Goal: Task Accomplishment & Management: Complete application form

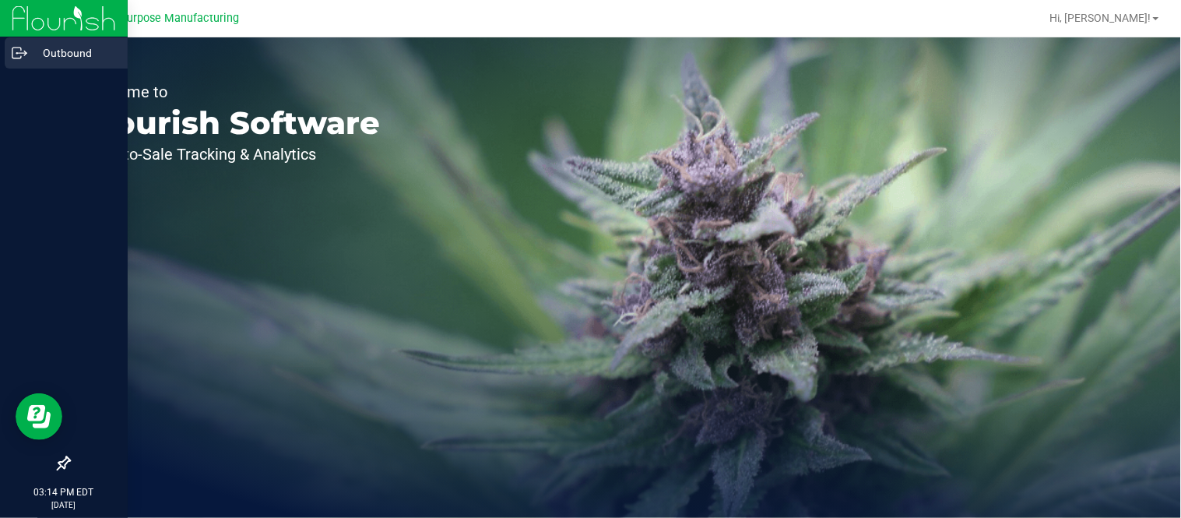
click at [22, 49] on icon at bounding box center [20, 53] width 16 height 16
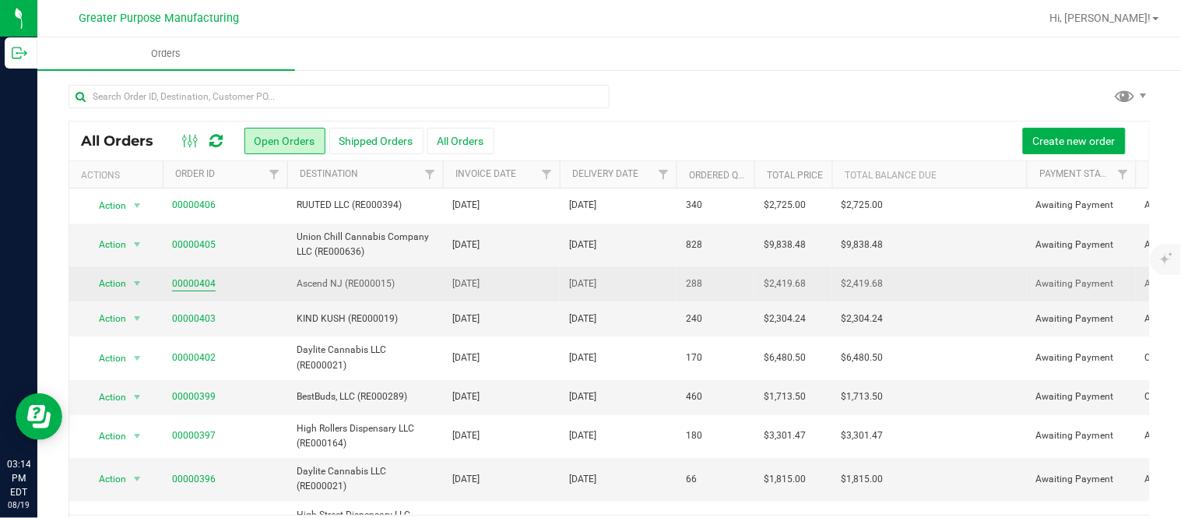
click at [184, 280] on link "00000404" at bounding box center [194, 283] width 44 height 15
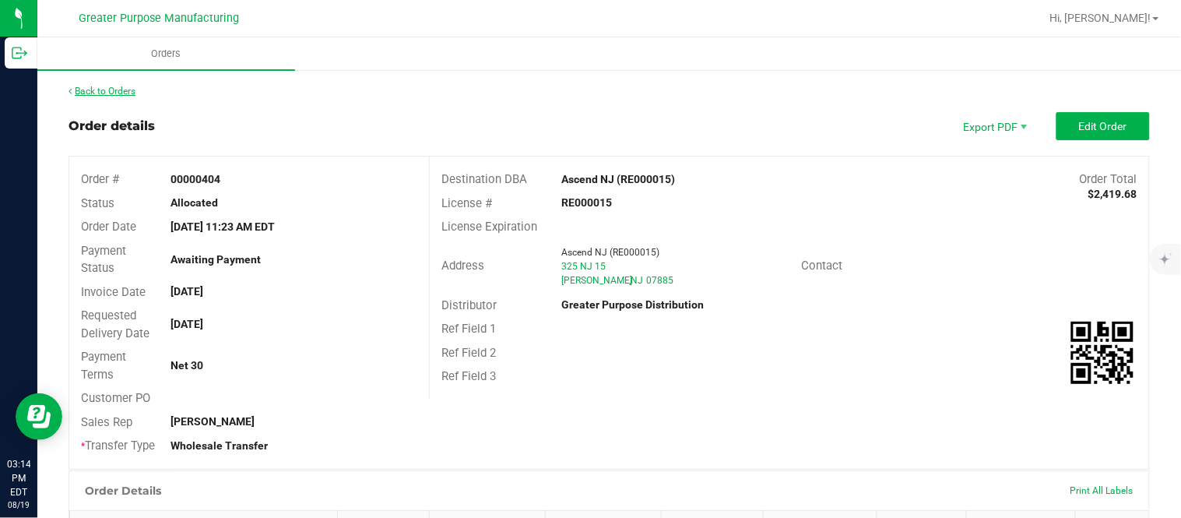
click at [121, 86] on link "Back to Orders" at bounding box center [102, 91] width 67 height 11
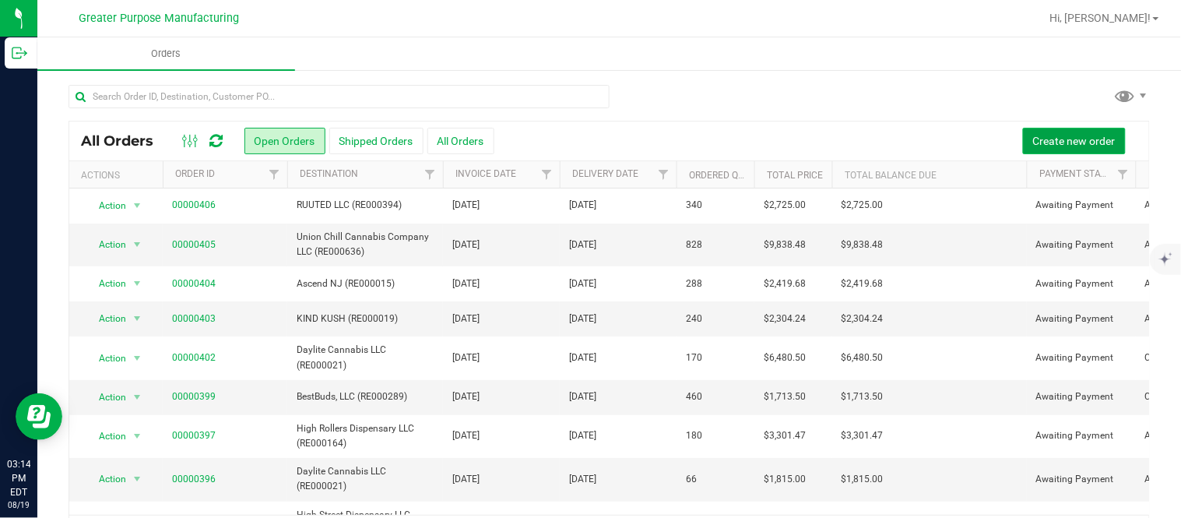
click at [1038, 132] on button "Create new order" at bounding box center [1074, 141] width 103 height 26
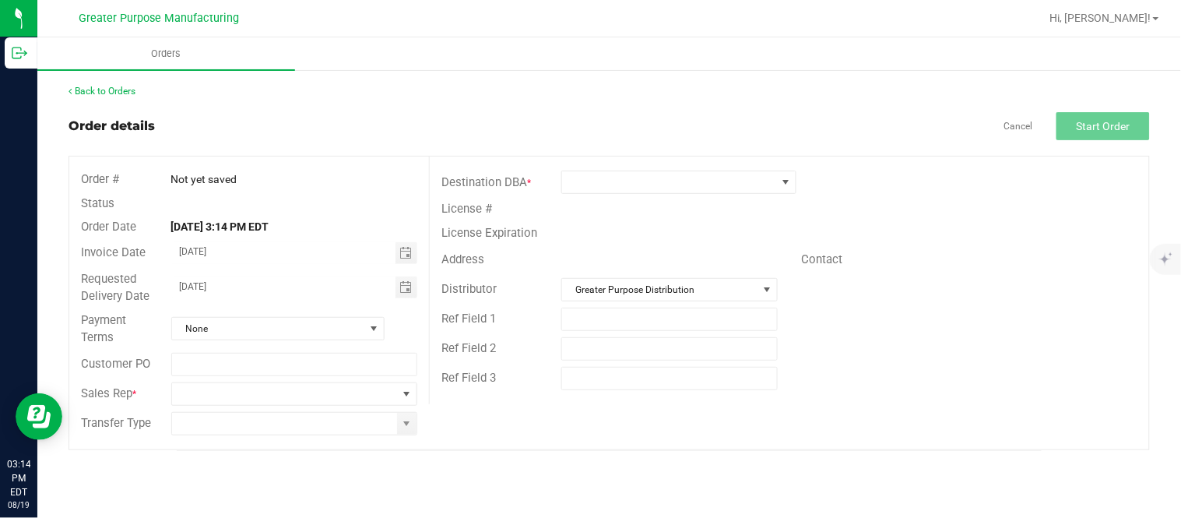
click at [460, 257] on span "Address" at bounding box center [462, 259] width 43 height 14
click at [690, 288] on span "Greater Purpose Distribution" at bounding box center [659, 290] width 195 height 22
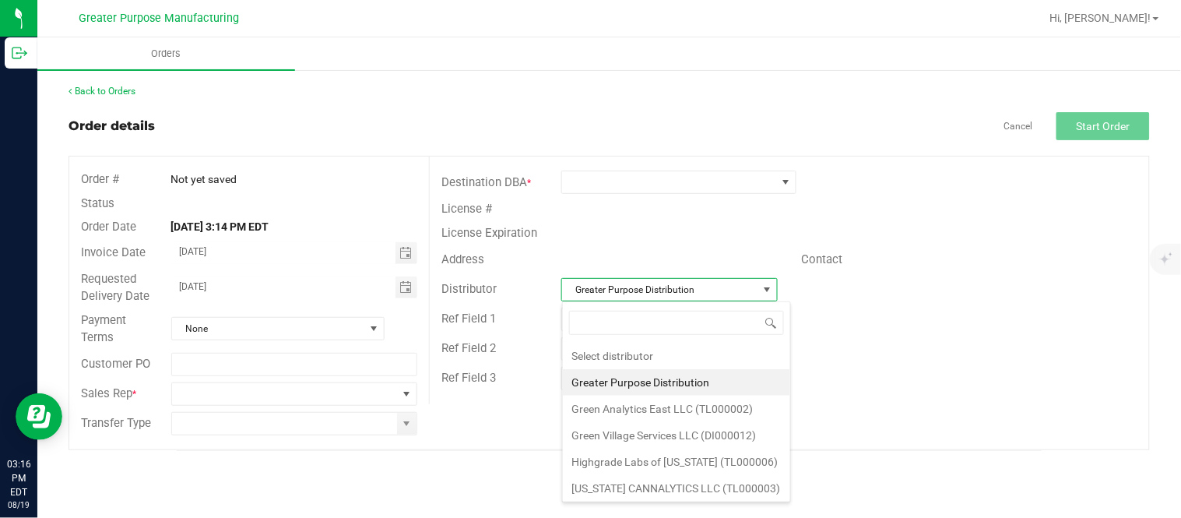
scroll to position [23, 216]
type input "Green Village Services"
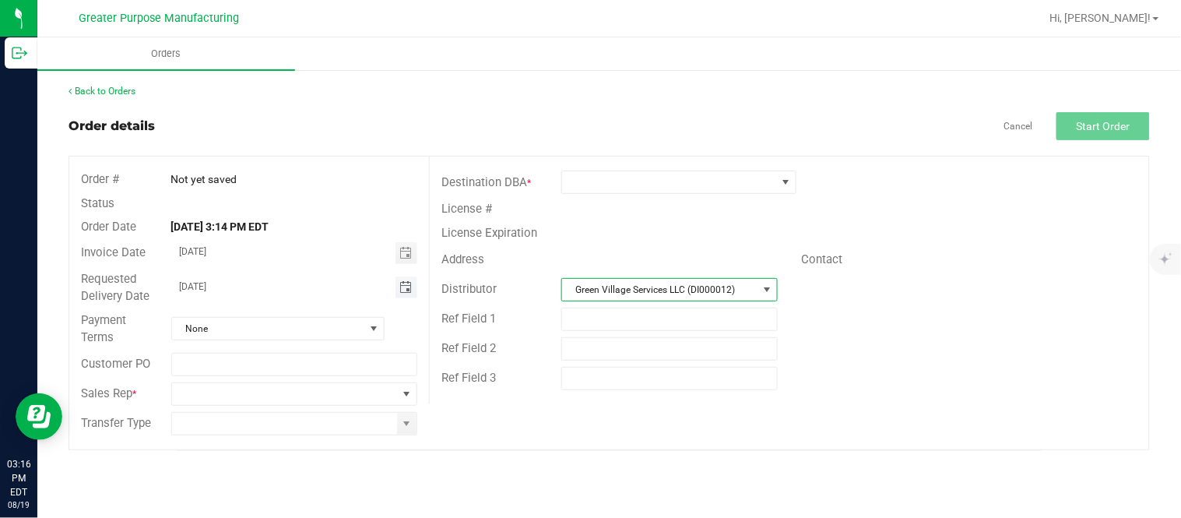
click at [406, 289] on span "Toggle calendar" at bounding box center [405, 287] width 12 height 12
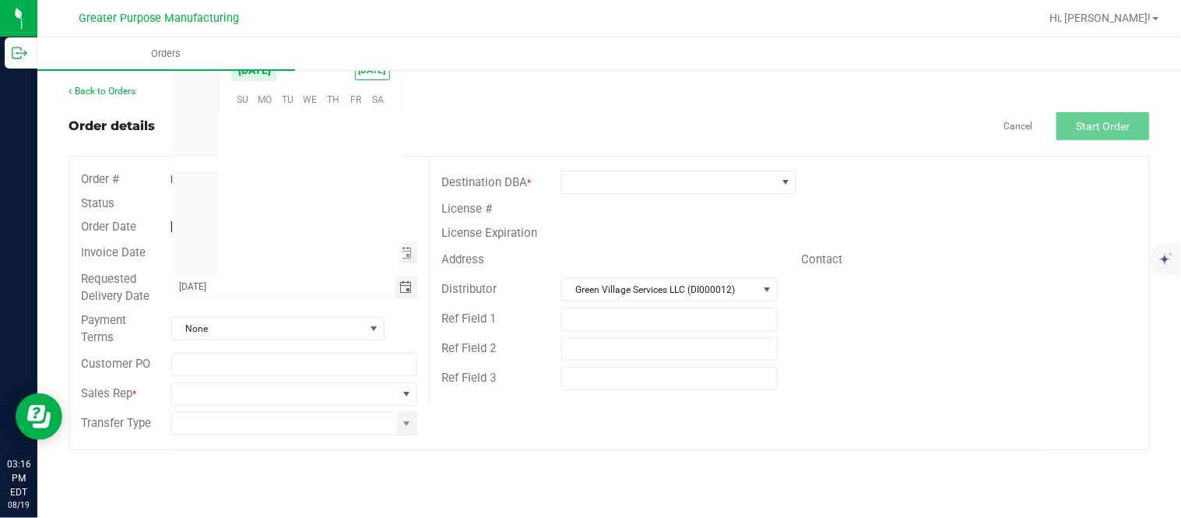
scroll to position [252341, 0]
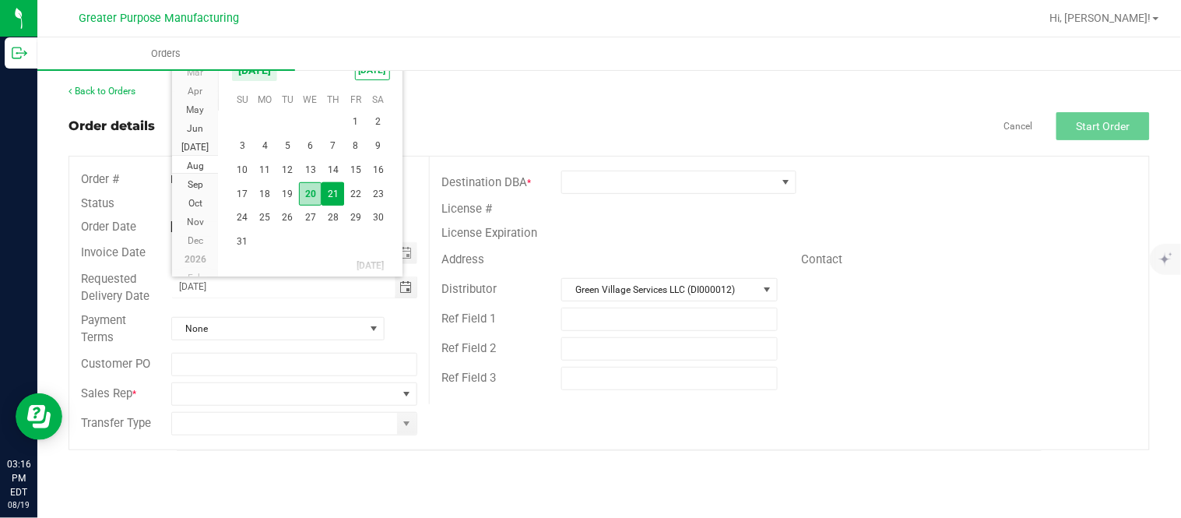
click at [312, 195] on span "20" at bounding box center [310, 194] width 23 height 24
type input "[DATE]"
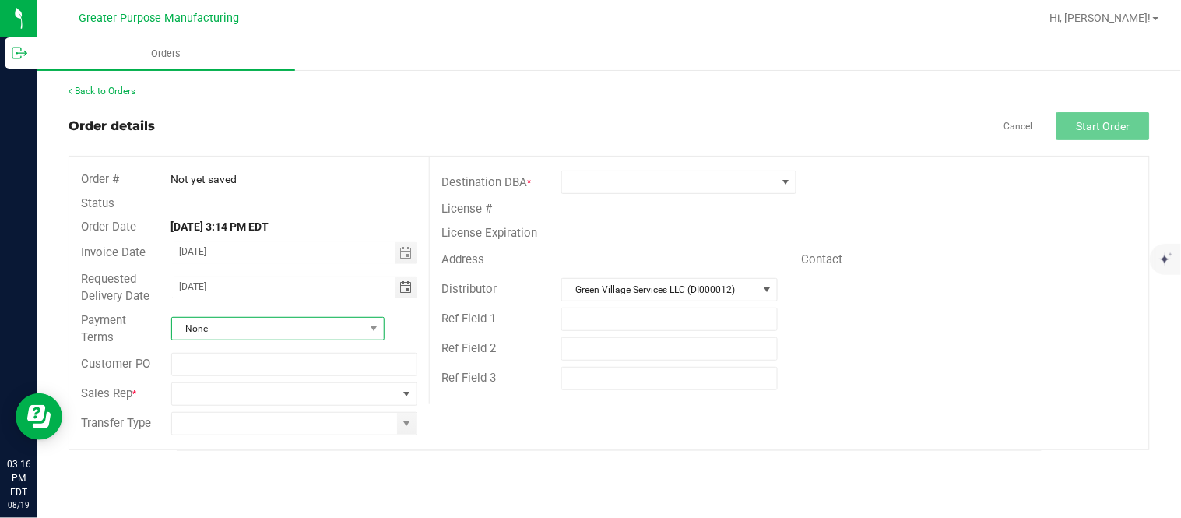
click at [287, 330] on span "None" at bounding box center [268, 329] width 192 height 22
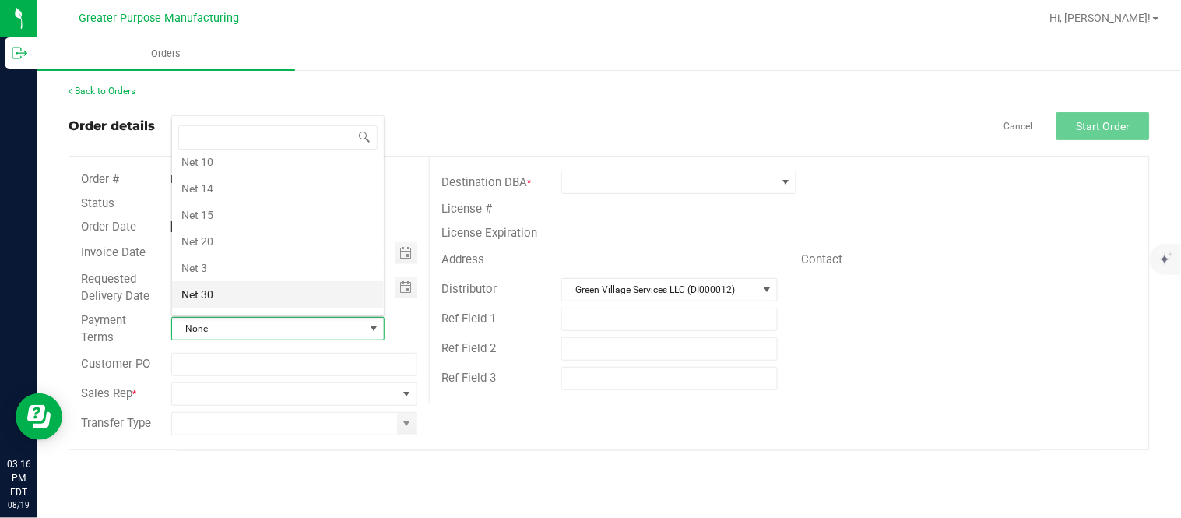
click at [278, 297] on li "Net 30" at bounding box center [278, 294] width 212 height 26
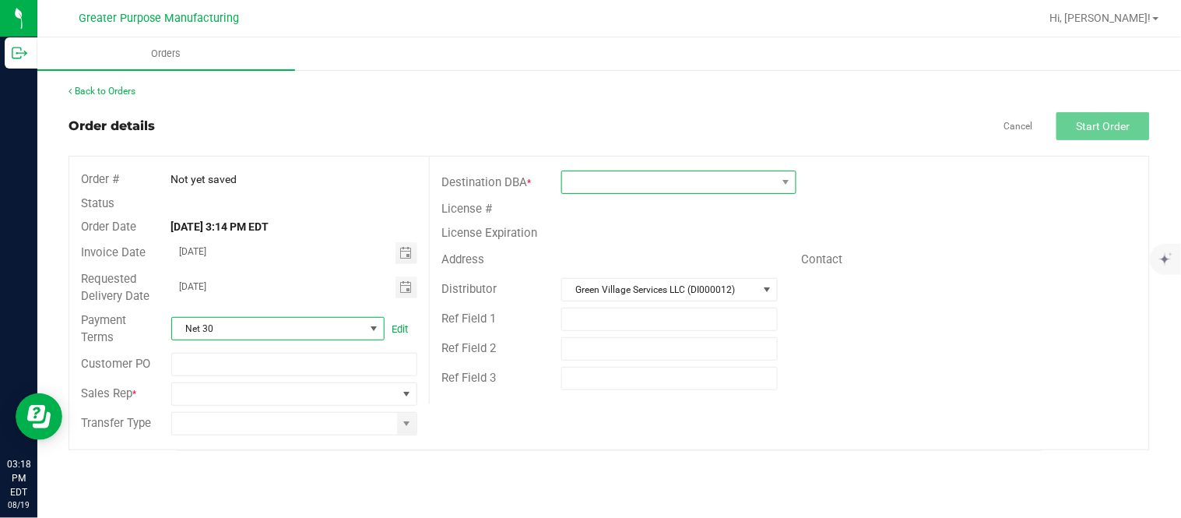
click at [707, 188] on span at bounding box center [669, 182] width 214 height 22
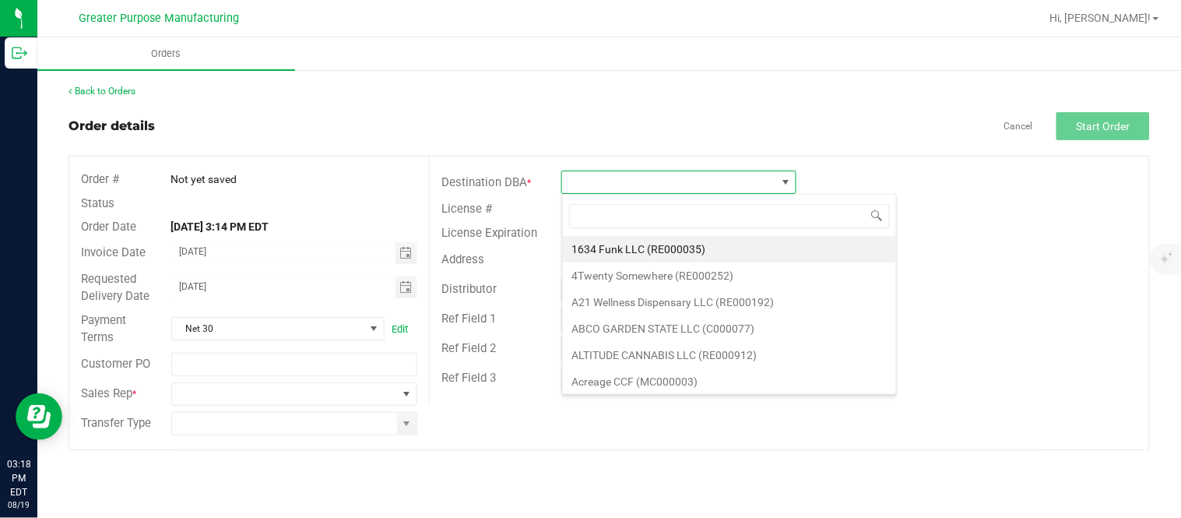
scroll to position [23, 234]
type input "RE000013"
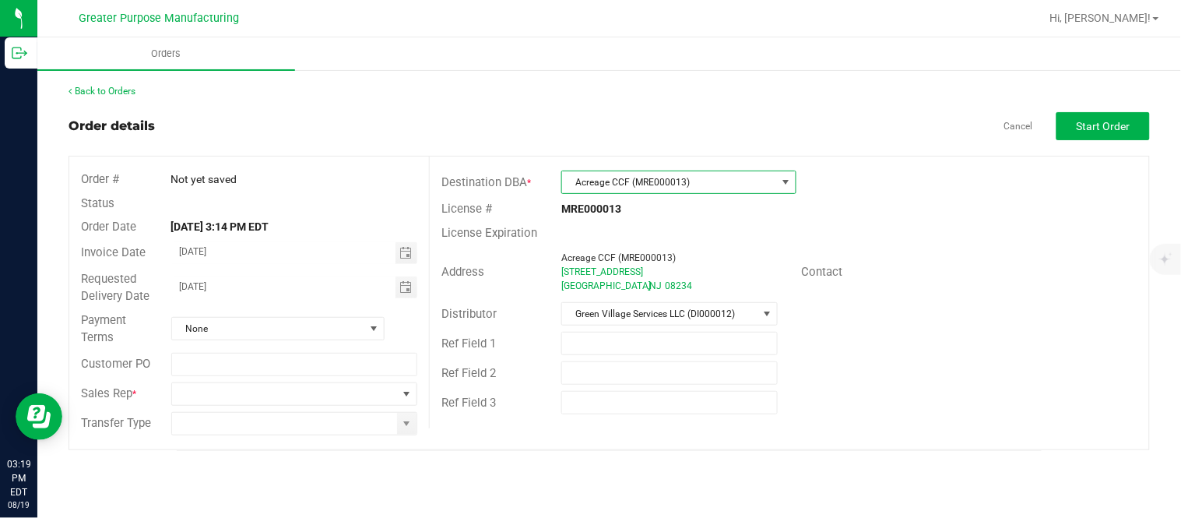
click at [704, 181] on span "Acreage CCF (MRE000013)" at bounding box center [669, 182] width 214 height 22
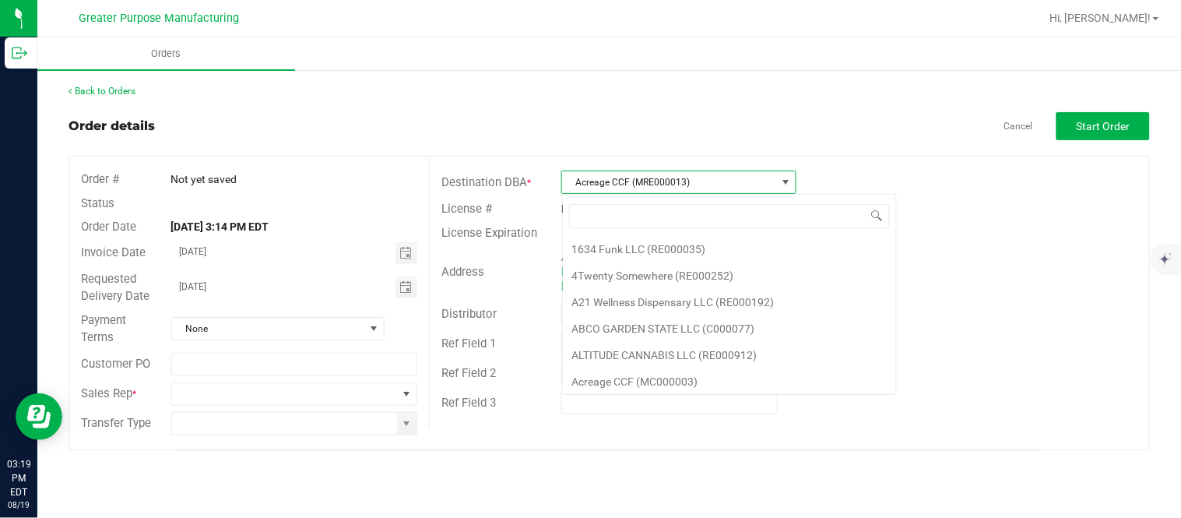
scroll to position [57, 0]
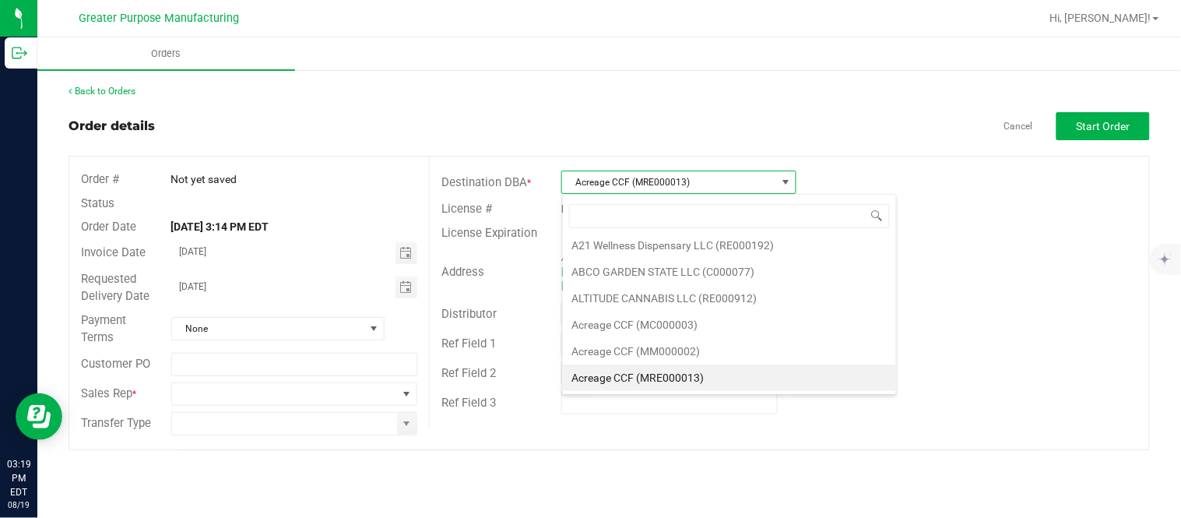
type input "RE000013"
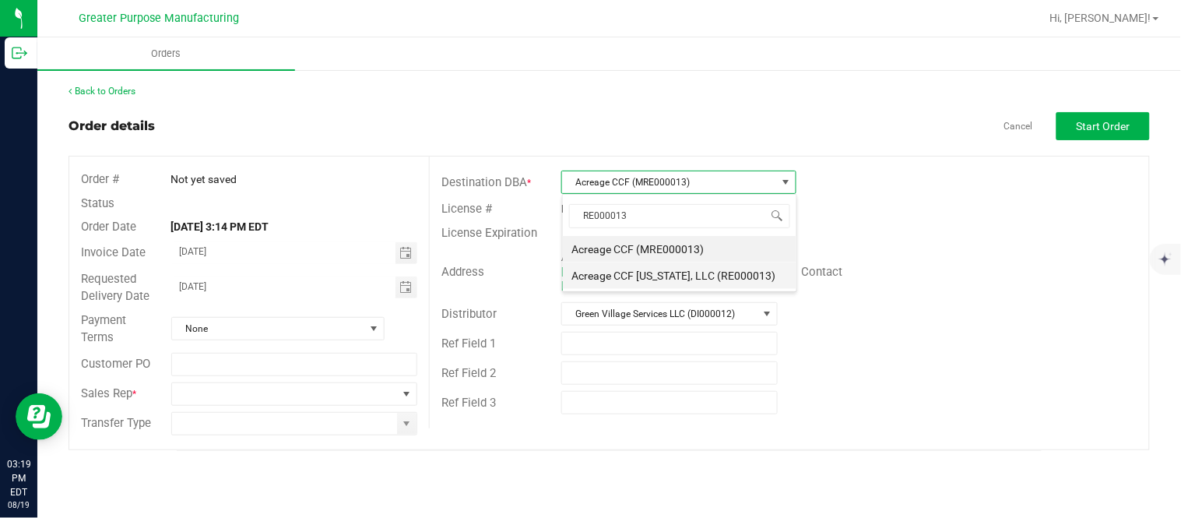
click at [714, 282] on li "Acreage CCF [US_STATE], LLC (RE000013)" at bounding box center [680, 275] width 234 height 26
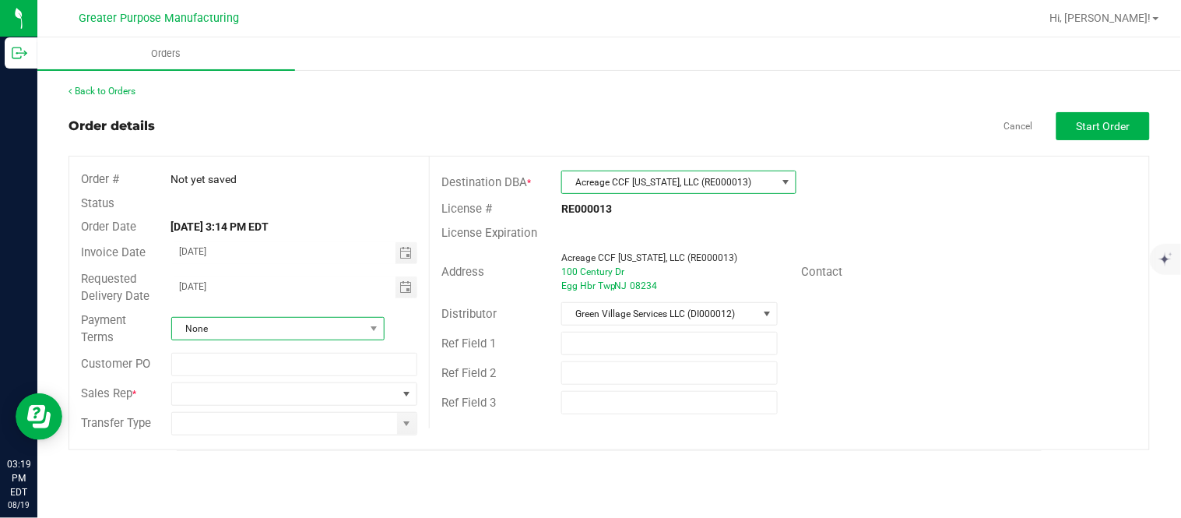
click at [312, 317] on span "None" at bounding box center [277, 328] width 213 height 23
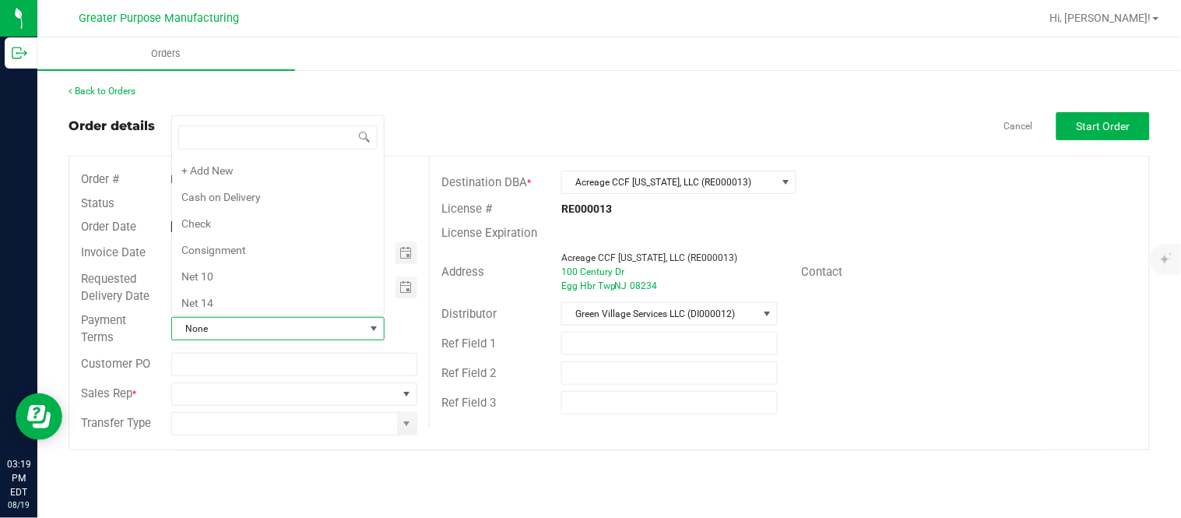
scroll to position [23, 210]
click at [328, 189] on li "Net 30" at bounding box center [278, 192] width 212 height 26
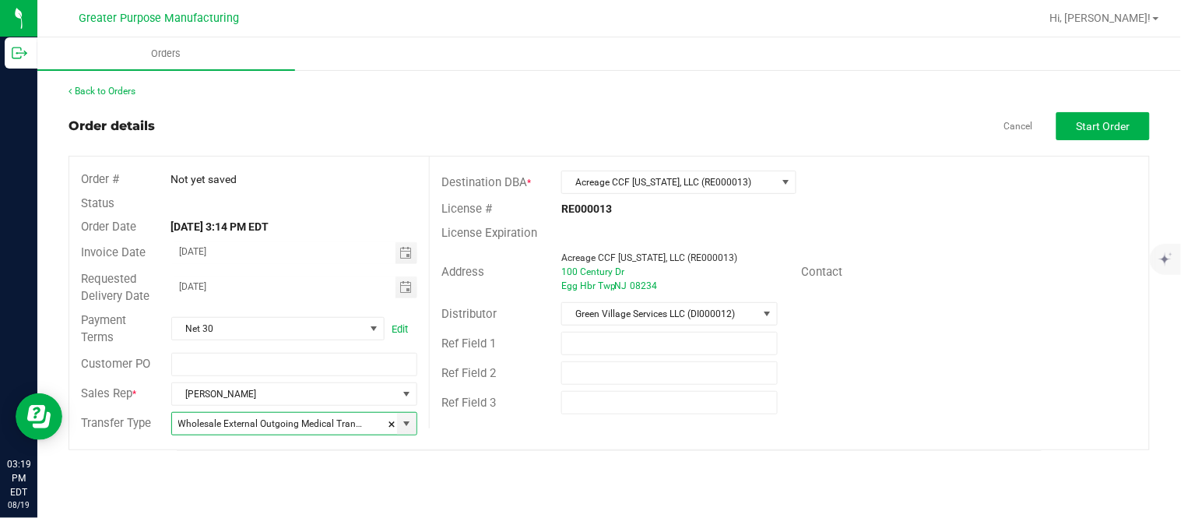
type input "Wholesale Transfer"
click at [1087, 133] on button "Start Order" at bounding box center [1103, 126] width 93 height 28
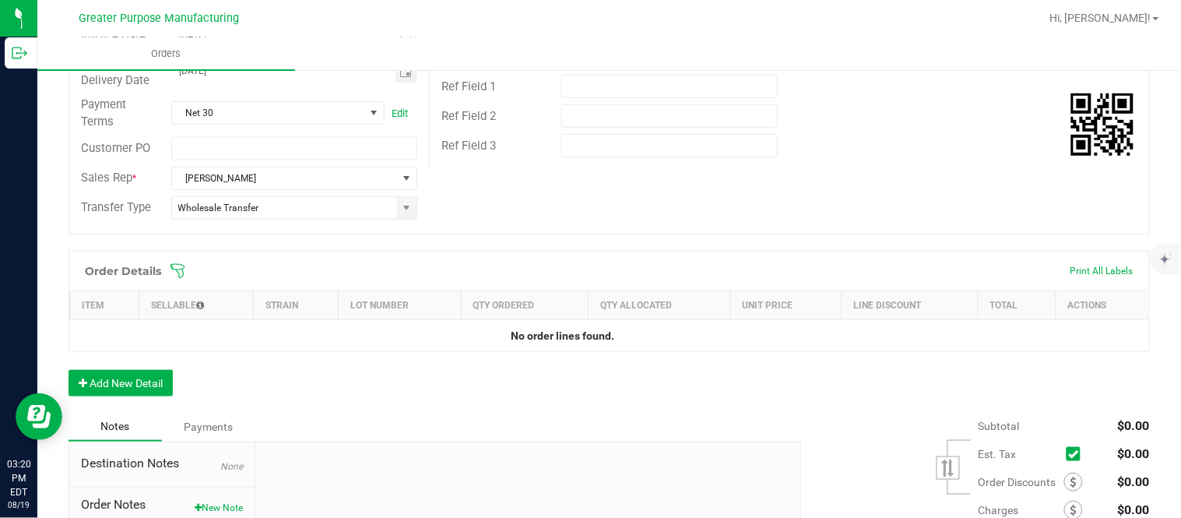
scroll to position [302, 0]
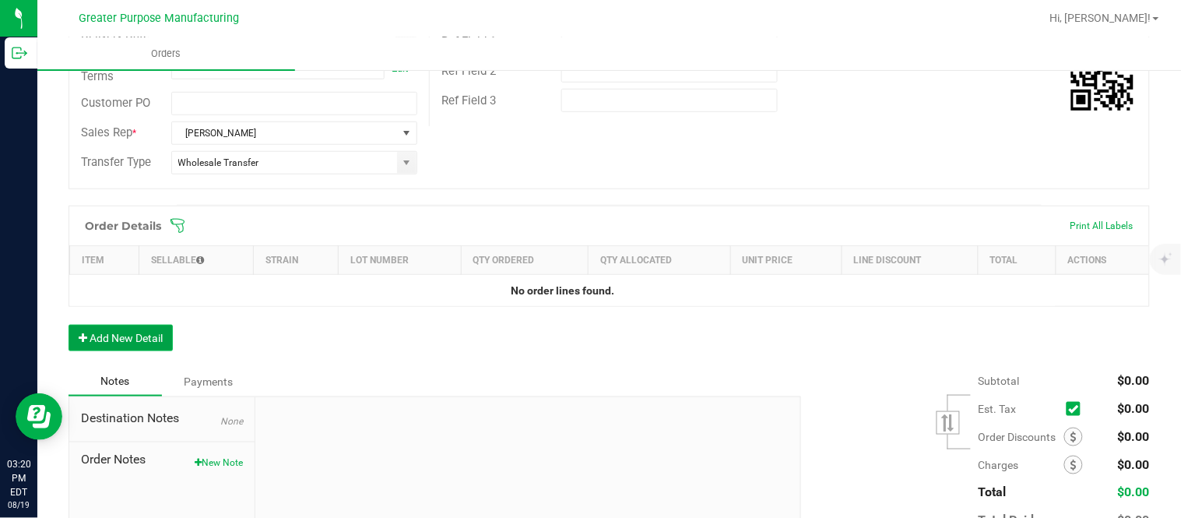
click at [161, 329] on button "Add New Detail" at bounding box center [121, 338] width 104 height 26
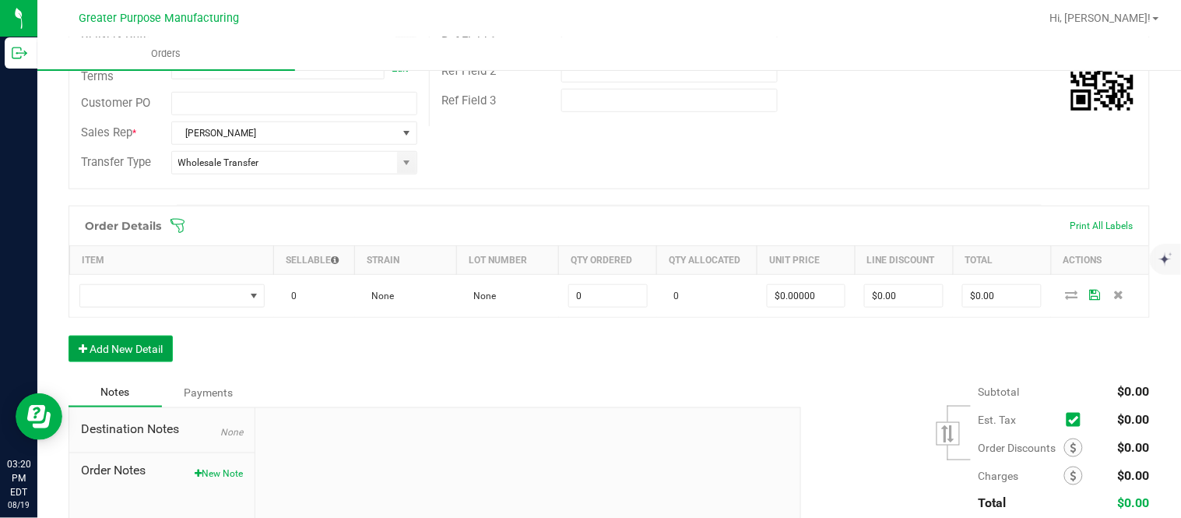
click at [69, 336] on button "Add New Detail" at bounding box center [121, 349] width 104 height 26
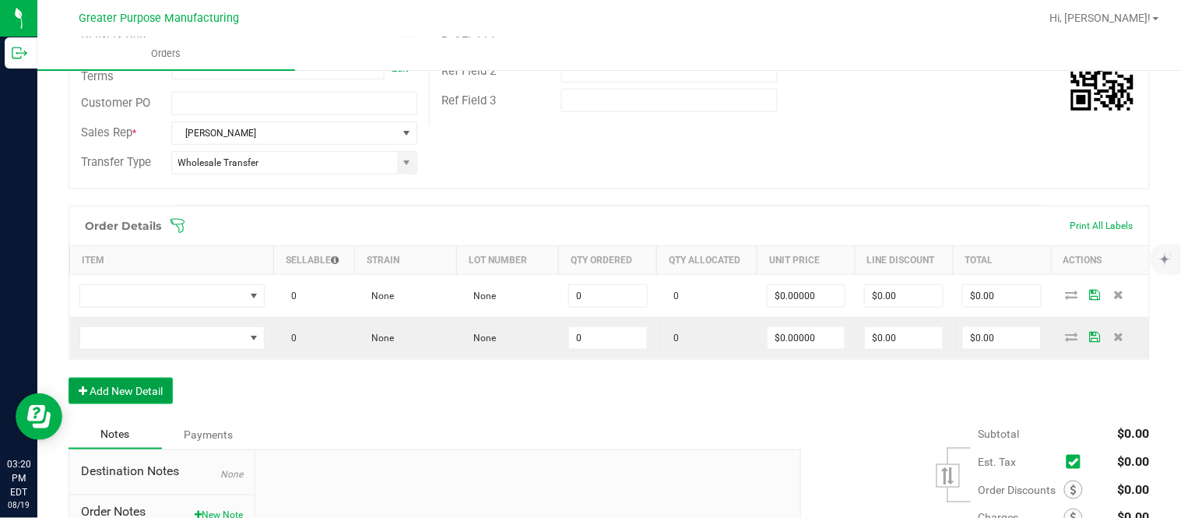
click at [69, 378] on button "Add New Detail" at bounding box center [121, 391] width 104 height 26
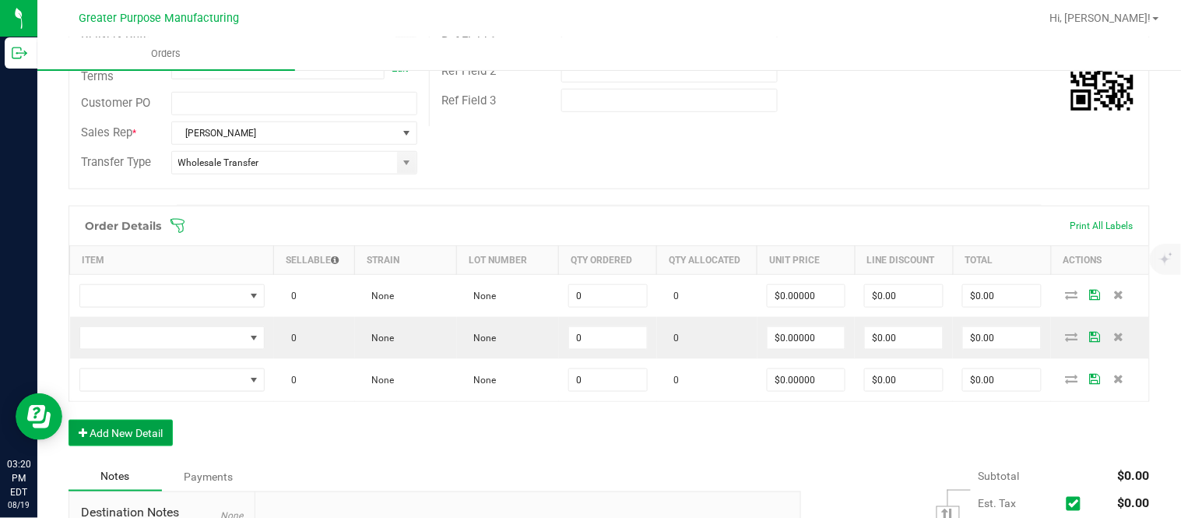
click at [69, 420] on button "Add New Detail" at bounding box center [121, 433] width 104 height 26
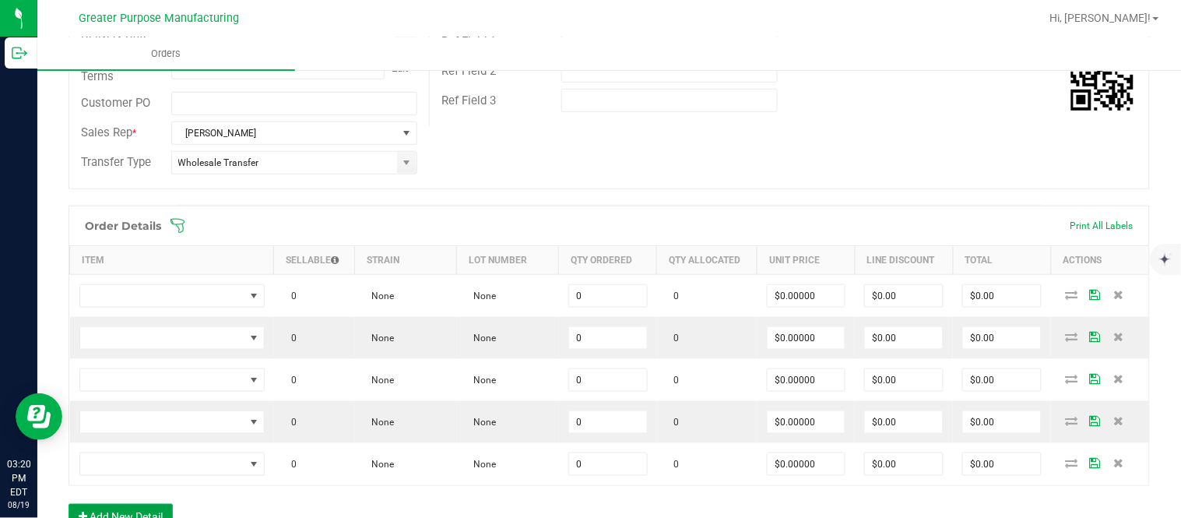
click at [69, 504] on button "Add New Detail" at bounding box center [121, 517] width 104 height 26
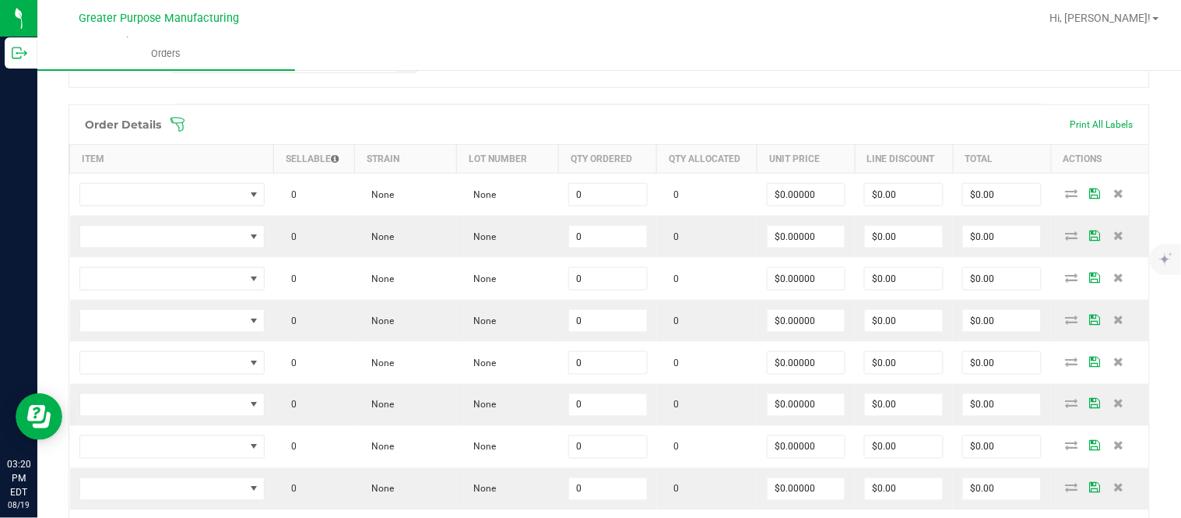
scroll to position [417, 0]
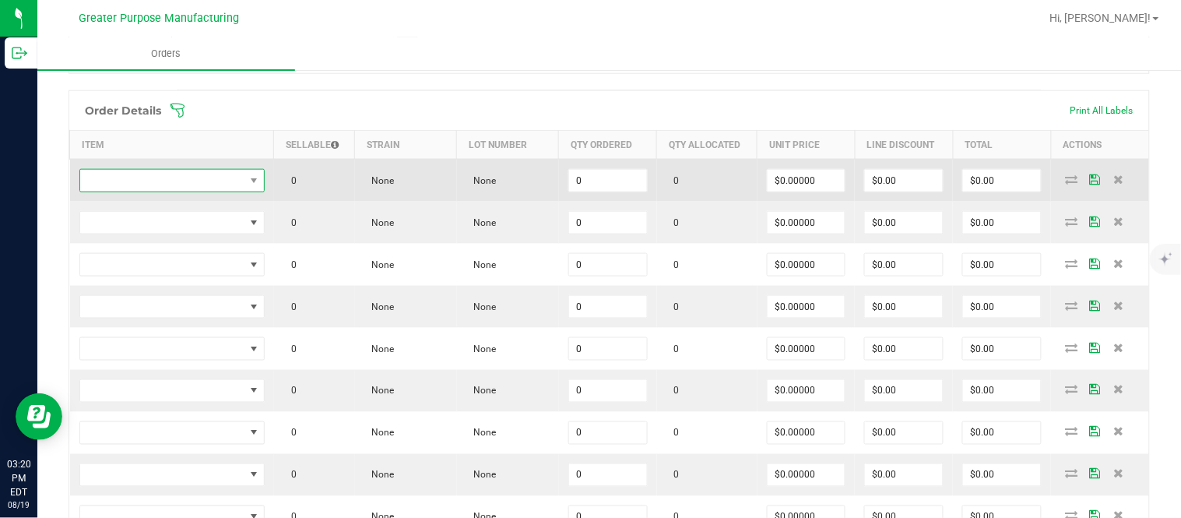
click at [181, 180] on span "NO DATA FOUND" at bounding box center [162, 181] width 164 height 22
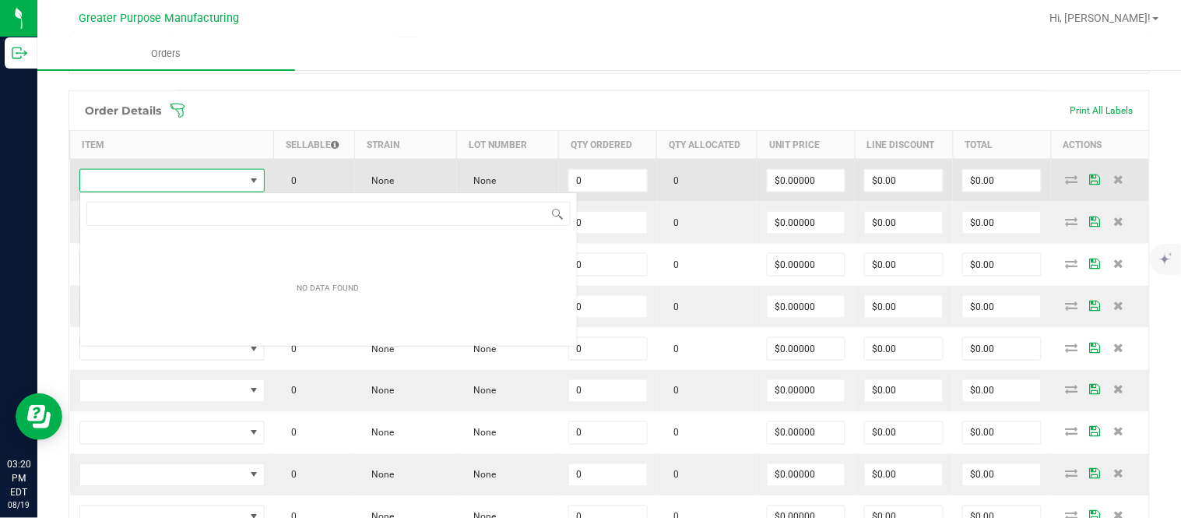
scroll to position [23, 183]
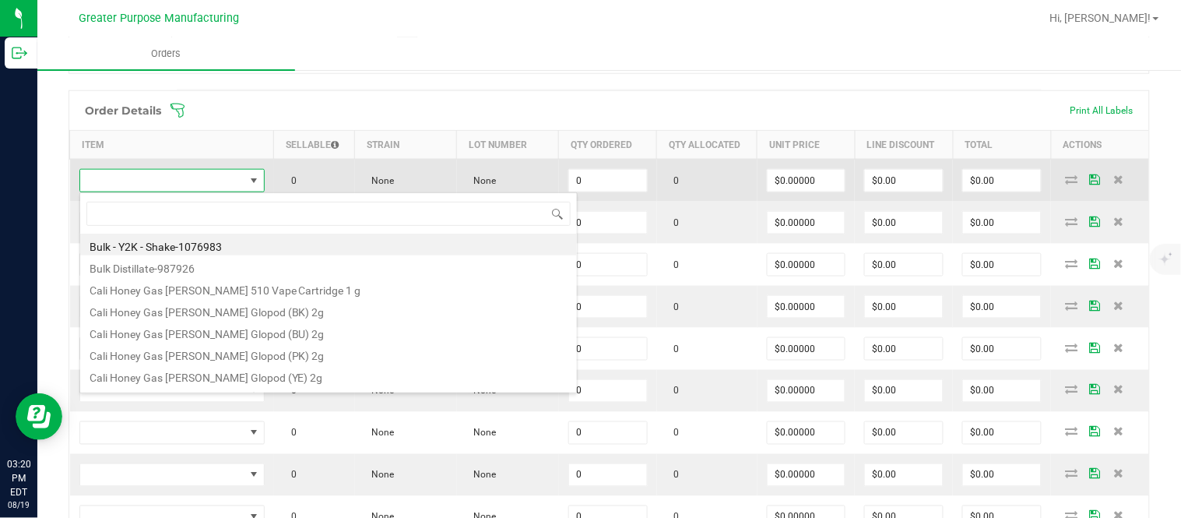
type input "1.37.61.470.0"
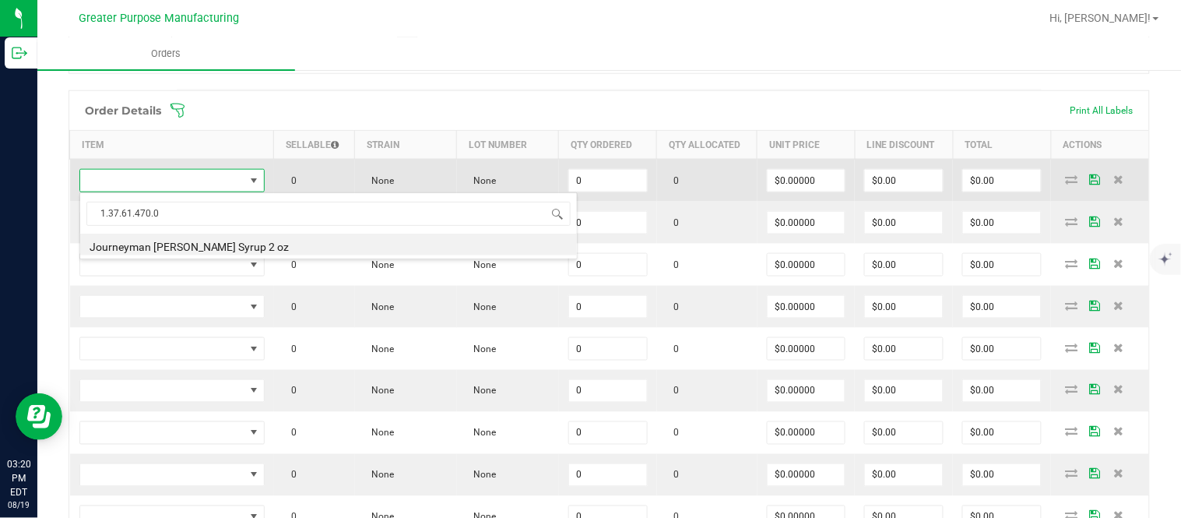
type input "0 ea"
type input "$10.00000"
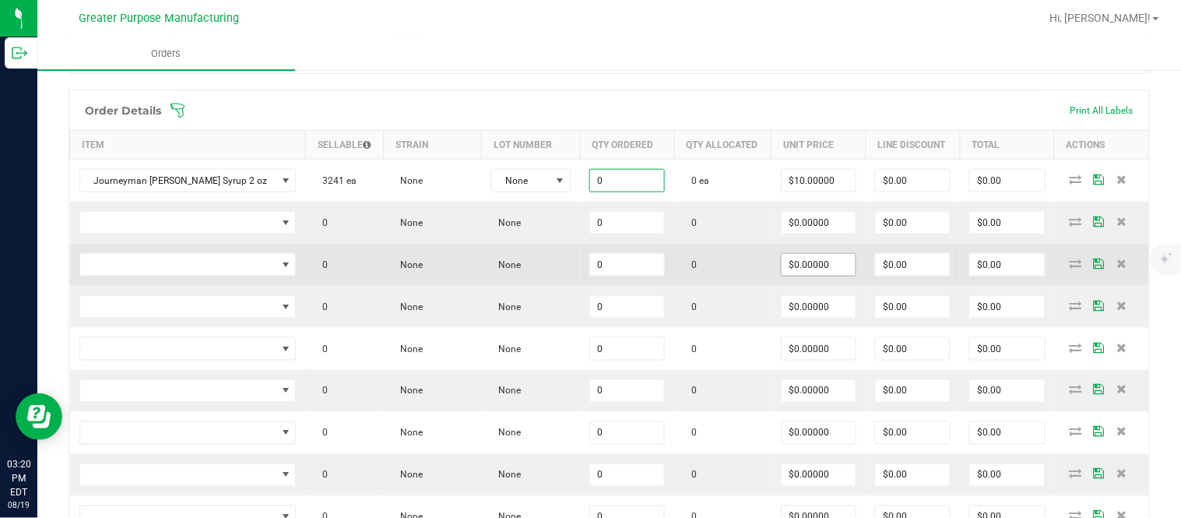
paste input "24"
type input "24 ea"
type input "10"
type input "$240.00"
type input "$10.00000"
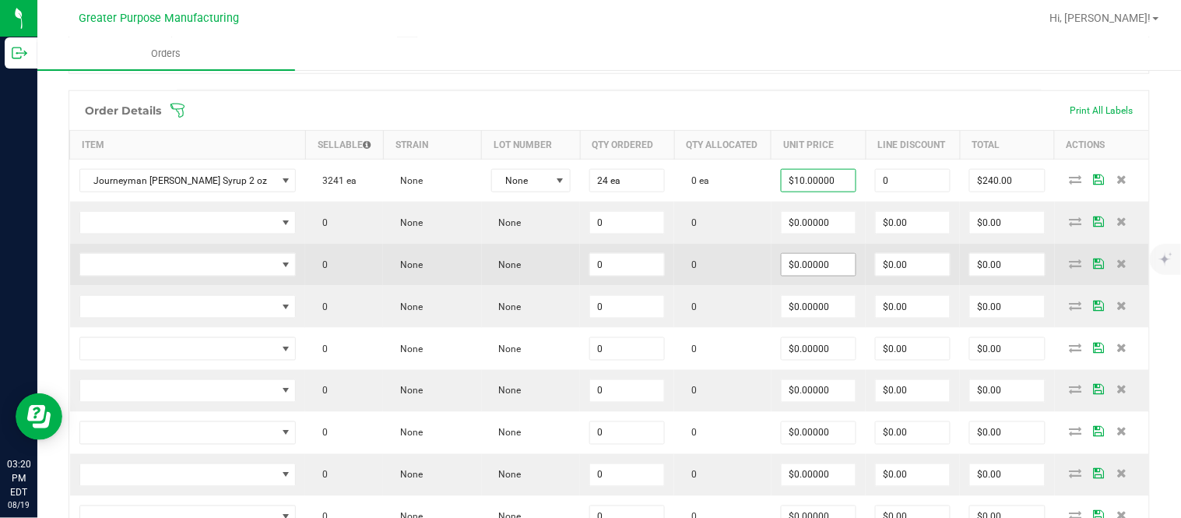
type input "$0.00"
type input "$240.00"
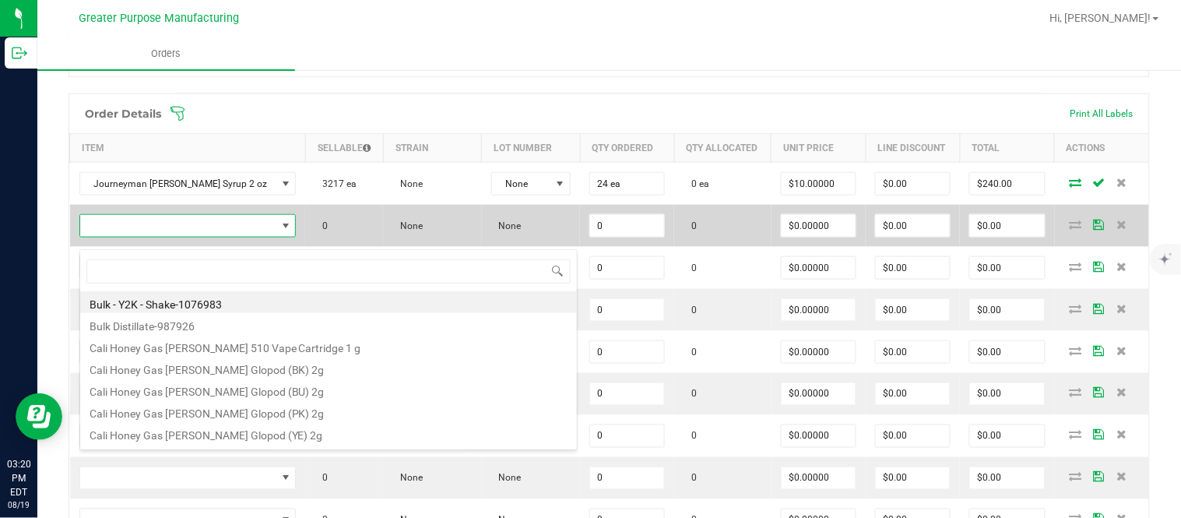
scroll to position [23, 208]
type input "1.37.61.1136.0"
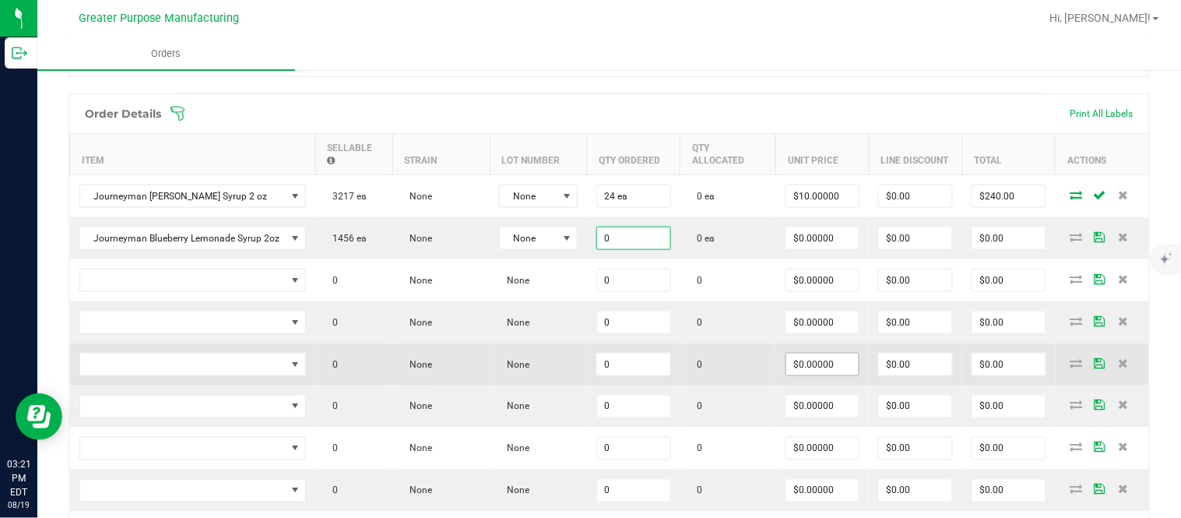
paste input "24"
type input "24 ea"
type input "$0.00000"
type input "$0.00"
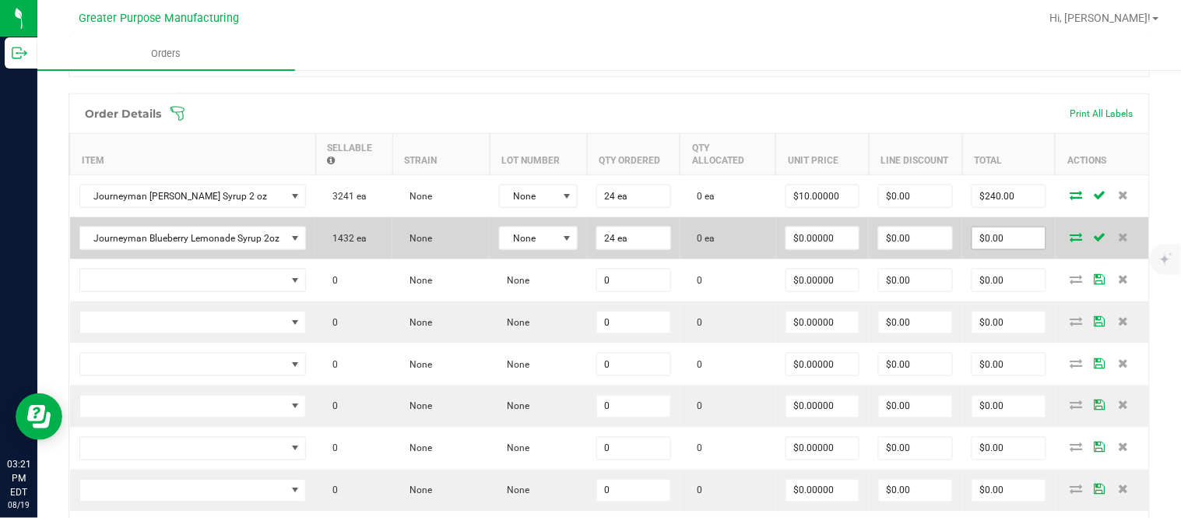
click at [991, 249] on input "$0.00" at bounding box center [1008, 238] width 73 height 22
paste input "288"
type input "288"
type input "$12.00000"
type input "$288.00"
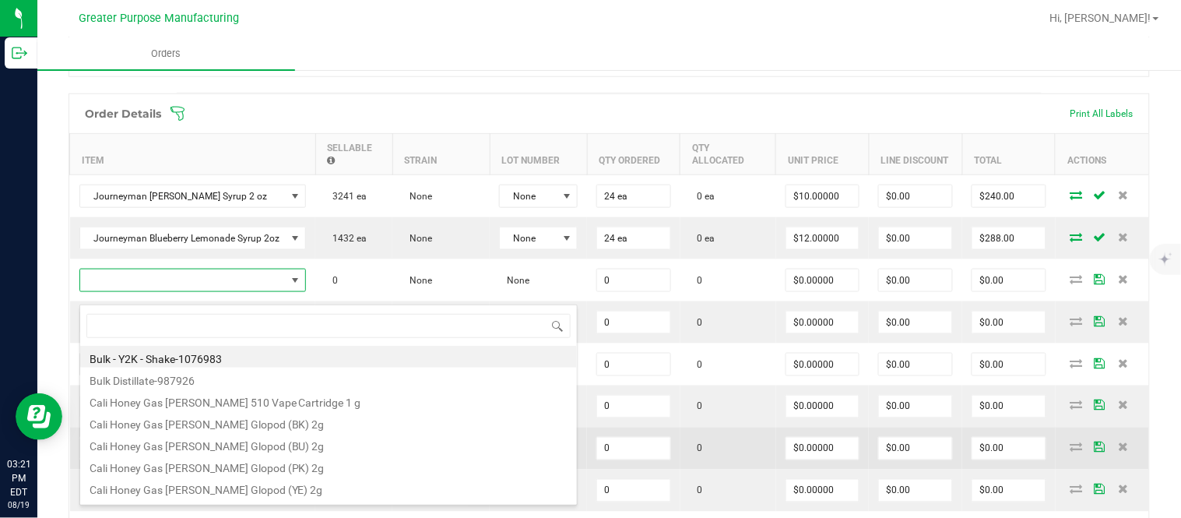
scroll to position [23, 223]
type input "1.37.61.1136.0"
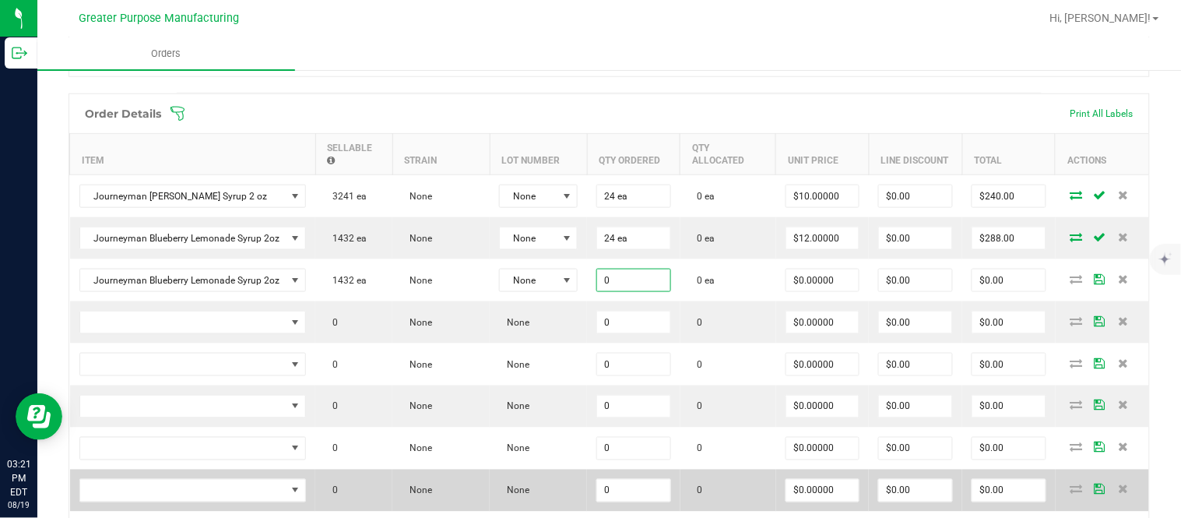
paste input "24"
type input "24 ea"
type input "$0.00000"
type input "$0.00"
type input "0"
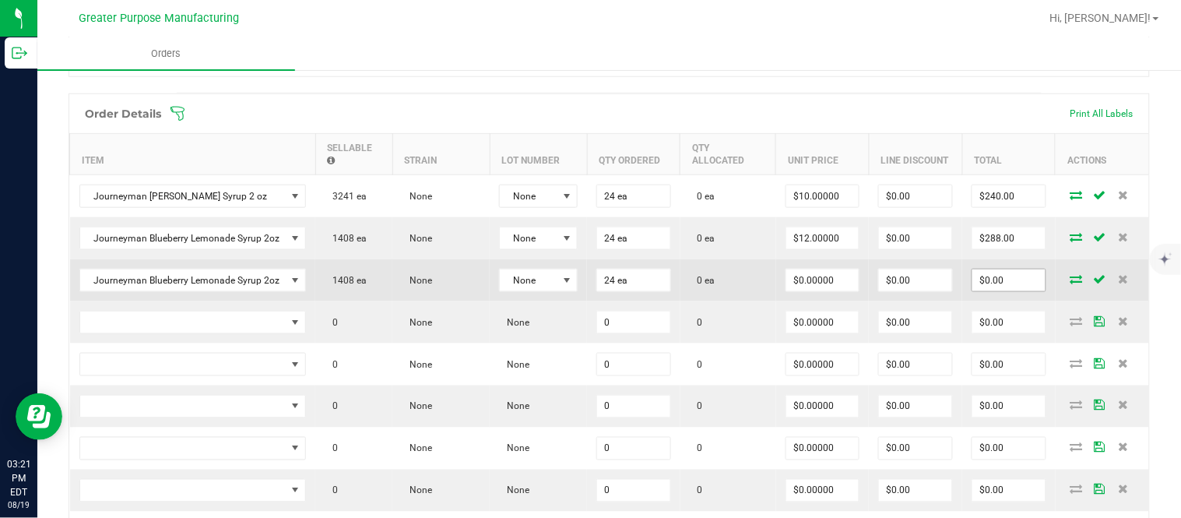
click at [990, 291] on input "$0.00" at bounding box center [1008, 280] width 73 height 22
paste input "288"
type input "288"
type input "$12.00000"
type input "$288.00"
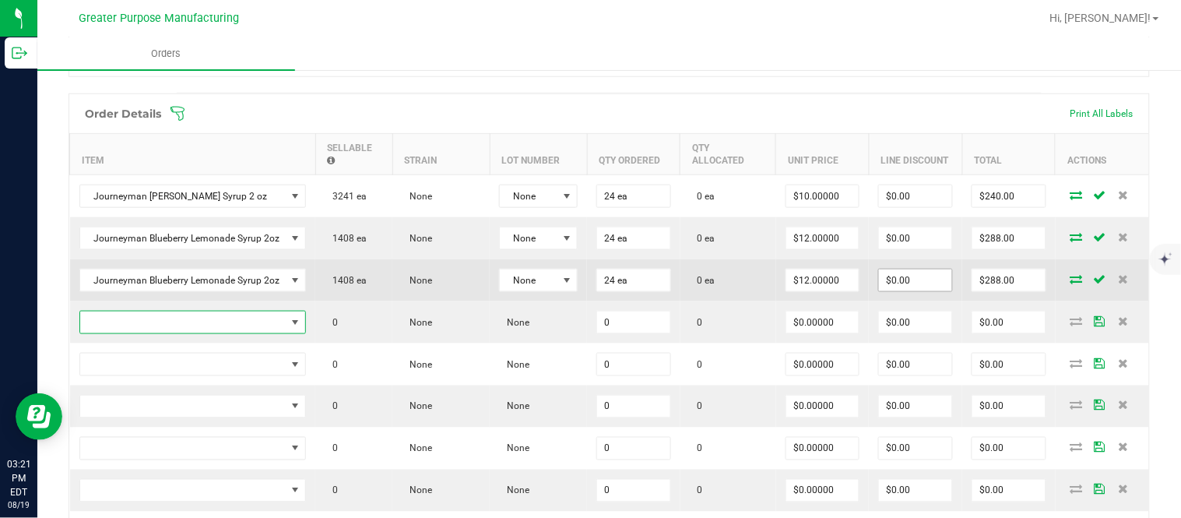
click at [909, 291] on input "$0.00" at bounding box center [915, 280] width 73 height 22
paste input "287.76"
type input "$287.76"
type input "$0.24"
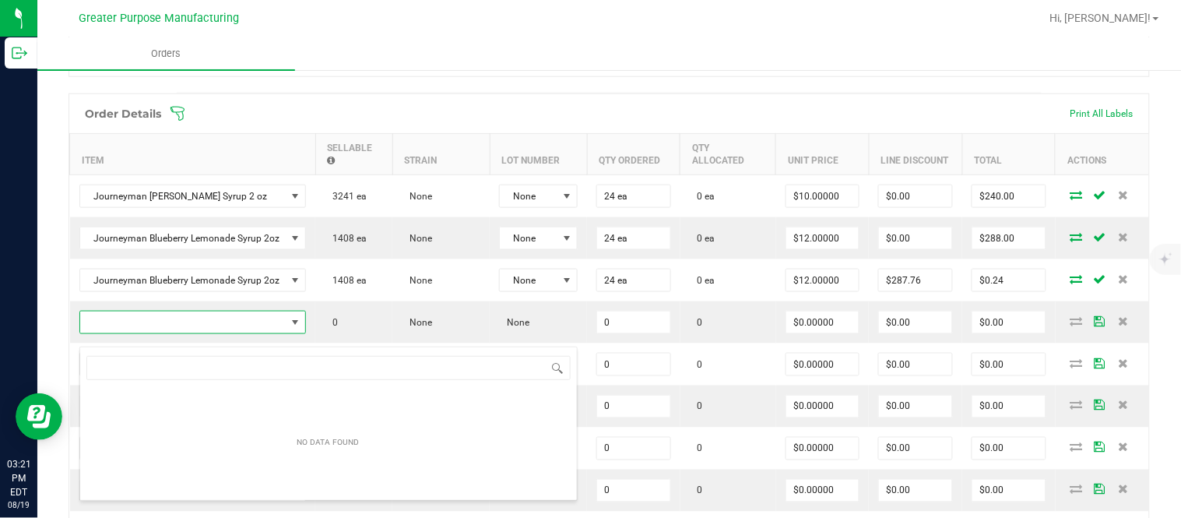
type input "1.37.61.1138.0"
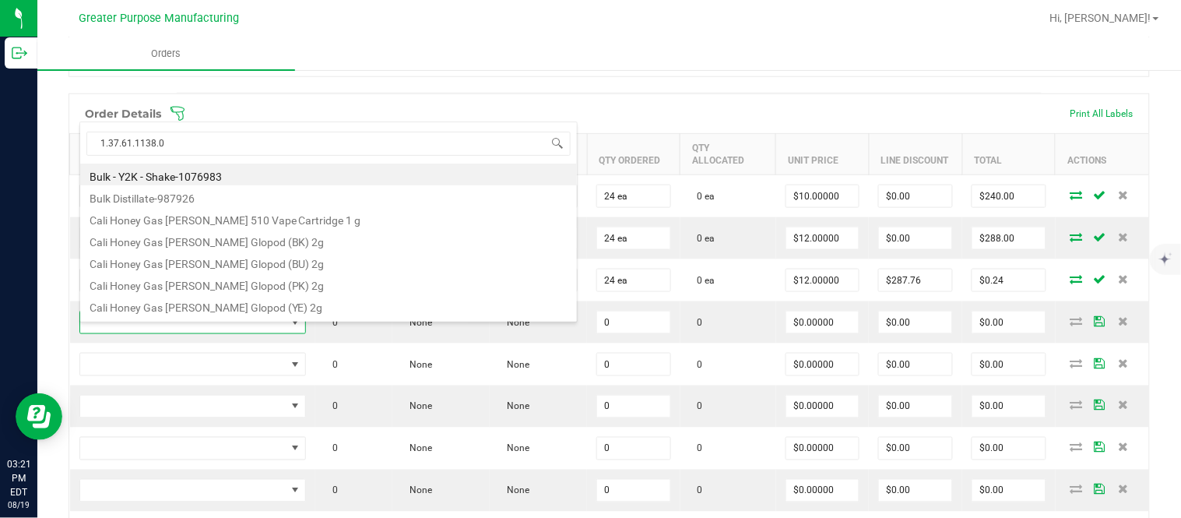
type input "0.0000 g"
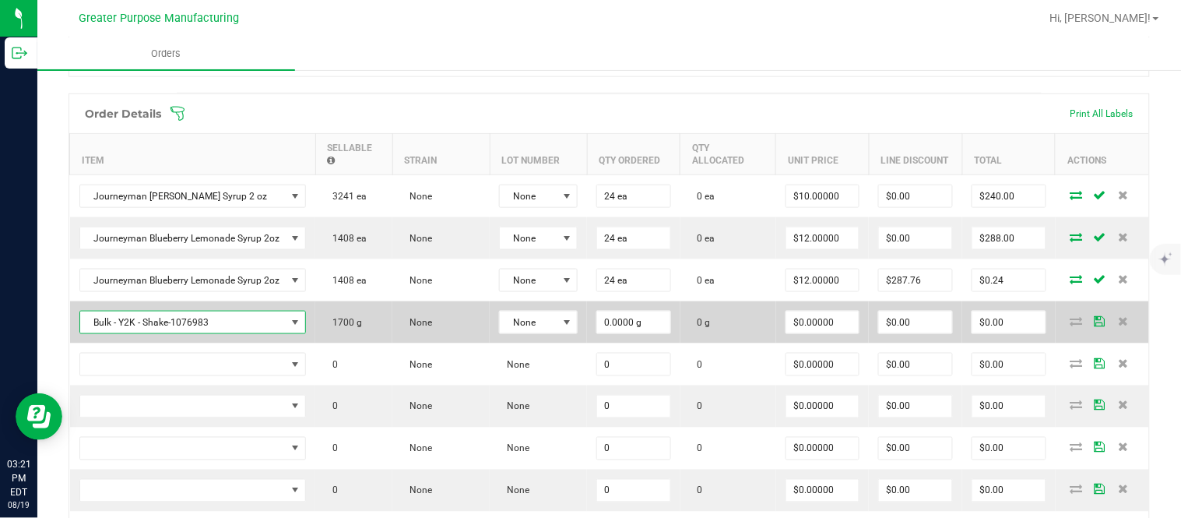
click at [160, 332] on span "Bulk - Y2K - Shake-1076983" at bounding box center [183, 322] width 206 height 22
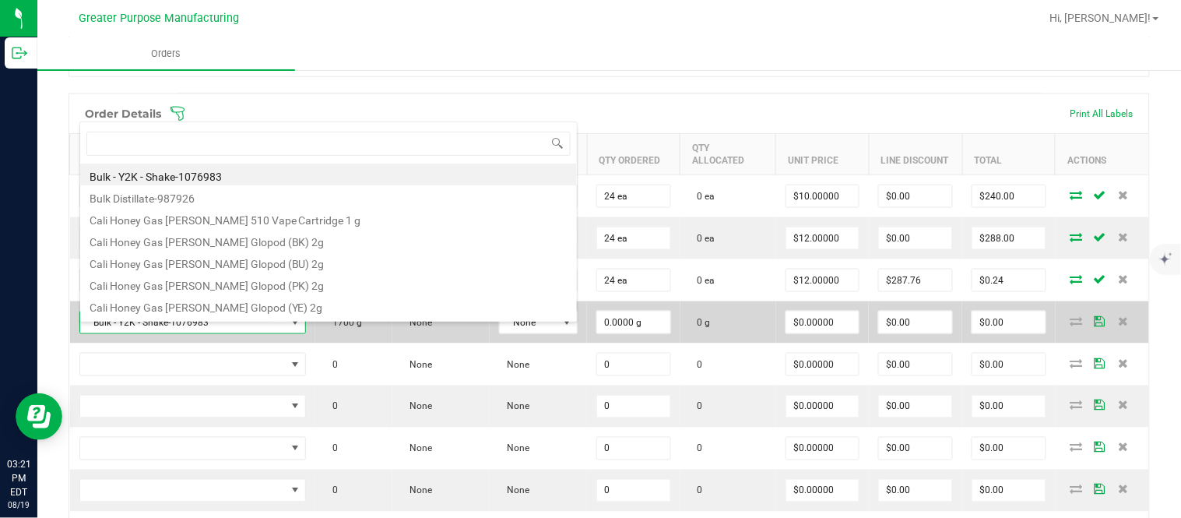
type input "1.37.61.1138.0"
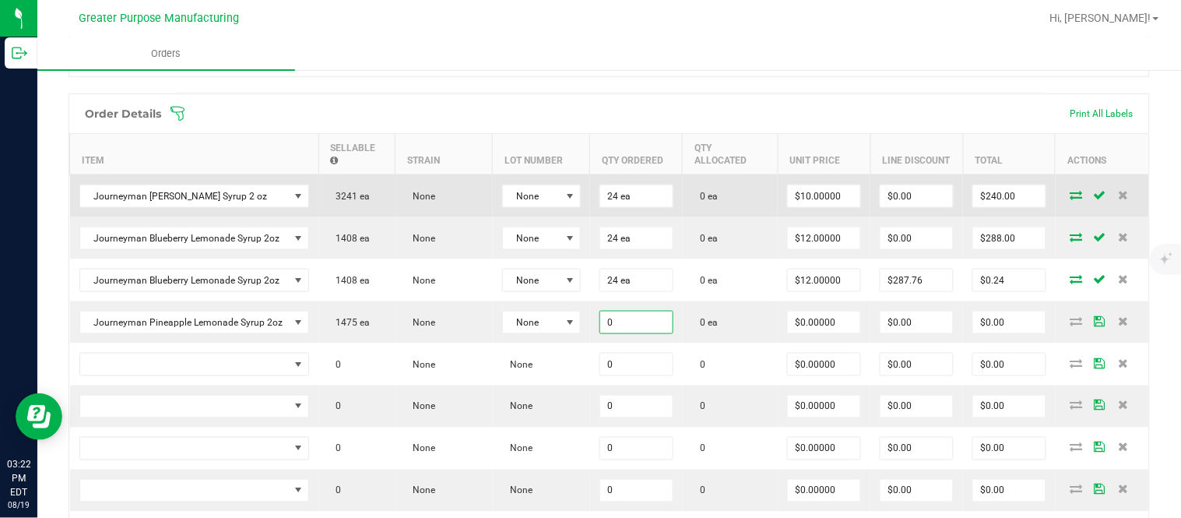
paste input "24"
type input "24 ea"
type input "$0.00000"
type input "$0.00"
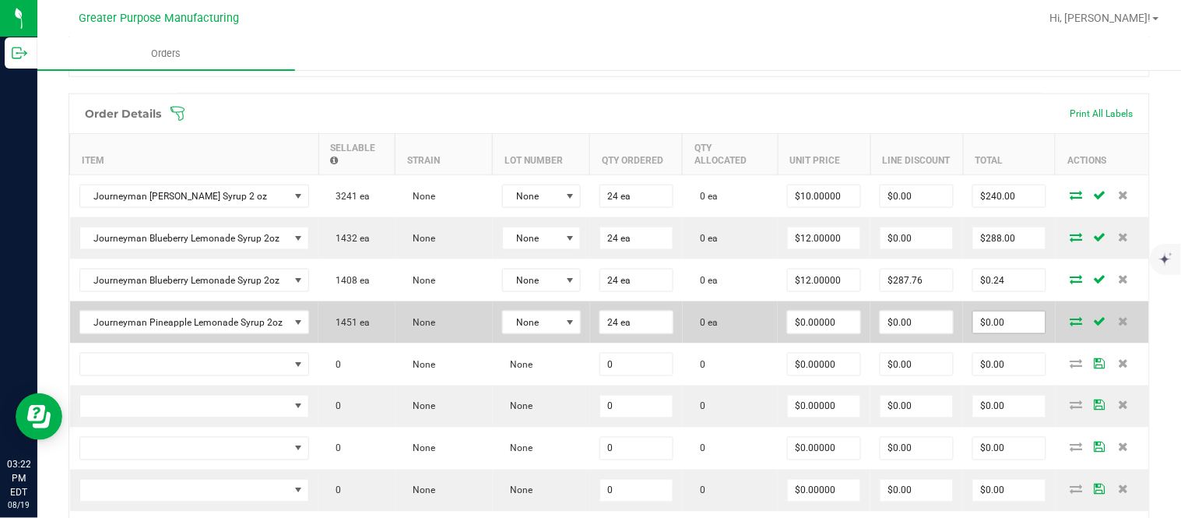
click at [997, 333] on input "$0.00" at bounding box center [1009, 322] width 72 height 22
paste input "288"
type input "288"
type input "$12.00000"
type input "$288.00"
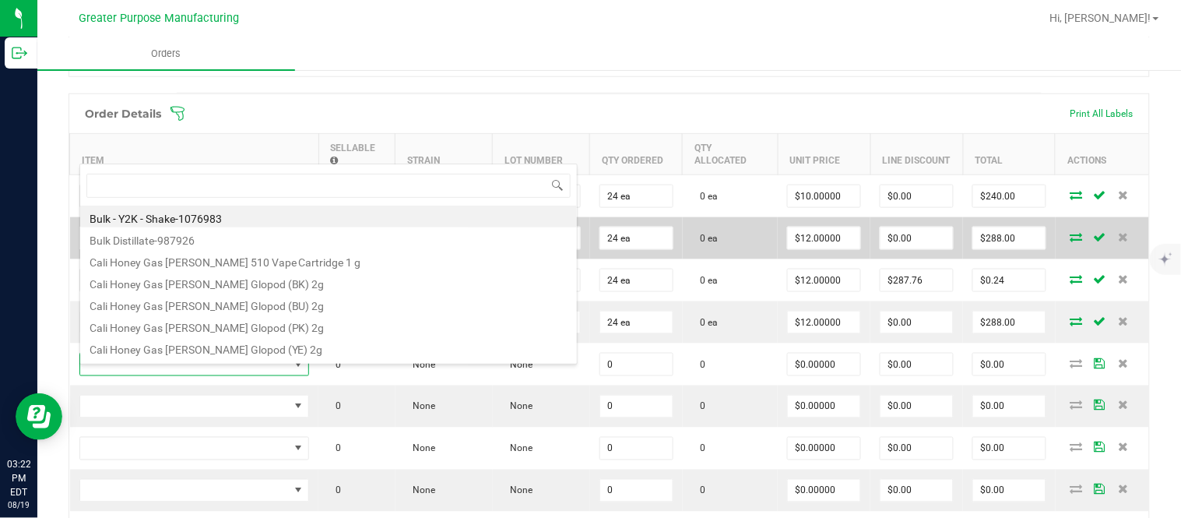
scroll to position [23, 226]
type input "1.37.61.1138.0"
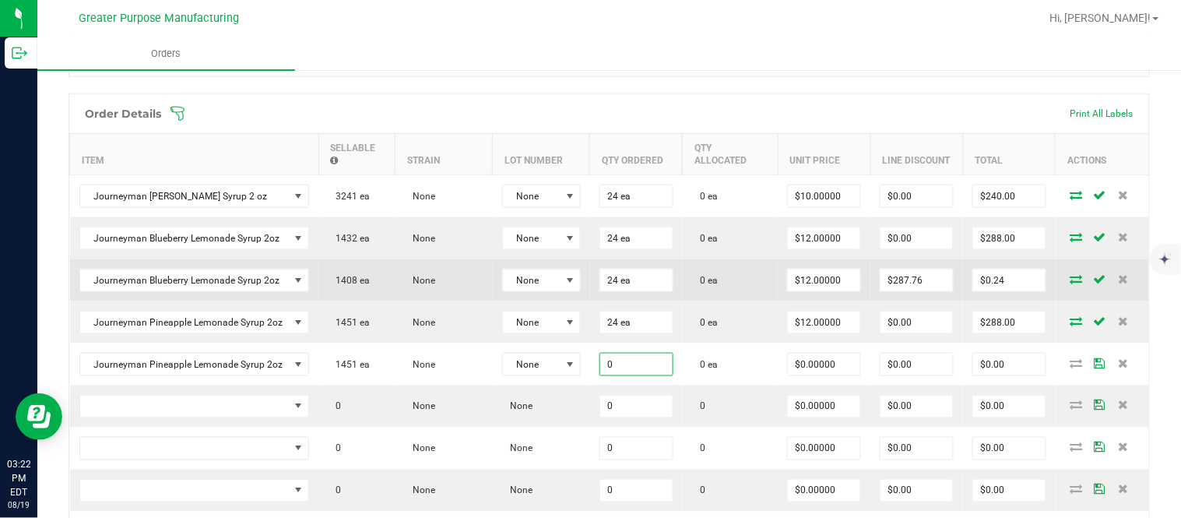
paste input "24"
type input "24 ea"
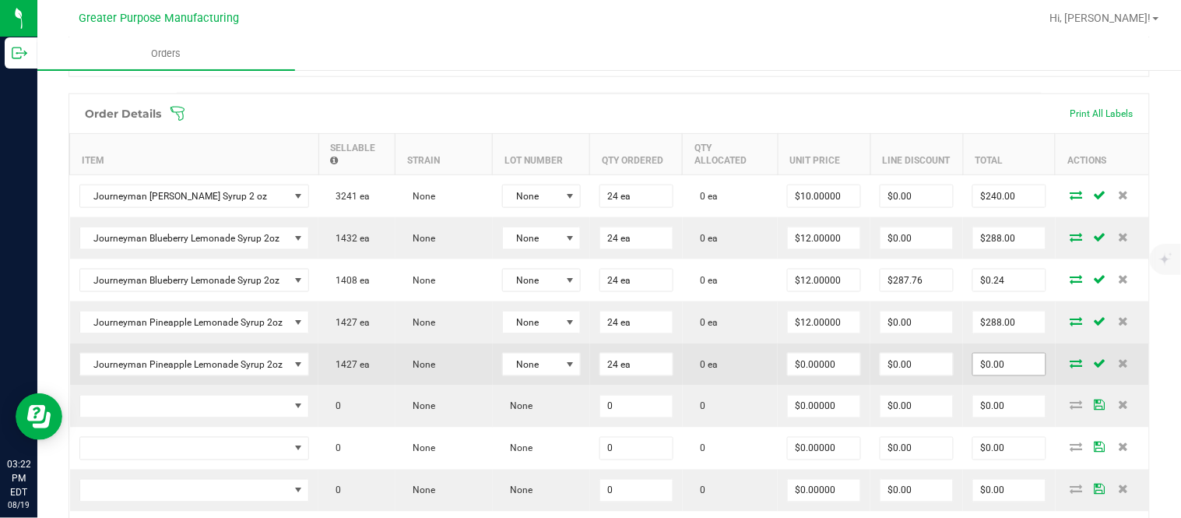
click at [992, 370] on input "$0.00" at bounding box center [1009, 364] width 72 height 22
paste input "288"
type input "288"
type input "$12.00000"
type input "$288.00"
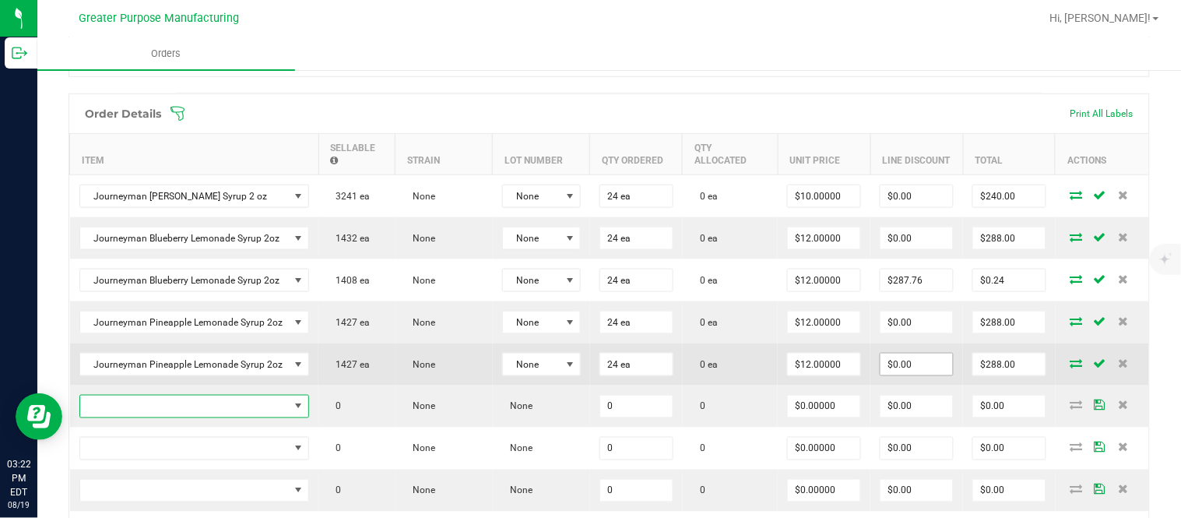
click at [924, 375] on input "$0.00" at bounding box center [917, 364] width 72 height 22
paste input "287.76"
type input "$287.76"
type input "$0.24"
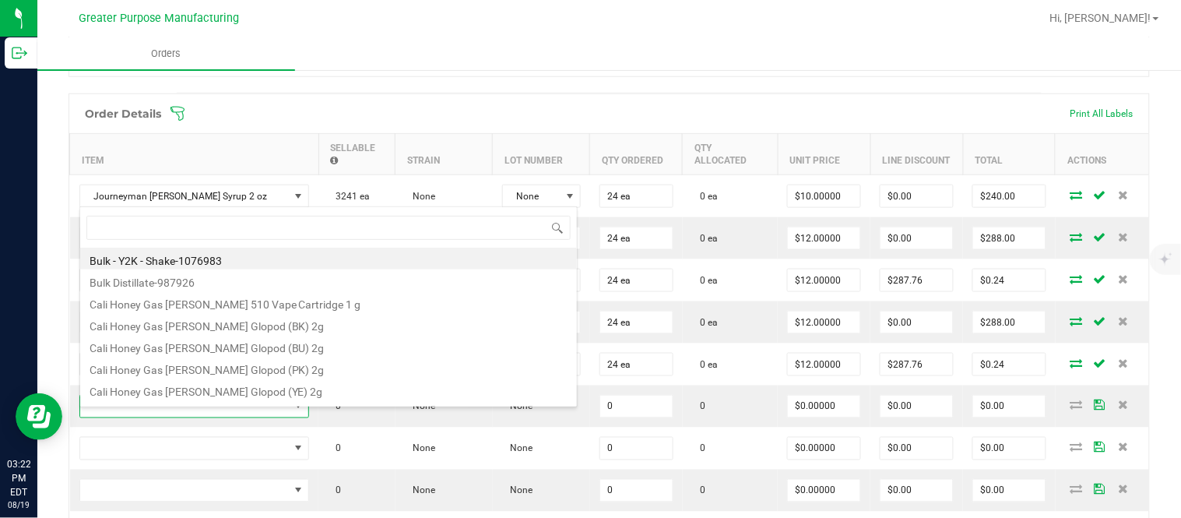
type input "1.37.61.471.0"
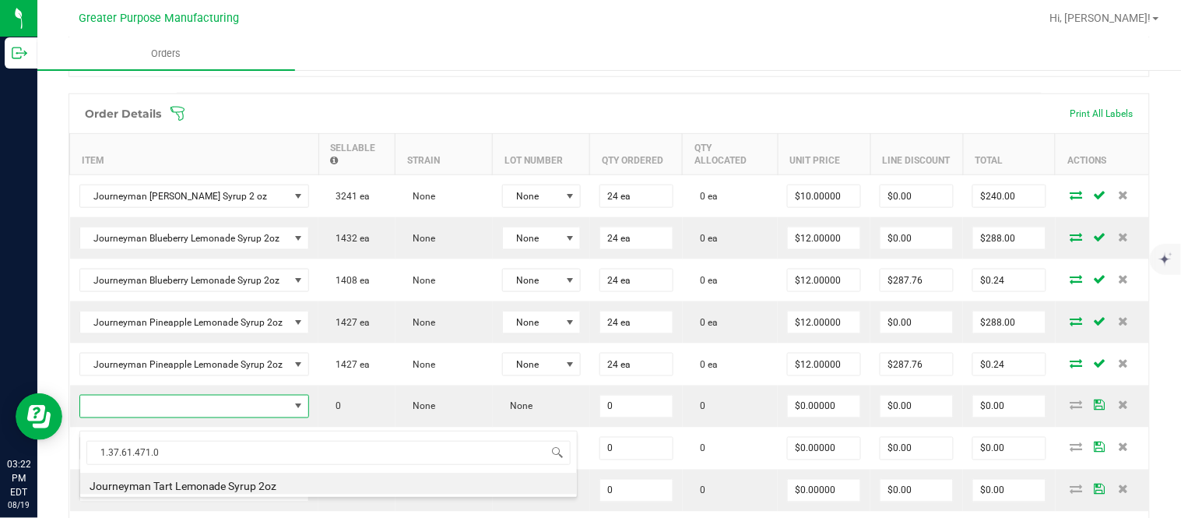
type input "0 ea"
type input "$10.00000"
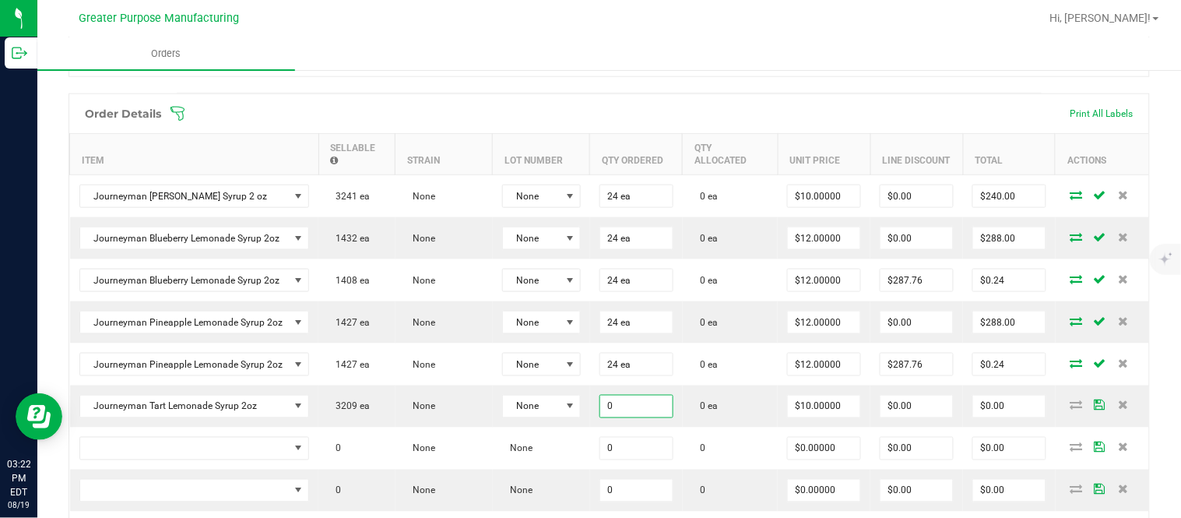
paste input "24"
type input "24 ea"
type input "10"
type input "$240.00"
type input "$10.00000"
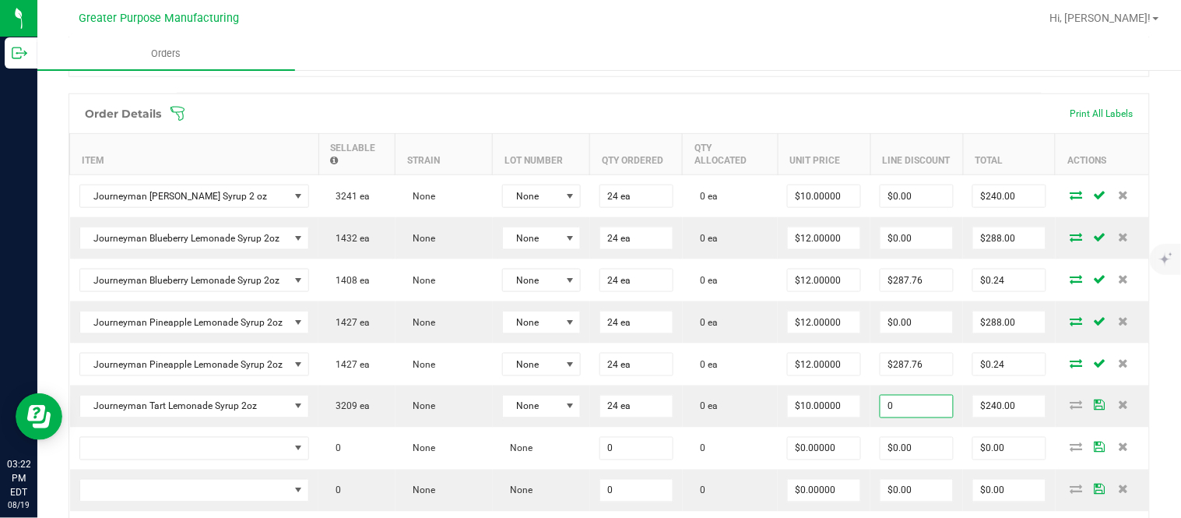
type input "$0.00"
type input "$240.00"
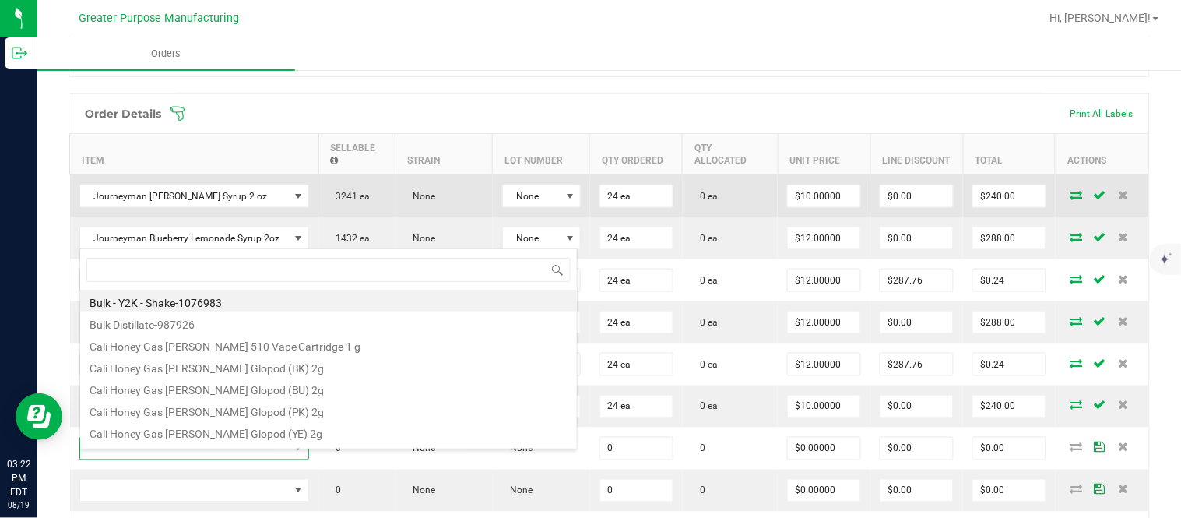
type input "1.37.61.1137.0"
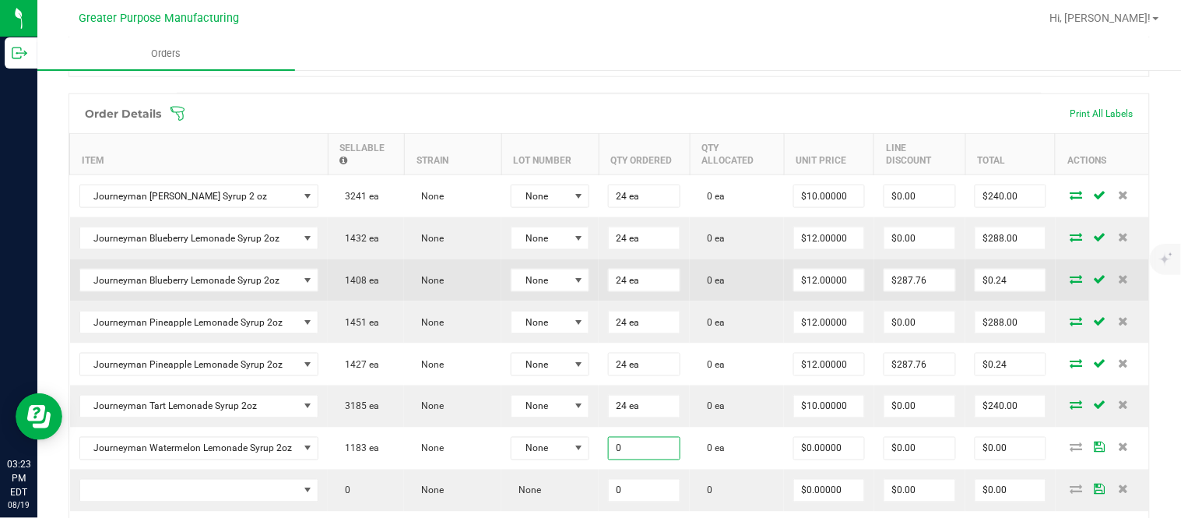
paste input "24"
type input "24 ea"
type input "$0.00000"
type input "$0.00"
type input "0"
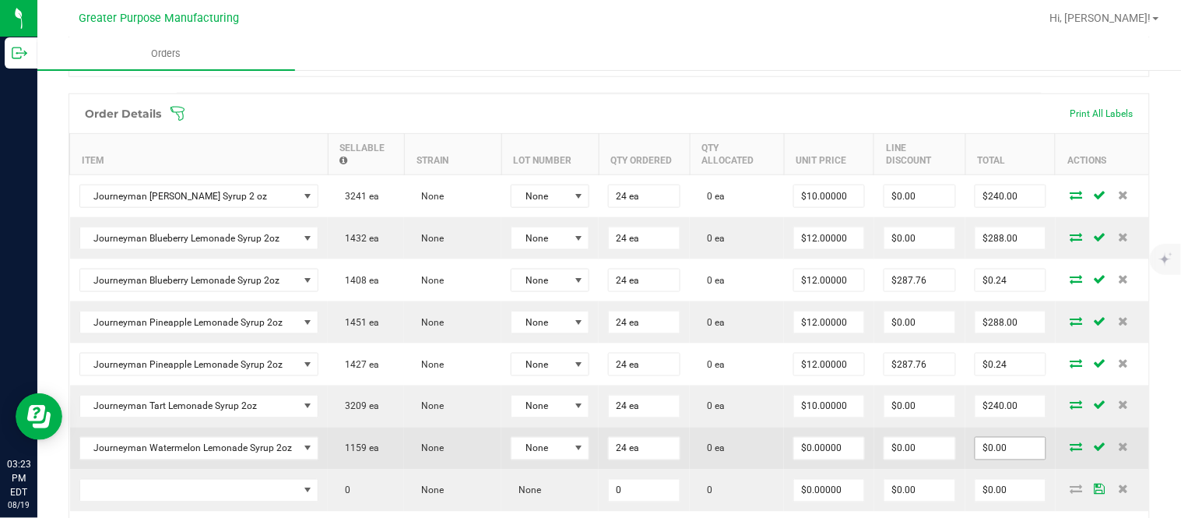
click at [990, 457] on input "$0.00" at bounding box center [1011, 449] width 70 height 22
paste input "288"
type input "288"
type input "$12.00000"
type input "$288.00"
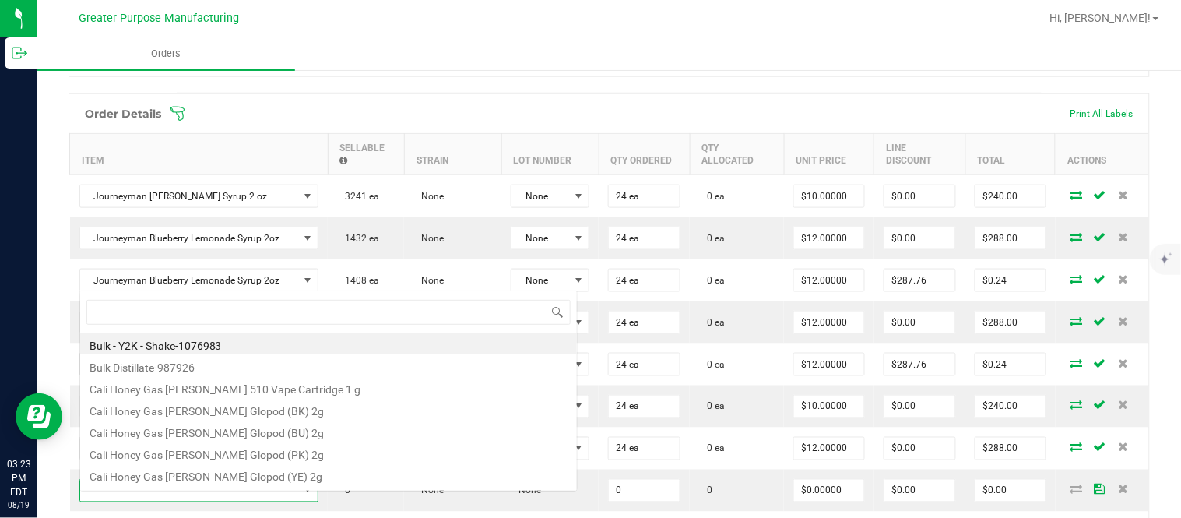
scroll to position [23, 235]
type input "1.3.29.970.0"
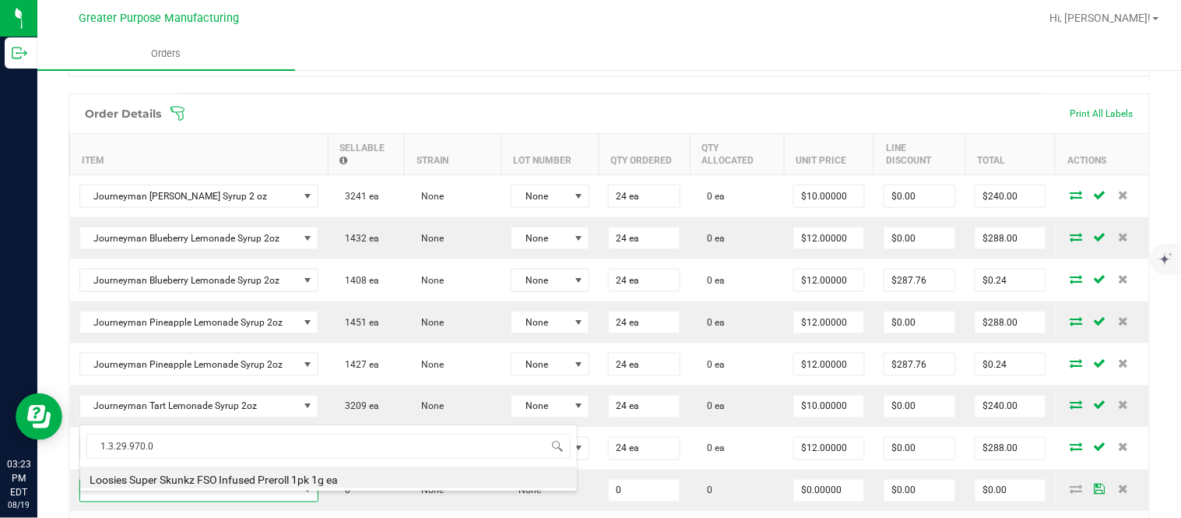
type input "0.0000 g"
type input "$11.00000"
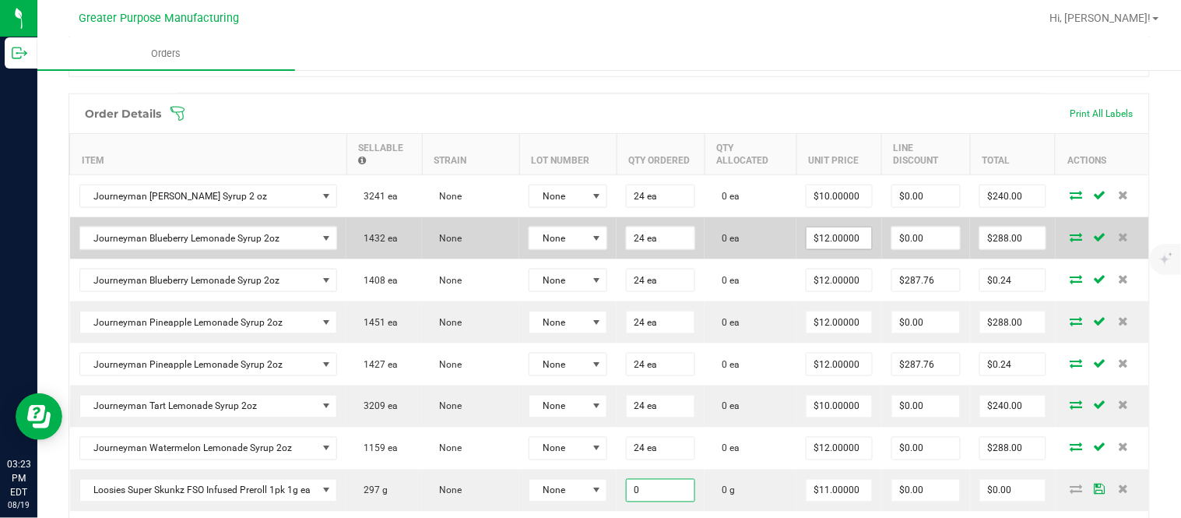
paste input "2"
type input "20.0000 g"
type input "11"
type input "$220.00"
type input "$11.00000"
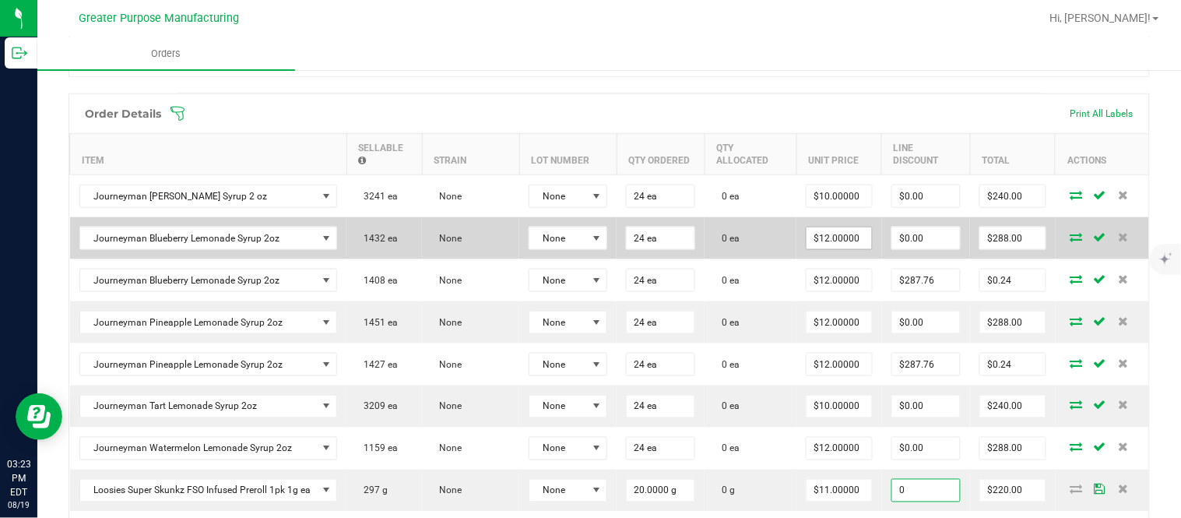
type input "$0.00"
type input "$220.00"
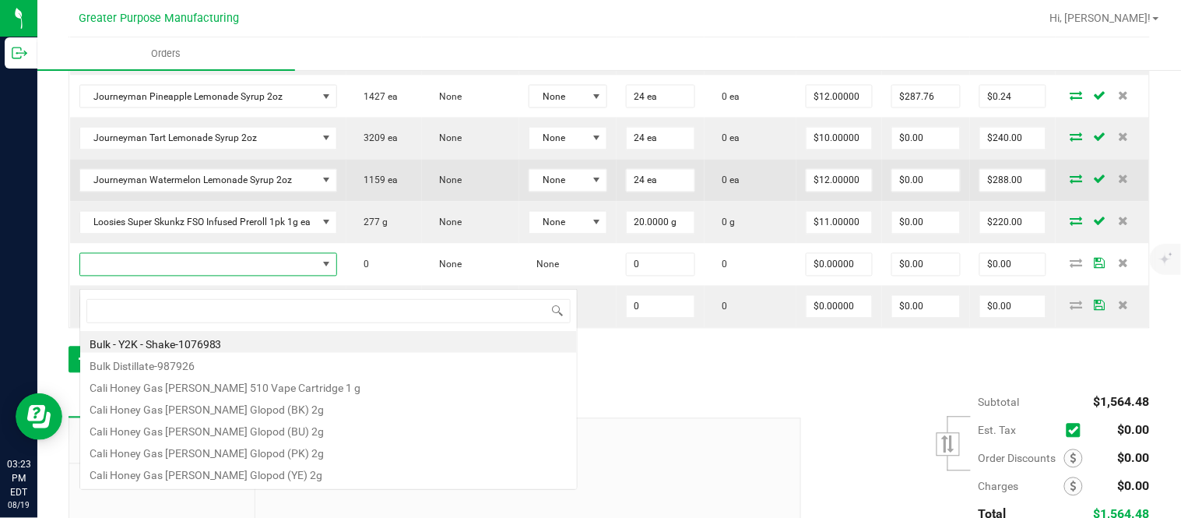
scroll to position [23, 257]
type input "1.5.7.944.0"
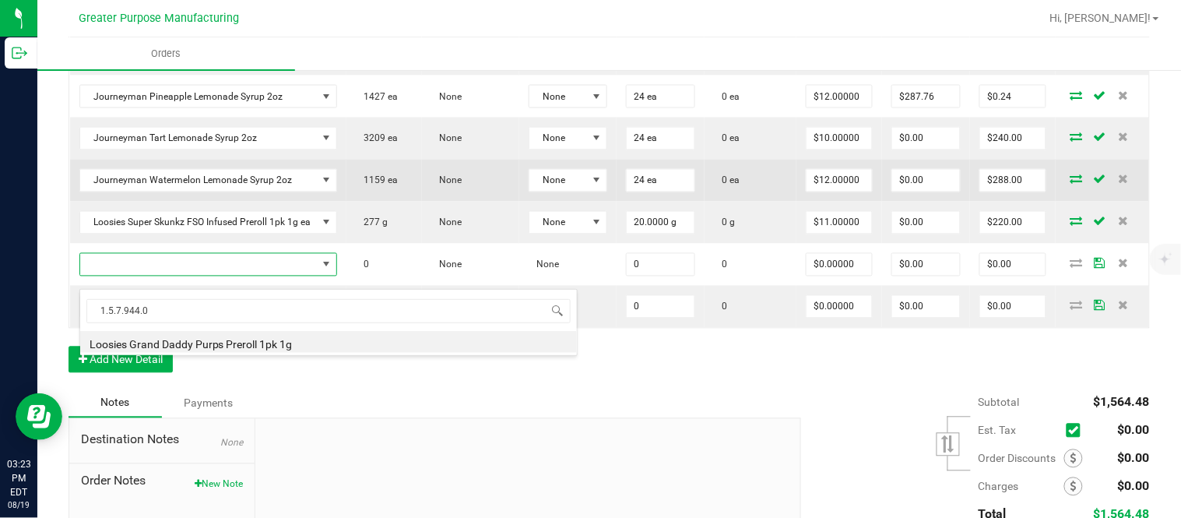
type input "0 ea"
type input "$6.50000"
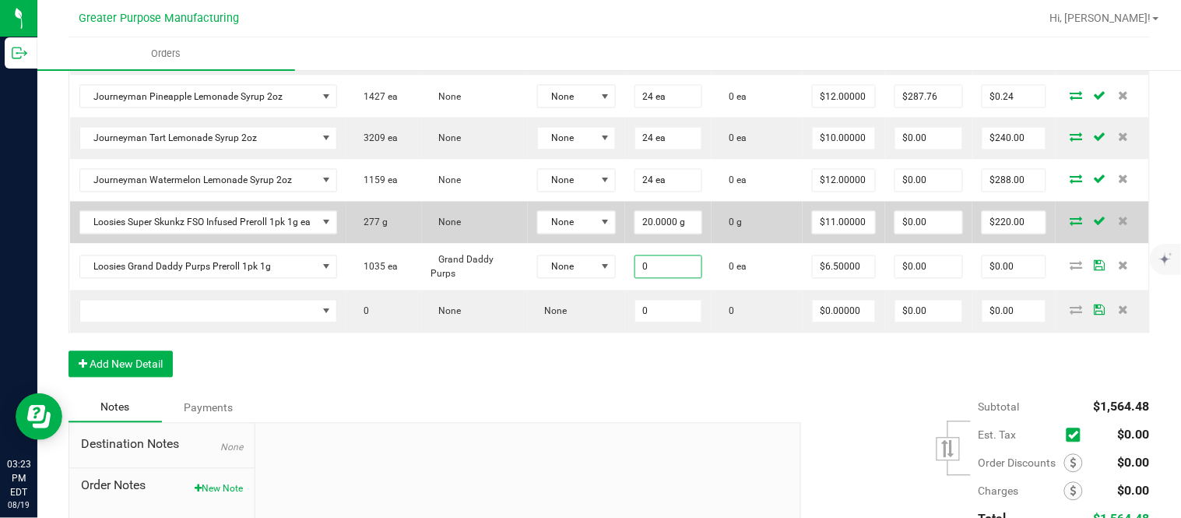
paste input "4"
type input "40 ea"
type input "6.5"
type input "$260.00"
type input "$6.50000"
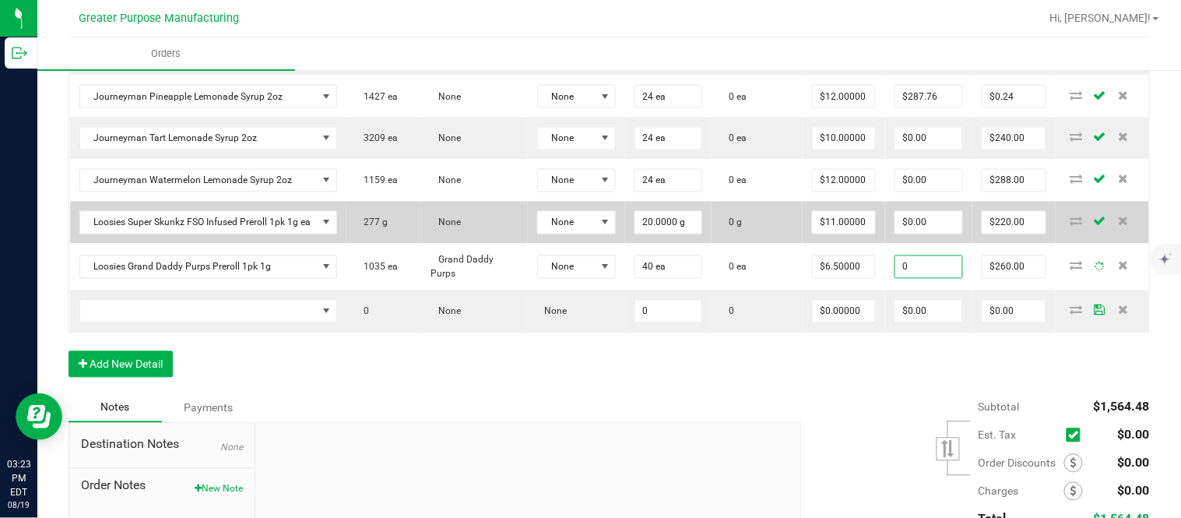
type input "$0.00"
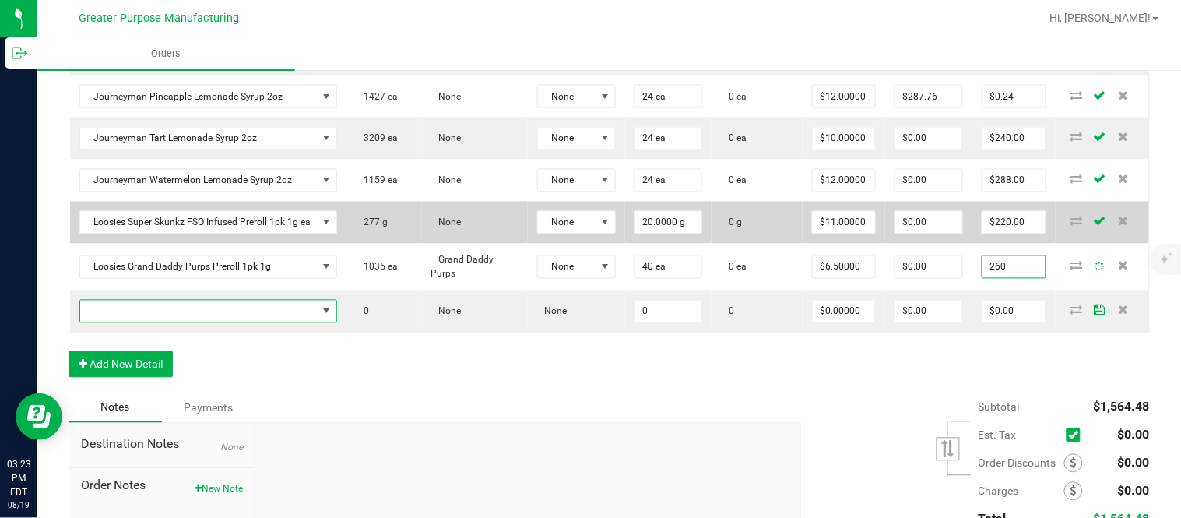
type input "$260.00"
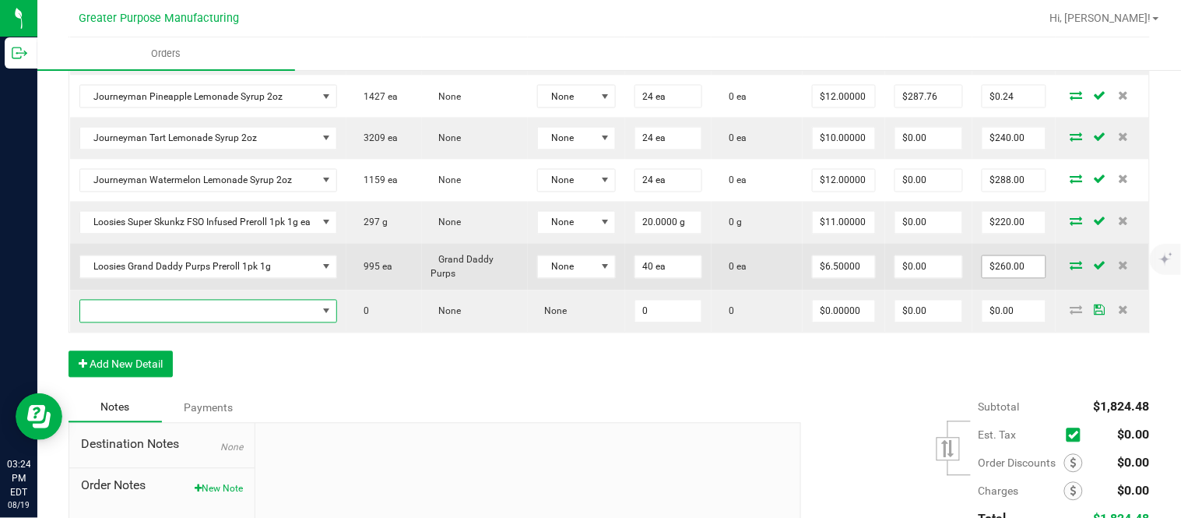
click at [993, 272] on input "$260.00" at bounding box center [1014, 267] width 63 height 22
paste input "30"
type input "300"
type input "$7.50000"
type input "$300.00"
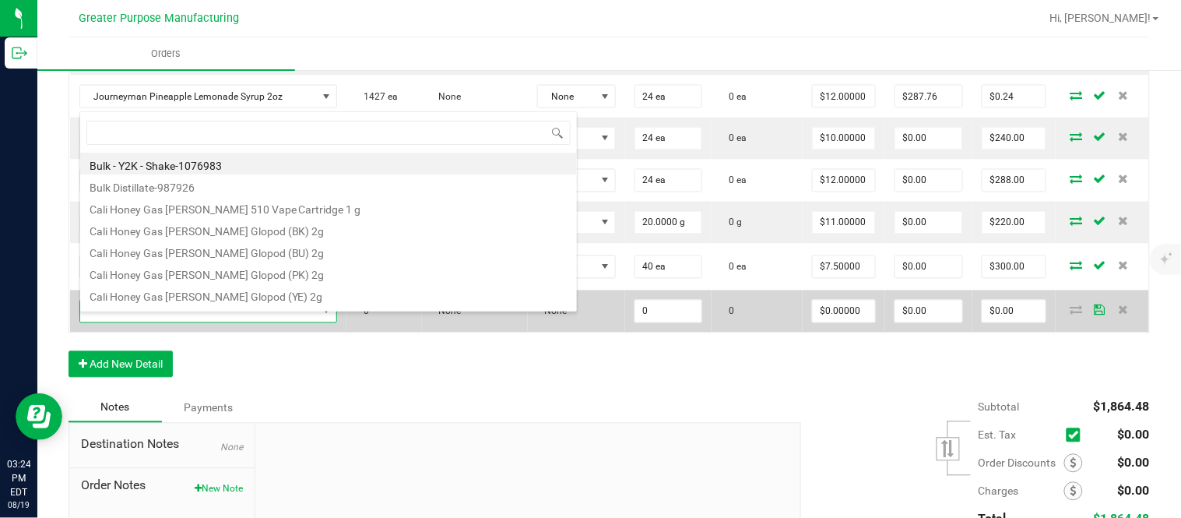
type input "1.5.7.489.0"
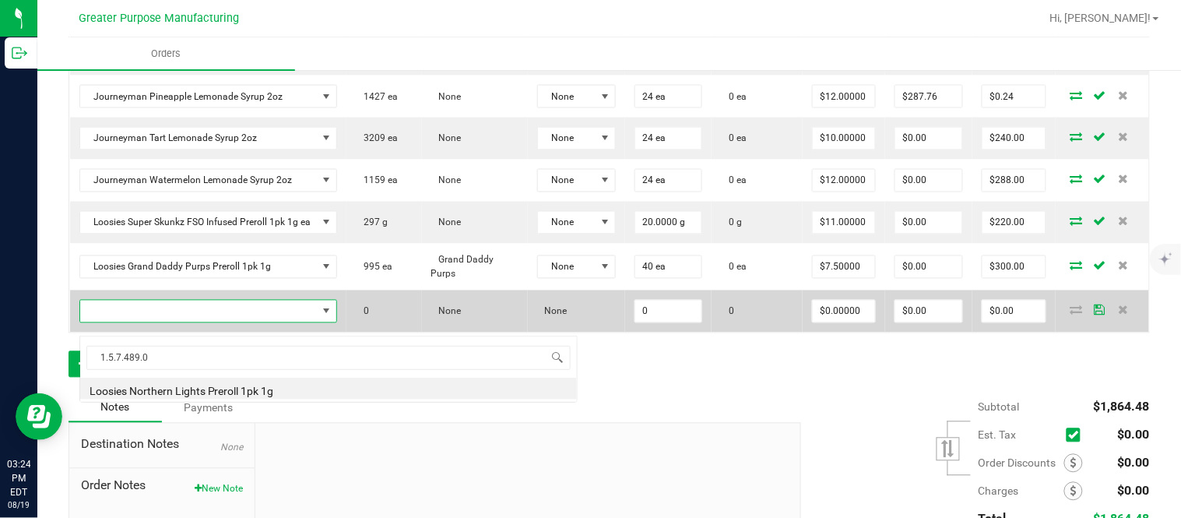
type input "0.0000 g"
type input "$6.50000"
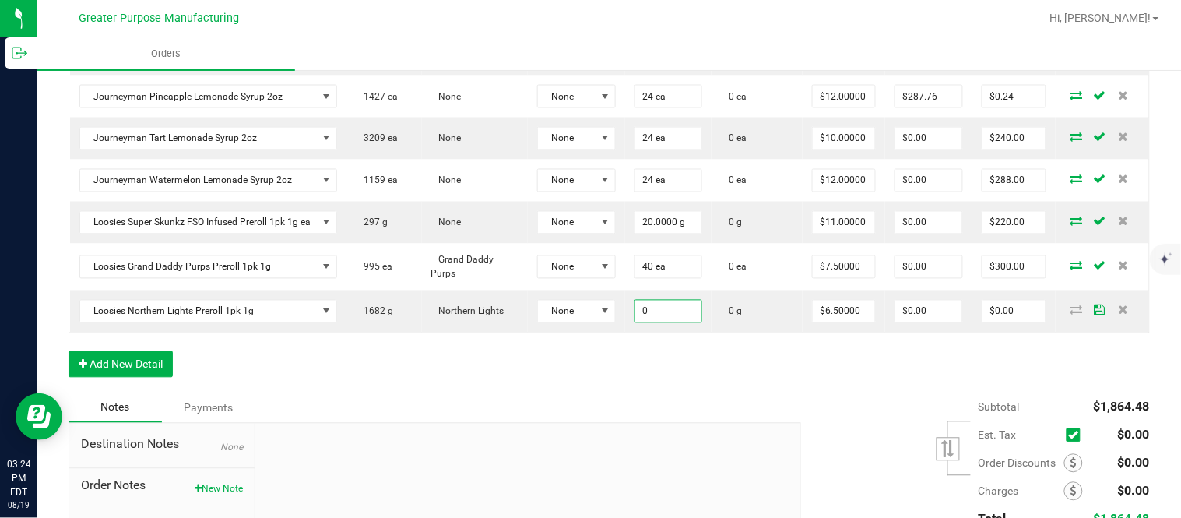
paste input "4"
type input "40"
type input "6.5"
type input "40.0000 g"
type input "$260.00"
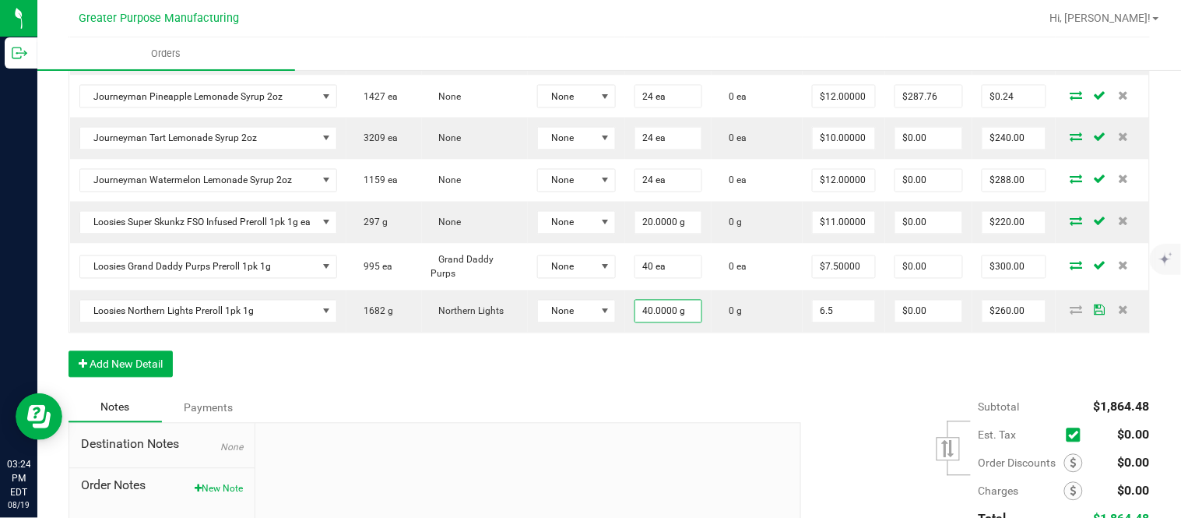
type input "$6.50000"
type input "$0.00"
type input "$260.00"
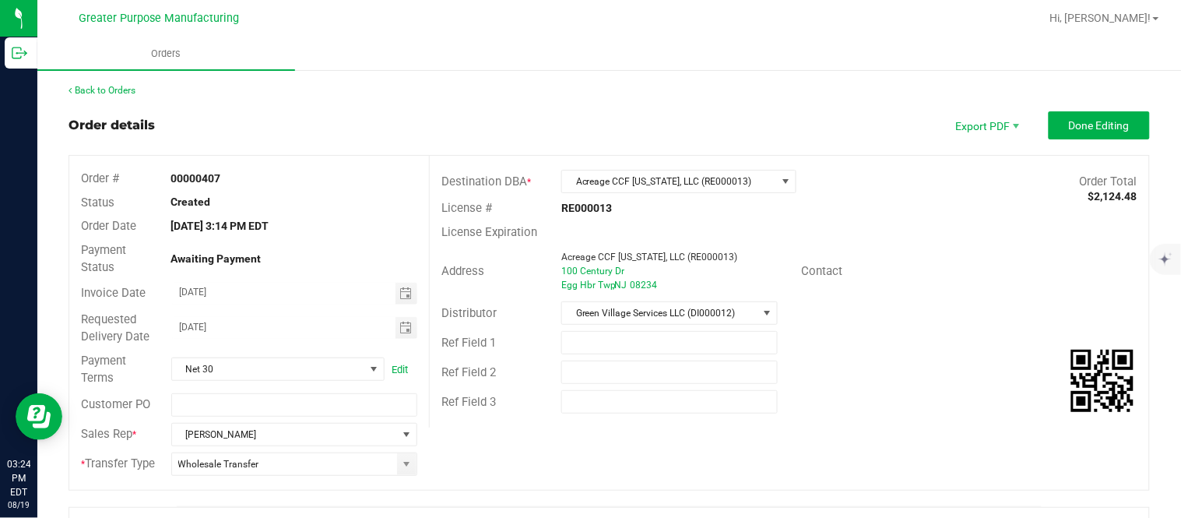
scroll to position [0, 0]
click at [1071, 125] on span "Done Editing" at bounding box center [1099, 126] width 61 height 12
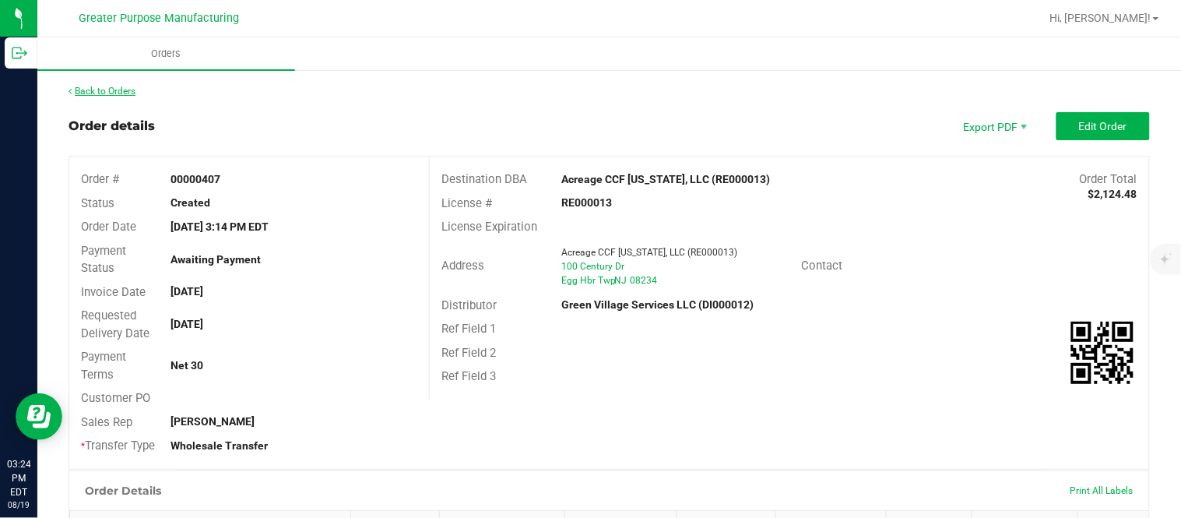
click at [119, 91] on link "Back to Orders" at bounding box center [102, 91] width 67 height 11
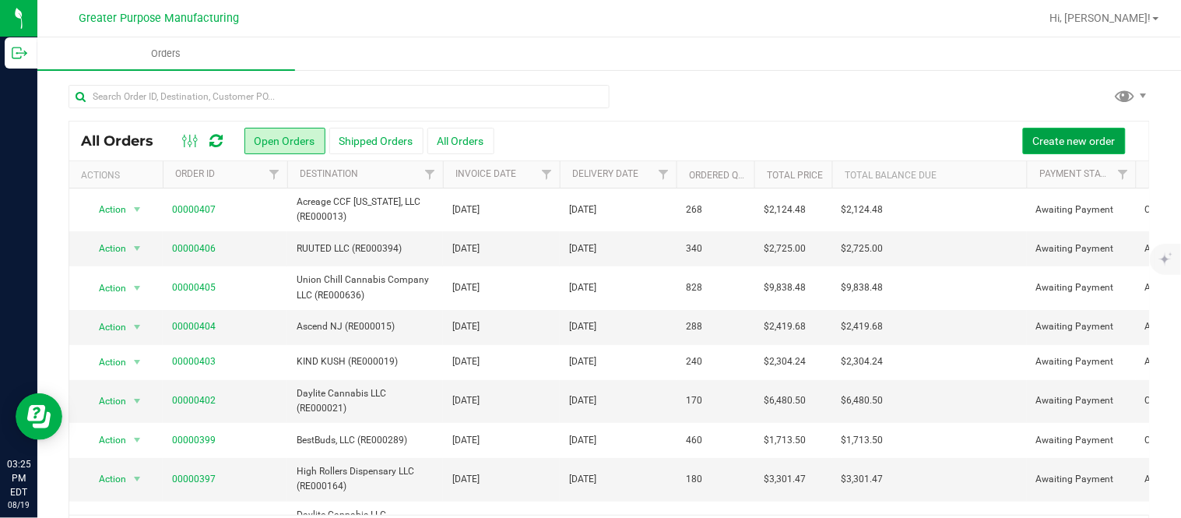
click at [1045, 142] on span "Create new order" at bounding box center [1074, 141] width 83 height 12
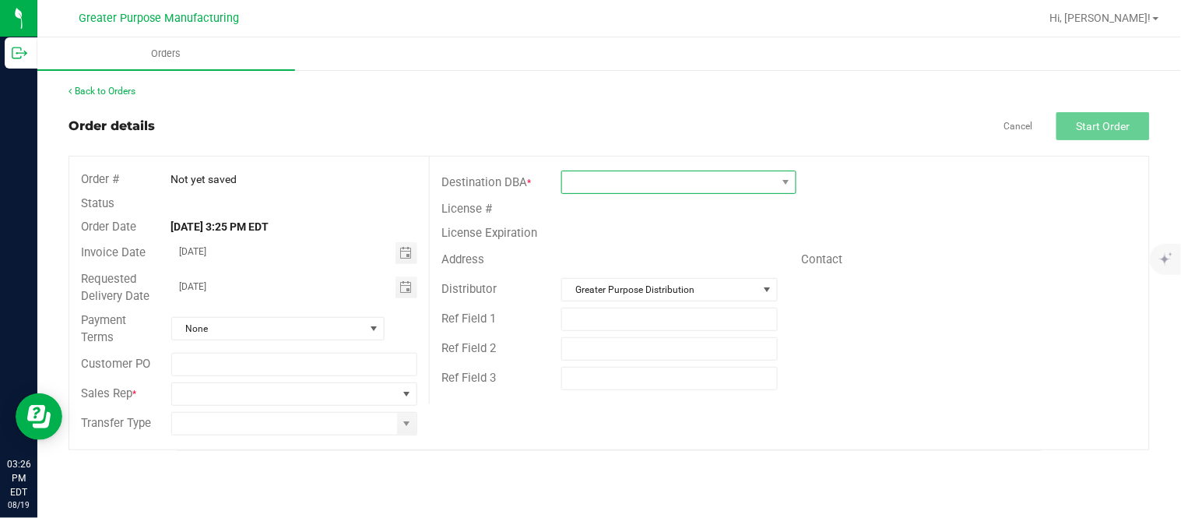
click at [701, 182] on span at bounding box center [669, 182] width 214 height 22
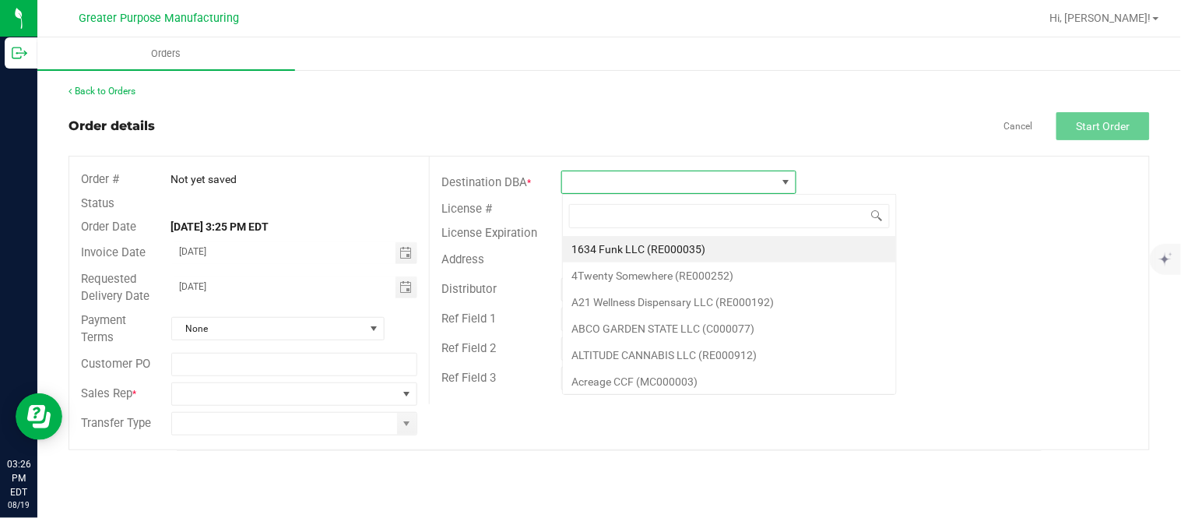
scroll to position [23, 234]
type input "RE000750"
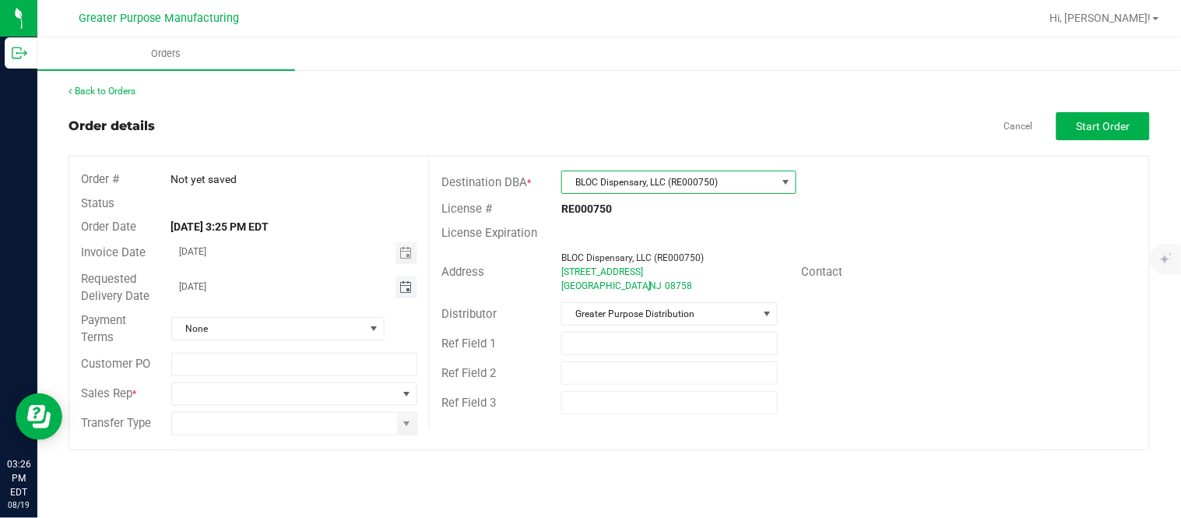
click at [408, 290] on span "Toggle calendar" at bounding box center [405, 287] width 12 height 12
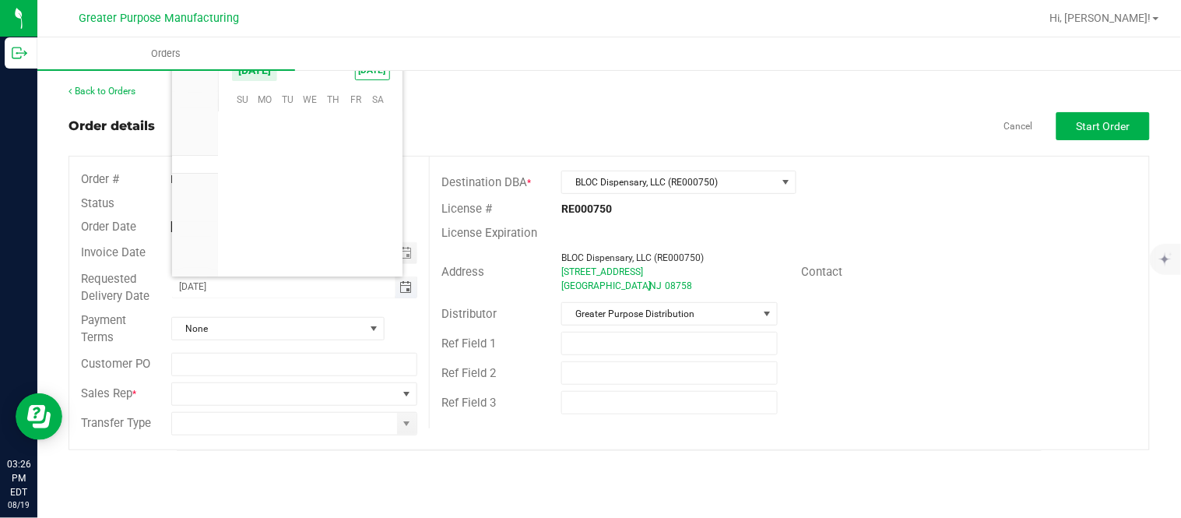
scroll to position [252341, 0]
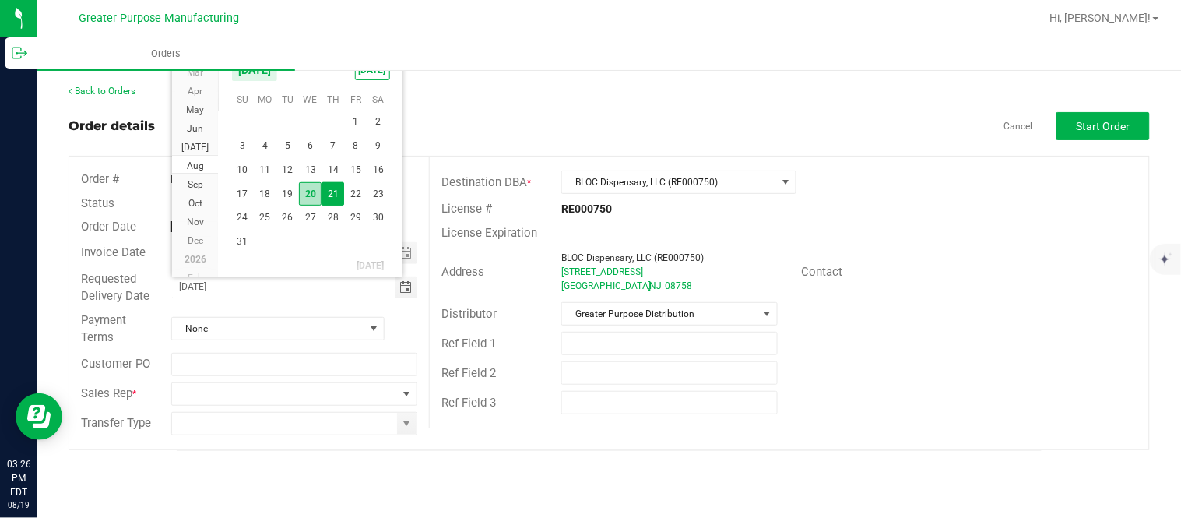
click at [311, 192] on span "20" at bounding box center [310, 194] width 23 height 24
type input "[DATE]"
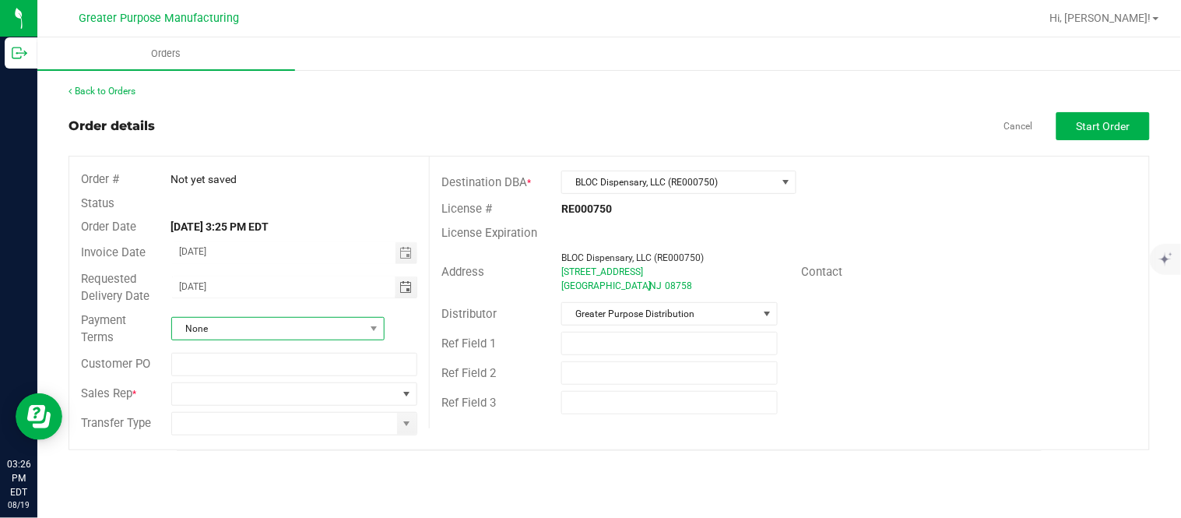
click at [307, 332] on span "None" at bounding box center [268, 329] width 192 height 22
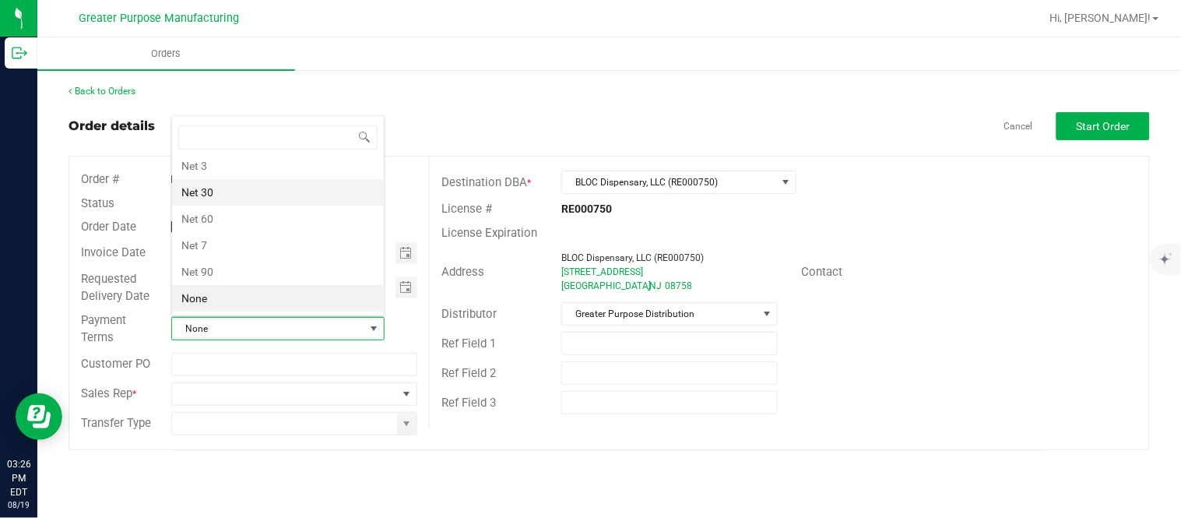
click at [301, 205] on li "Net 30" at bounding box center [278, 192] width 212 height 26
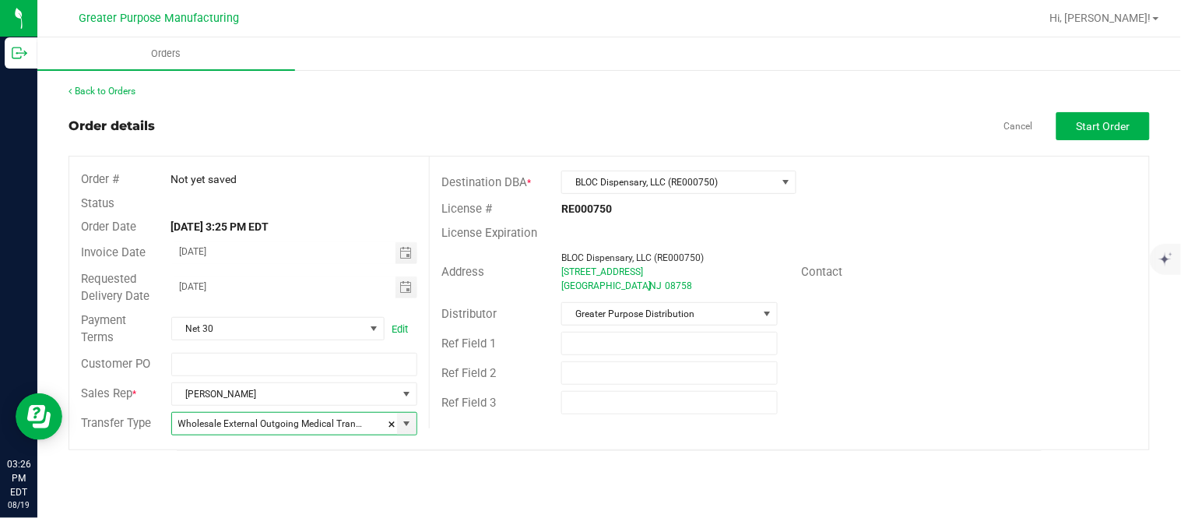
type input "Wholesale Transfer"
click at [688, 318] on span "Greater Purpose Distribution" at bounding box center [659, 314] width 195 height 22
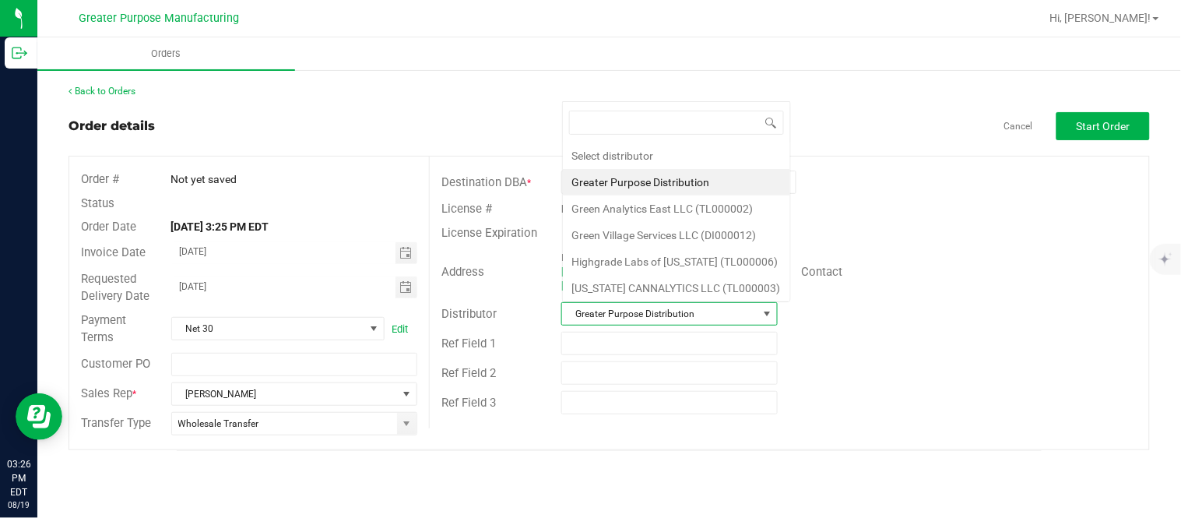
scroll to position [23, 213]
click at [694, 223] on li "Green Village Services LLC (DI000012)" at bounding box center [676, 235] width 227 height 26
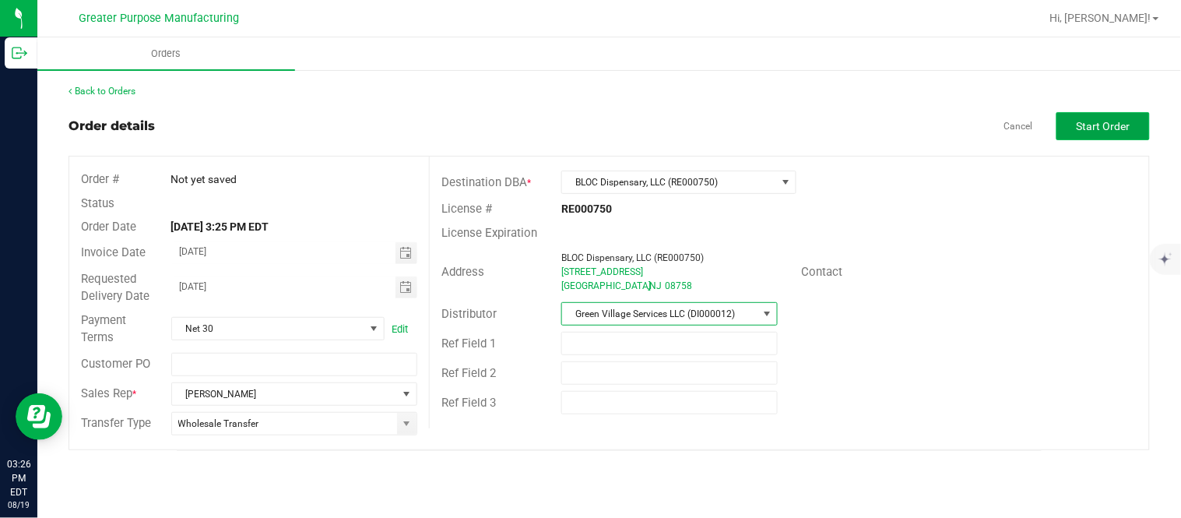
click at [1078, 123] on span "Start Order" at bounding box center [1104, 126] width 54 height 12
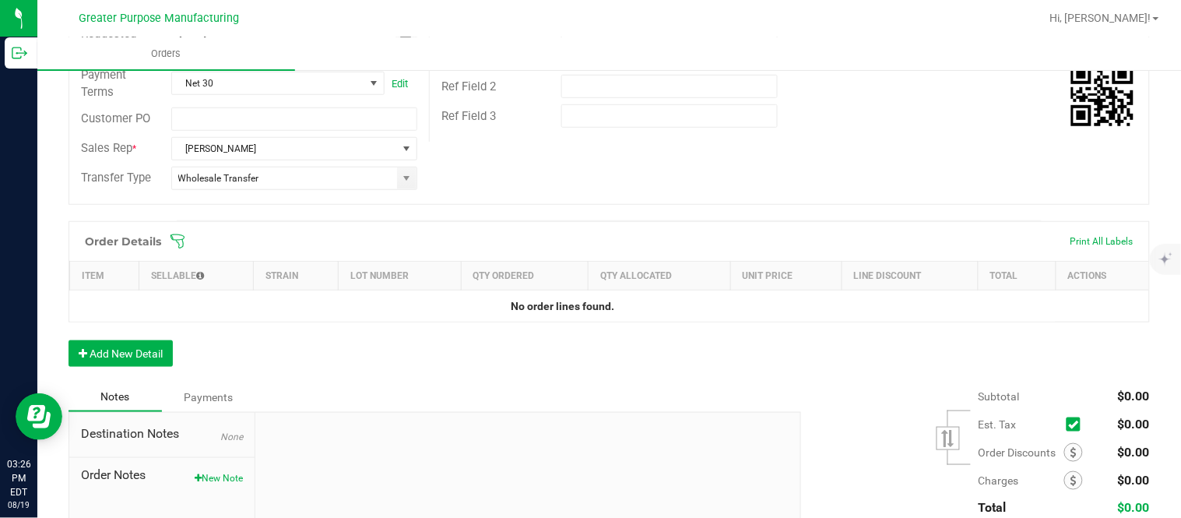
scroll to position [288, 0]
click at [159, 346] on button "Add New Detail" at bounding box center [121, 352] width 104 height 26
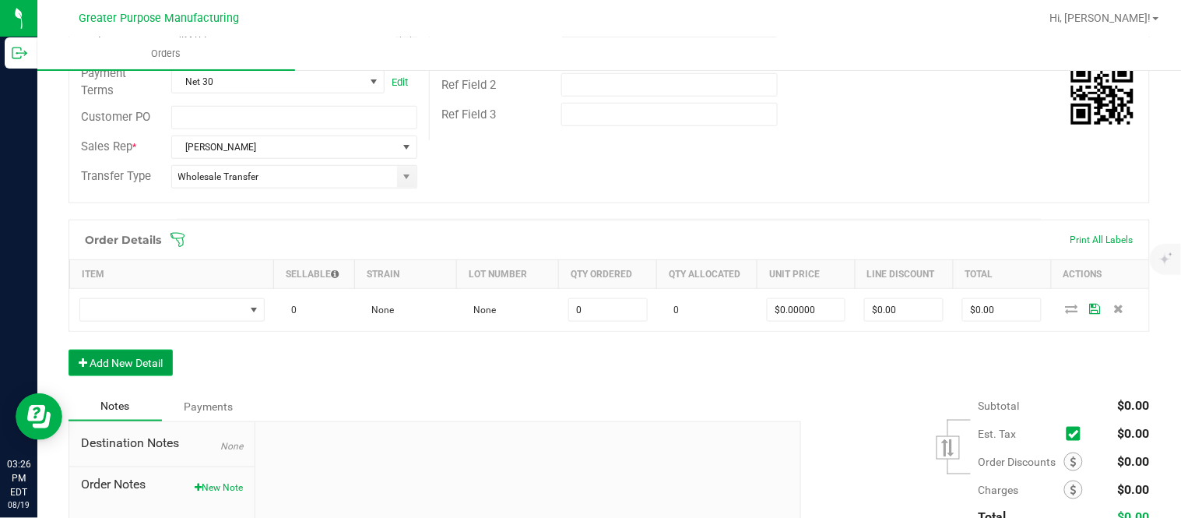
click at [69, 350] on button "Add New Detail" at bounding box center [121, 363] width 104 height 26
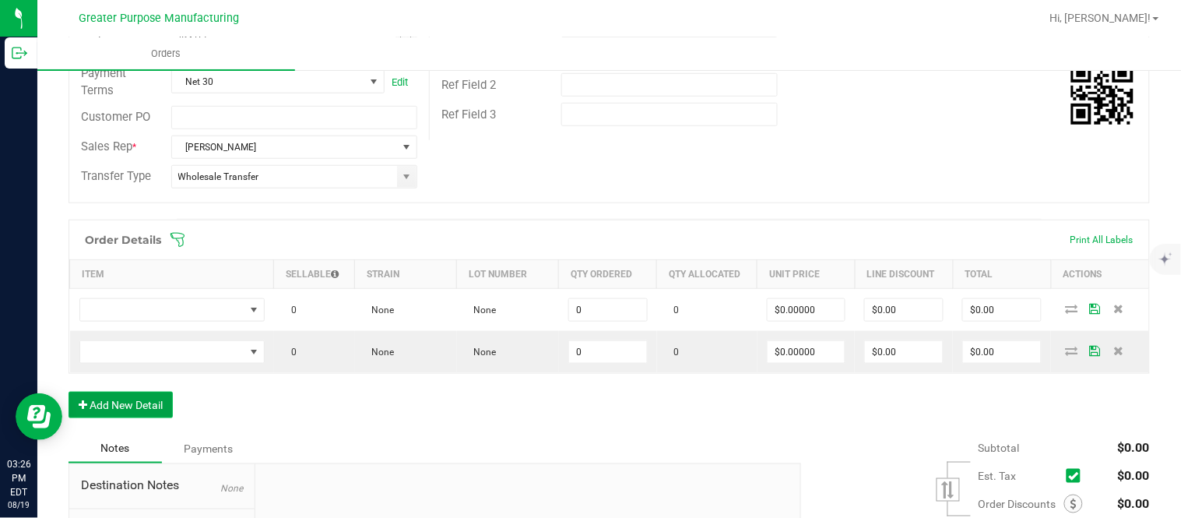
click at [69, 392] on button "Add New Detail" at bounding box center [121, 405] width 104 height 26
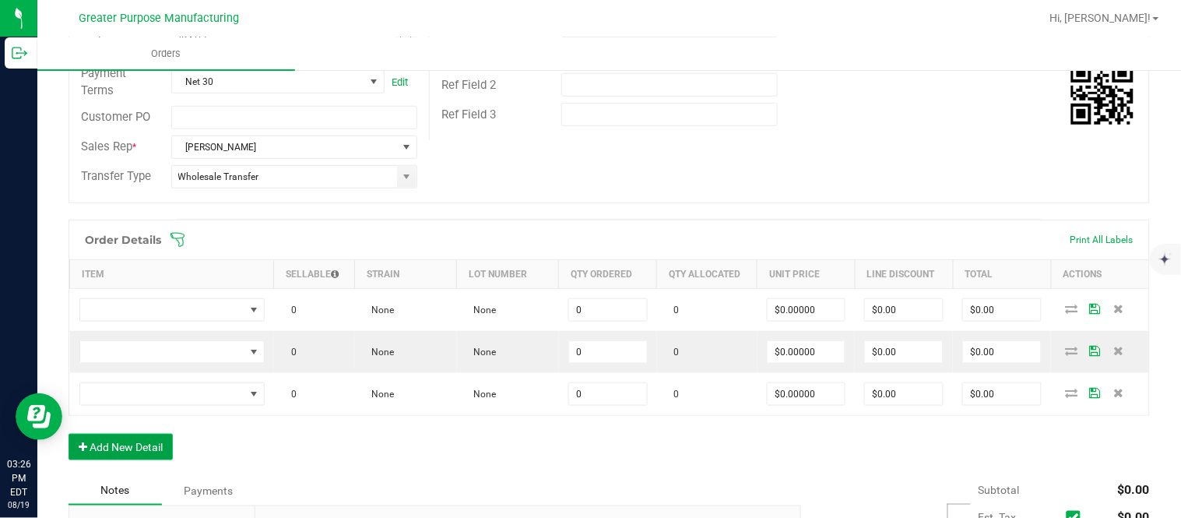
click at [69, 434] on button "Add New Detail" at bounding box center [121, 447] width 104 height 26
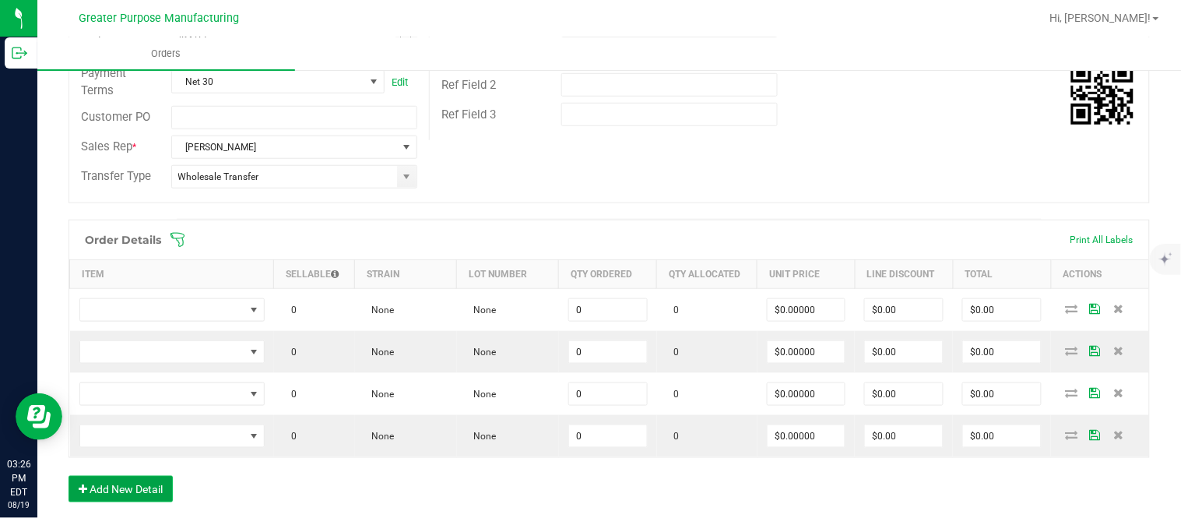
click at [69, 476] on button "Add New Detail" at bounding box center [121, 489] width 104 height 26
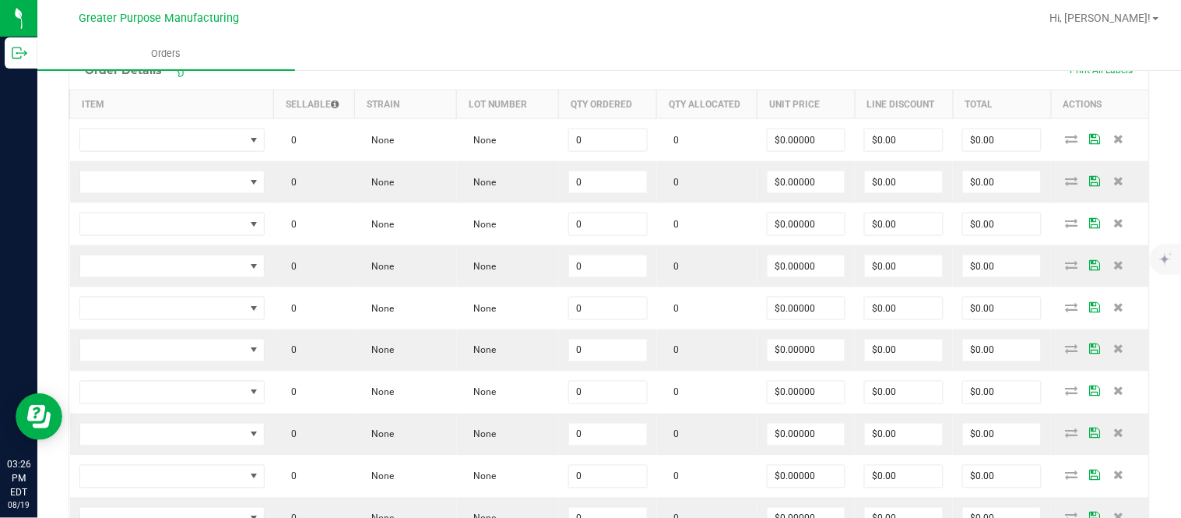
scroll to position [461, 0]
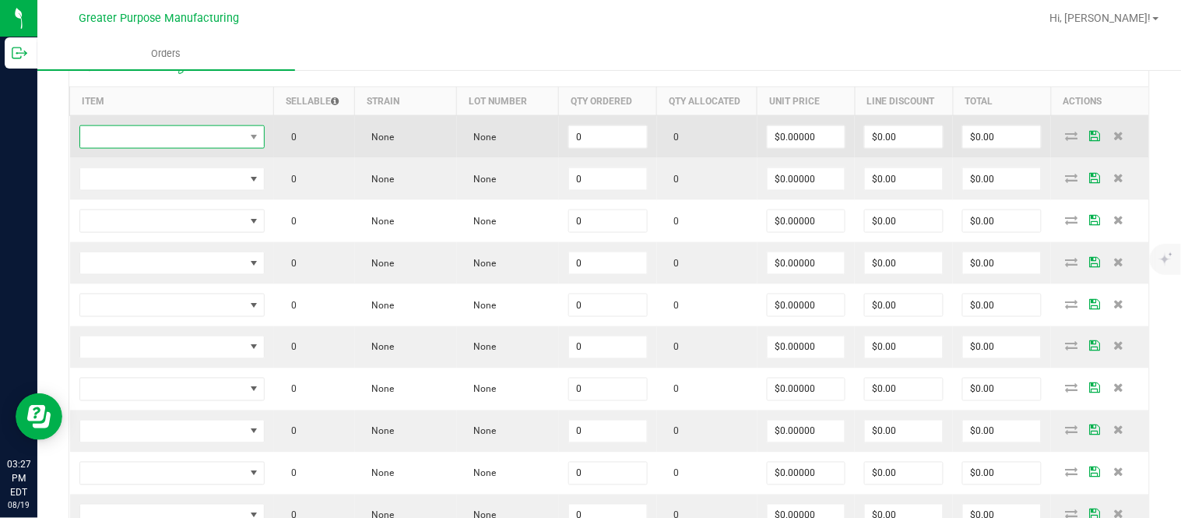
click at [199, 133] on span "NO DATA FOUND" at bounding box center [162, 137] width 164 height 22
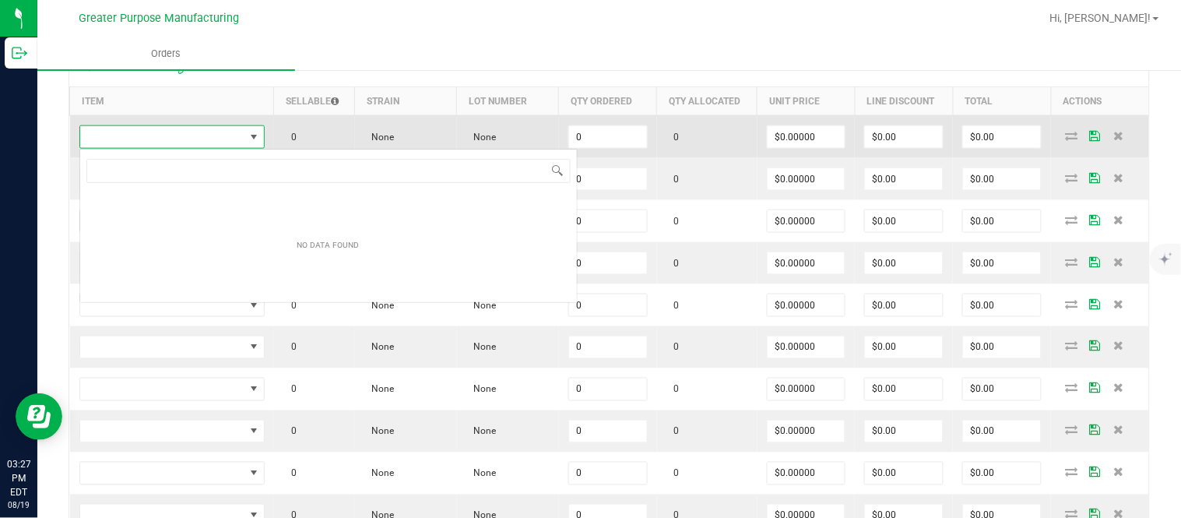
scroll to position [23, 183]
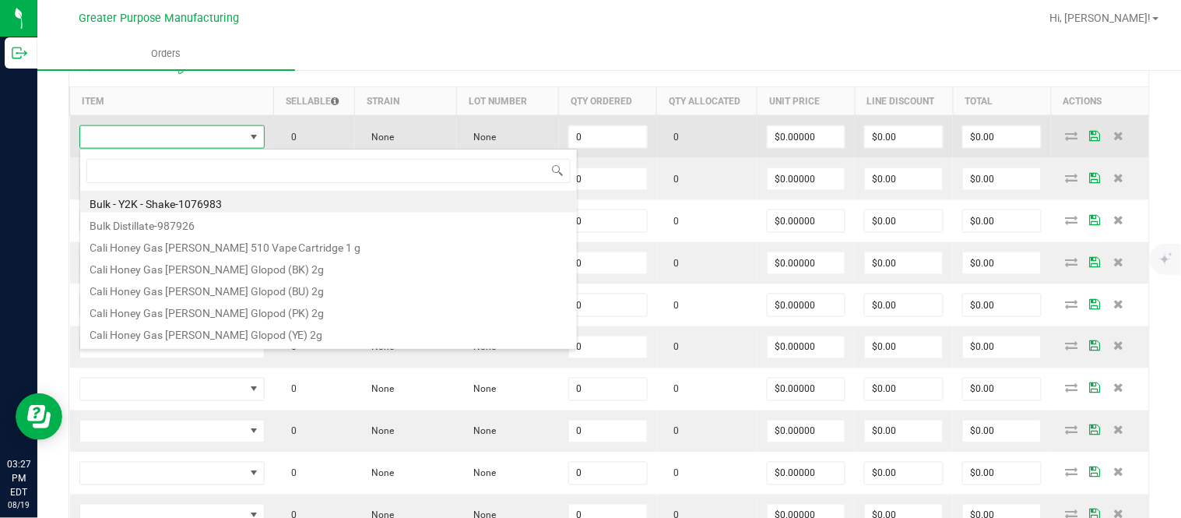
type input "1.37.60.994.0"
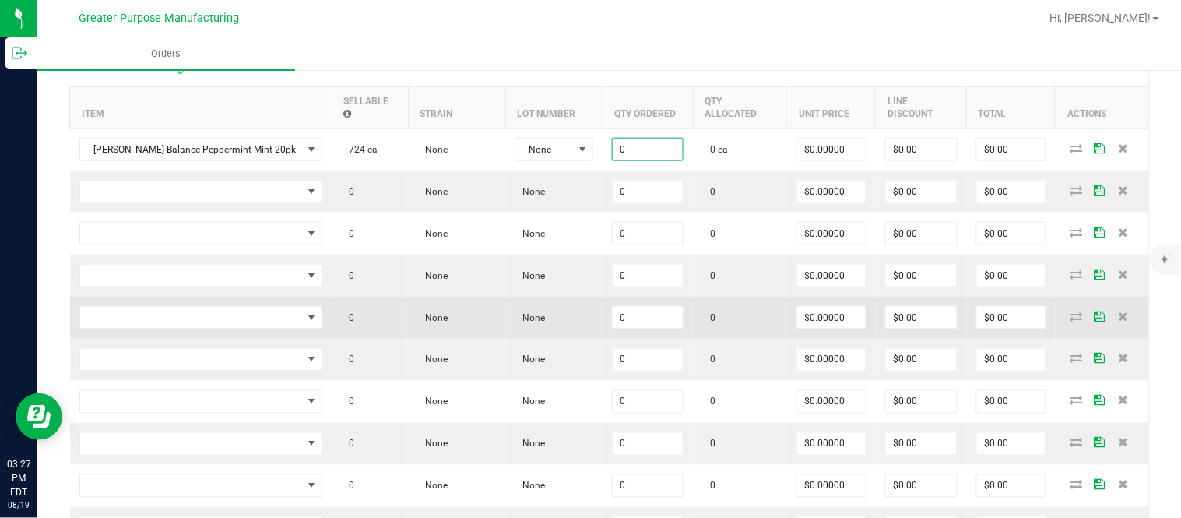
paste input "24"
type input "24 ea"
type input "$0.00000"
type input "$0.00"
type input "0"
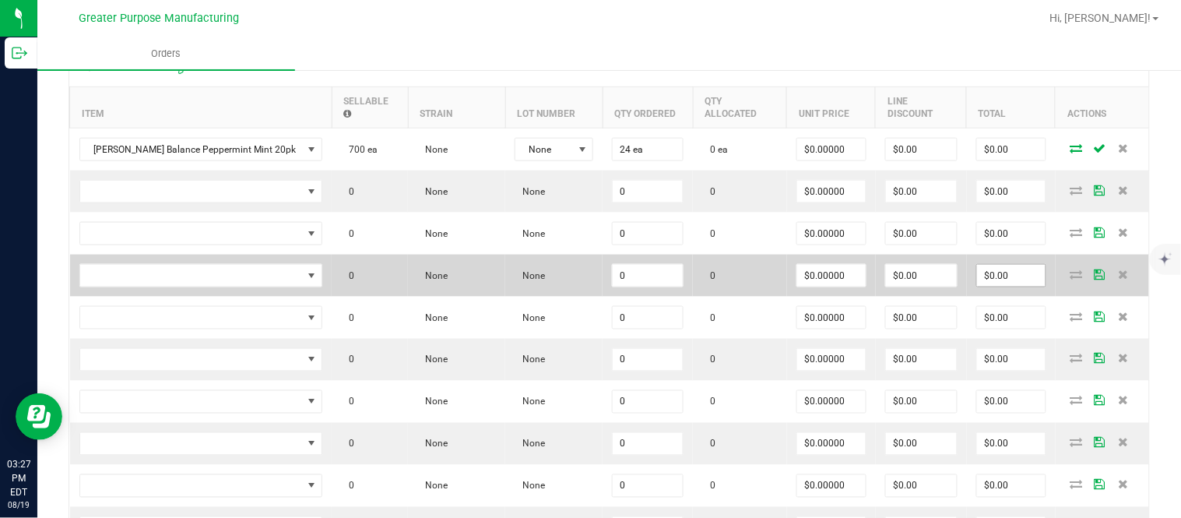
scroll to position [472, 0]
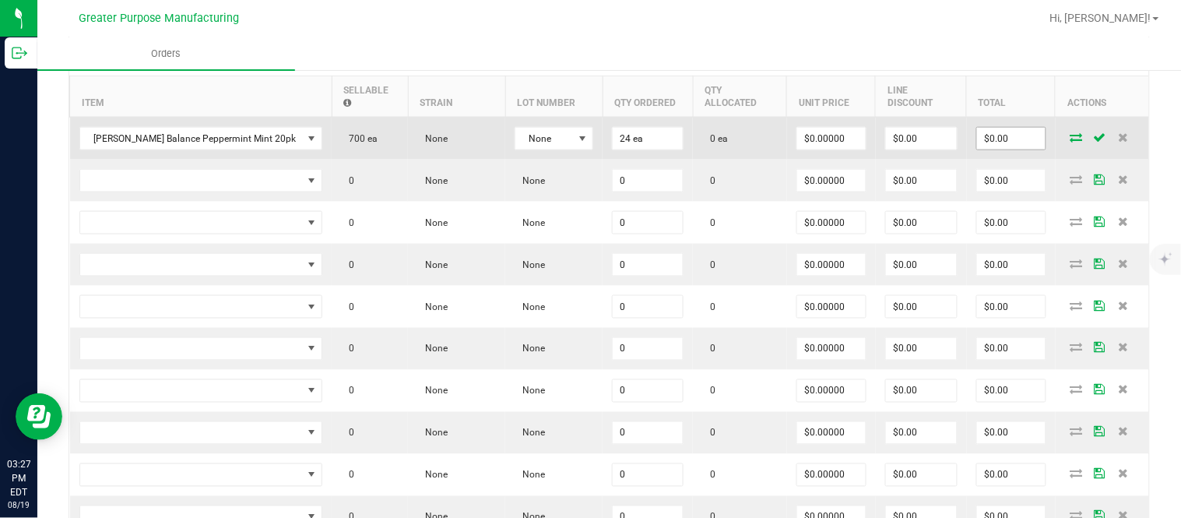
click at [984, 149] on input "$0.00" at bounding box center [1011, 139] width 69 height 22
paste input "30"
type input "300"
type input "$12.50000"
type input "$300.00"
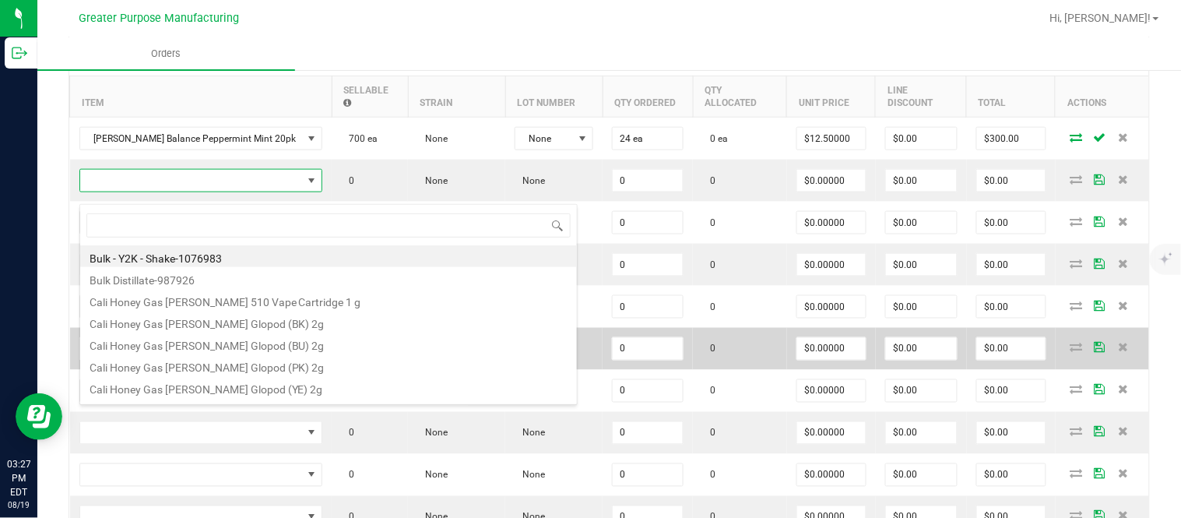
scroll to position [23, 220]
type input "1.37.60.994.0"
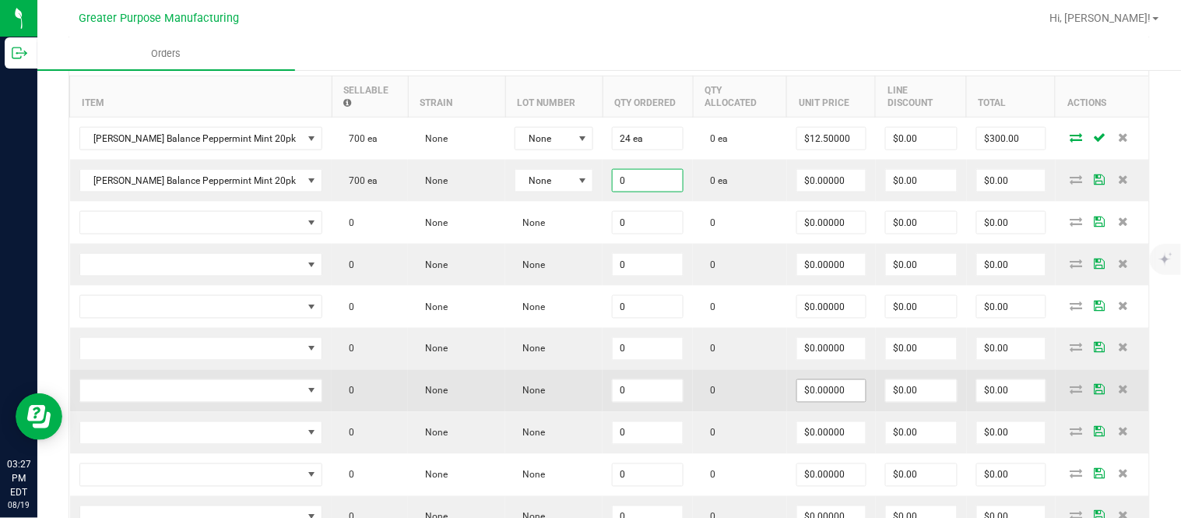
paste input "12"
type input "12 ea"
type input "$0.00000"
type input "$0.00"
type input "0"
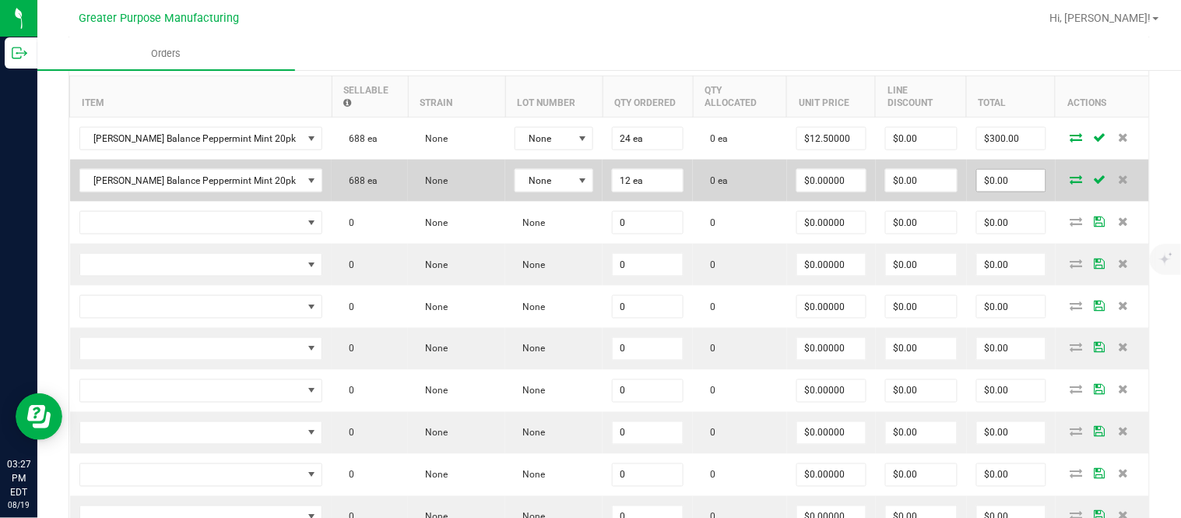
click at [998, 192] on input "$0.00" at bounding box center [1011, 181] width 69 height 22
paste input "15"
type input "150"
type input "$12.50000"
type input "$150.00"
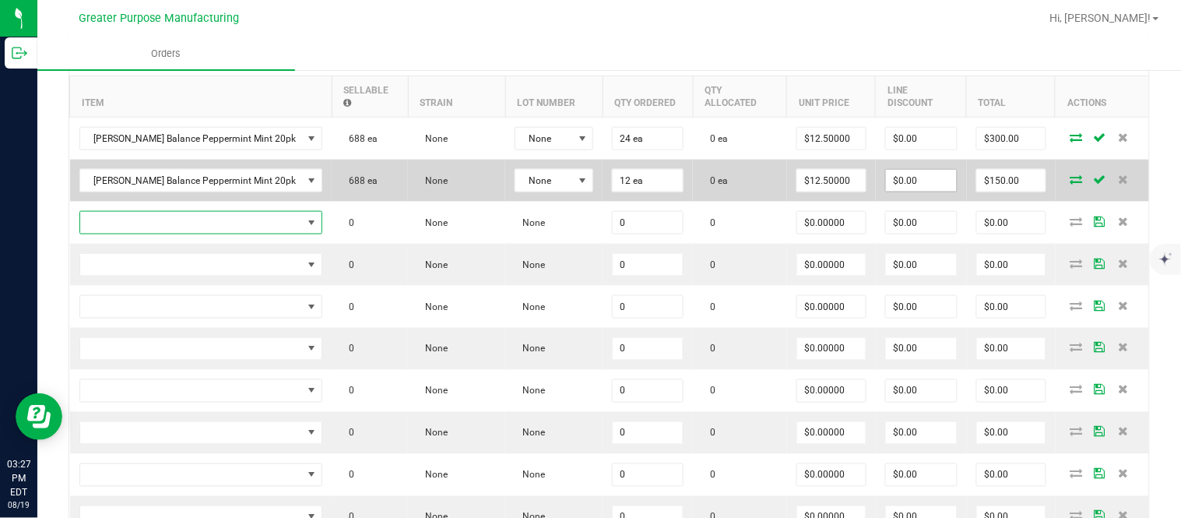
click at [897, 191] on input "$0.00" at bounding box center [921, 181] width 71 height 22
paste input "149.88"
type input "149.88"
type input "0.12000000000000455"
type input "$149.88"
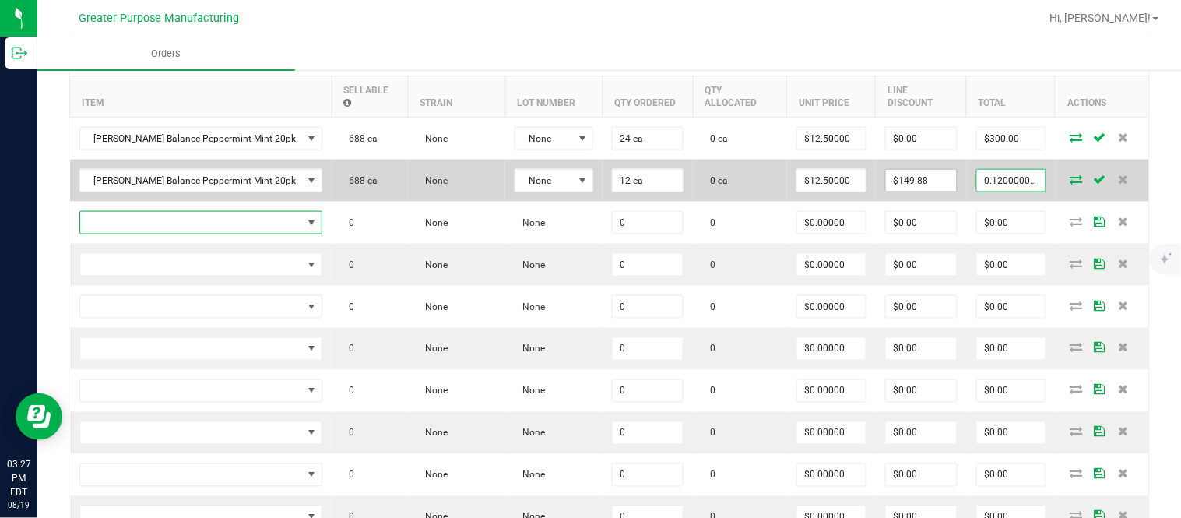
type input "$0.12"
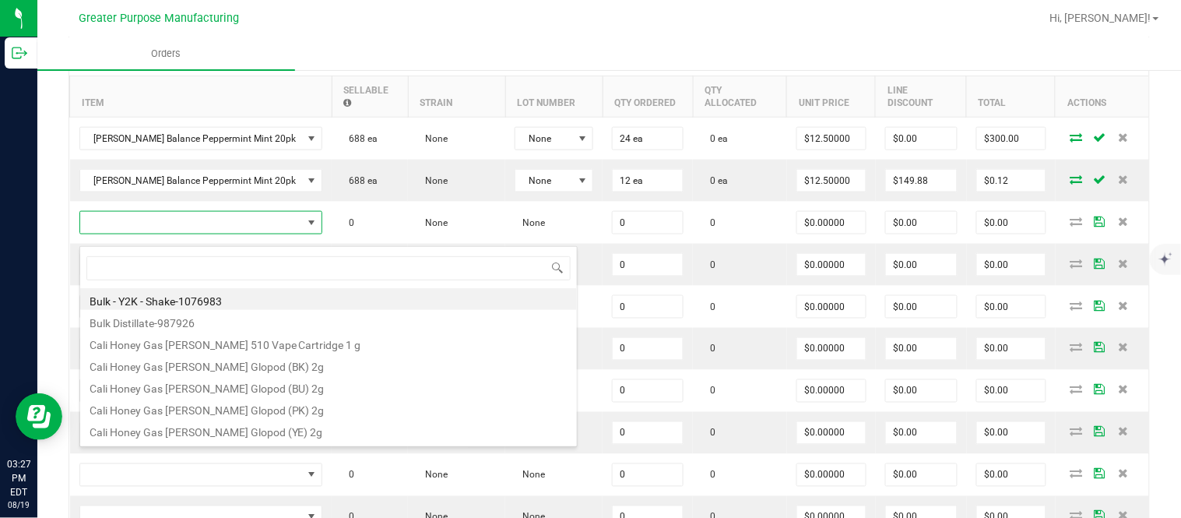
type input "1.37.60.982.0"
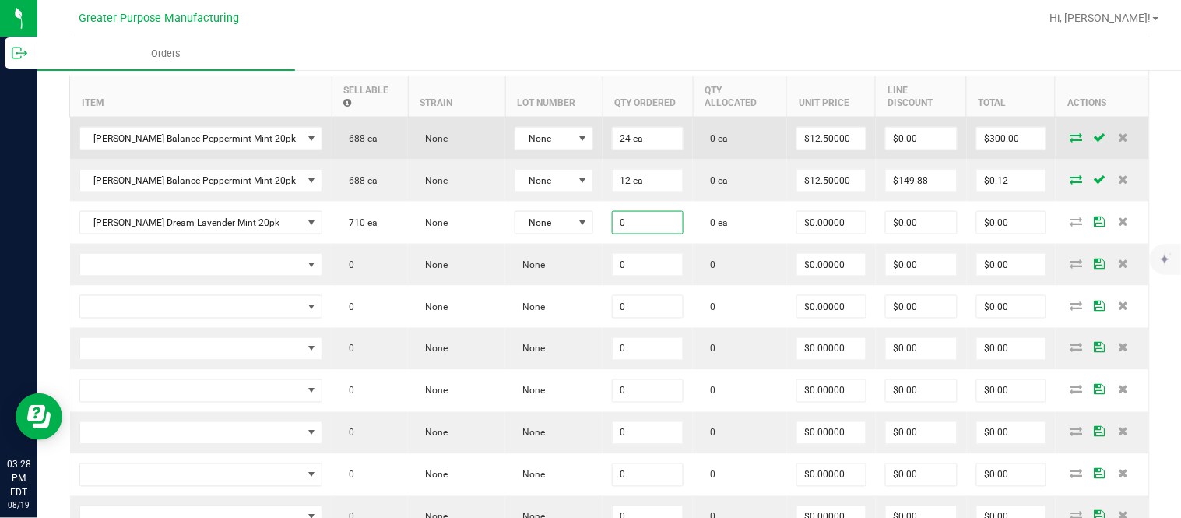
paste input "24"
type input "24 ea"
type input "0"
type input "$0.00000"
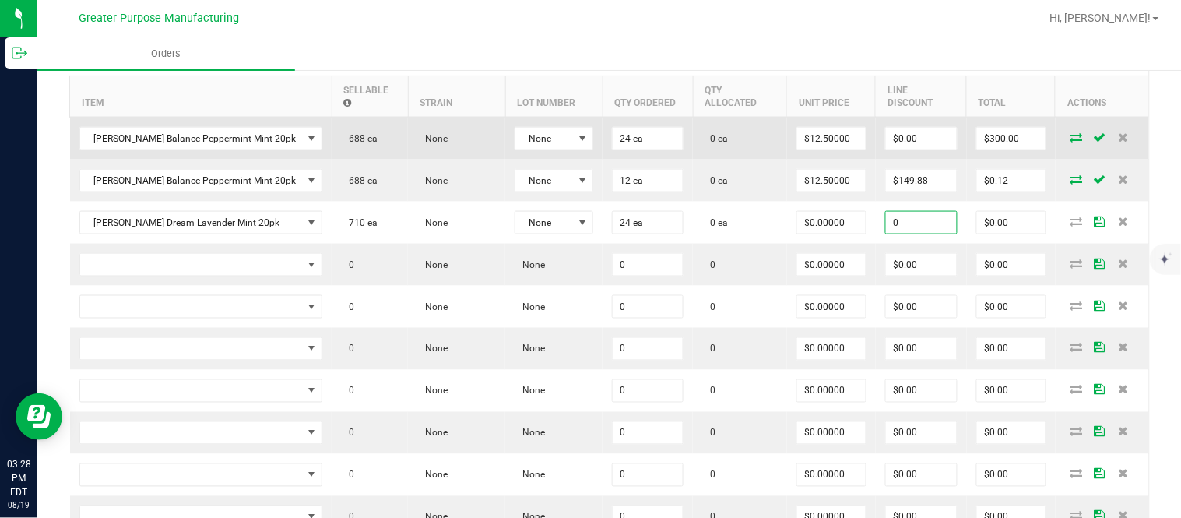
type input "$0.00"
type input "0"
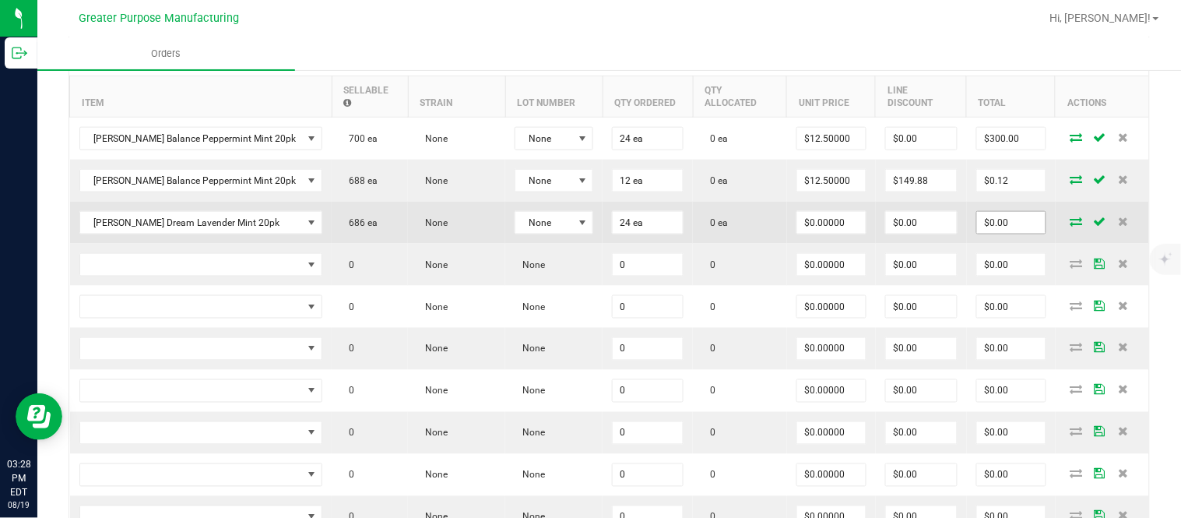
click at [1002, 234] on input "$0.00" at bounding box center [1011, 223] width 69 height 22
paste input "30"
type input "300"
type input "$12.50000"
type input "$300.00"
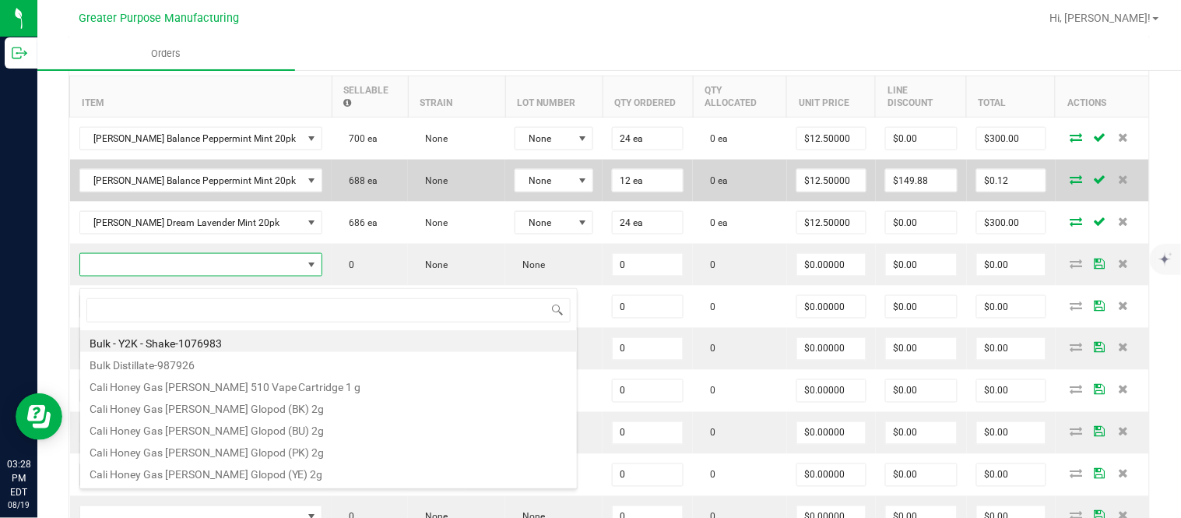
type input "1.37.60.983.0"
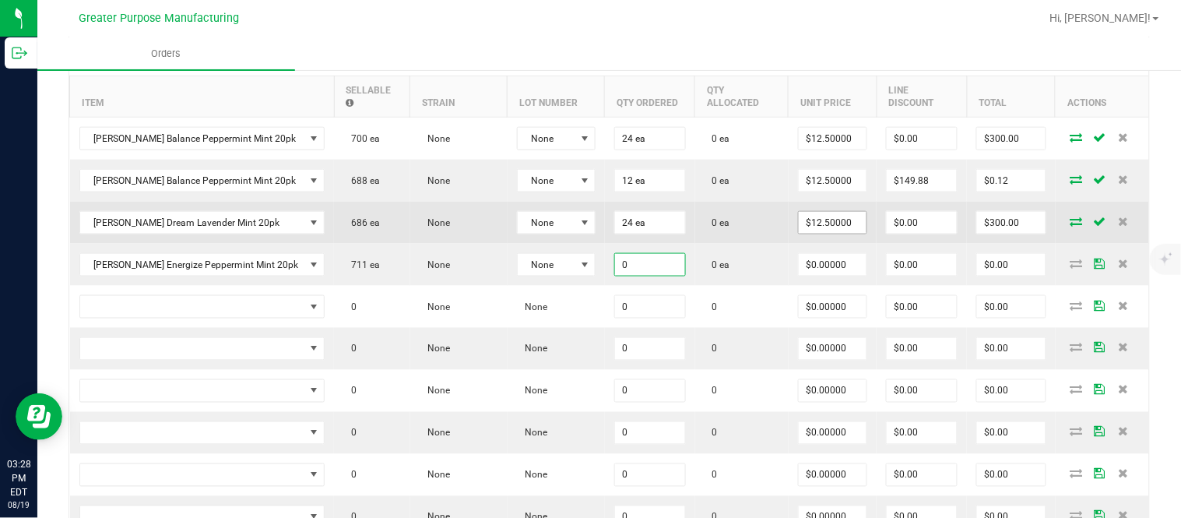
paste input "24"
type input "24 ea"
type input "$0.00000"
type input "$0.00"
type input "0"
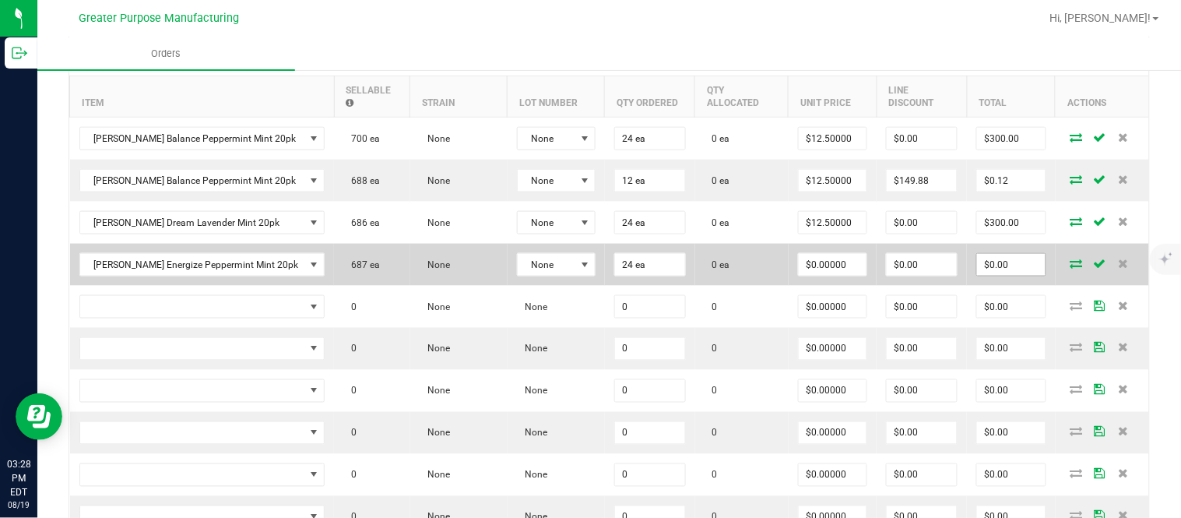
click at [995, 276] on input "$0.00" at bounding box center [1011, 265] width 69 height 22
paste input "30"
type input "300"
type input "$12.50000"
type input "$300.00"
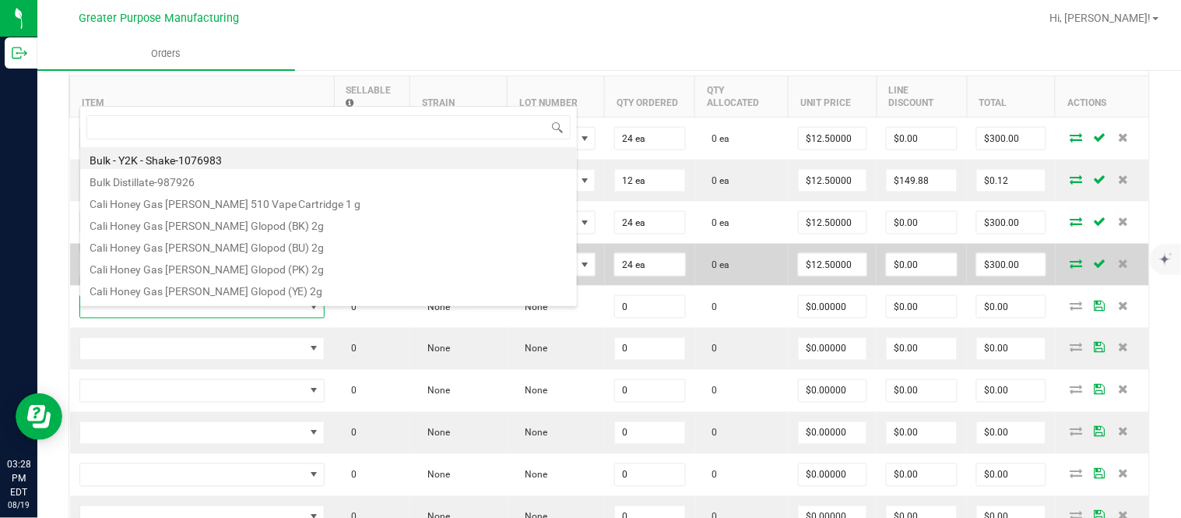
scroll to position [23, 221]
type input "1.37.60.984.0"
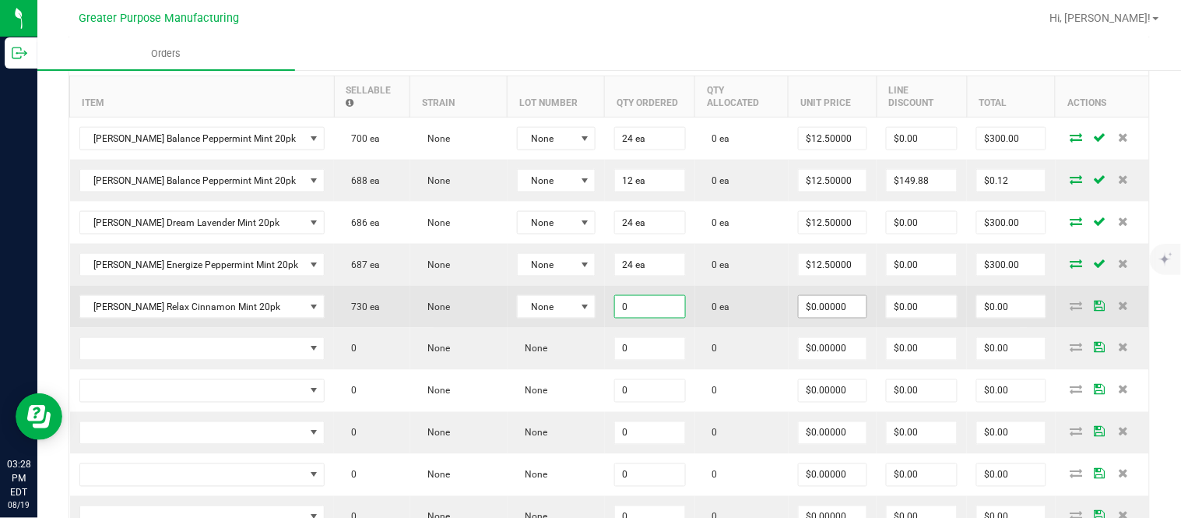
paste input "24"
type input "24 ea"
type input "$0.00000"
type input "$0.00"
type input "0"
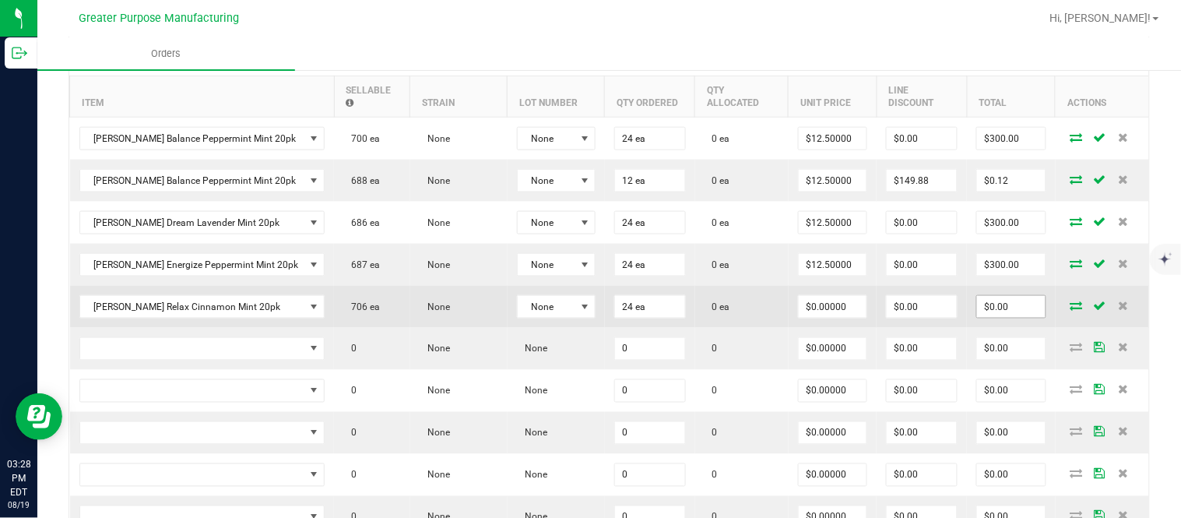
click at [989, 316] on input "$0.00" at bounding box center [1011, 307] width 69 height 22
paste input "30"
type input "300"
type input "$12.50000"
type input "$300.00"
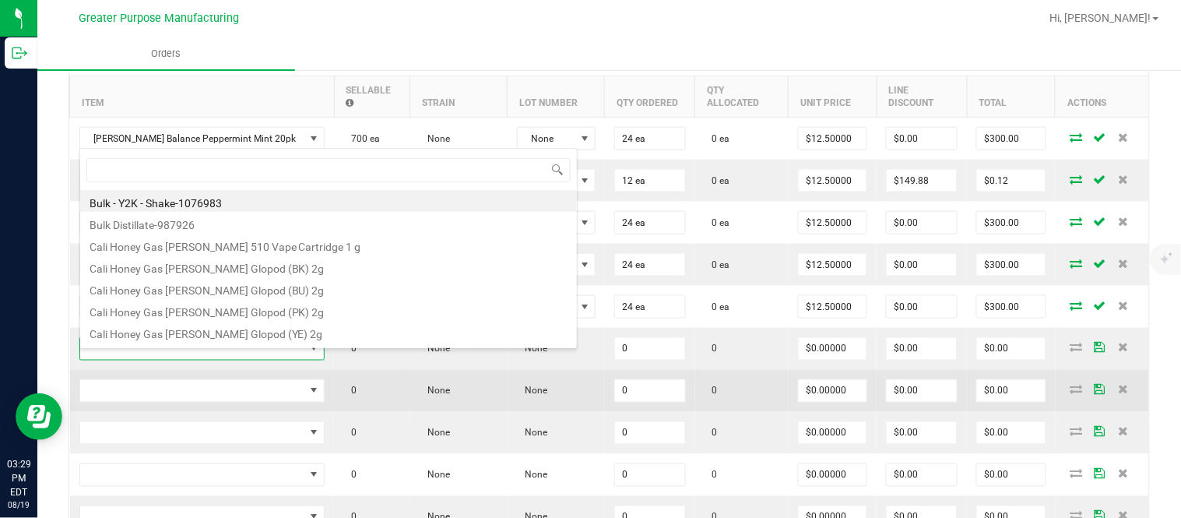
type input "1.37.60.984.0"
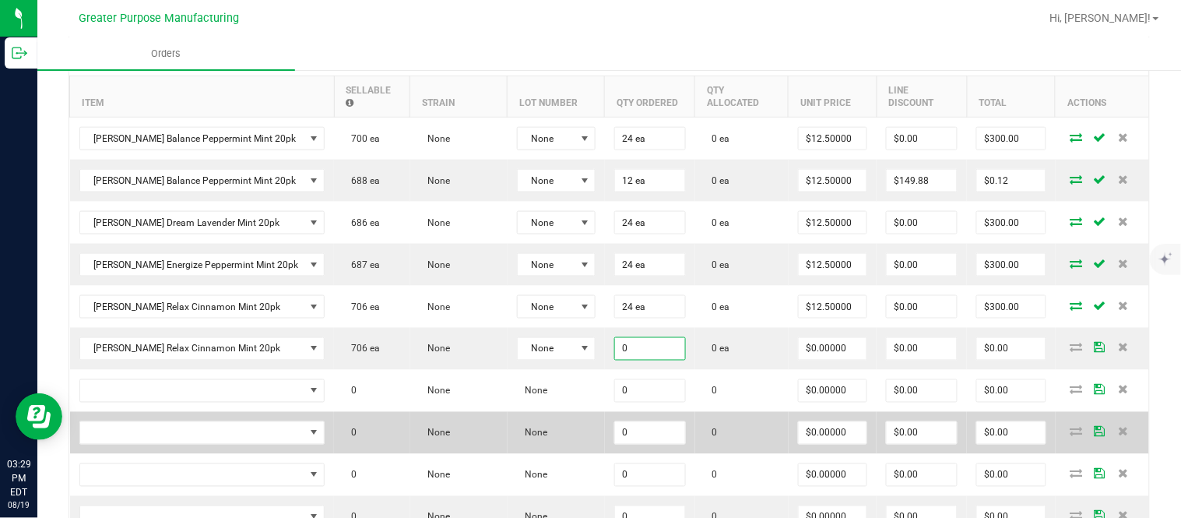
paste input "12"
type input "12 ea"
type input "$0.00000"
type input "$0.00"
type input "0"
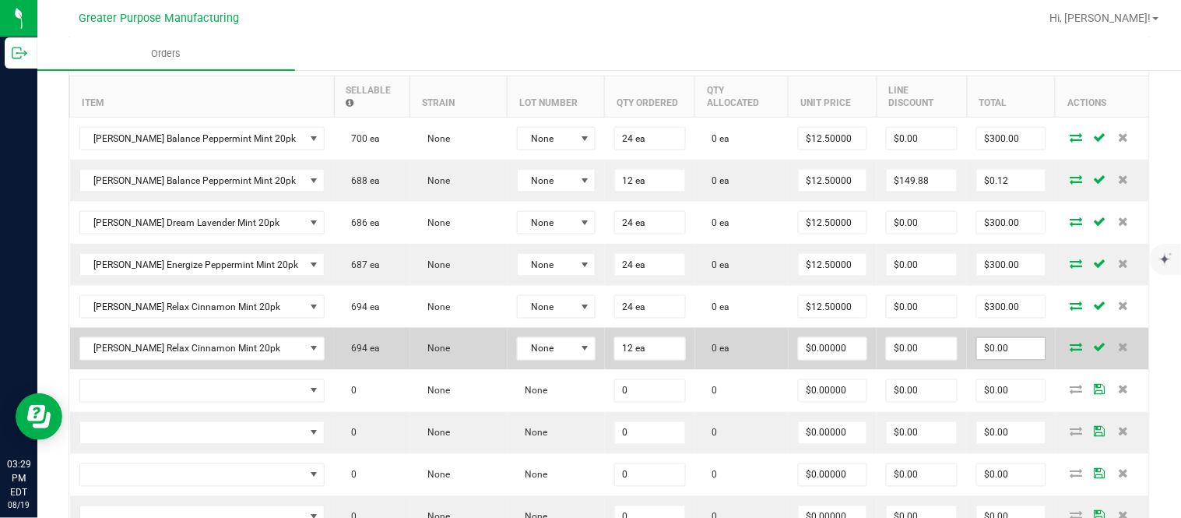
click at [992, 353] on input "$0.00" at bounding box center [1011, 349] width 69 height 22
paste input "15"
type input "150"
type input "$12.50000"
type input "$150.00"
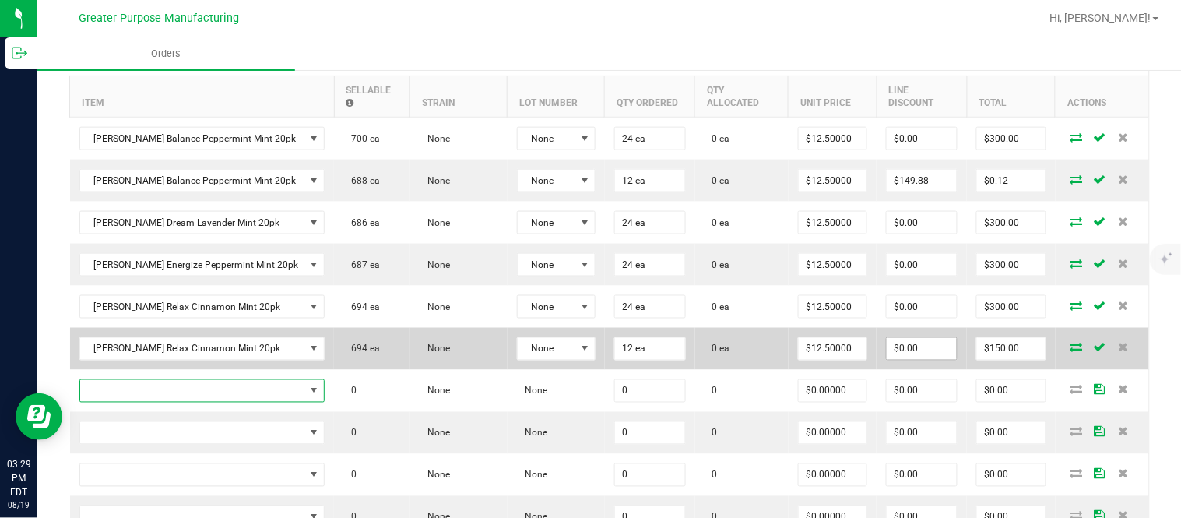
click at [912, 360] on input "$0.00" at bounding box center [922, 349] width 70 height 22
paste input "149.88"
type input "$149.88"
type input "$0.12"
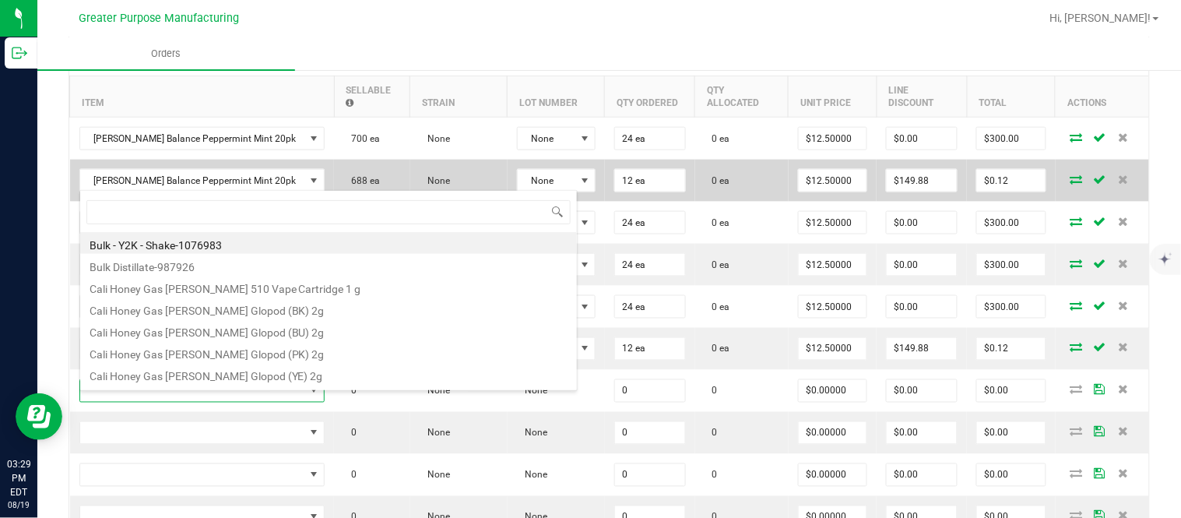
type input "1.37.60.985.0"
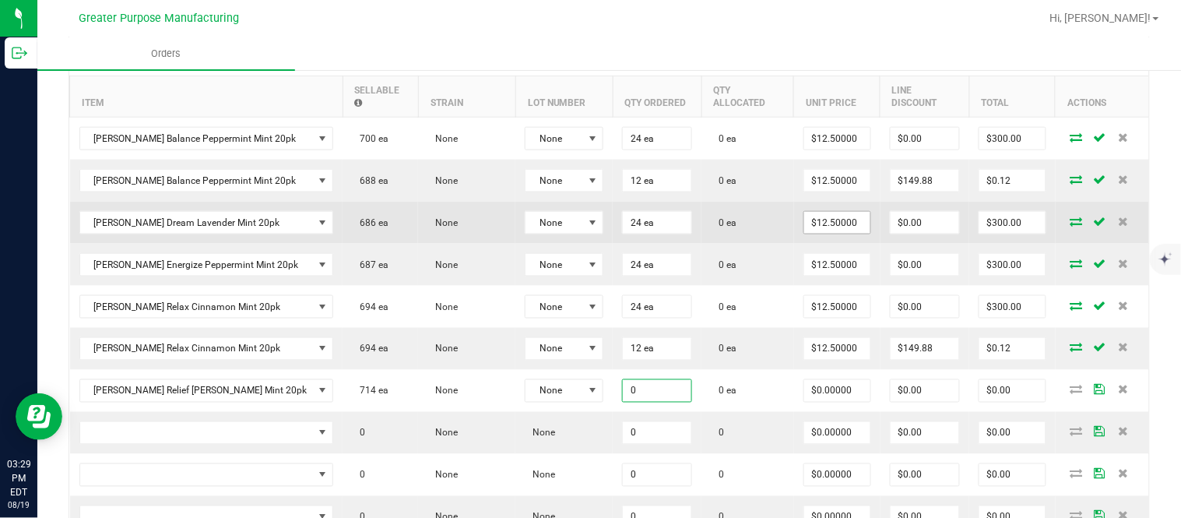
paste input "24"
type input "24 ea"
type input "$0.00000"
type input "$0.00"
type input "0"
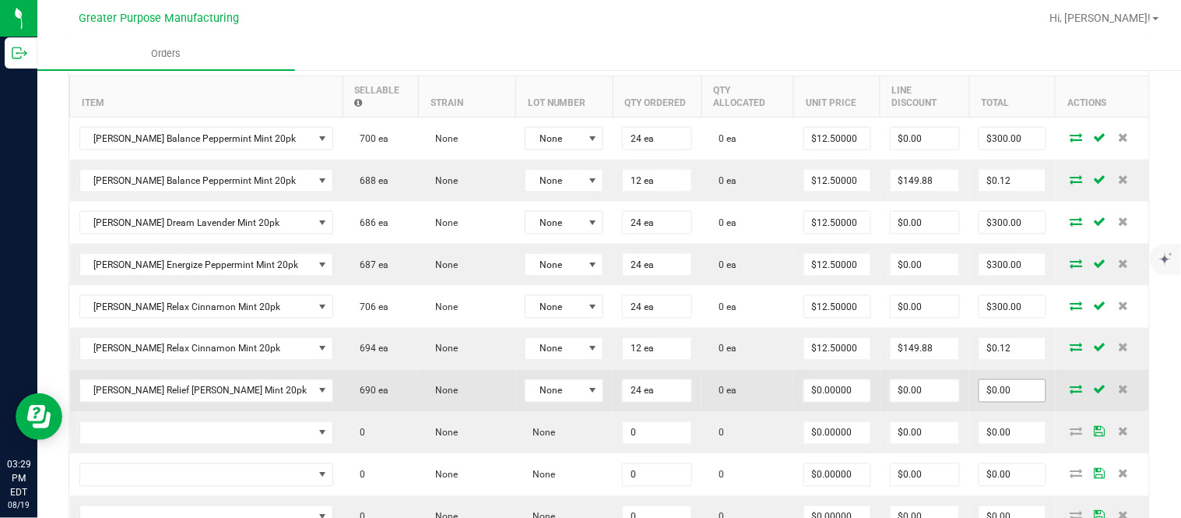
click at [1003, 397] on input "$0.00" at bounding box center [1012, 391] width 66 height 22
paste input "30"
type input "300"
type input "$12.50000"
type input "$300.00"
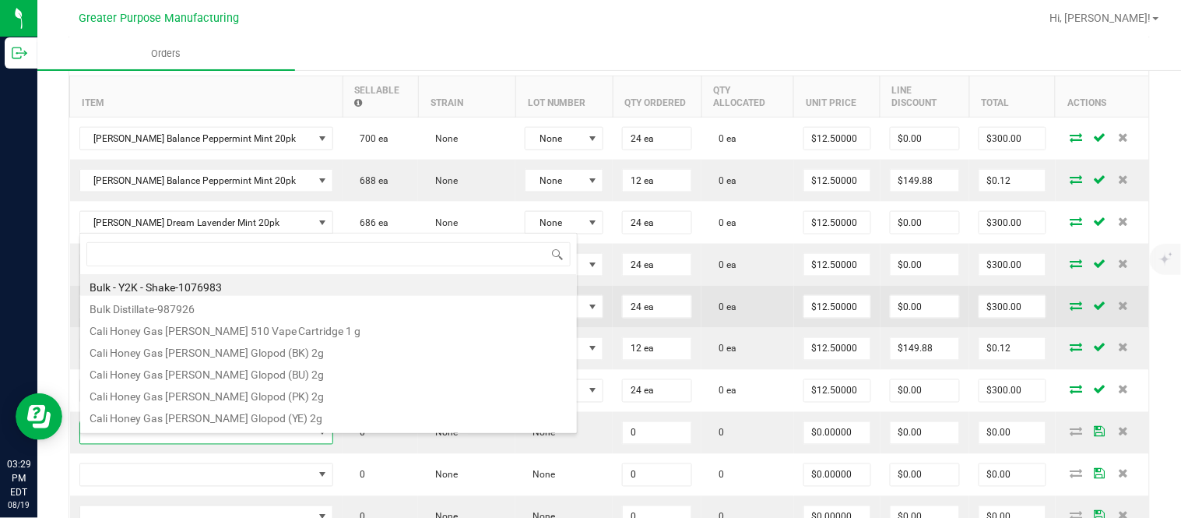
type input "1.37.60.985.0"
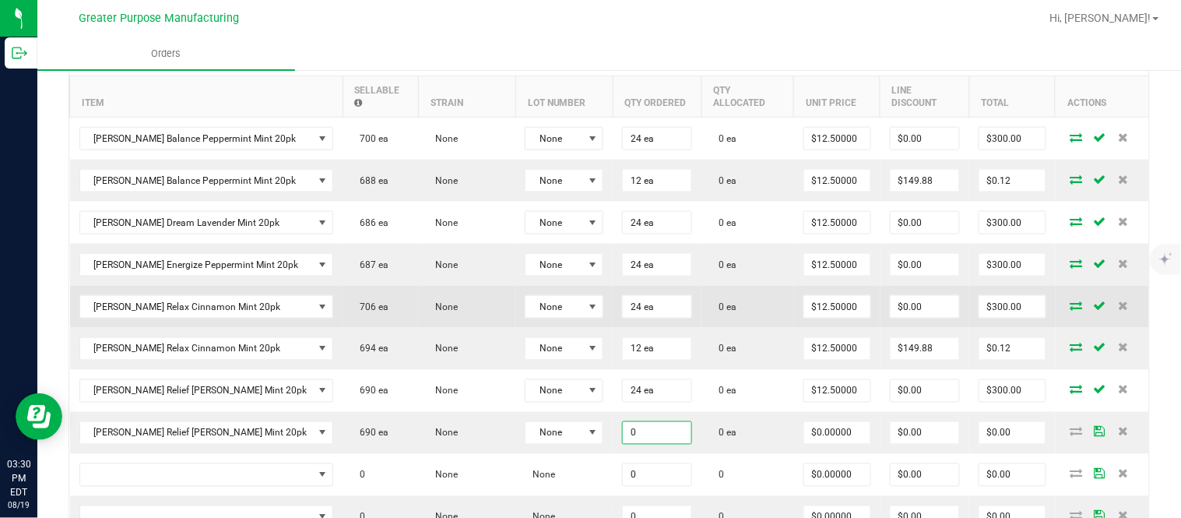
paste input "12"
type input "12 ea"
type input "$0.00000"
type input "$0.00"
type input "0"
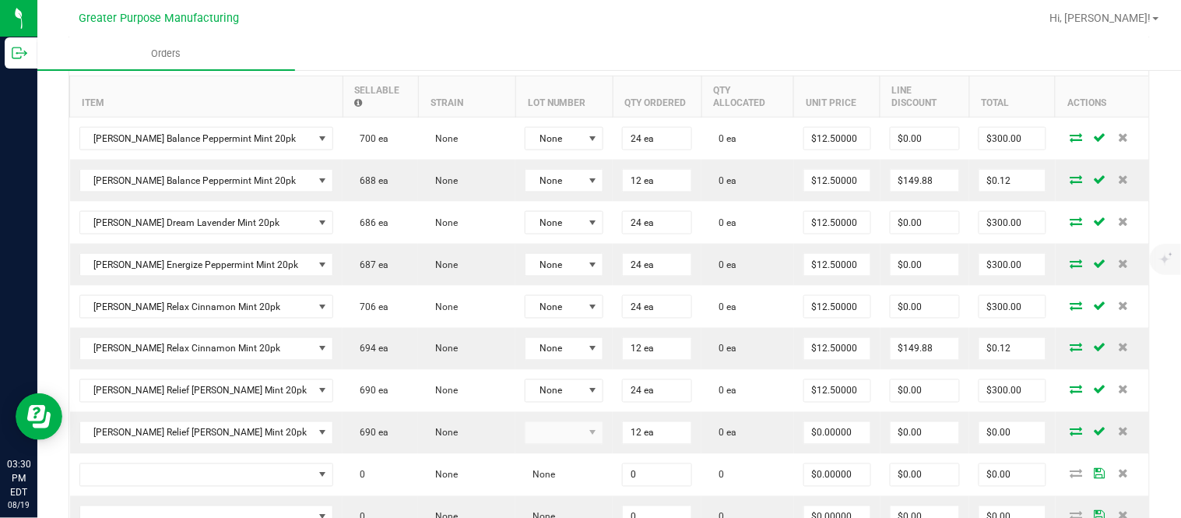
click at [1005, 440] on input "$0.00" at bounding box center [1012, 433] width 66 height 22
paste input "15"
type input "150"
type input "$12.50000"
type input "$150.00"
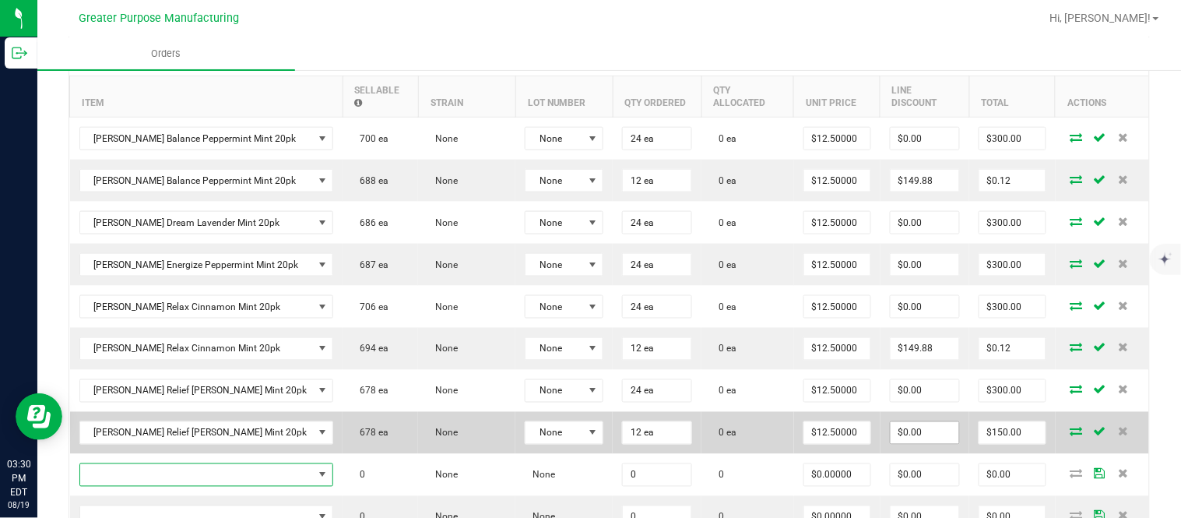
click at [930, 444] on input "$0.00" at bounding box center [925, 433] width 69 height 22
paste input "149.88"
type input "$149.88"
type input "$0.12"
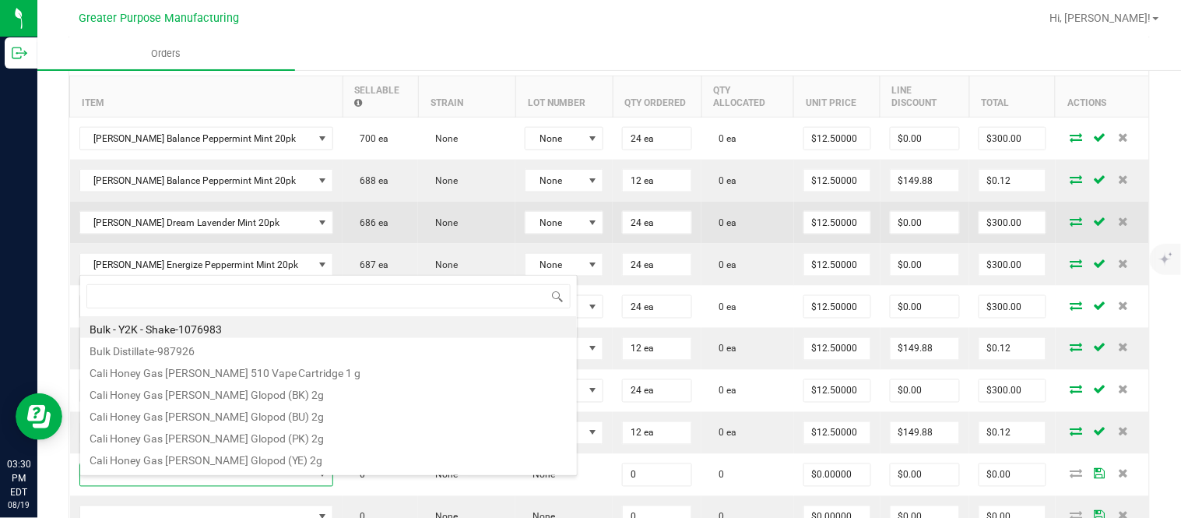
type input "1.37.60.986.0"
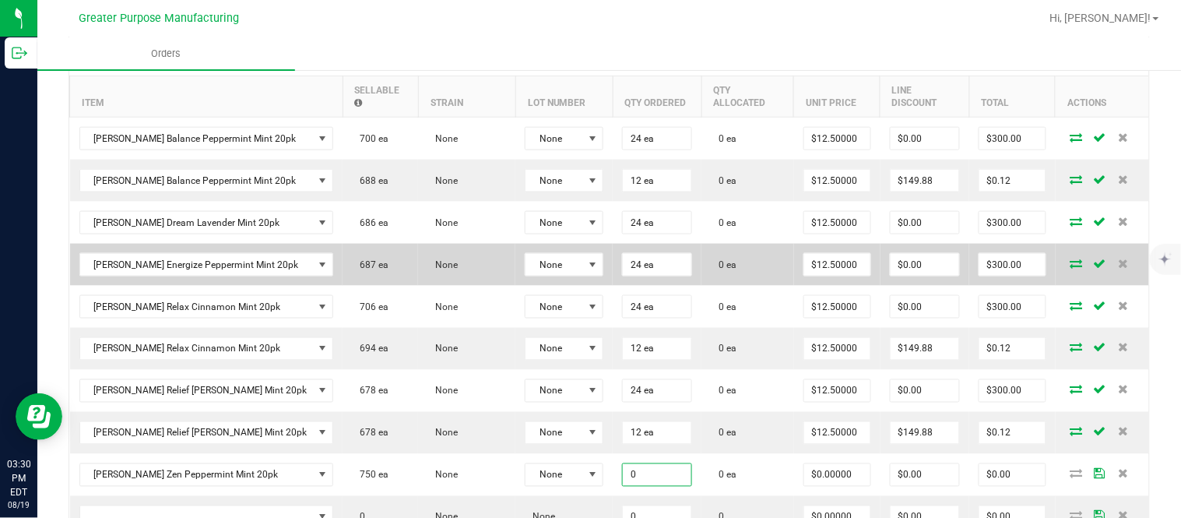
paste input "24"
type input "24 ea"
type input "$0.00000"
type input "$0.00"
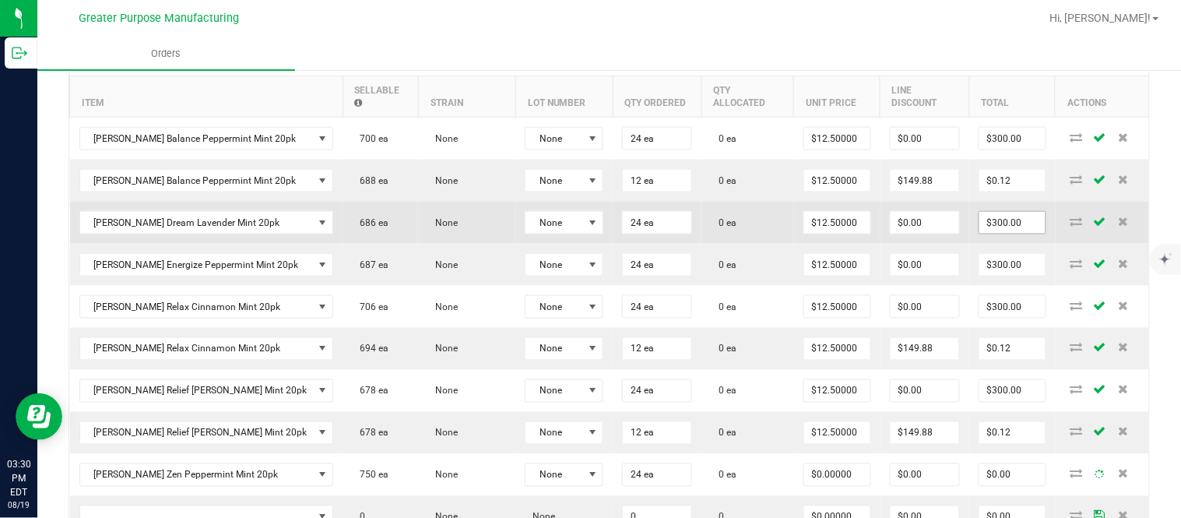
type input "0"
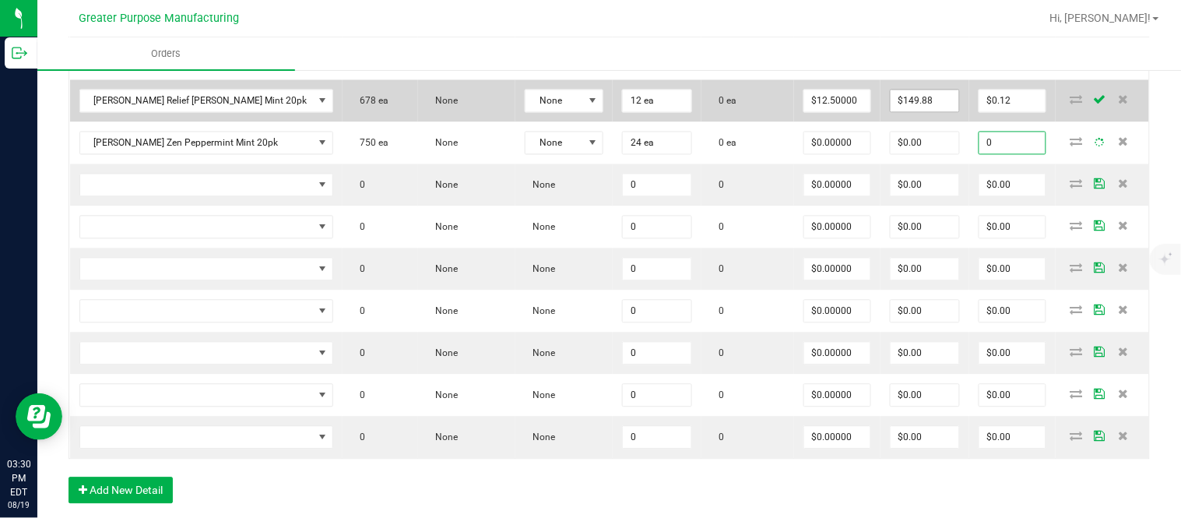
scroll to position [818, 0]
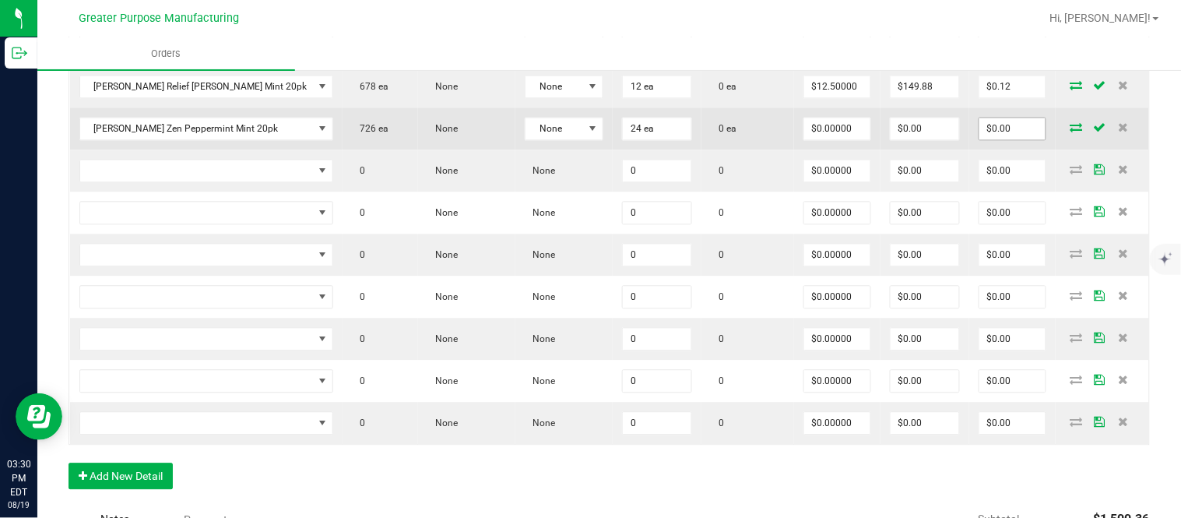
click at [1015, 139] on input "$0.00" at bounding box center [1012, 129] width 66 height 22
paste input "30"
type input "300"
type input "$12.50000"
type input "$300.00"
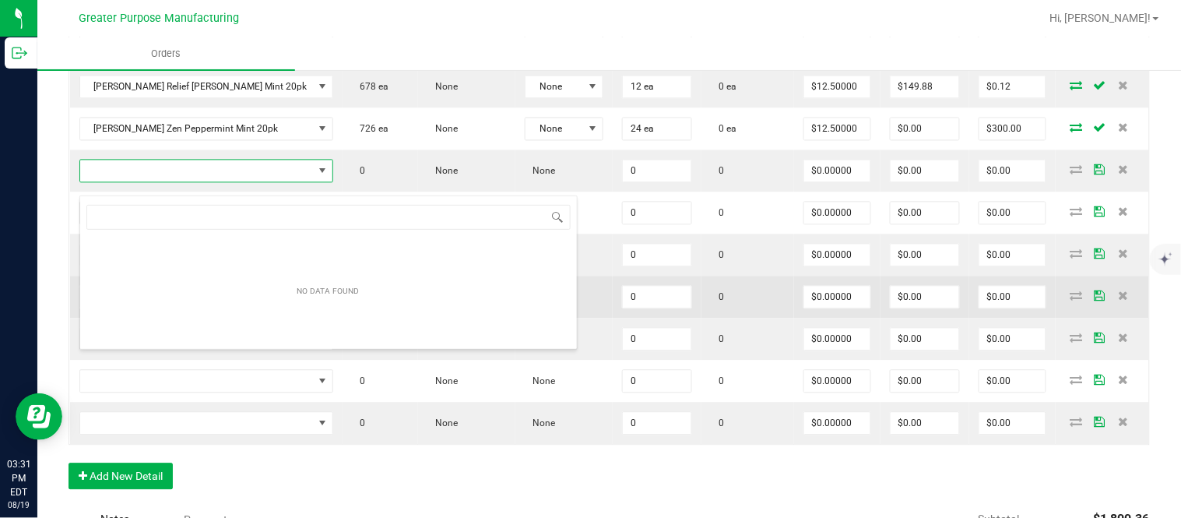
scroll to position [23, 221]
type input "1.37.60.986.0"
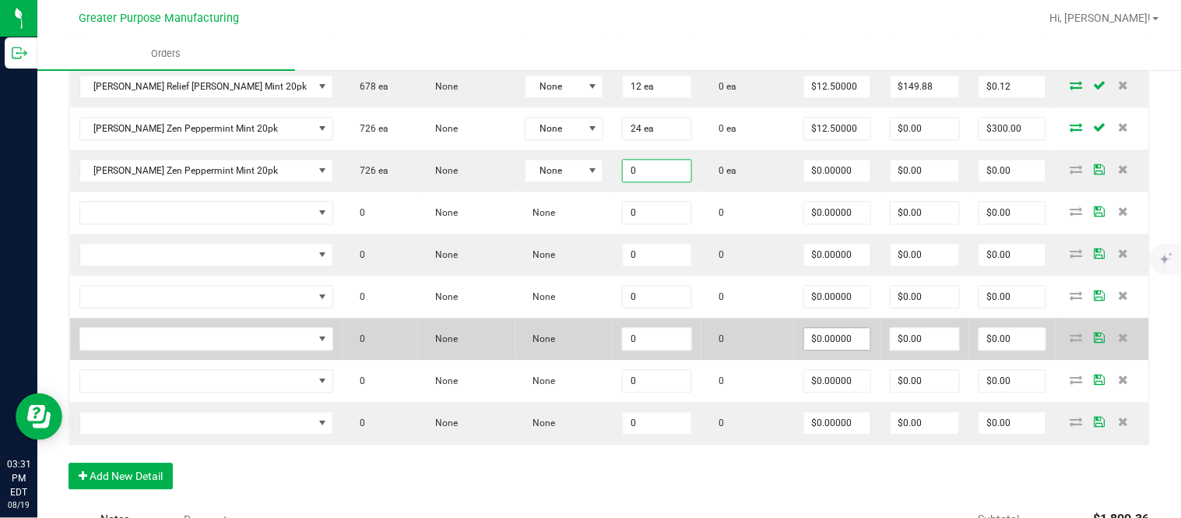
paste input "12"
type input "12 ea"
type input "$0.00000"
type input "$0.00"
type input "0"
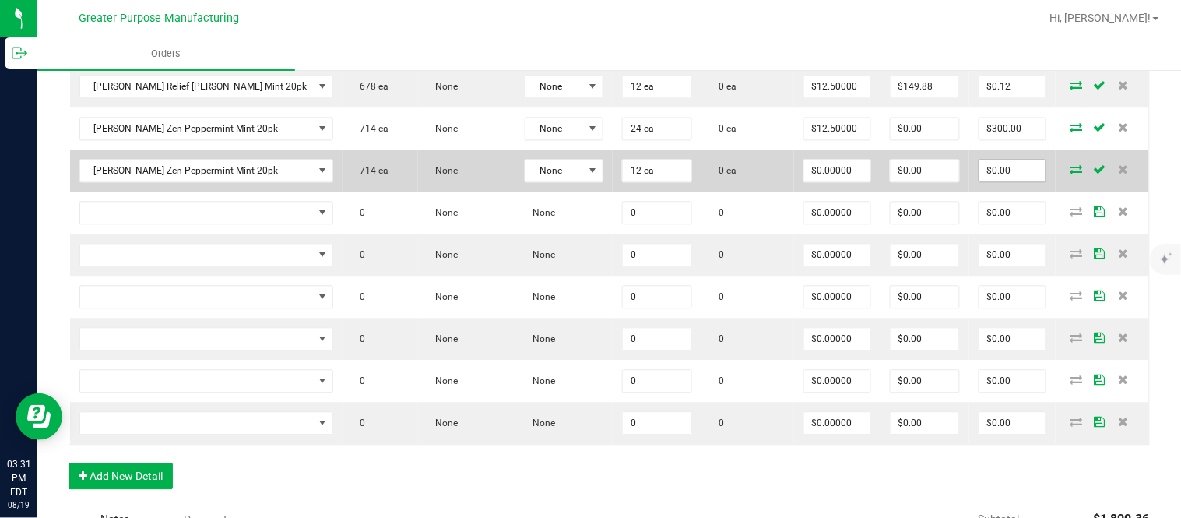
click at [1011, 181] on input "$0.00" at bounding box center [1012, 171] width 66 height 22
paste input "15"
type input "150"
type input "$12.50000"
type input "$150.00"
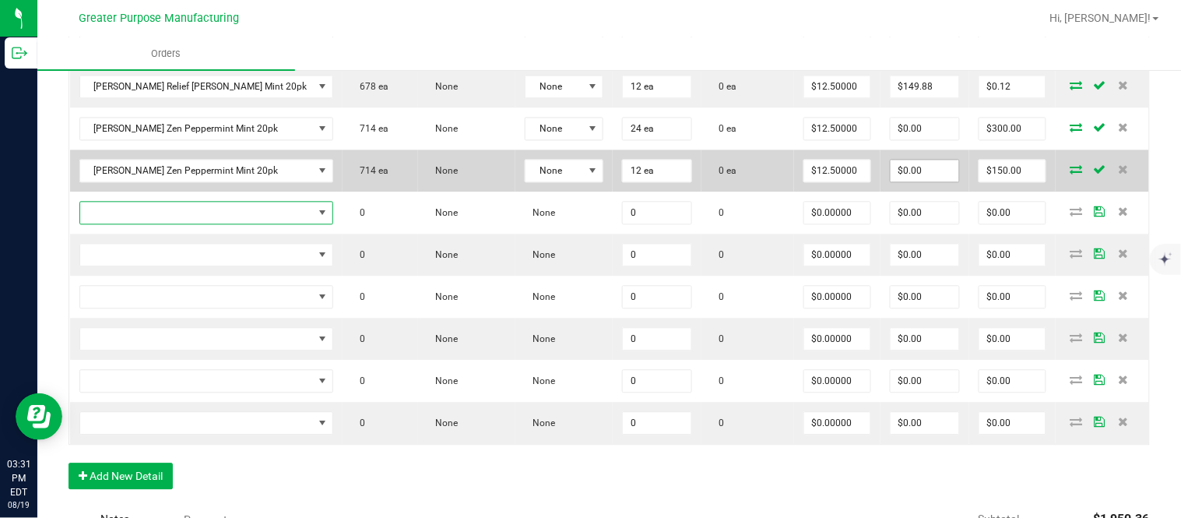
click at [912, 181] on input "$0.00" at bounding box center [925, 171] width 69 height 22
paste input "149.88"
type input "$149.88"
type input "$0.12"
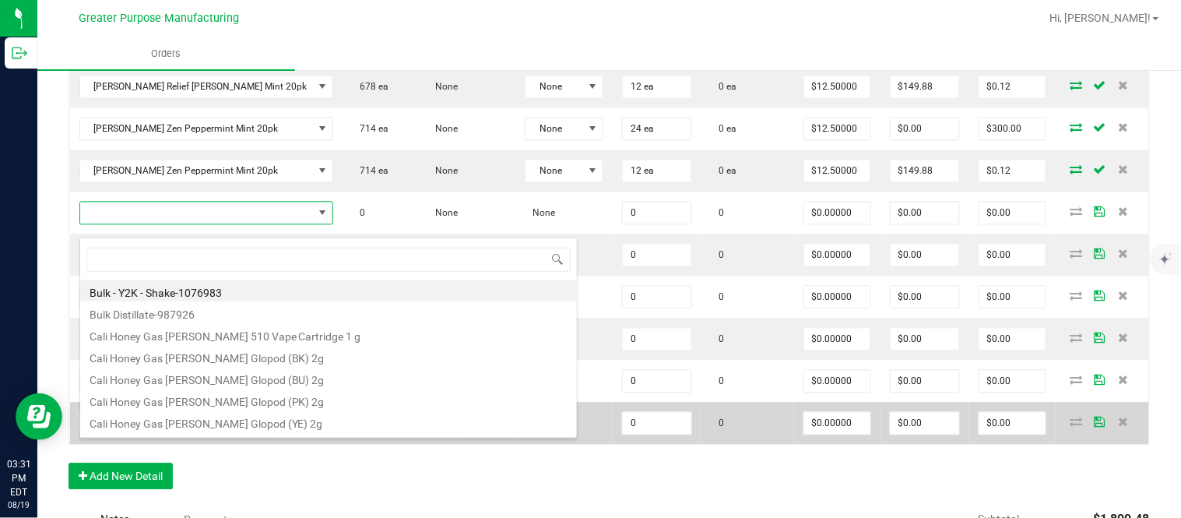
type input "1.37.61.1136.0"
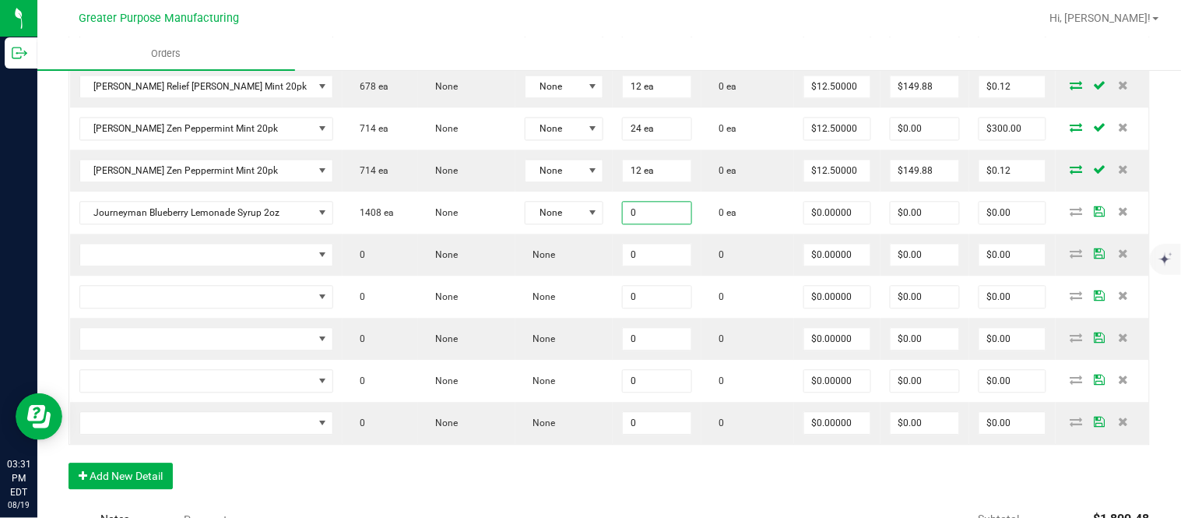
paste input "96"
type input "96 ea"
type input "$0.00000"
type input "$0.00"
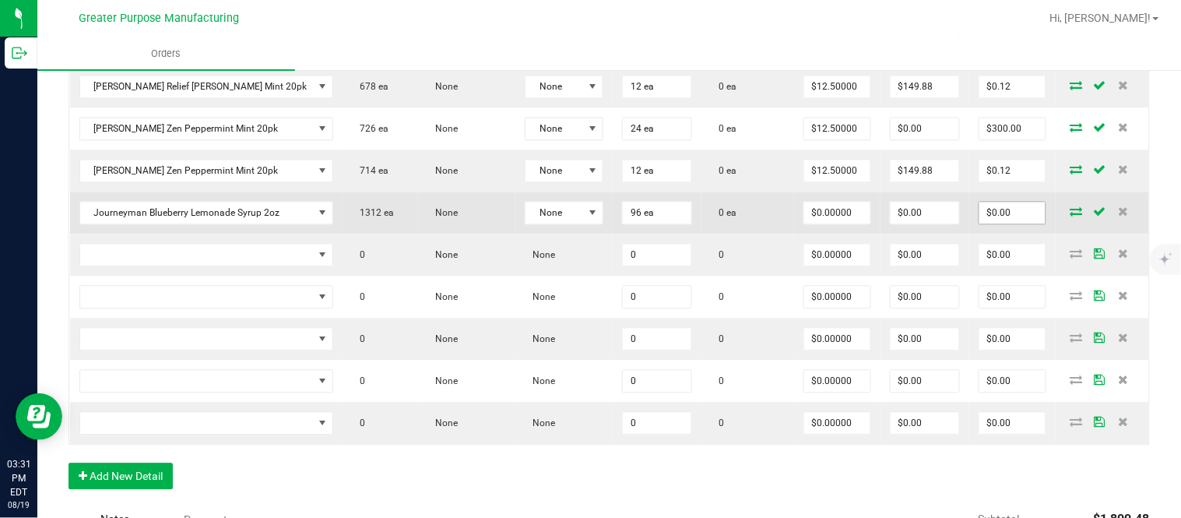
click at [1012, 223] on input "$0.00" at bounding box center [1012, 213] width 66 height 22
paste input "1152"
type input "1152"
type input "$12.00000"
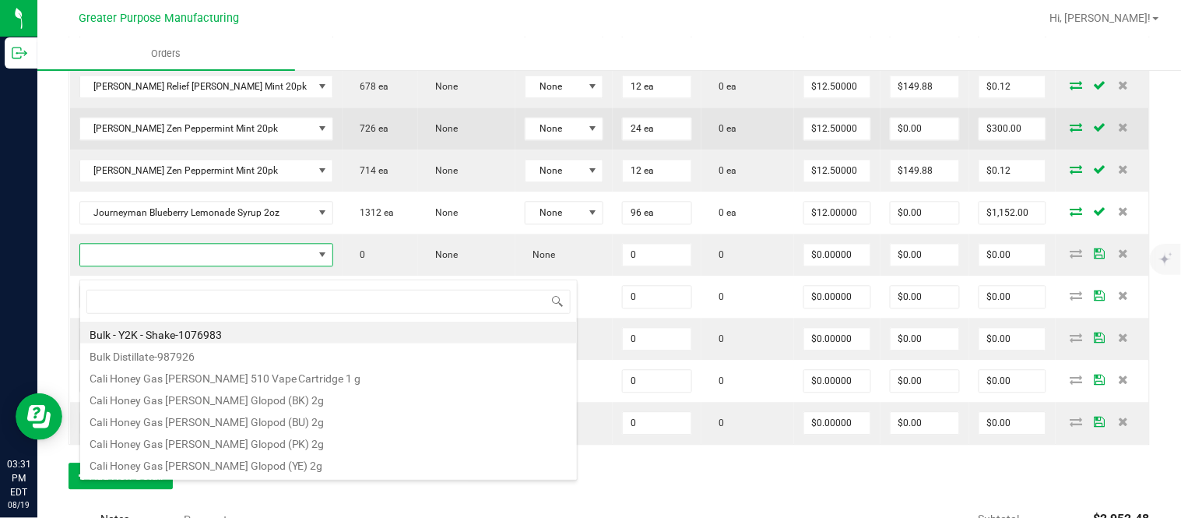
scroll to position [23, 223]
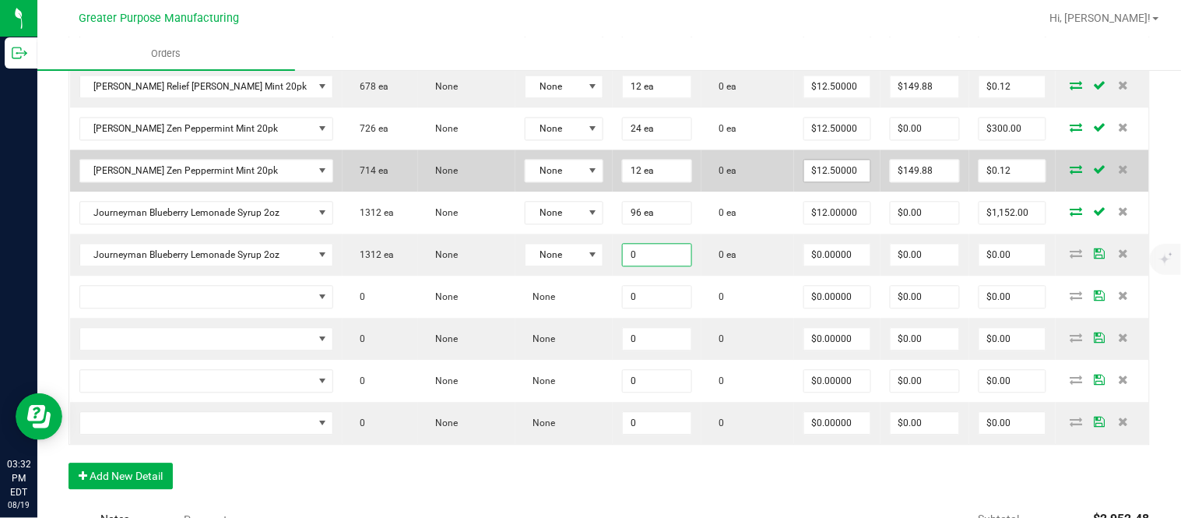
paste input "24"
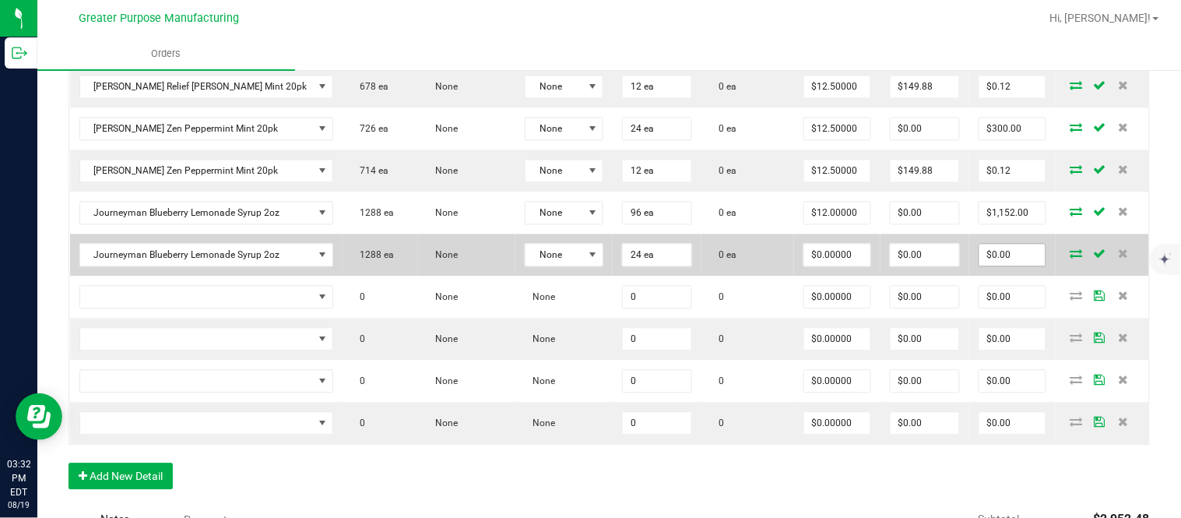
click at [1000, 265] on input "$0.00" at bounding box center [1012, 255] width 66 height 22
paste input "288"
click at [905, 265] on input "$0.00" at bounding box center [925, 255] width 69 height 22
paste input "287.76"
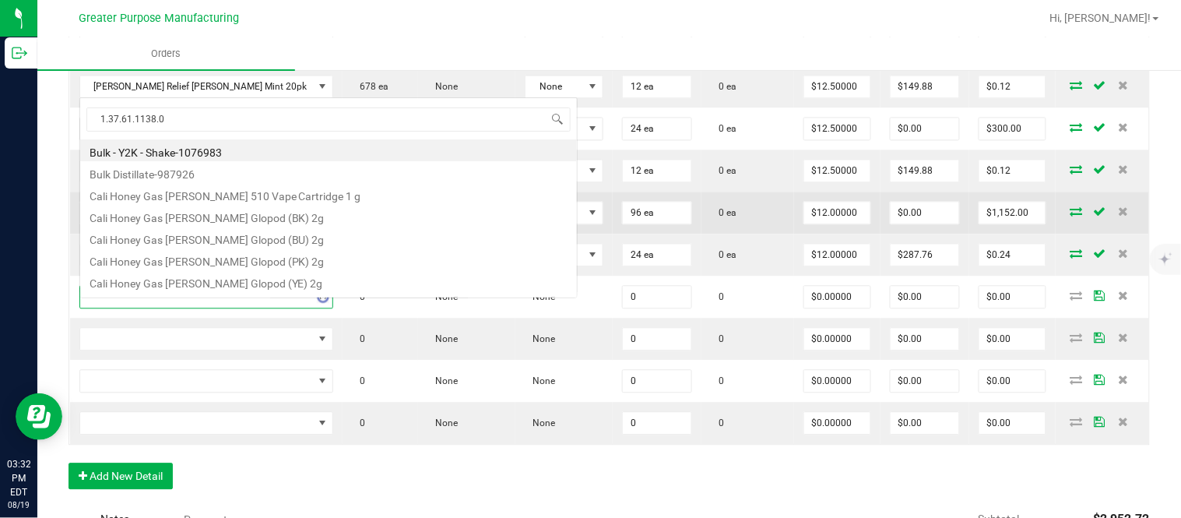
scroll to position [27, 0]
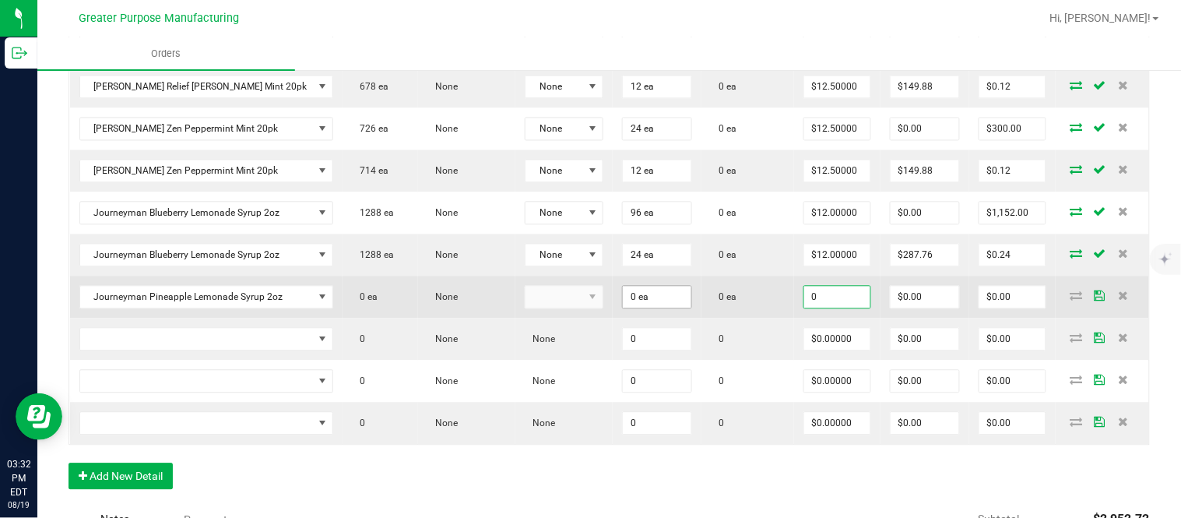
click at [659, 304] on input "0 ea" at bounding box center [657, 297] width 69 height 22
paste input "72"
click at [990, 297] on td "$0.00" at bounding box center [1012, 297] width 86 height 42
click at [993, 308] on input "$0.00" at bounding box center [1012, 297] width 66 height 22
paste input "864"
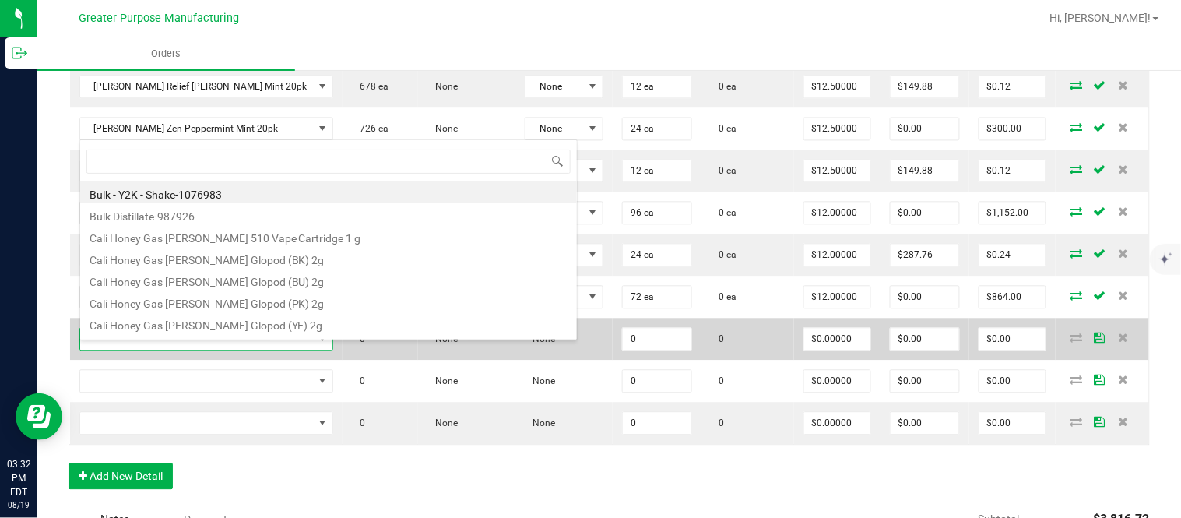
scroll to position [23, 226]
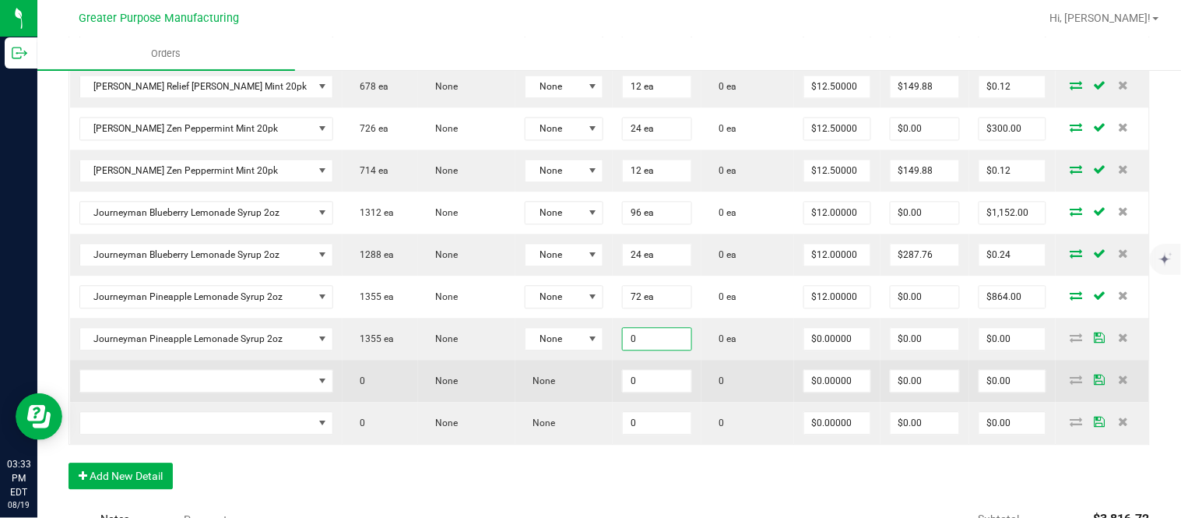
paste input "24"
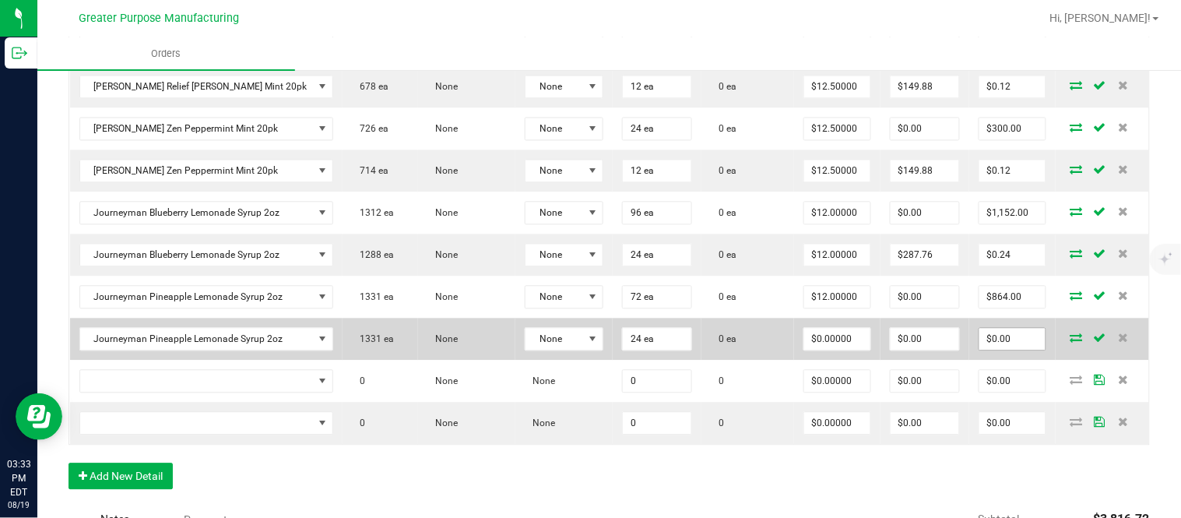
click at [979, 350] on input "$0.00" at bounding box center [1012, 339] width 66 height 22
paste input "288"
click at [929, 350] on input "$0.00" at bounding box center [925, 339] width 69 height 22
paste input "287.76"
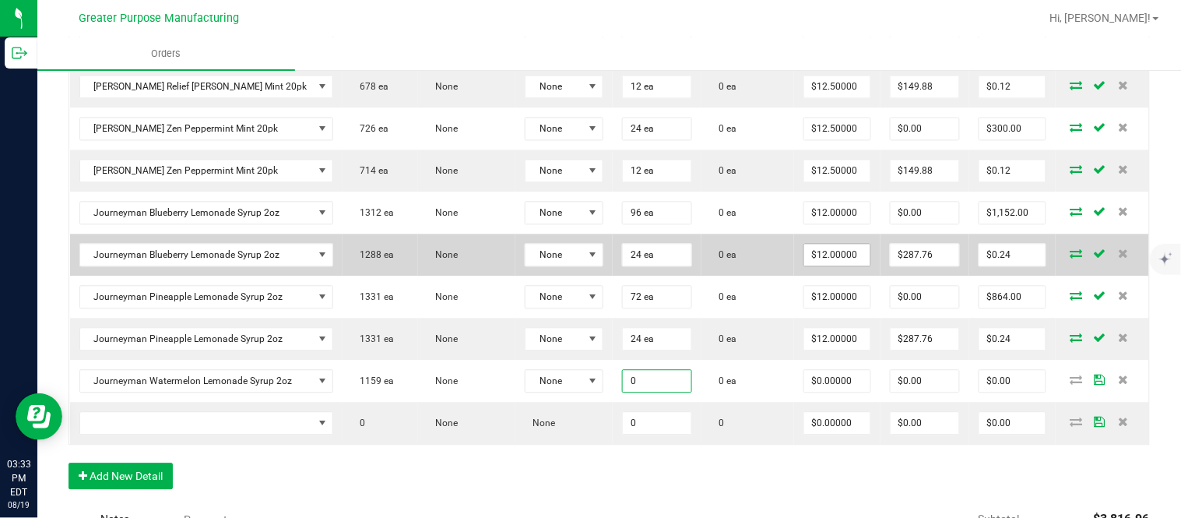
paste input "72"
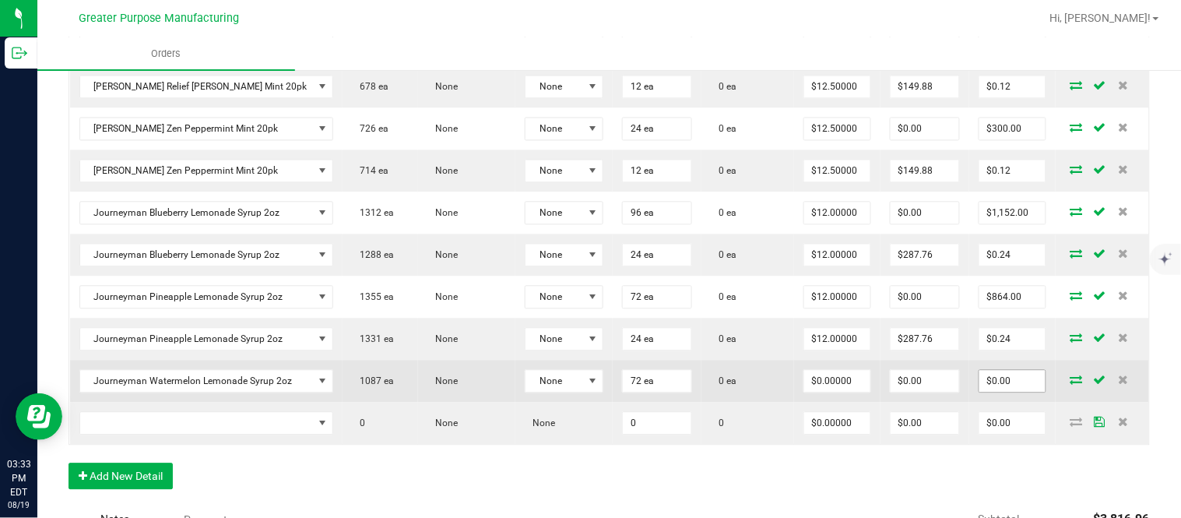
click at [995, 392] on input "$0.00" at bounding box center [1012, 381] width 66 height 22
paste input "864"
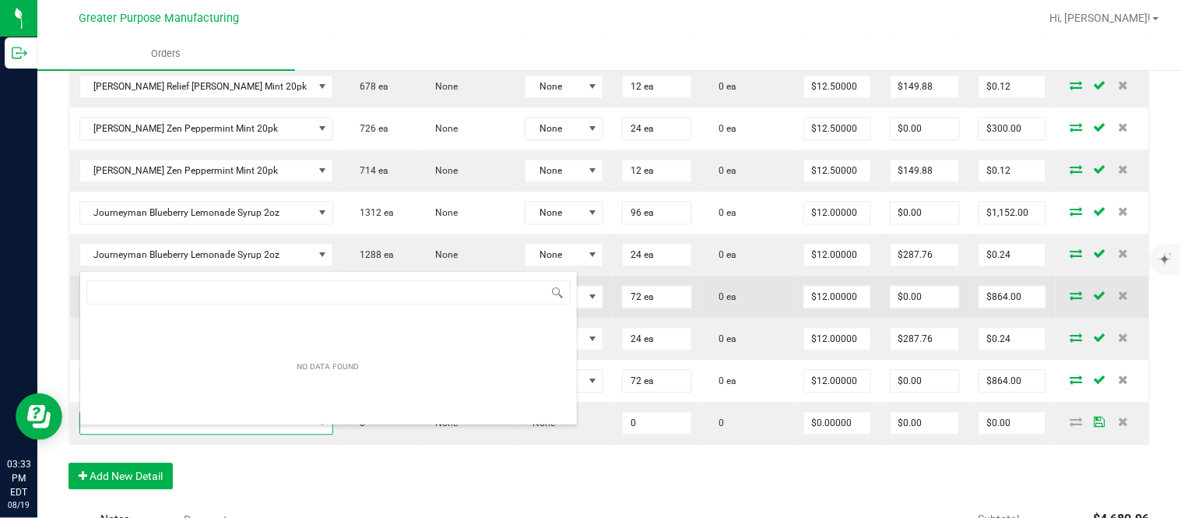
scroll to position [23, 235]
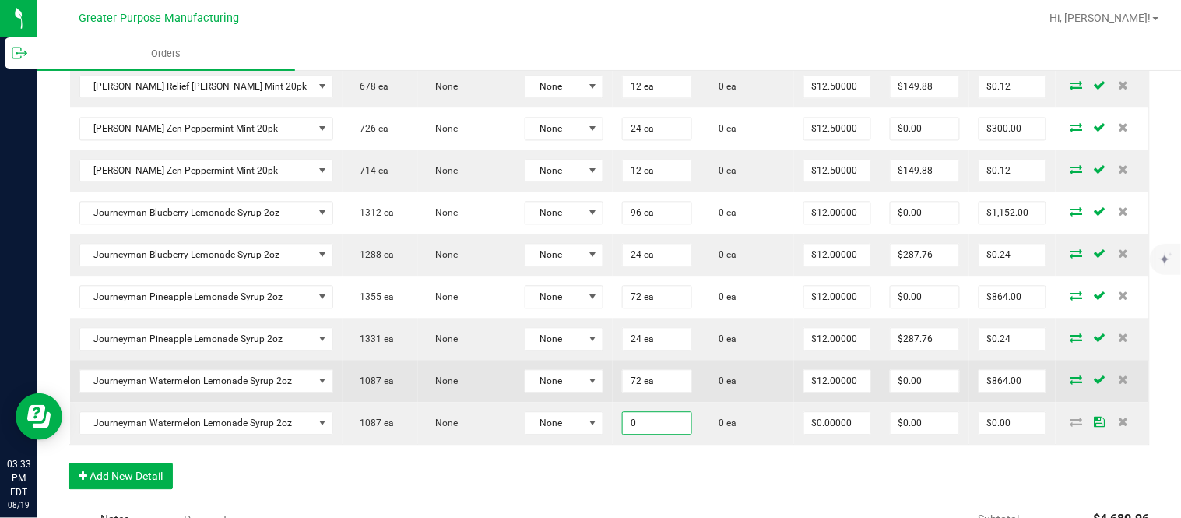
paste input "24"
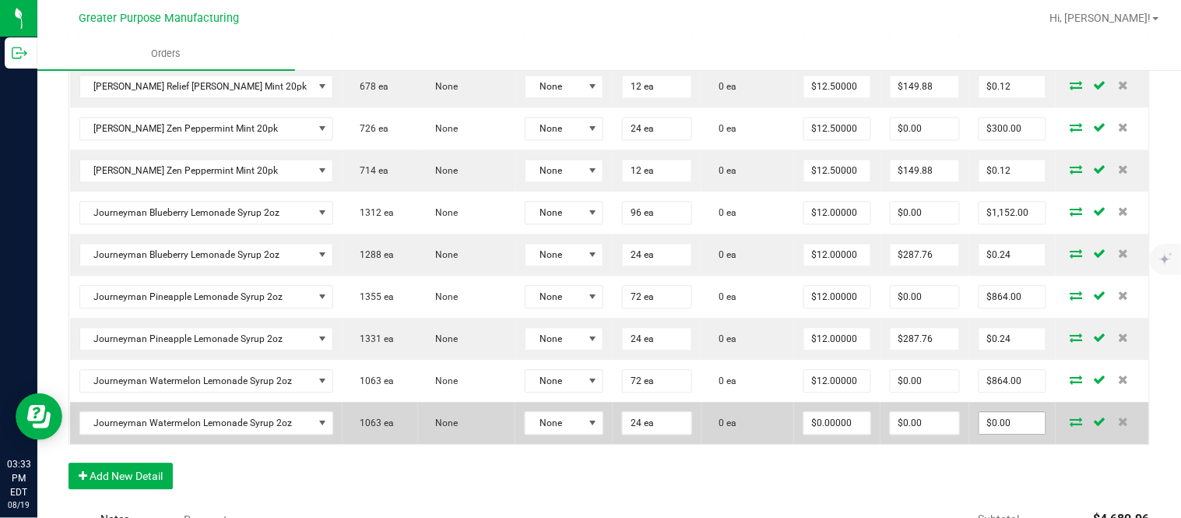
click at [997, 434] on input "$0.00" at bounding box center [1012, 423] width 66 height 22
paste input "288"
click at [923, 434] on input "$0.00" at bounding box center [925, 423] width 69 height 22
paste input "287.76"
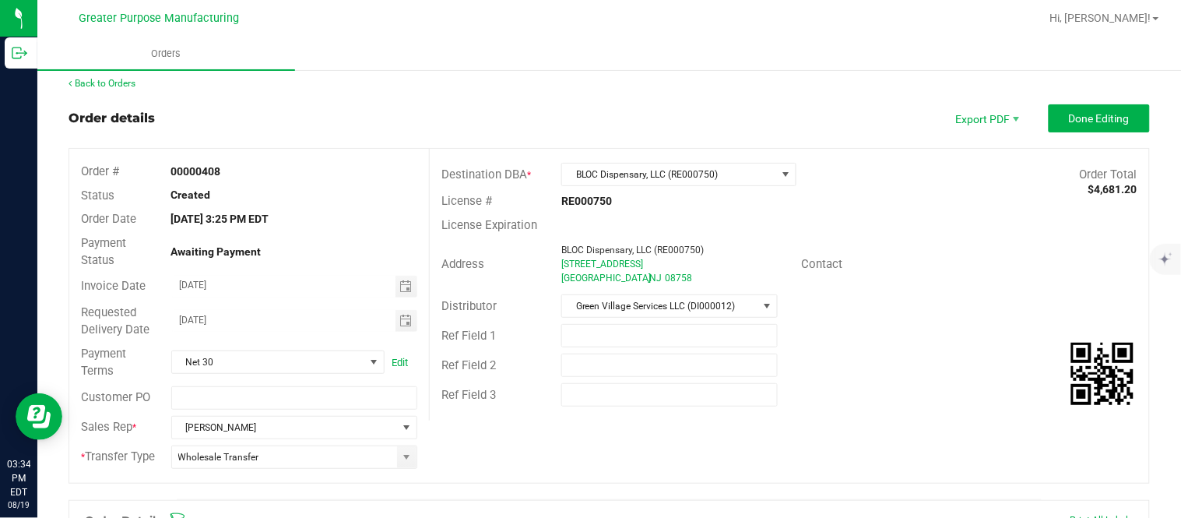
scroll to position [0, 0]
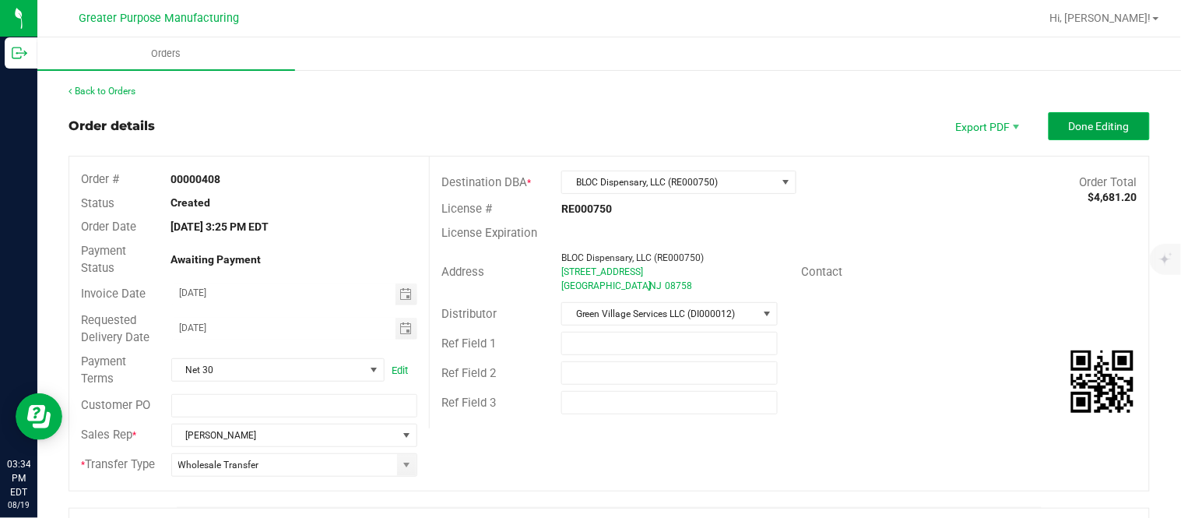
click at [1071, 127] on span "Done Editing" at bounding box center [1099, 126] width 61 height 12
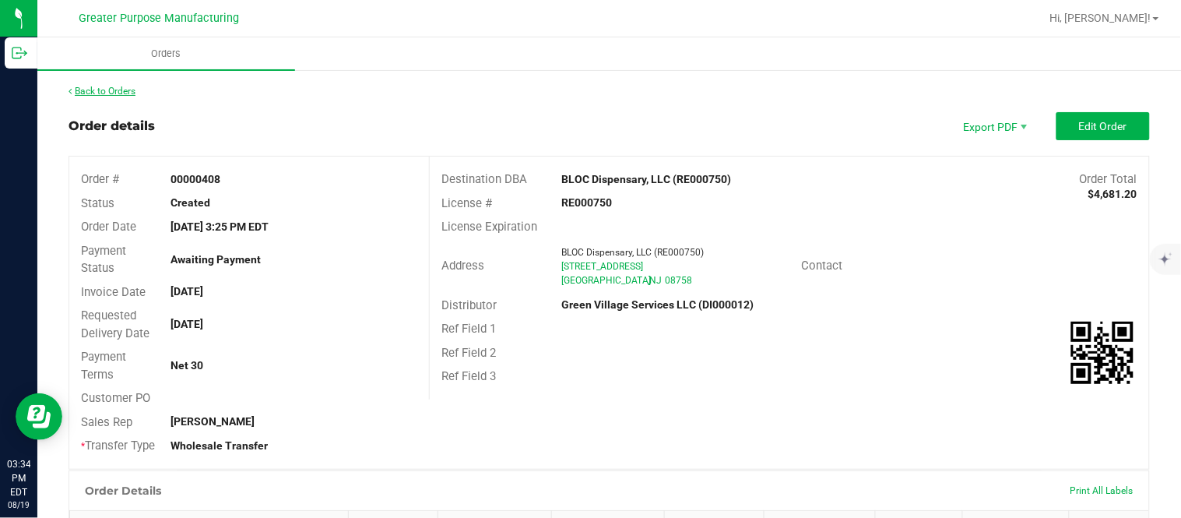
click at [120, 86] on link "Back to Orders" at bounding box center [102, 91] width 67 height 11
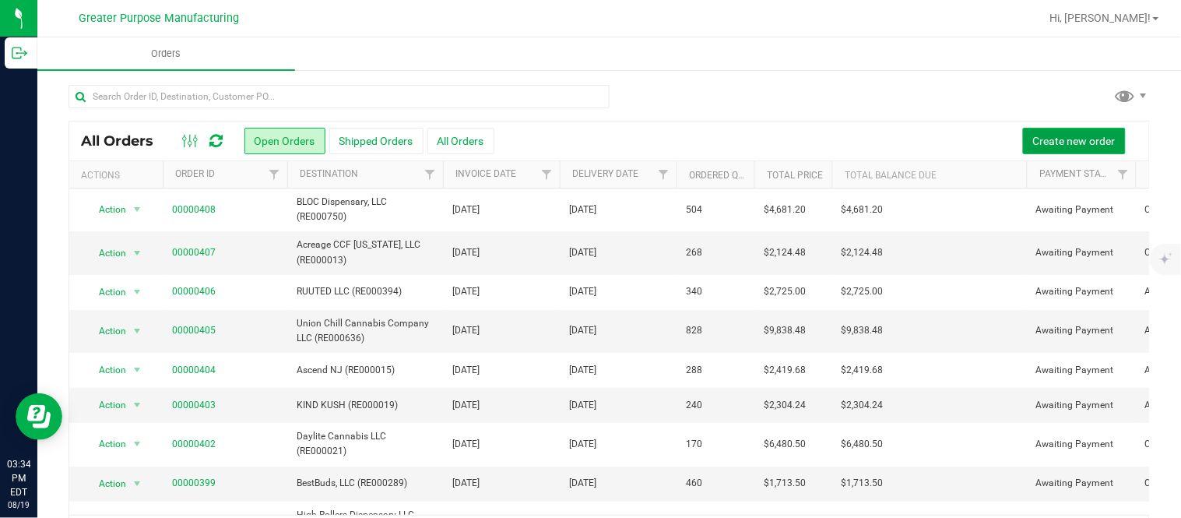
click at [1024, 128] on button "Create new order" at bounding box center [1074, 141] width 103 height 26
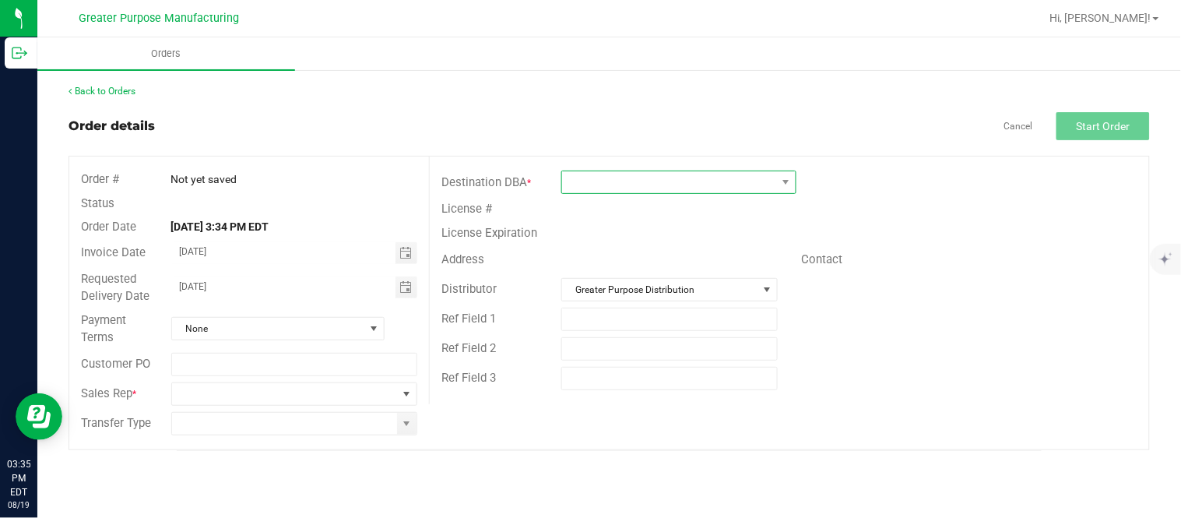
click at [714, 190] on span at bounding box center [669, 182] width 214 height 22
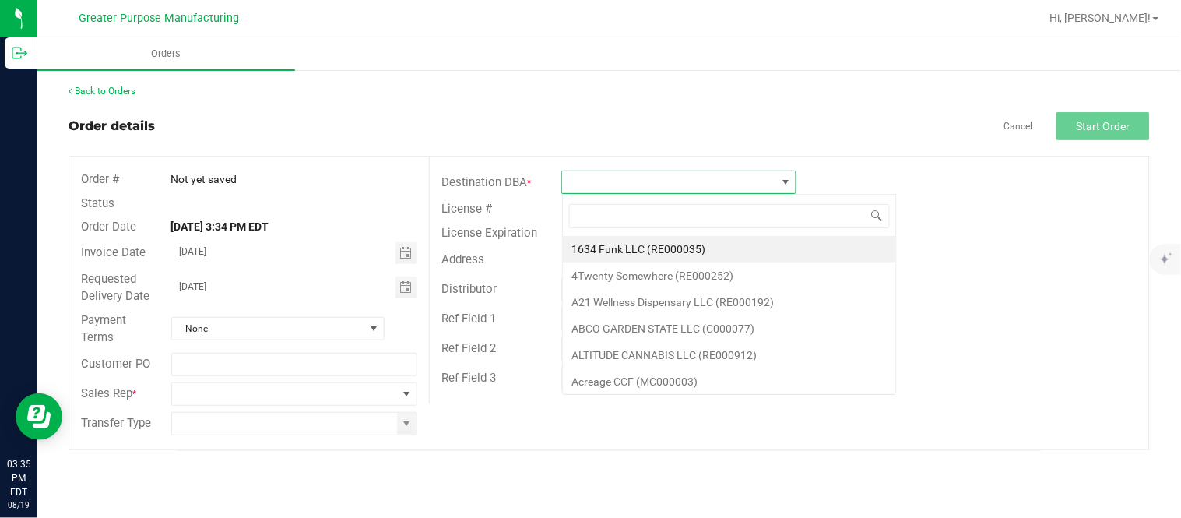
scroll to position [23, 234]
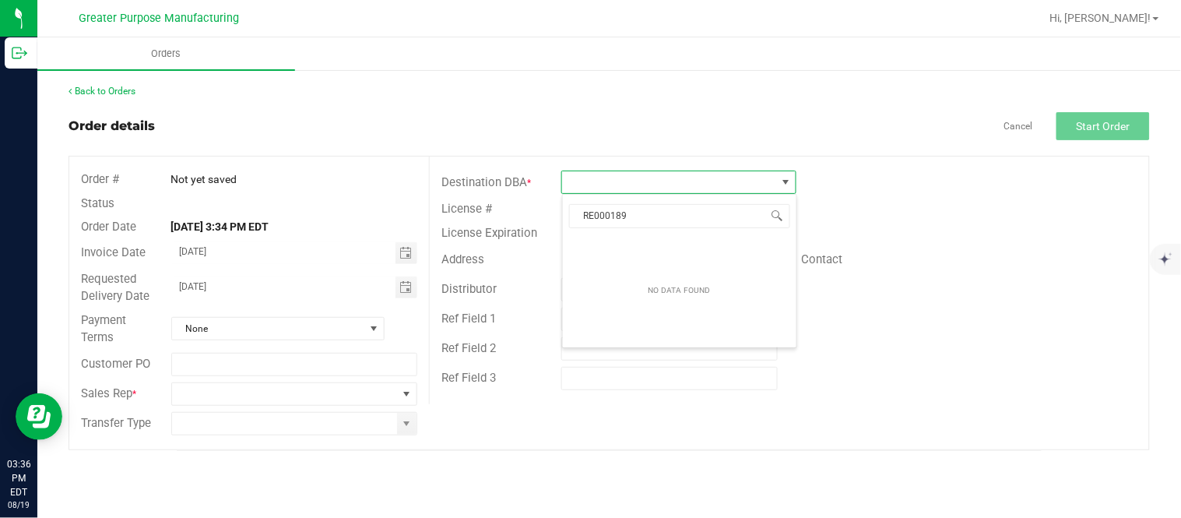
click at [873, 209] on div "License #" at bounding box center [789, 209] width 719 height 24
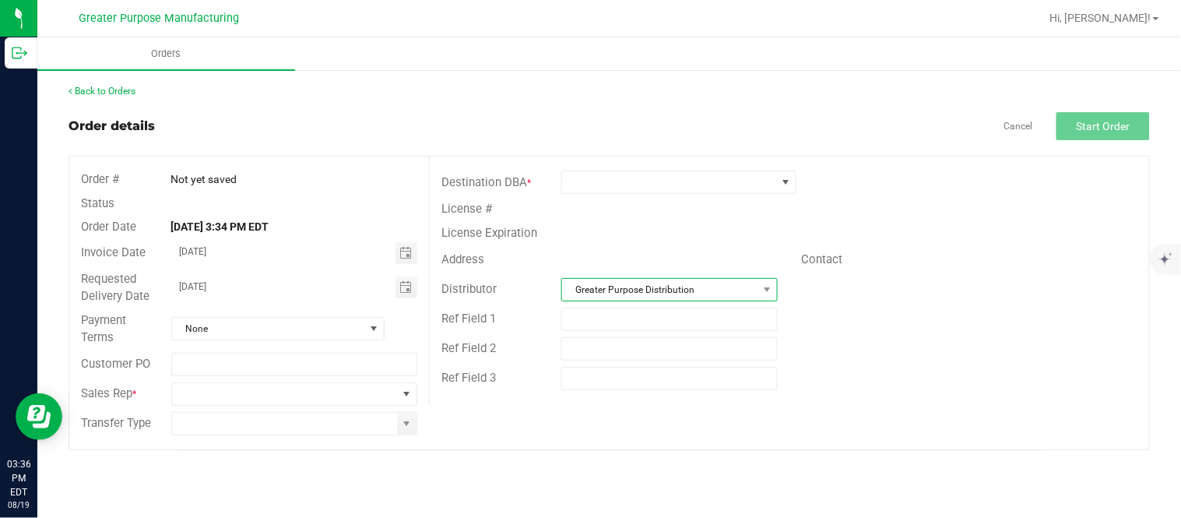
click at [689, 283] on span "Greater Purpose Distribution" at bounding box center [659, 290] width 195 height 22
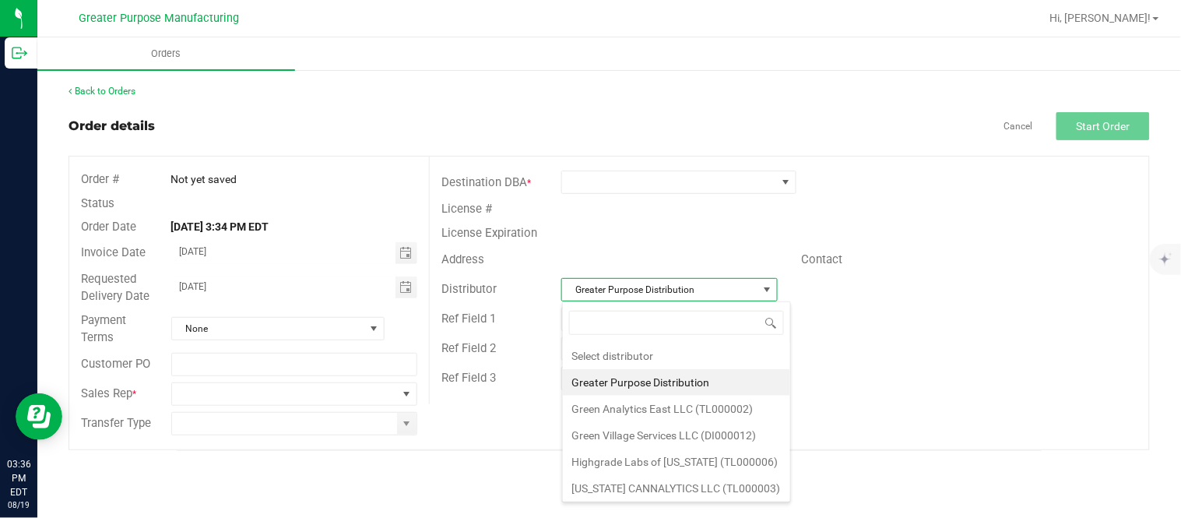
scroll to position [23, 216]
click at [683, 433] on li "Green Village Services LLC (DI000012)" at bounding box center [676, 435] width 227 height 26
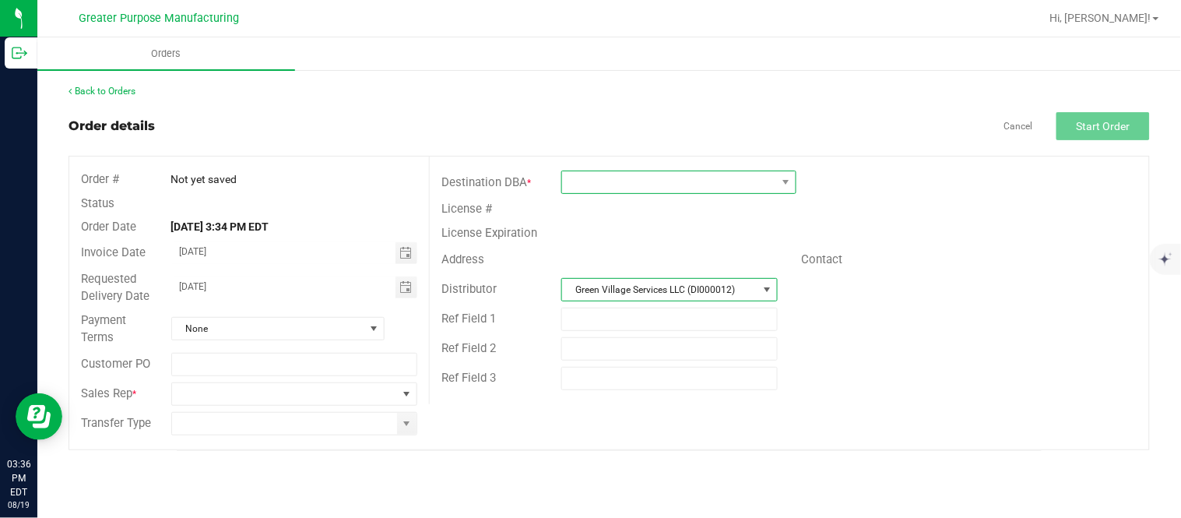
click at [616, 184] on span at bounding box center [669, 182] width 214 height 22
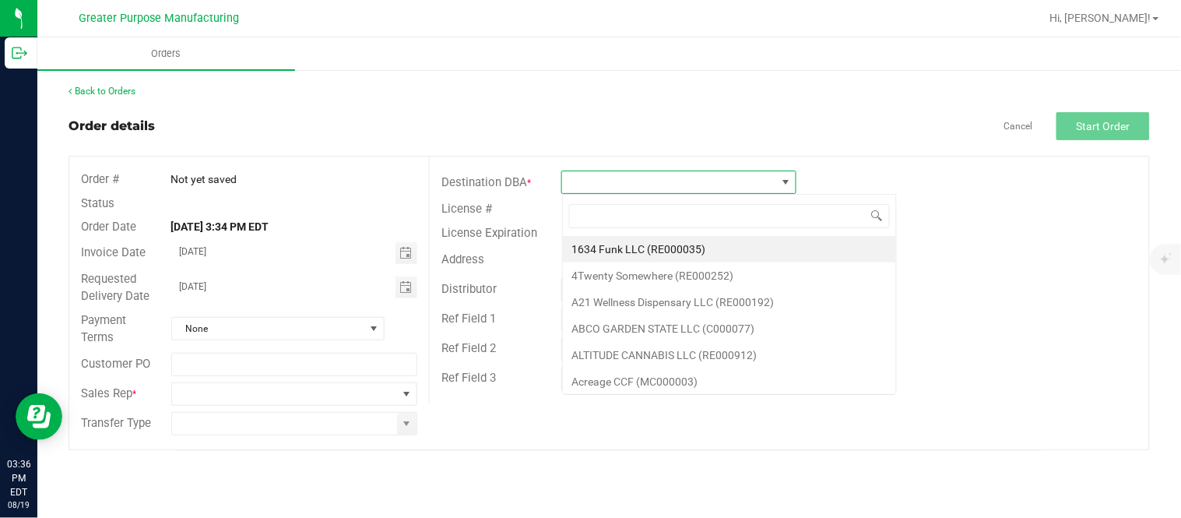
scroll to position [23, 234]
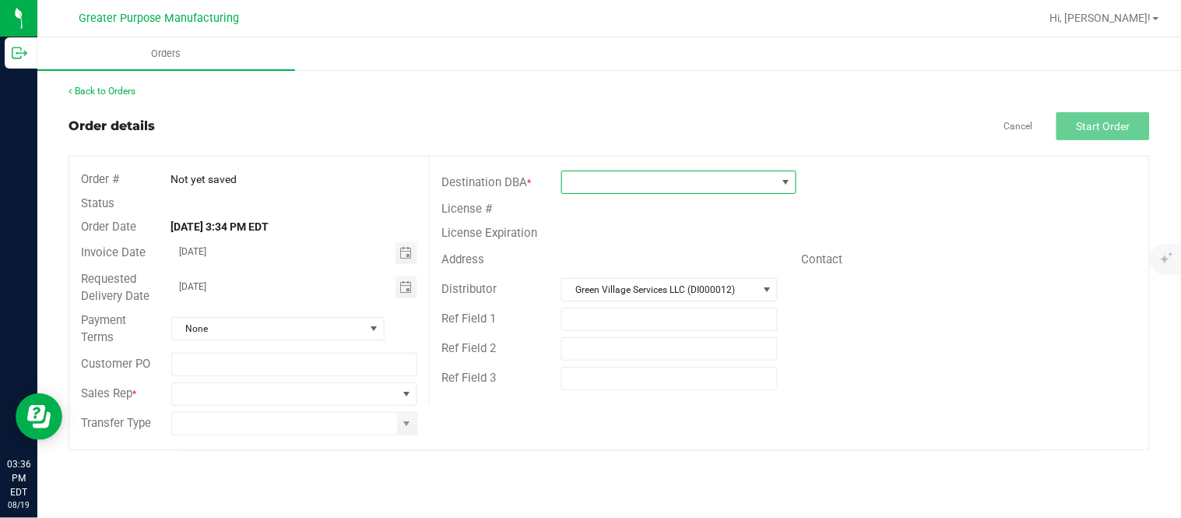
click at [611, 174] on span at bounding box center [669, 182] width 214 height 22
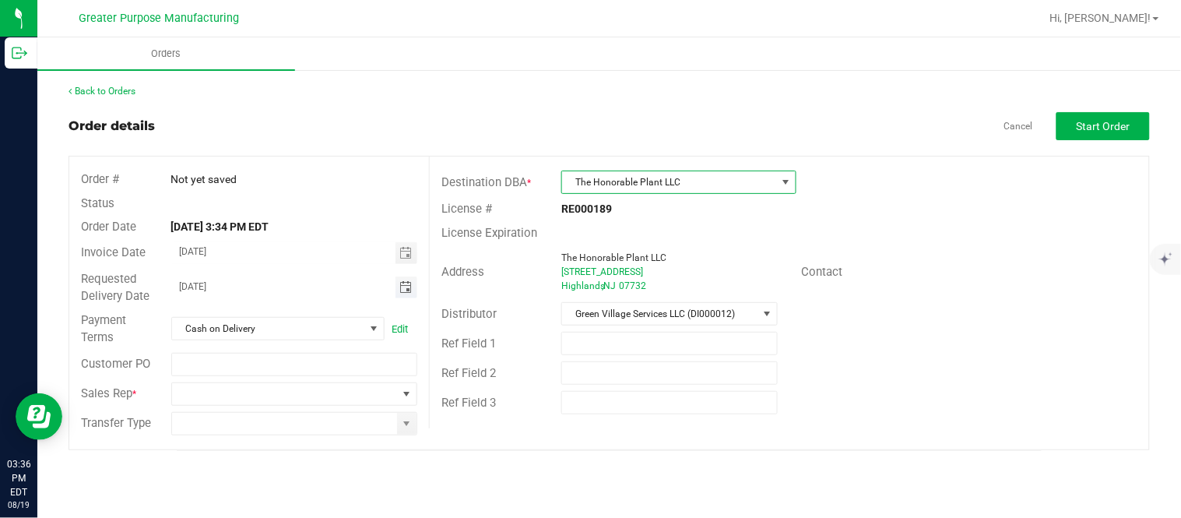
click at [399, 290] on span "Toggle calendar" at bounding box center [405, 287] width 12 height 12
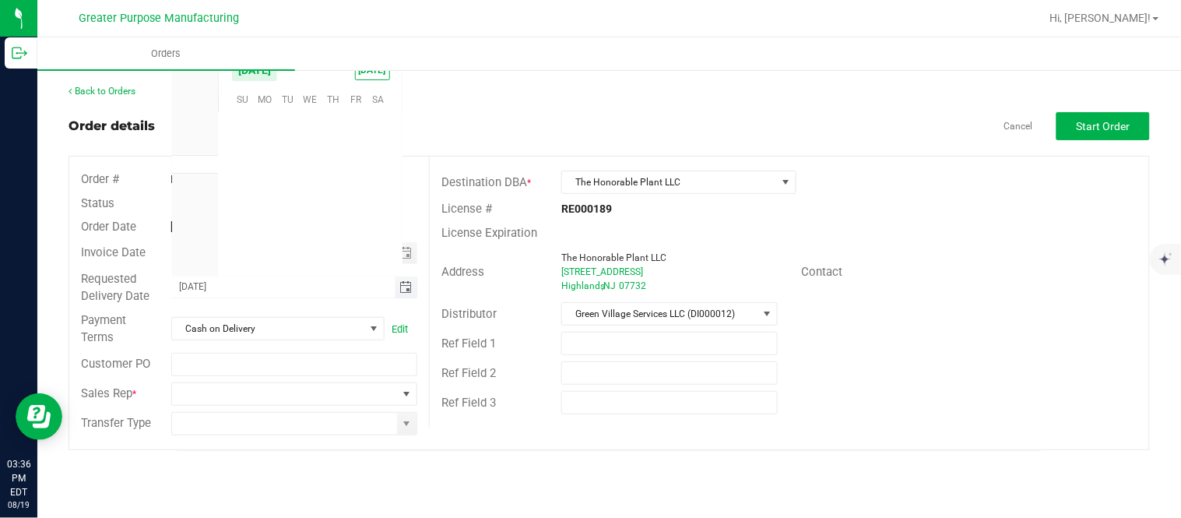
scroll to position [252341, 0]
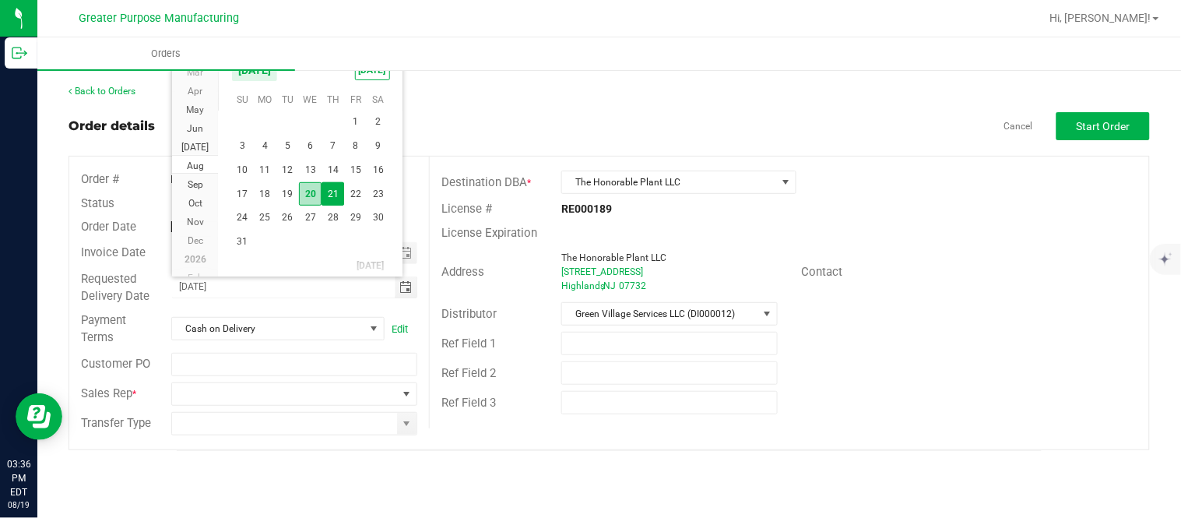
click at [312, 189] on span "20" at bounding box center [310, 194] width 23 height 24
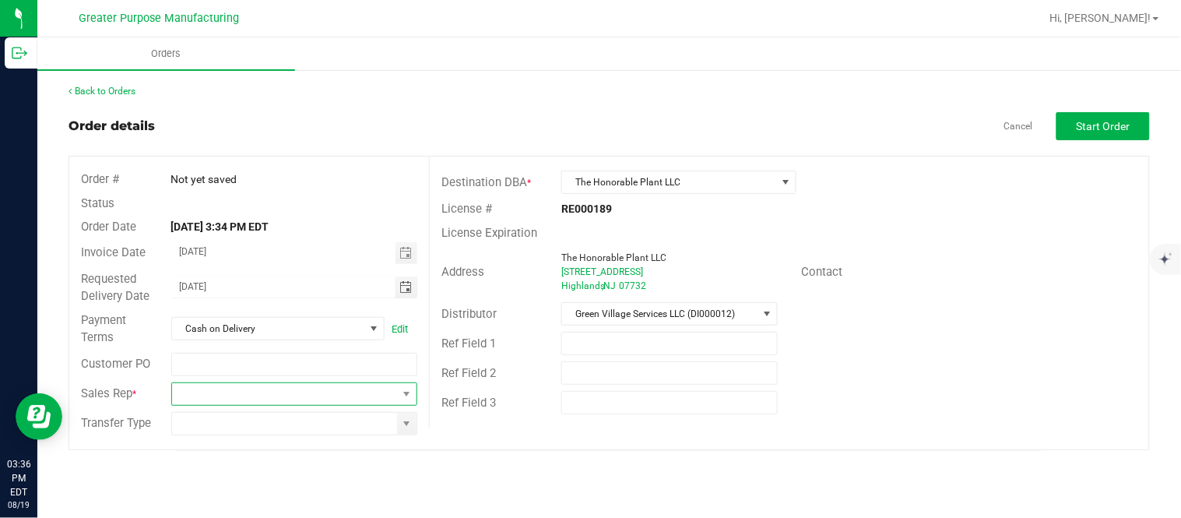
click at [279, 391] on span at bounding box center [285, 394] width 226 height 22
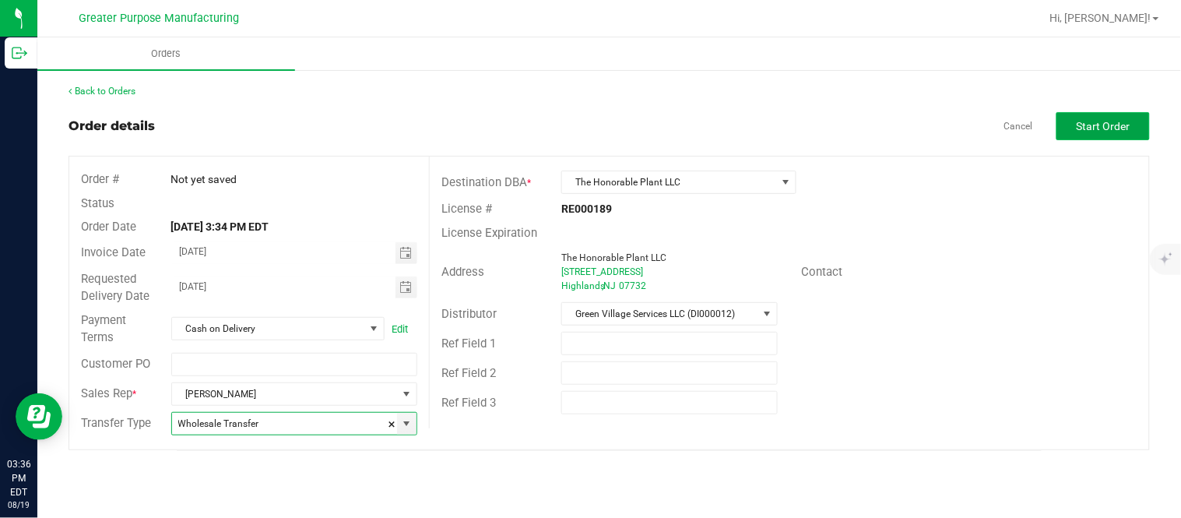
click at [1084, 120] on span "Start Order" at bounding box center [1104, 126] width 54 height 12
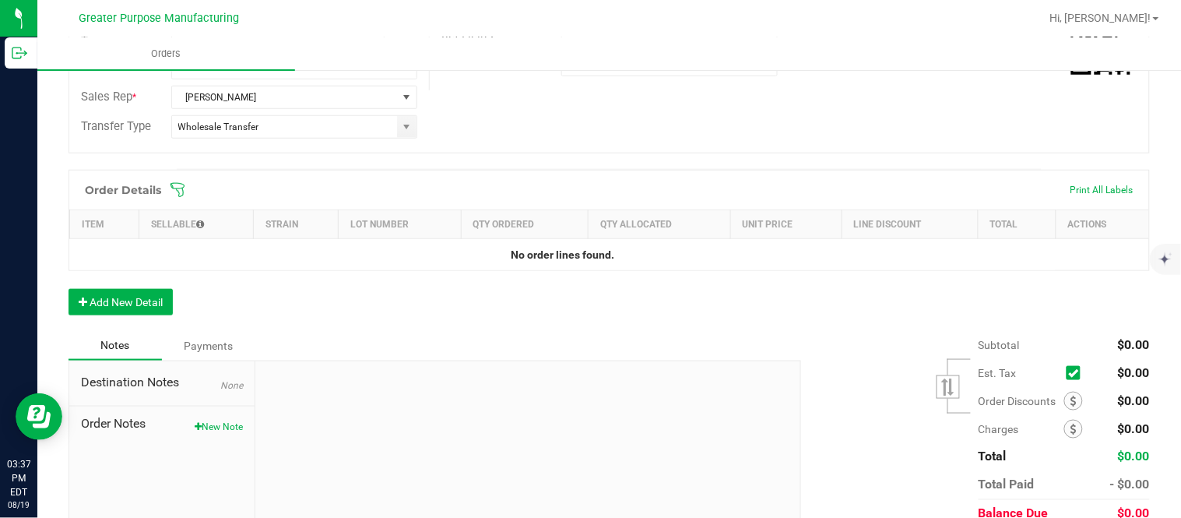
scroll to position [360, 0]
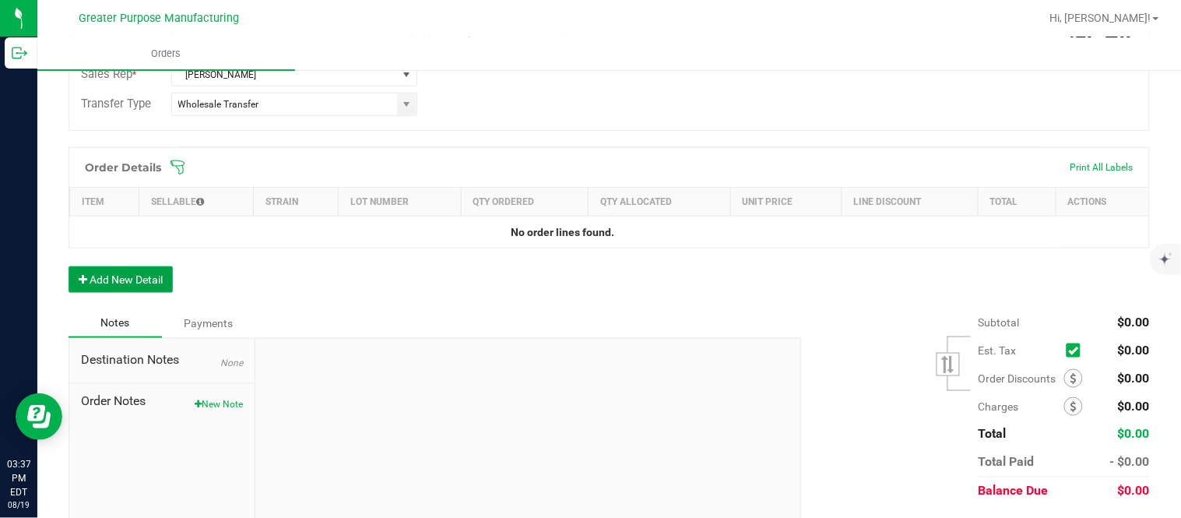
click at [157, 289] on button "Add New Detail" at bounding box center [121, 279] width 104 height 26
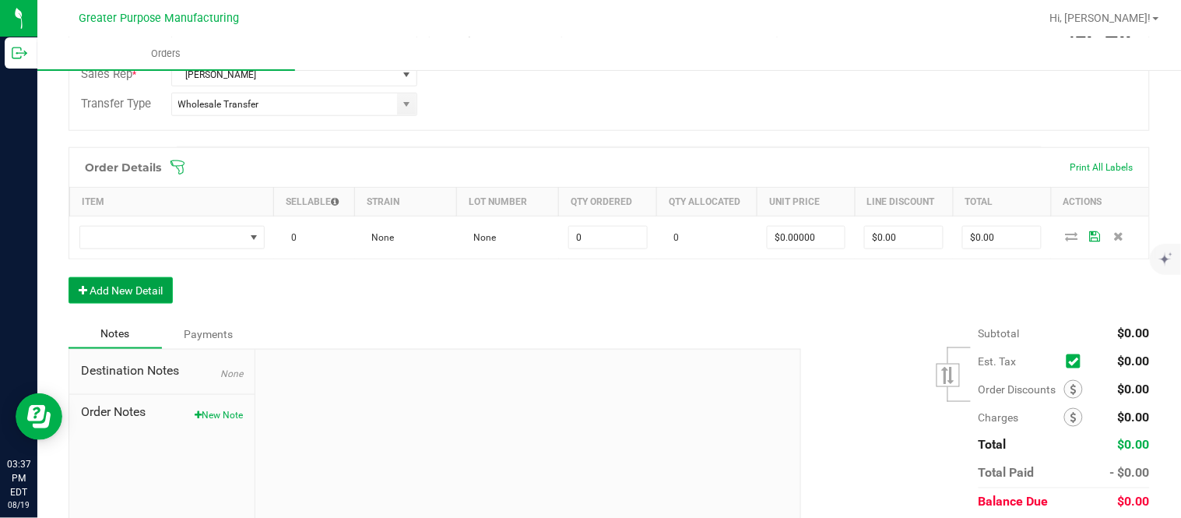
click at [69, 277] on button "Add New Detail" at bounding box center [121, 290] width 104 height 26
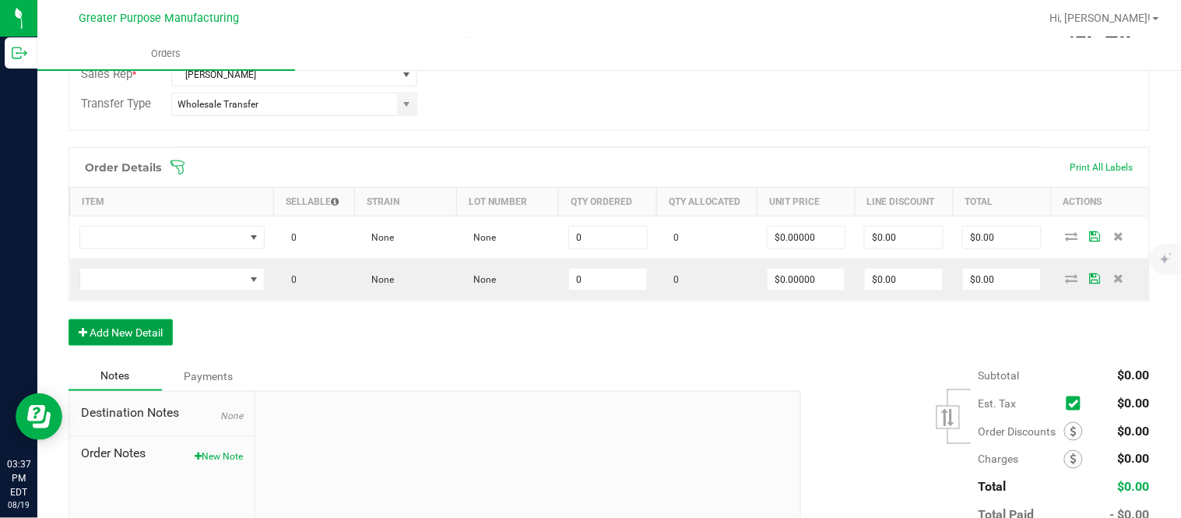
click at [69, 319] on button "Add New Detail" at bounding box center [121, 332] width 104 height 26
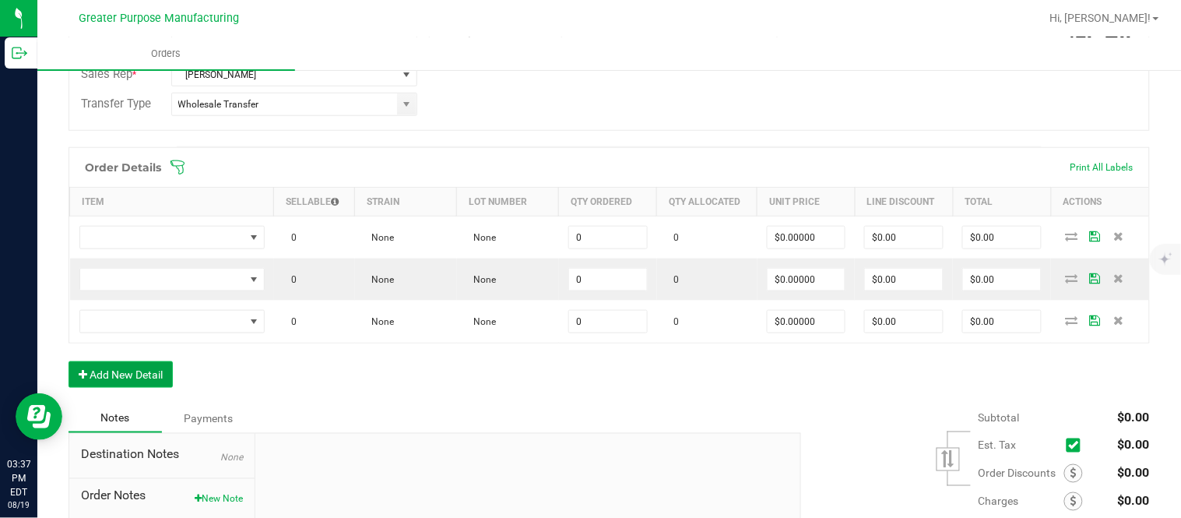
click at [69, 361] on button "Add New Detail" at bounding box center [121, 374] width 104 height 26
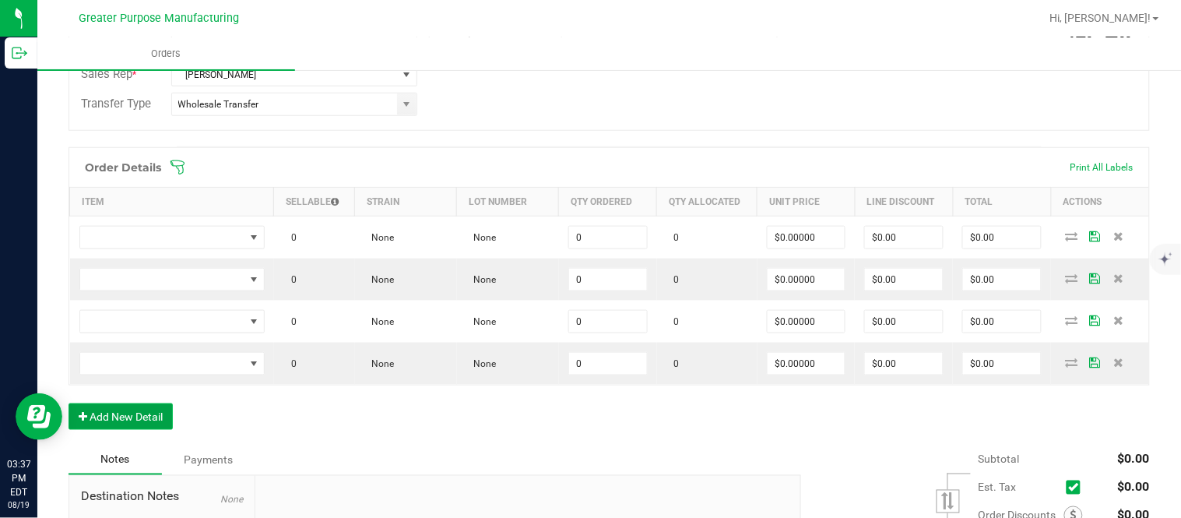
click at [69, 403] on button "Add New Detail" at bounding box center [121, 416] width 104 height 26
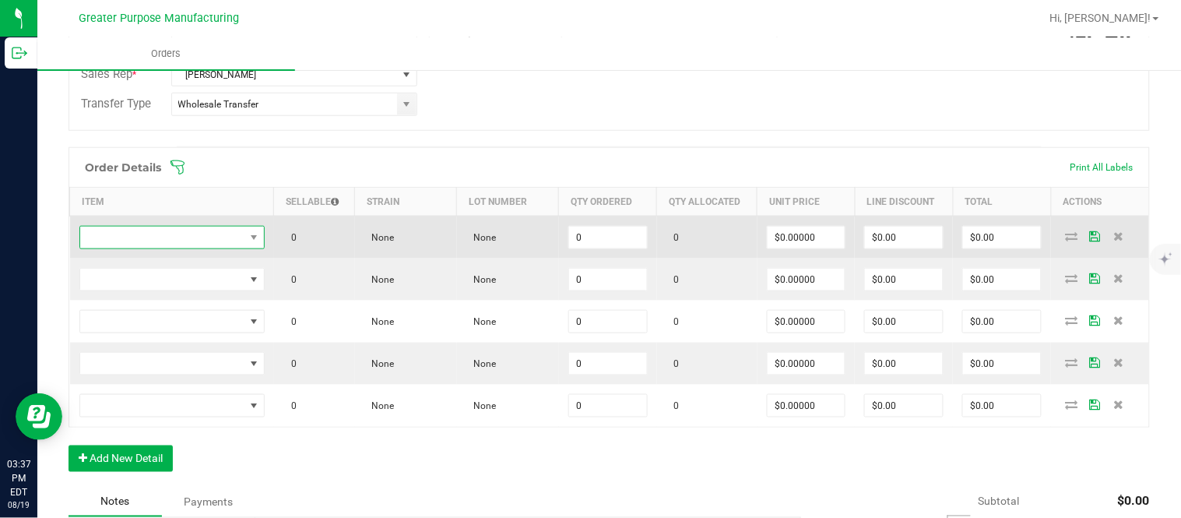
click at [195, 242] on span "NO DATA FOUND" at bounding box center [162, 238] width 164 height 22
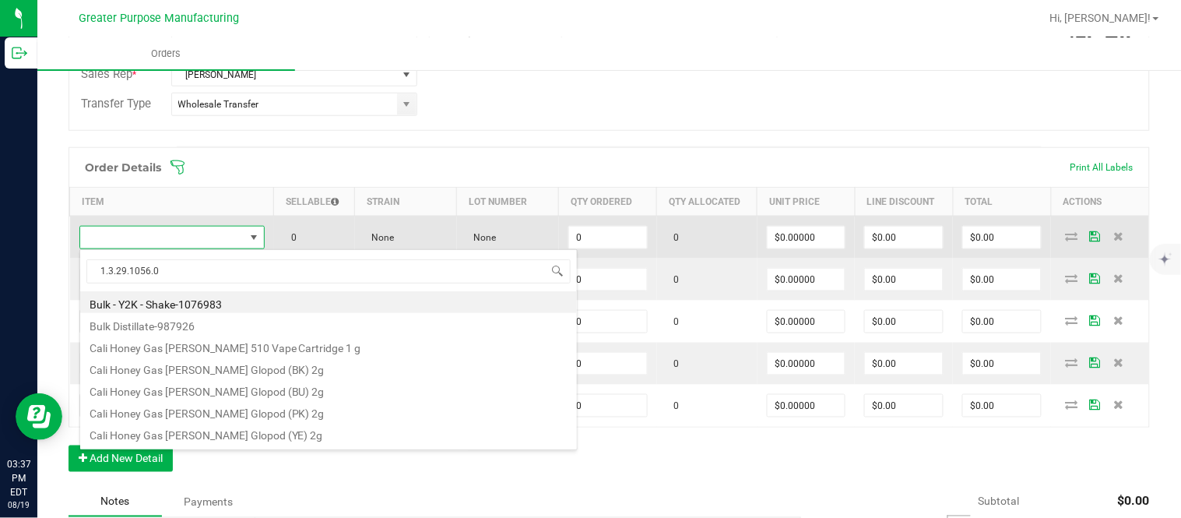
scroll to position [23, 180]
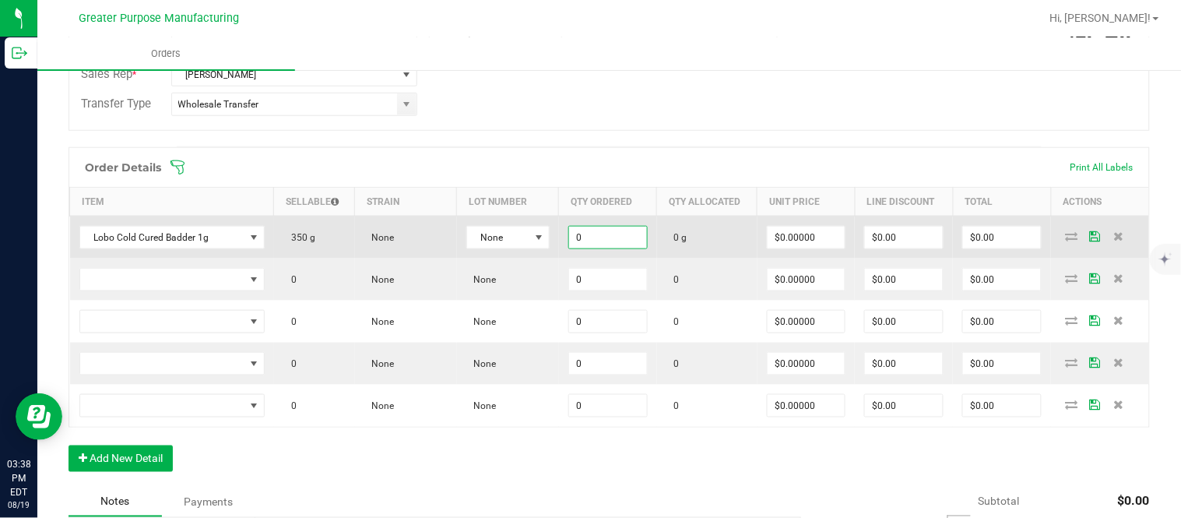
paste input "2"
click at [983, 244] on input "$0.00" at bounding box center [1002, 238] width 78 height 22
paste input "60"
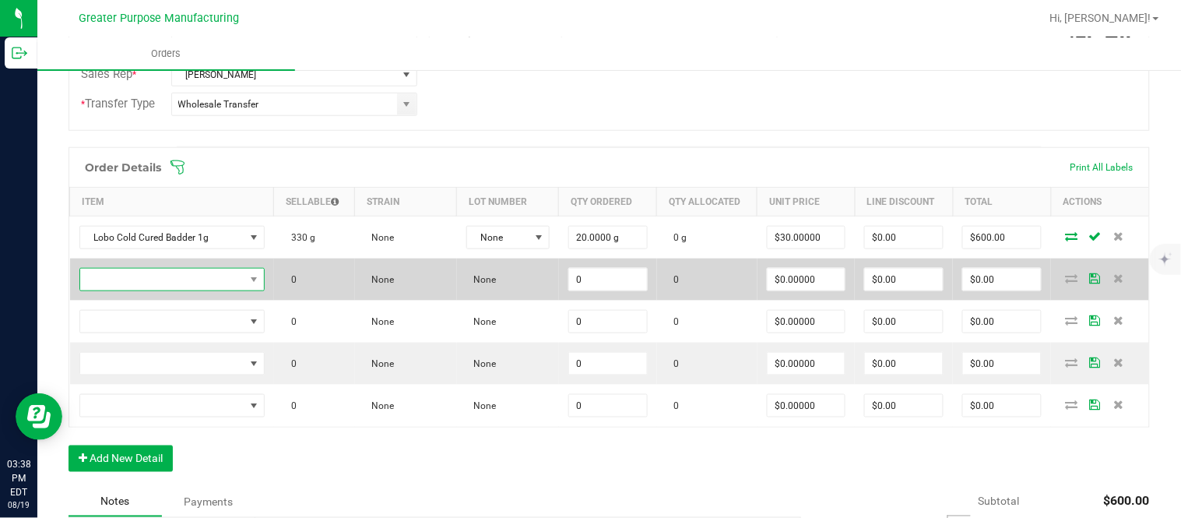
click at [216, 287] on span "NO DATA FOUND" at bounding box center [162, 280] width 164 height 22
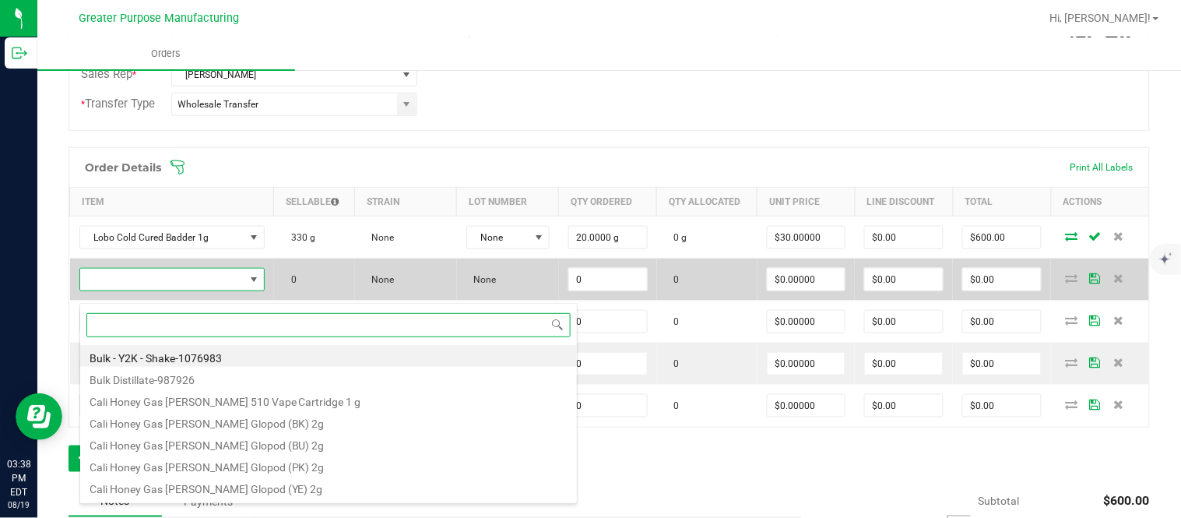
paste input "Biscotti Minis"
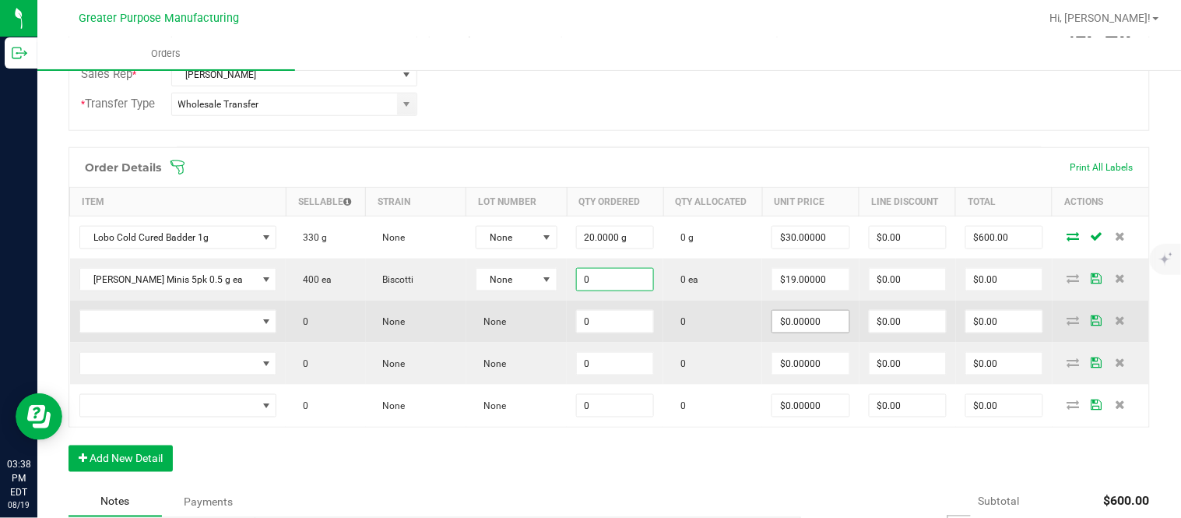
paste input "2"
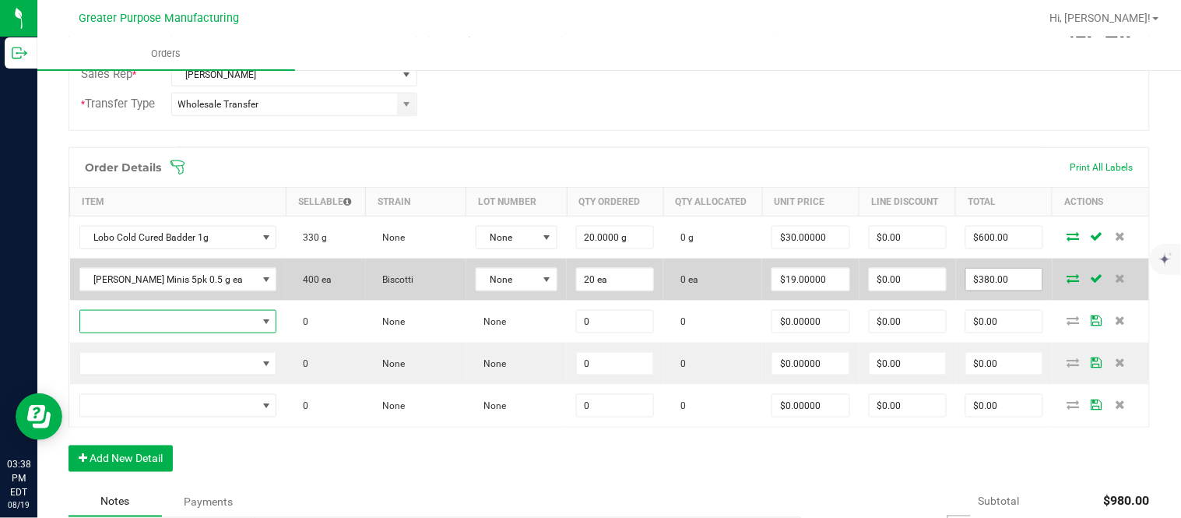
click at [977, 284] on input "$380.00" at bounding box center [1004, 280] width 76 height 22
paste input "4"
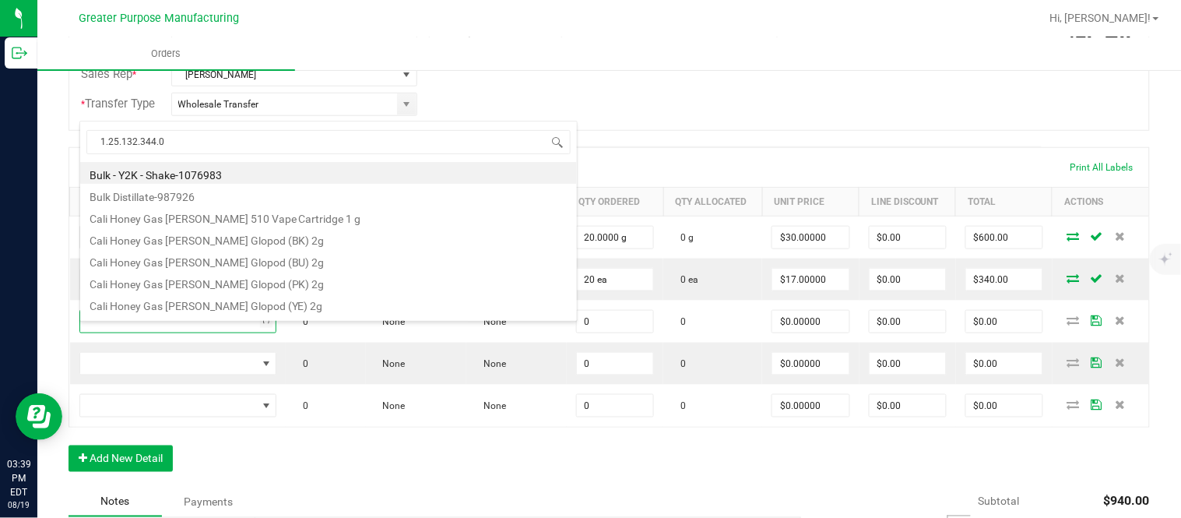
click at [472, 453] on div "Order Details Print All Labels Item Sellable Strain Lot Number Qty Ordered Qty …" at bounding box center [609, 317] width 1081 height 340
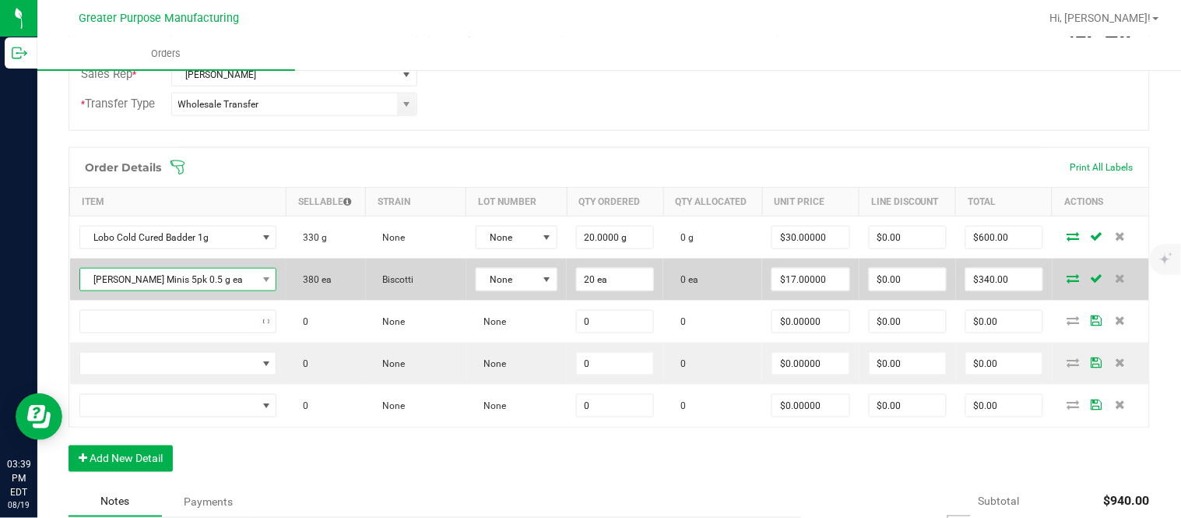
click at [198, 288] on span "Lobo Biscotti Minis 5pk 0.5 g ea" at bounding box center [168, 280] width 177 height 22
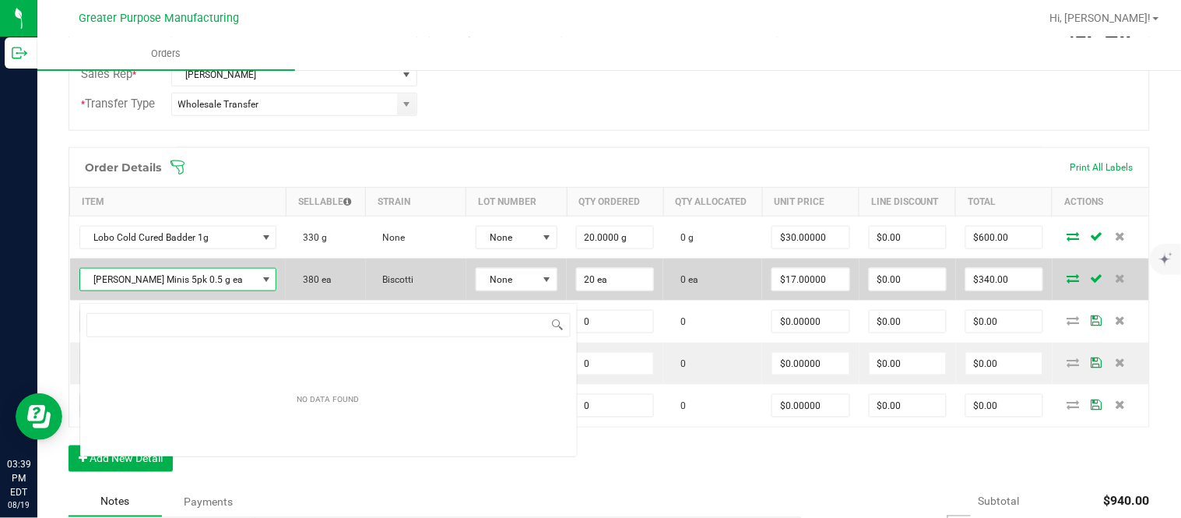
scroll to position [23, 183]
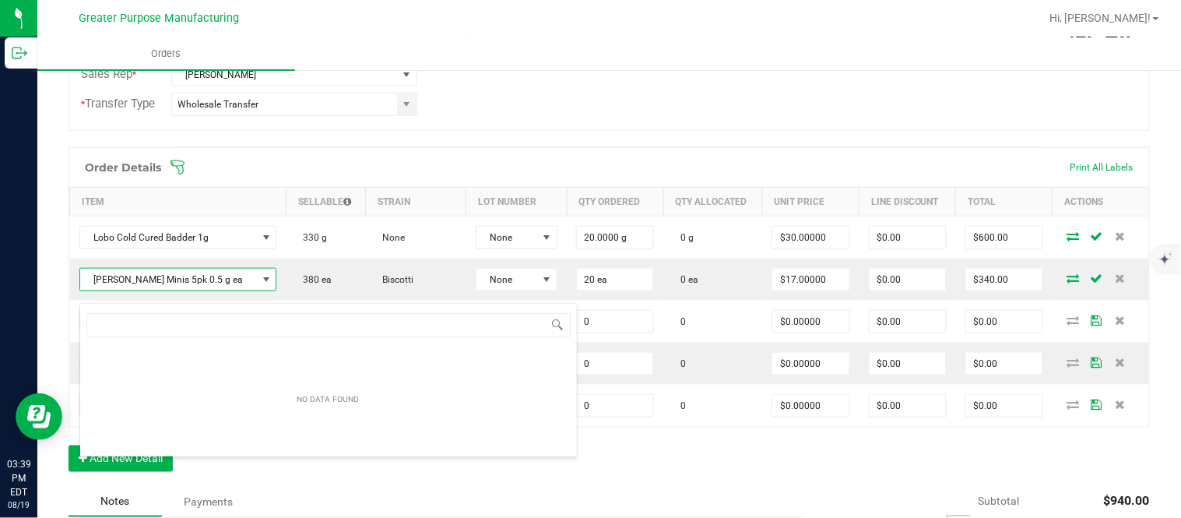
click at [377, 166] on div "Order Details Print All Labels" at bounding box center [609, 167] width 1080 height 39
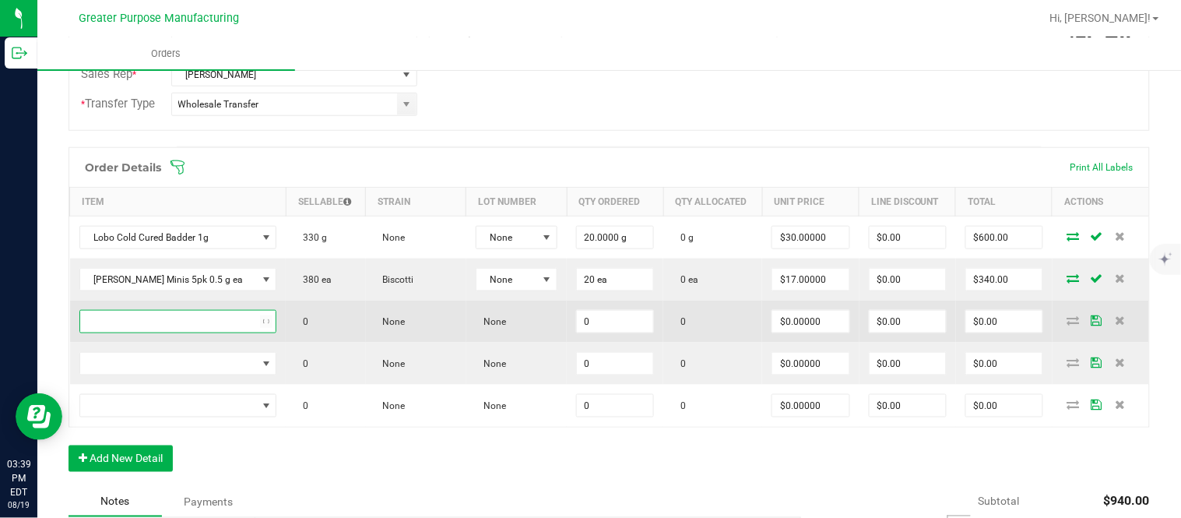
click at [168, 332] on span "NO DATA FOUND" at bounding box center [168, 322] width 177 height 22
click at [188, 332] on span "NO DATA FOUND" at bounding box center [168, 322] width 177 height 22
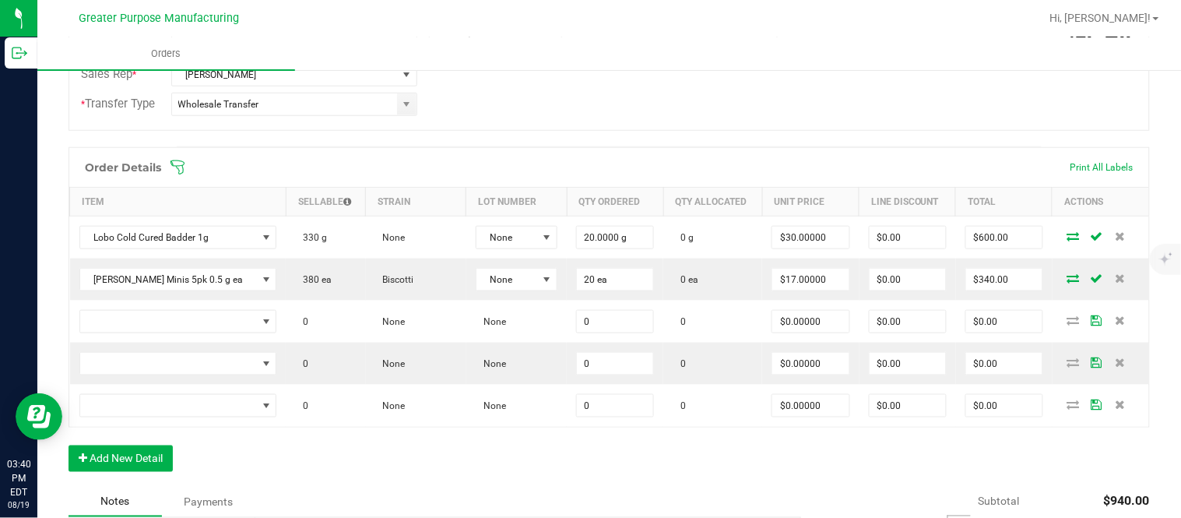
click at [779, 170] on span at bounding box center [710, 168] width 1081 height 16
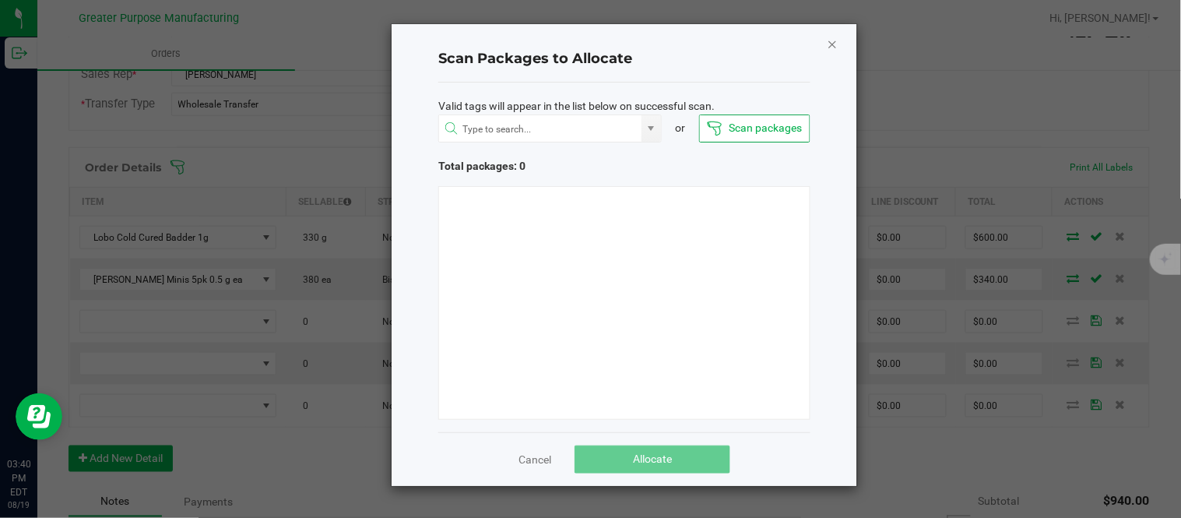
click at [828, 39] on icon "Close" at bounding box center [832, 43] width 11 height 19
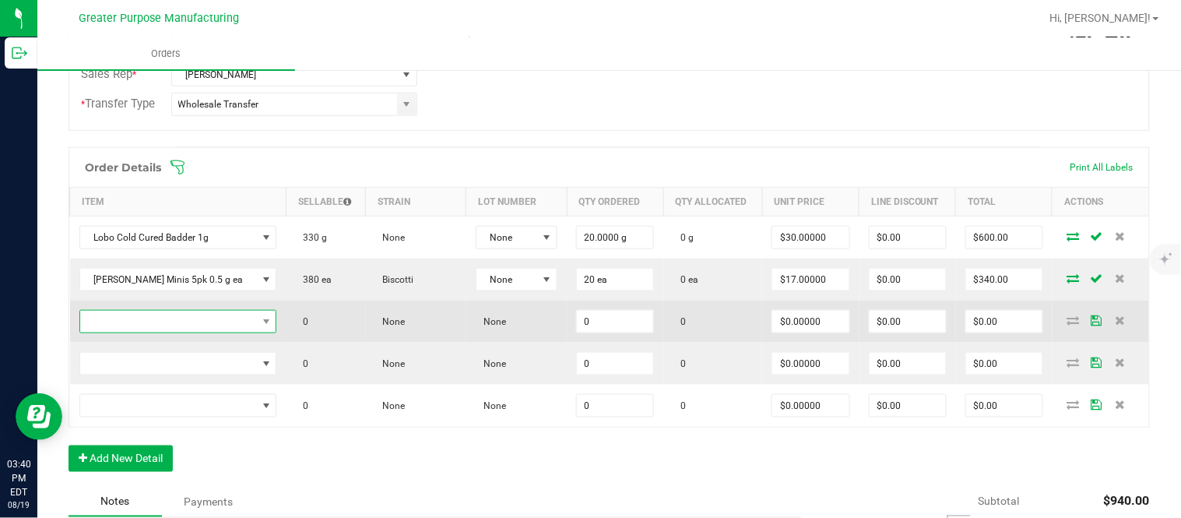
click at [195, 332] on span "NO DATA FOUND" at bounding box center [168, 322] width 177 height 22
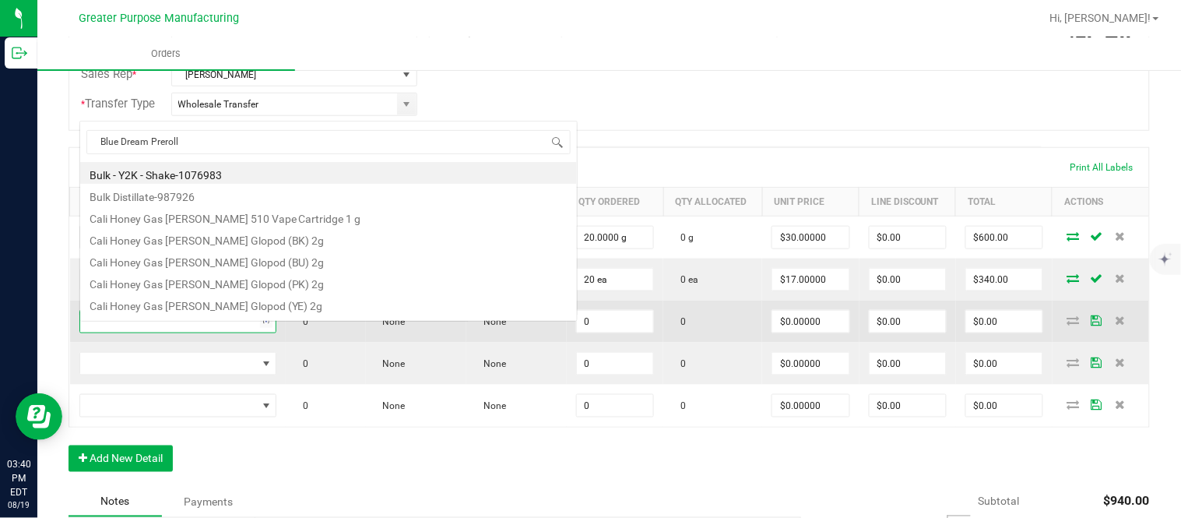
scroll to position [23, 180]
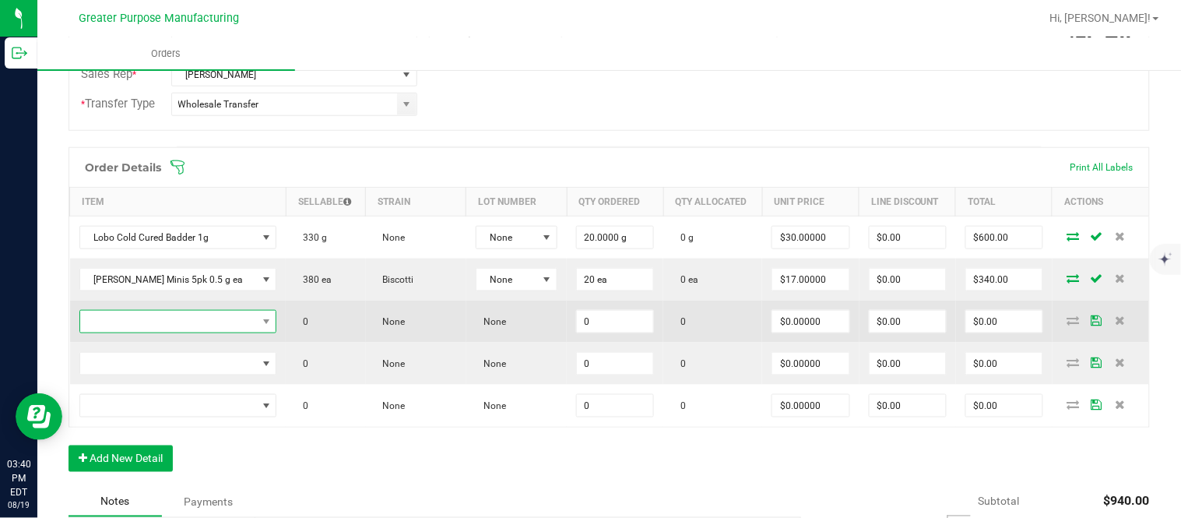
click at [195, 332] on span "NO DATA FOUND" at bounding box center [168, 322] width 177 height 22
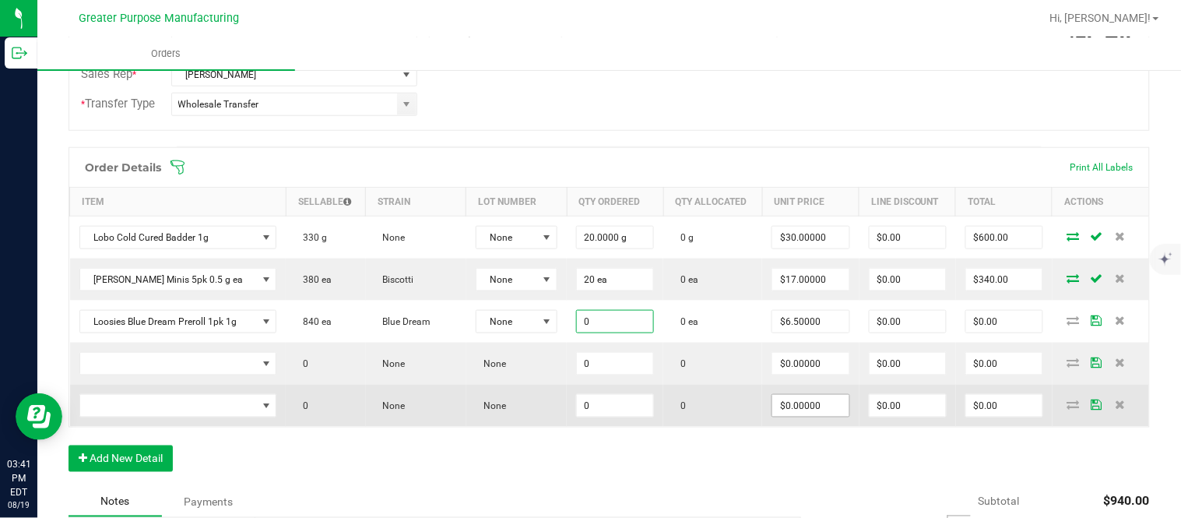
paste input "4"
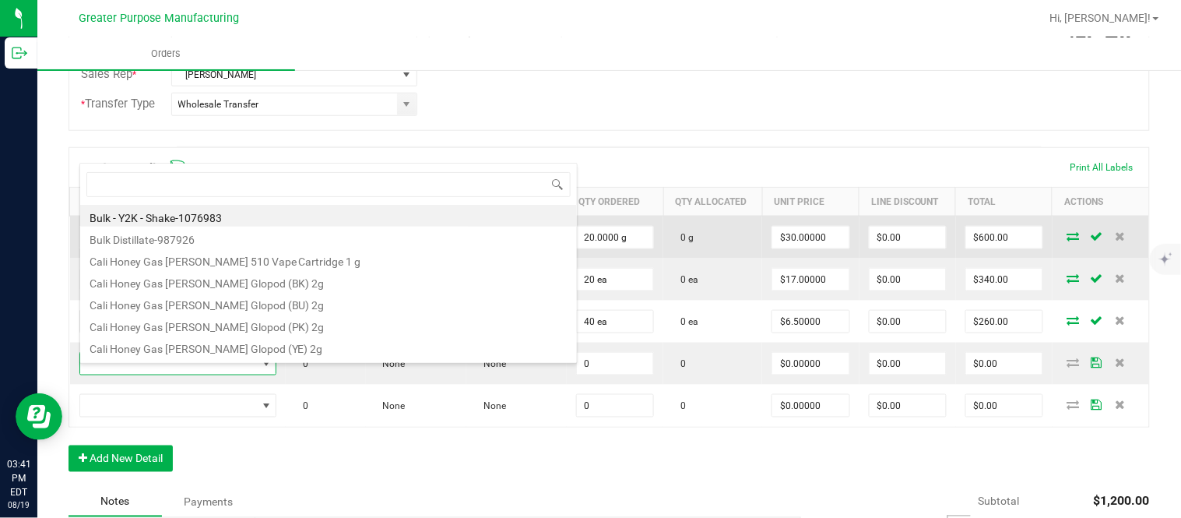
scroll to position [23, 185]
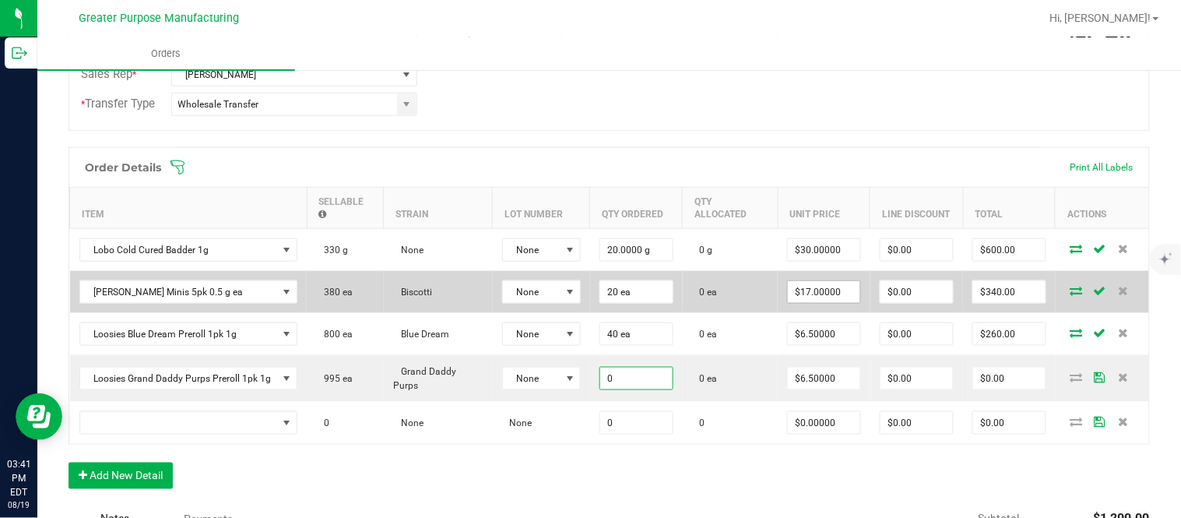
paste input "4"
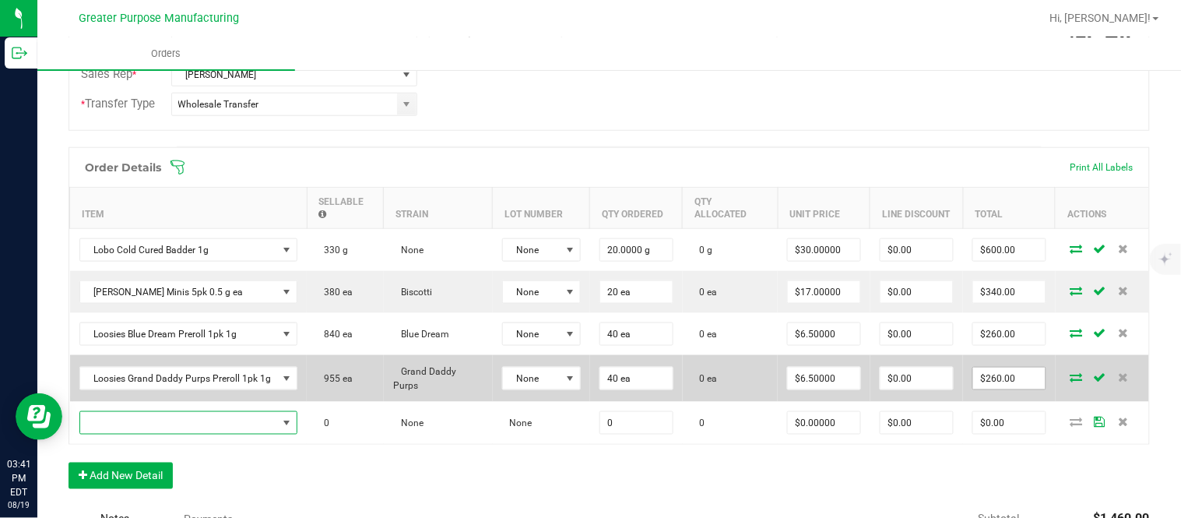
click at [983, 389] on input "$260.00" at bounding box center [1009, 378] width 72 height 22
paste input "30"
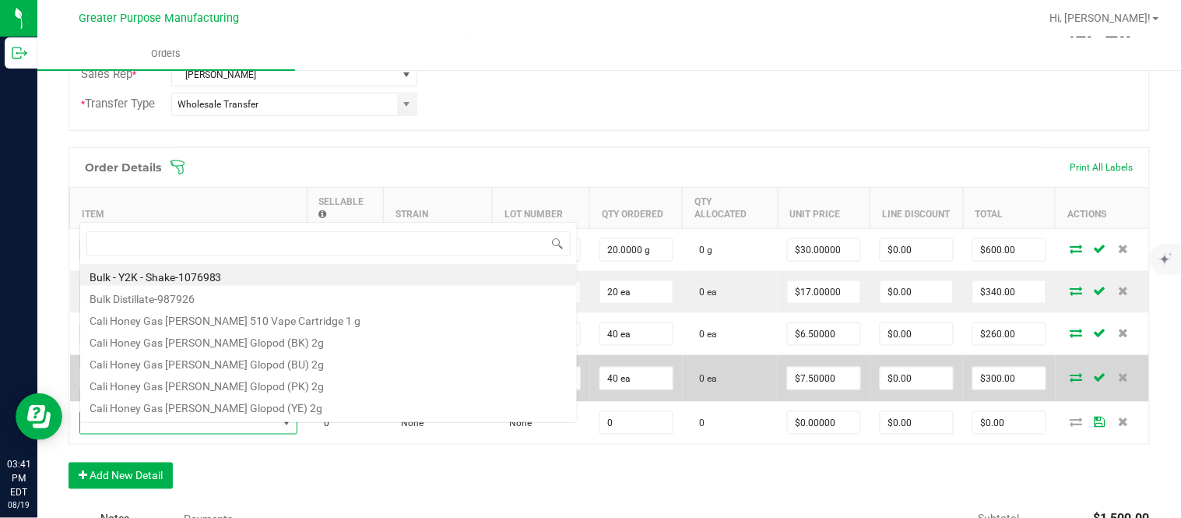
scroll to position [23, 215]
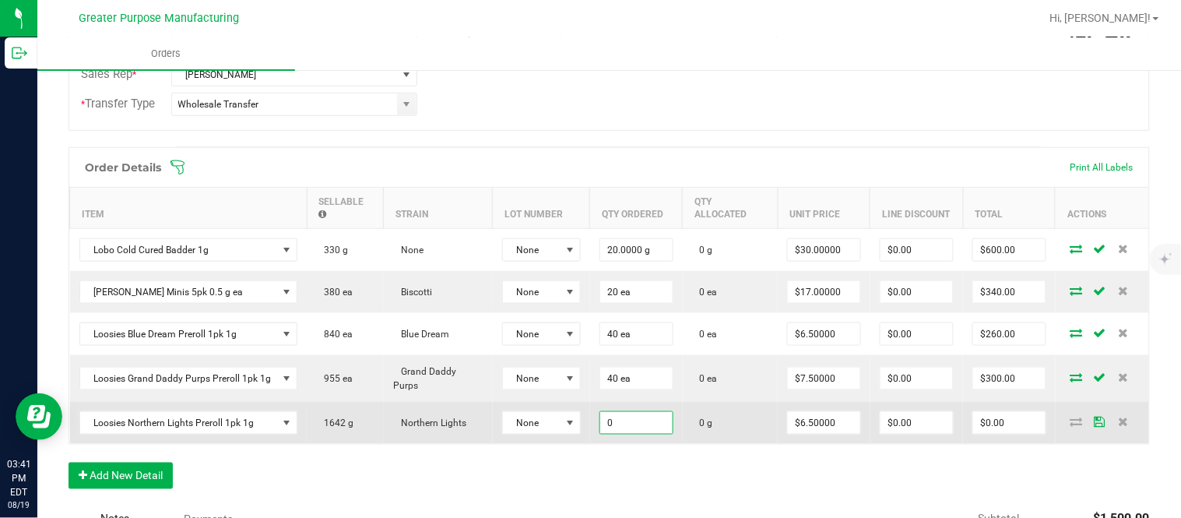
paste input "4"
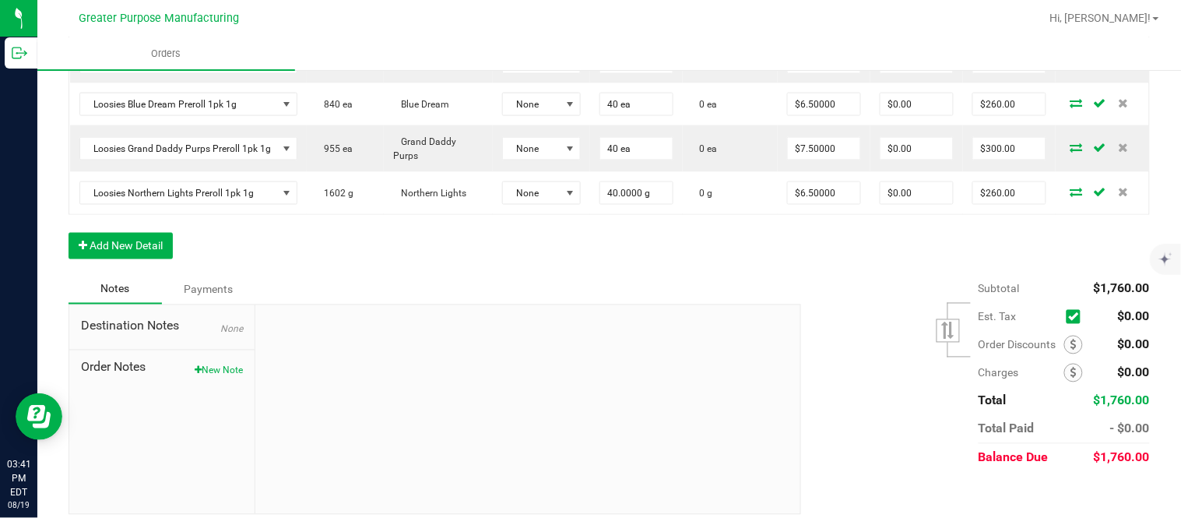
scroll to position [0, 0]
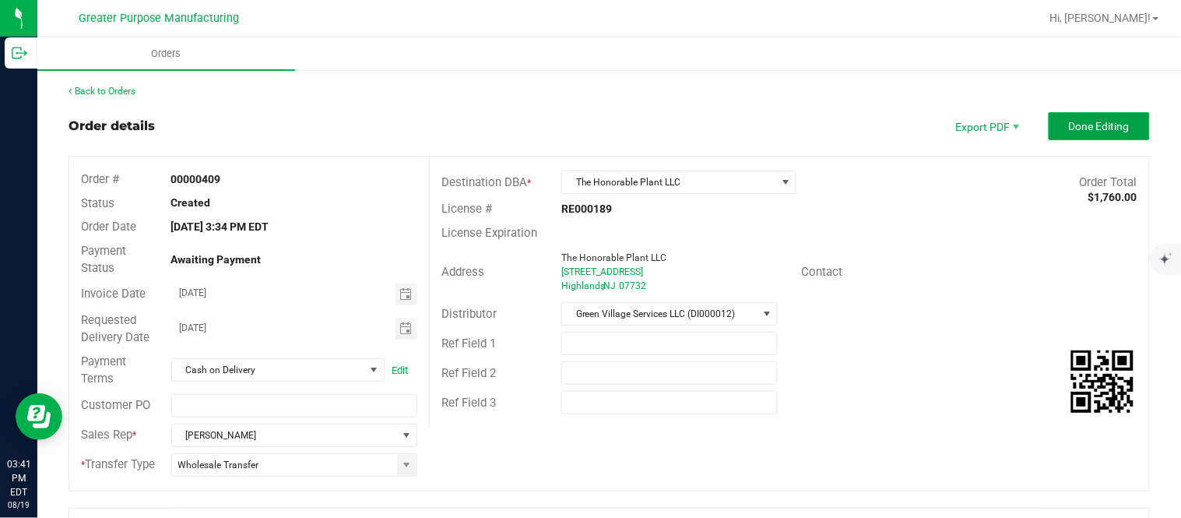
click at [1077, 121] on span "Done Editing" at bounding box center [1099, 126] width 61 height 12
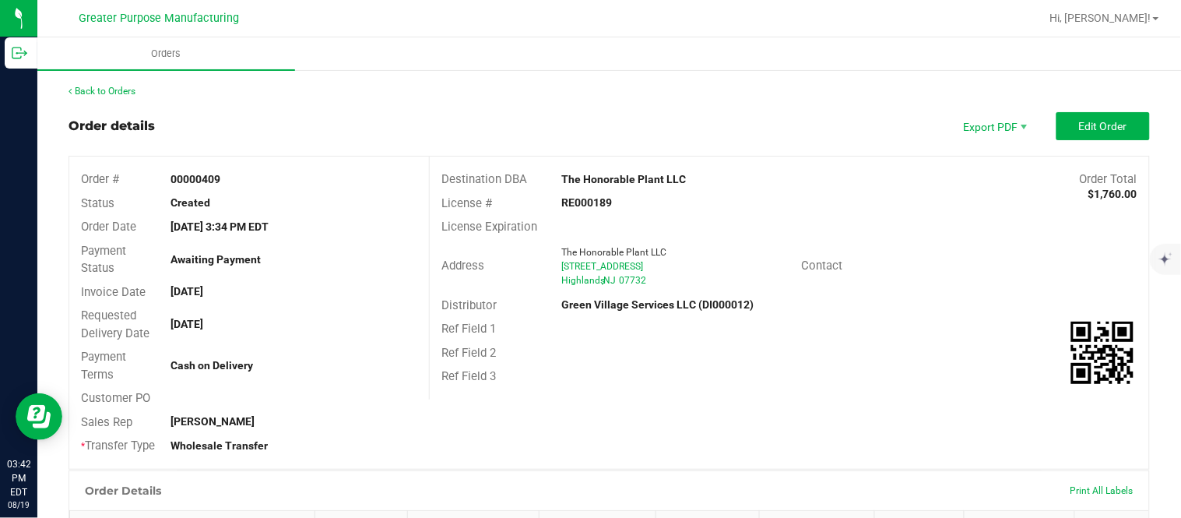
click at [547, 92] on div "Back to Orders" at bounding box center [609, 91] width 1081 height 14
click at [131, 84] on div "Back to Orders" at bounding box center [609, 91] width 1081 height 14
click at [107, 90] on link "Back to Orders" at bounding box center [102, 91] width 67 height 11
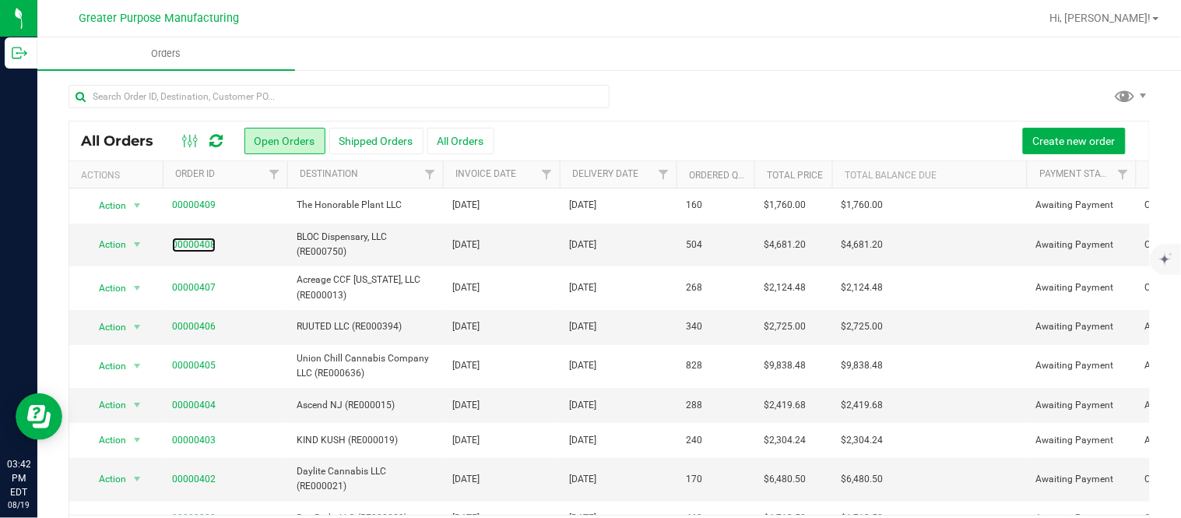
click at [189, 244] on link "00000408" at bounding box center [194, 244] width 44 height 15
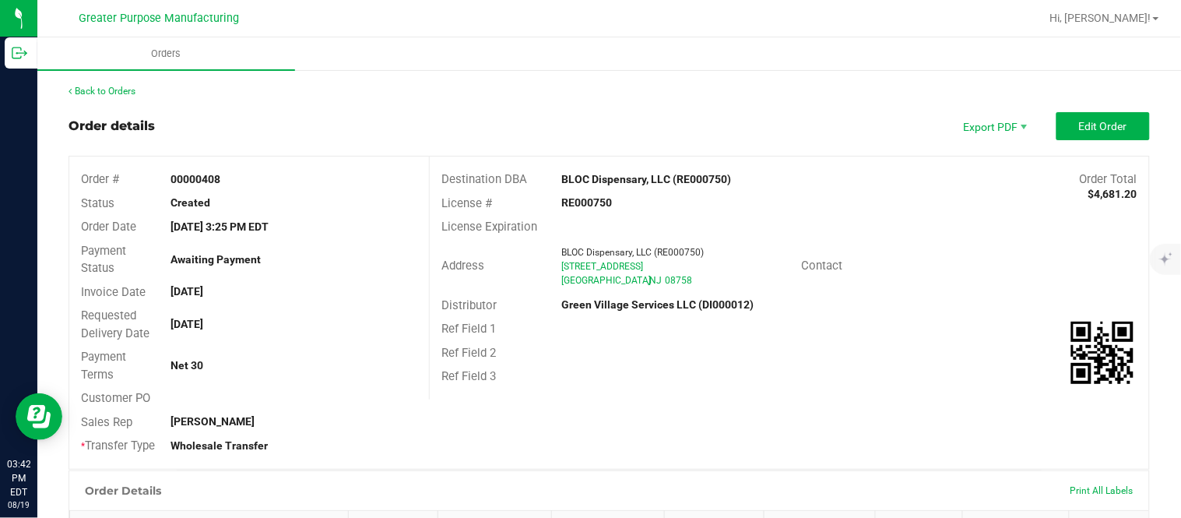
click at [111, 90] on link "Back to Orders" at bounding box center [102, 91] width 67 height 11
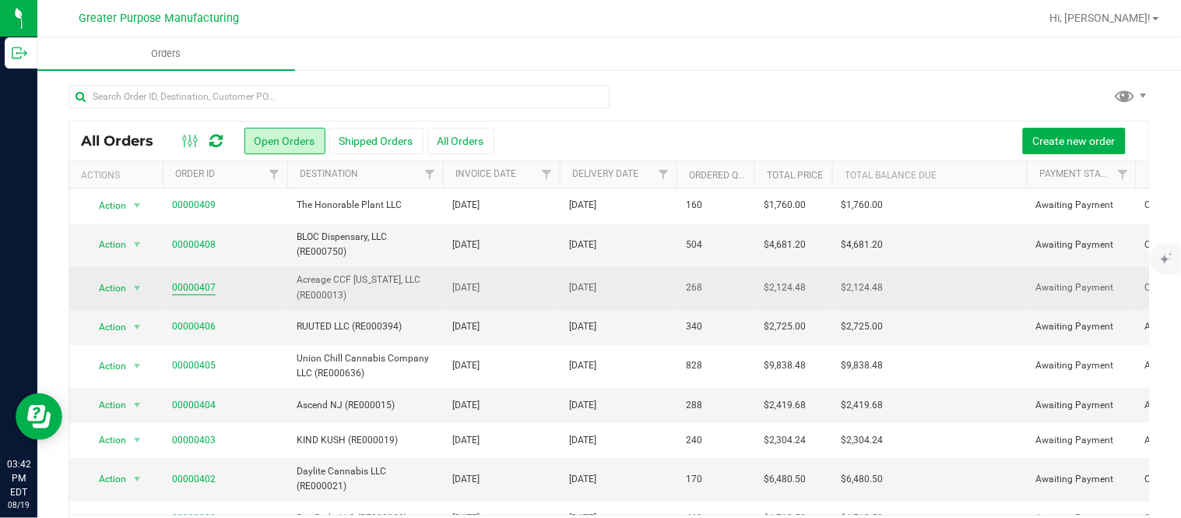
click at [195, 290] on link "00000407" at bounding box center [194, 287] width 44 height 15
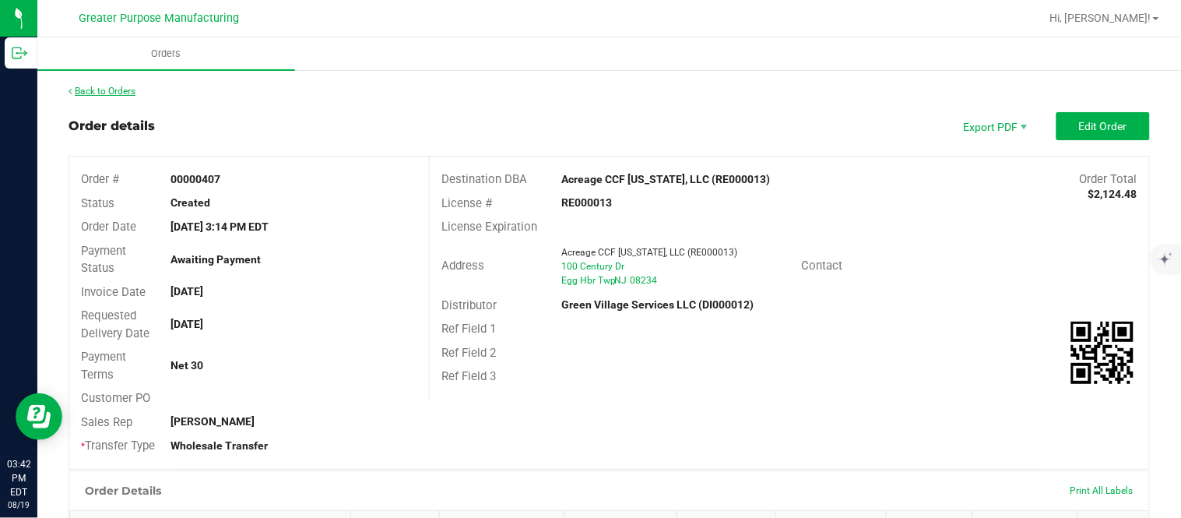
click at [97, 86] on link "Back to Orders" at bounding box center [102, 91] width 67 height 11
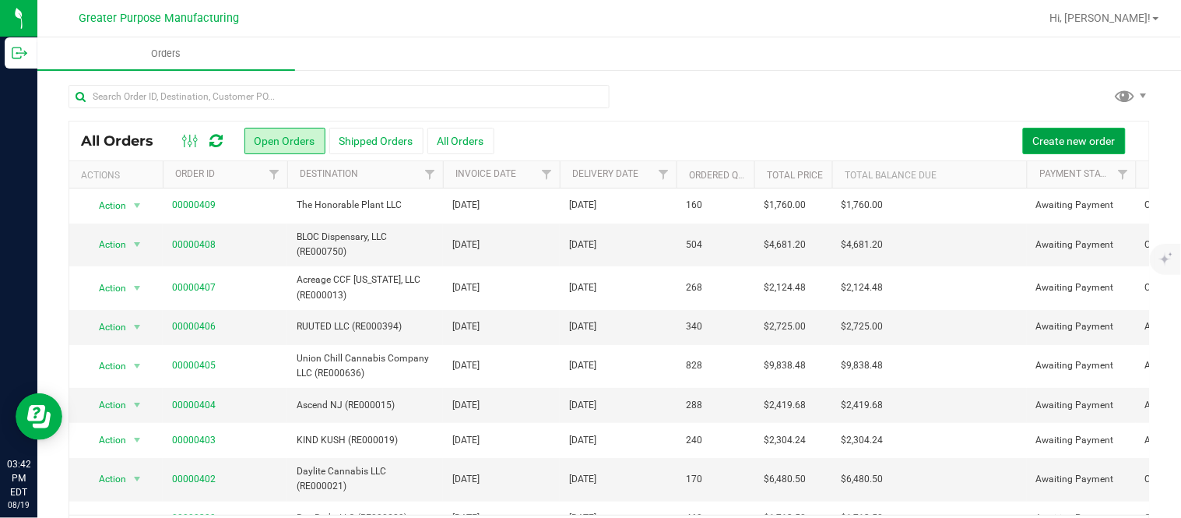
click at [1064, 132] on button "Create new order" at bounding box center [1074, 141] width 103 height 26
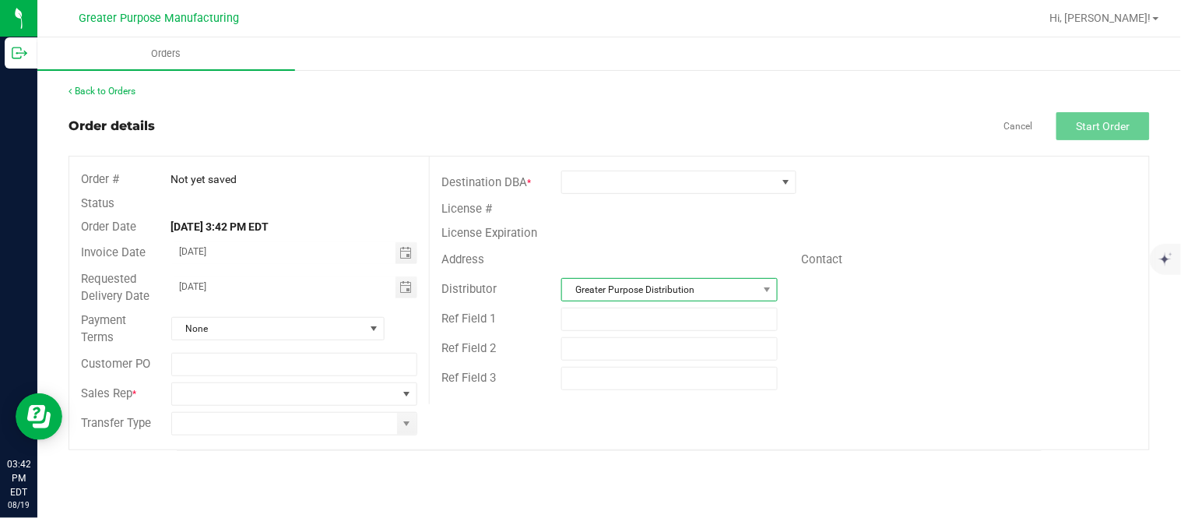
click at [727, 294] on span "Greater Purpose Distribution" at bounding box center [659, 290] width 195 height 22
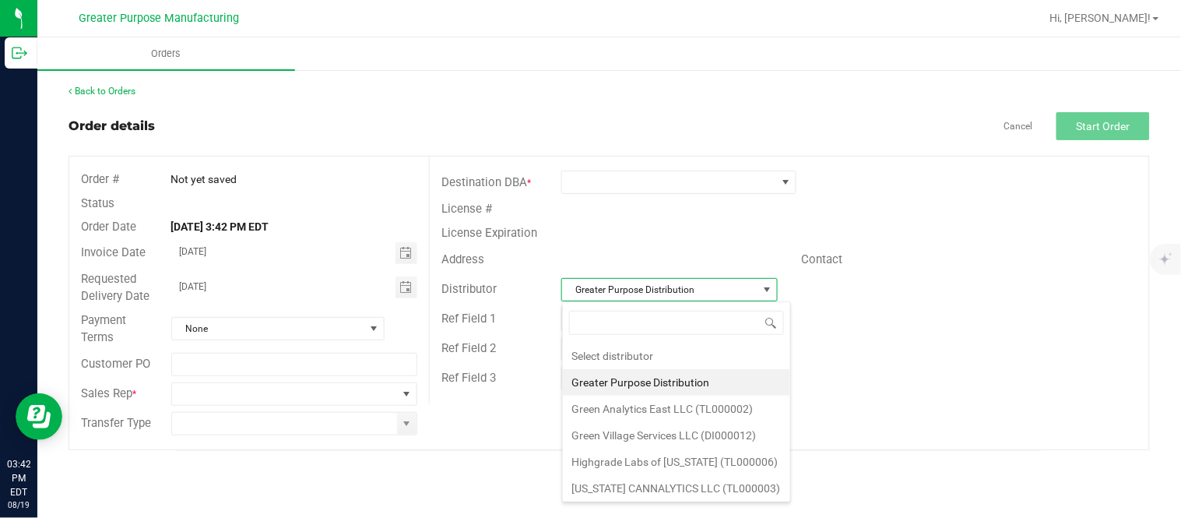
scroll to position [23, 216]
click at [710, 432] on li "Green Village Services LLC (DI000012)" at bounding box center [676, 435] width 227 height 26
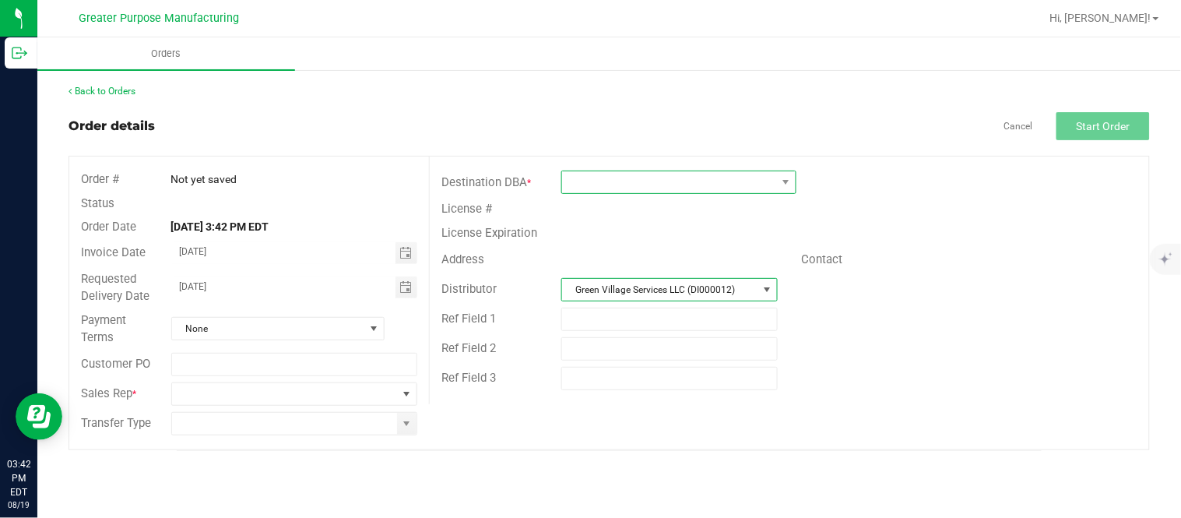
click at [604, 182] on span at bounding box center [669, 182] width 214 height 22
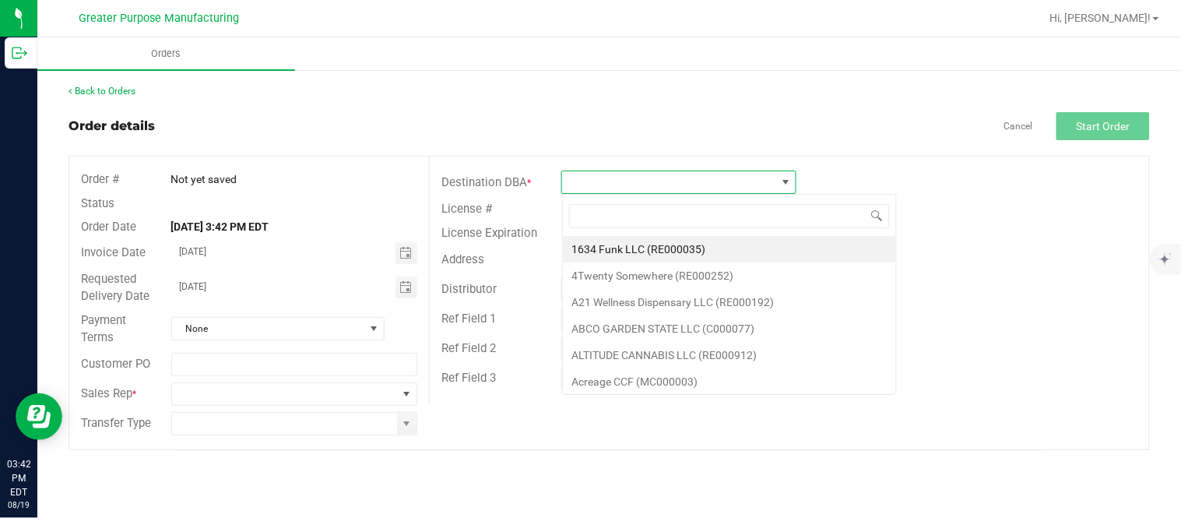
scroll to position [23, 234]
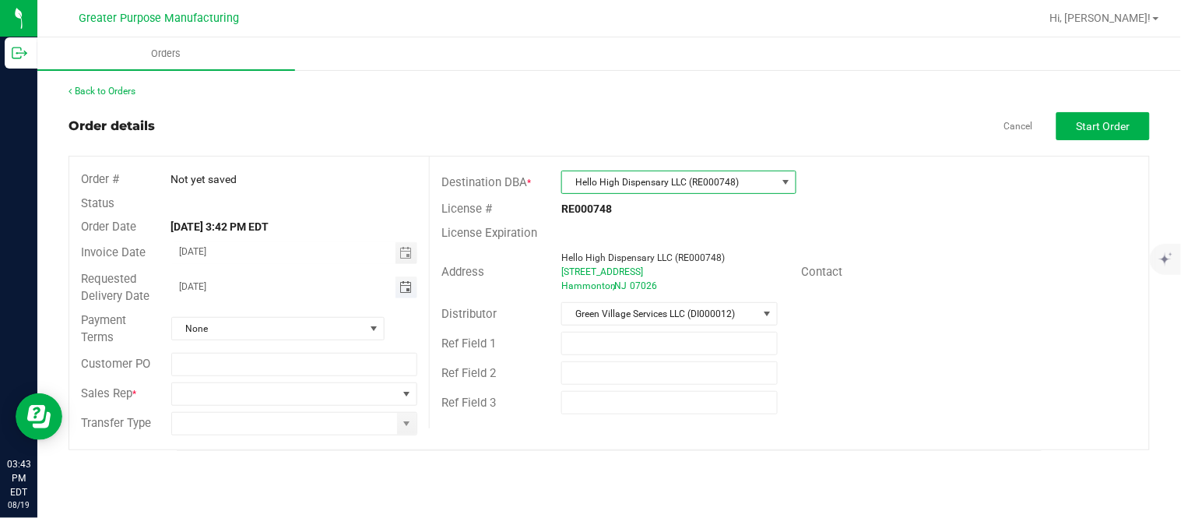
click at [403, 284] on span "Toggle calendar" at bounding box center [405, 287] width 12 height 12
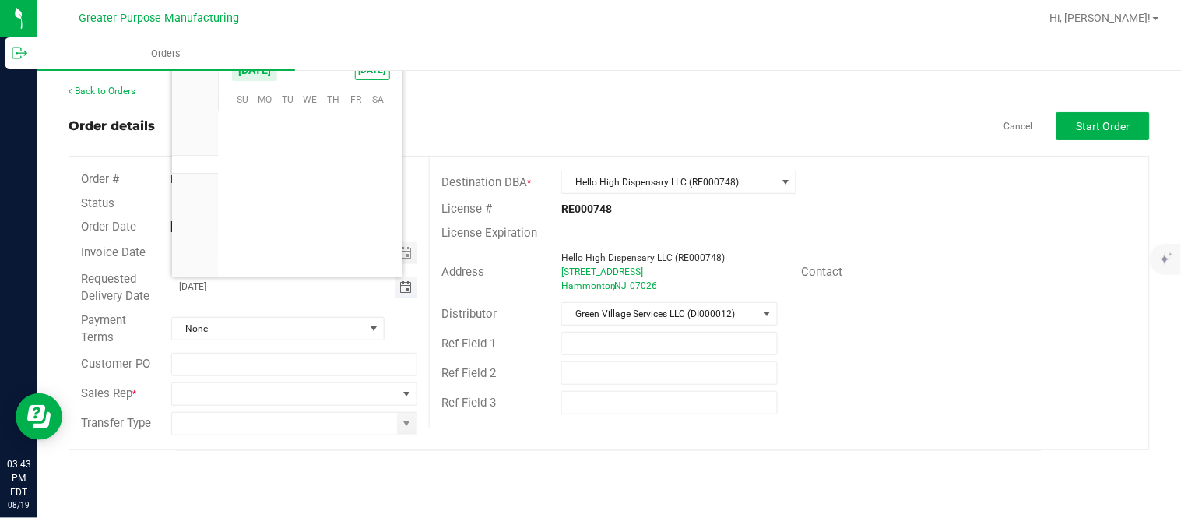
scroll to position [252341, 0]
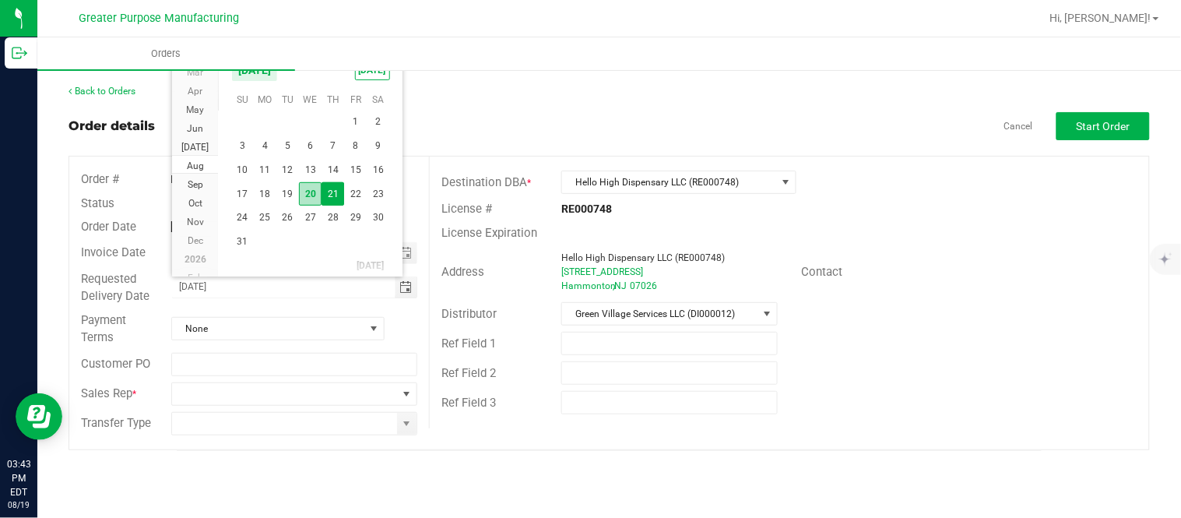
click at [306, 192] on span "20" at bounding box center [310, 194] width 23 height 24
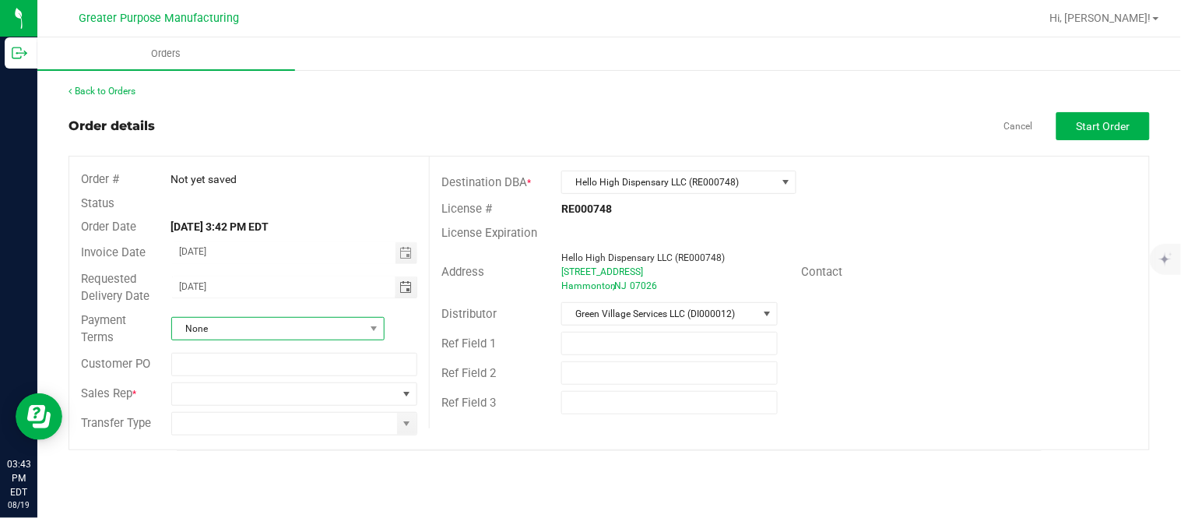
click at [285, 330] on span "None" at bounding box center [268, 329] width 192 height 22
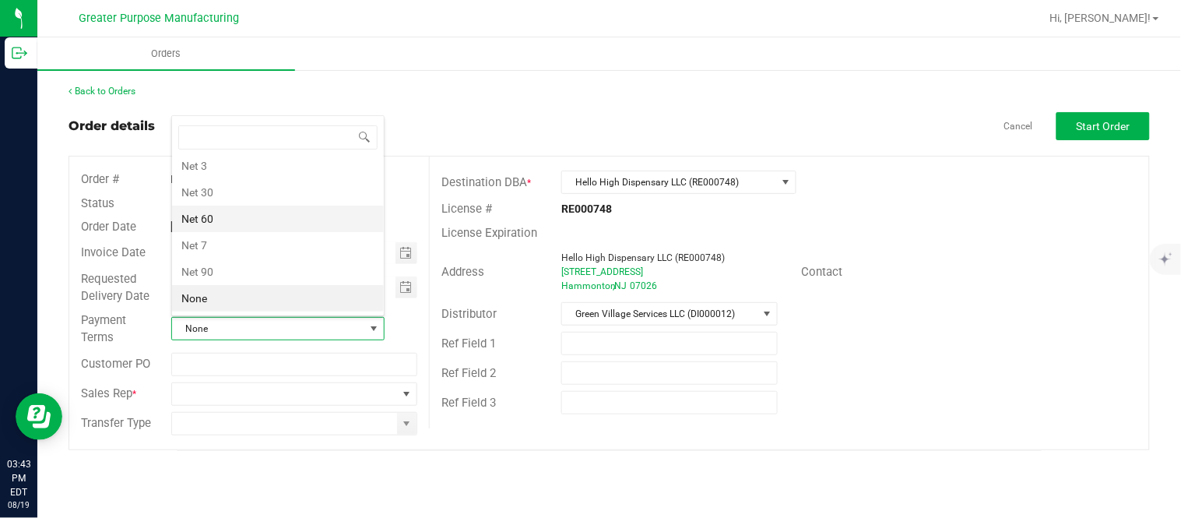
scroll to position [0, 0]
click at [251, 298] on li "Net 14" at bounding box center [278, 303] width 212 height 26
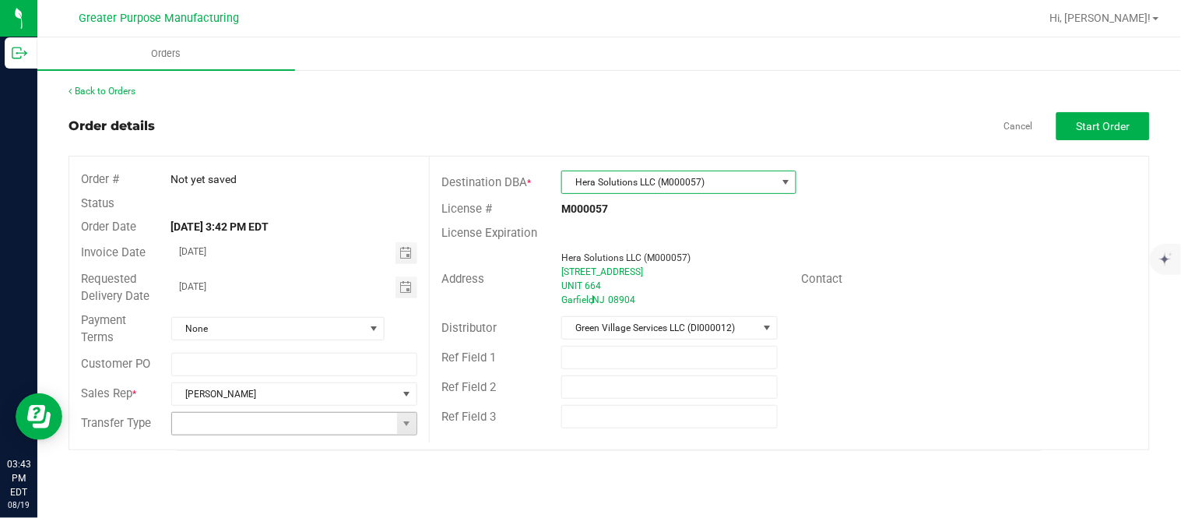
click at [204, 430] on input at bounding box center [285, 424] width 226 height 22
click at [408, 424] on span at bounding box center [407, 423] width 12 height 12
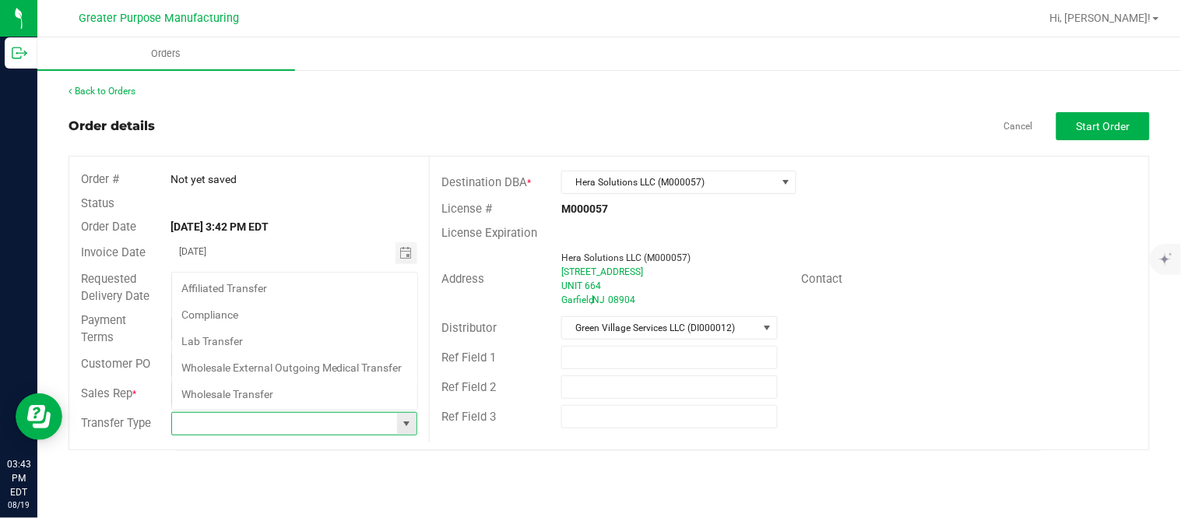
scroll to position [23, 244]
click at [304, 391] on li "Wholesale Transfer" at bounding box center [294, 394] width 245 height 26
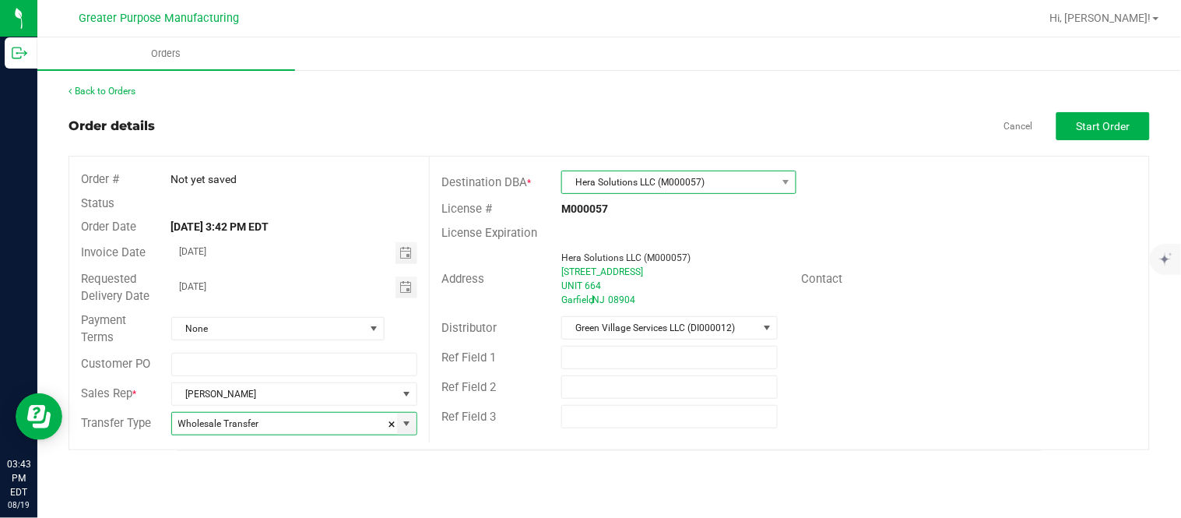
click at [738, 181] on span "Hera Solutions LLC (M000057)" at bounding box center [669, 182] width 214 height 22
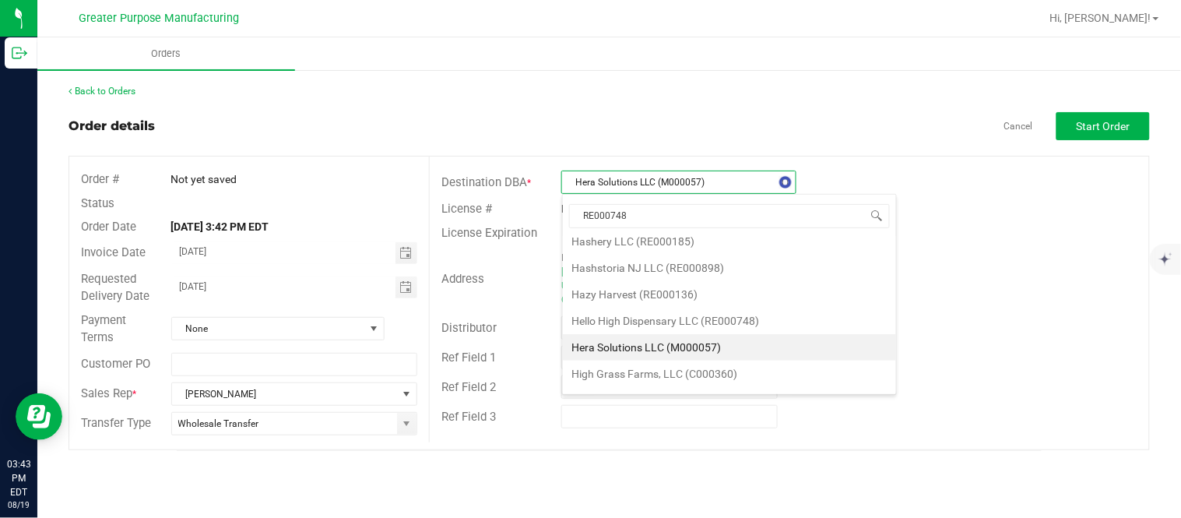
scroll to position [0, 0]
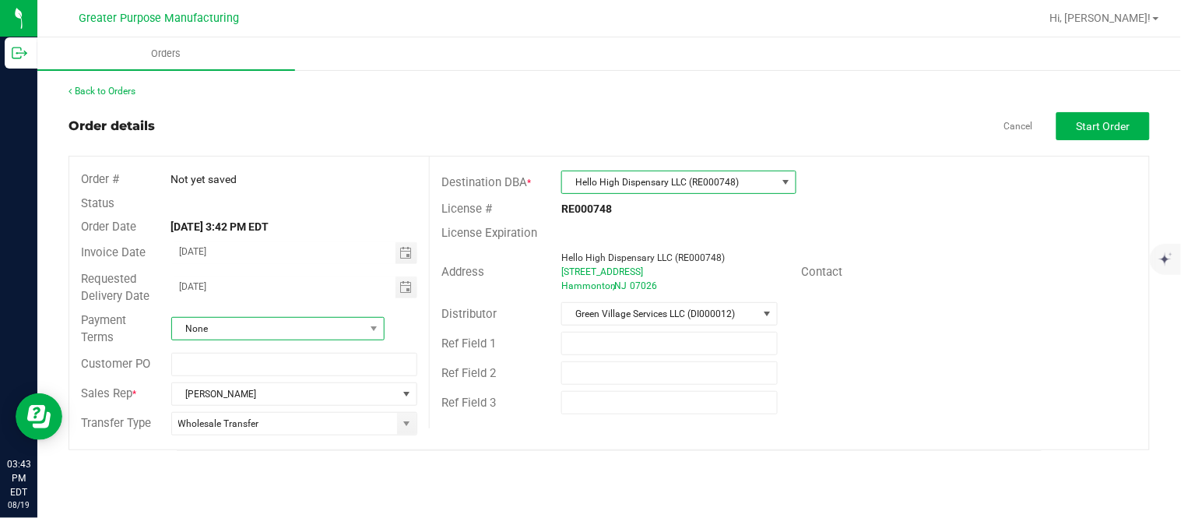
click at [341, 330] on span "None" at bounding box center [268, 329] width 192 height 22
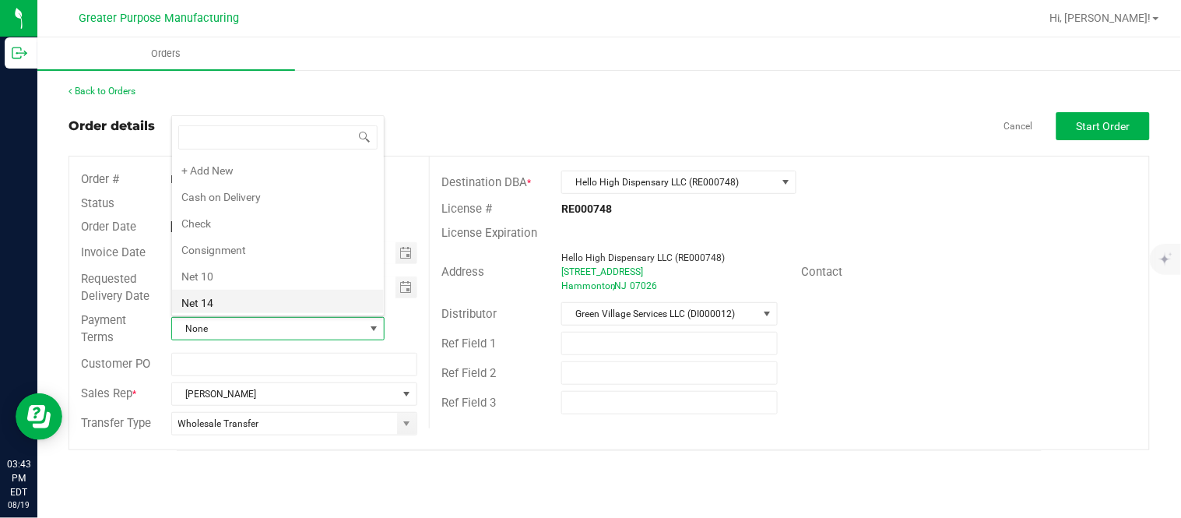
click at [289, 305] on li "Net 14" at bounding box center [278, 303] width 212 height 26
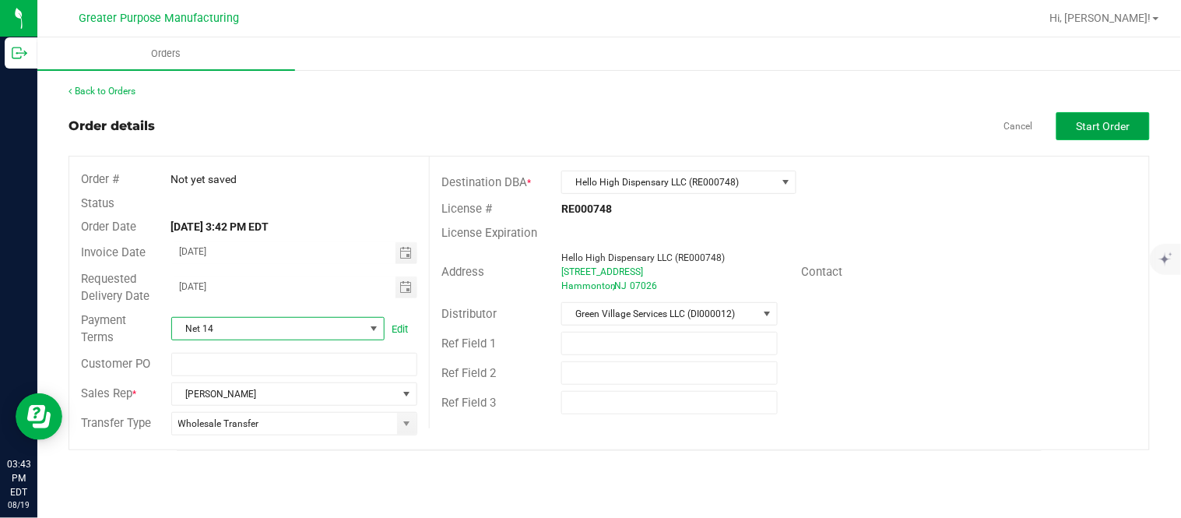
click at [1106, 121] on span "Start Order" at bounding box center [1104, 126] width 54 height 12
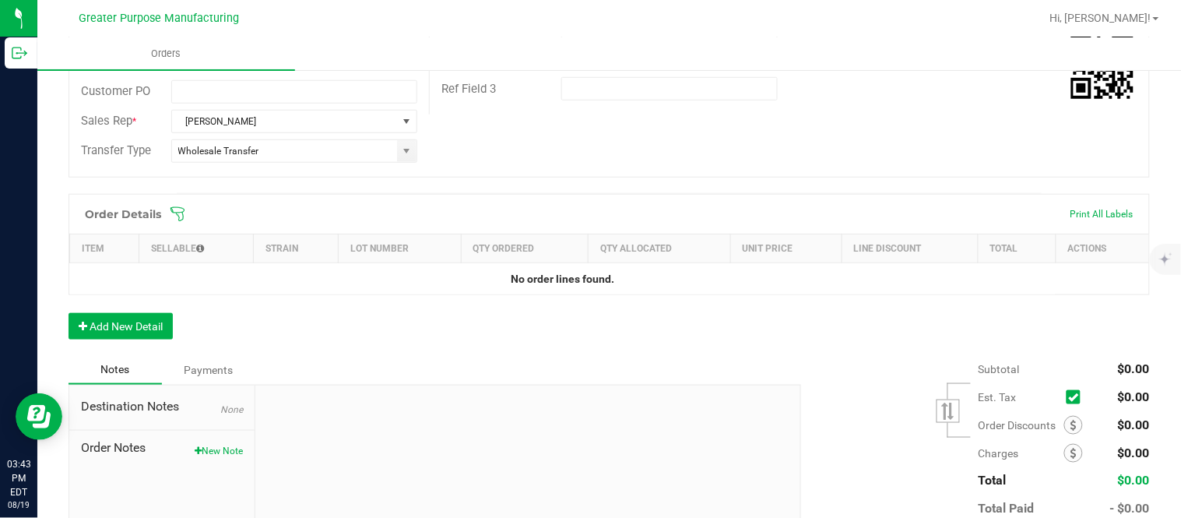
scroll to position [406, 0]
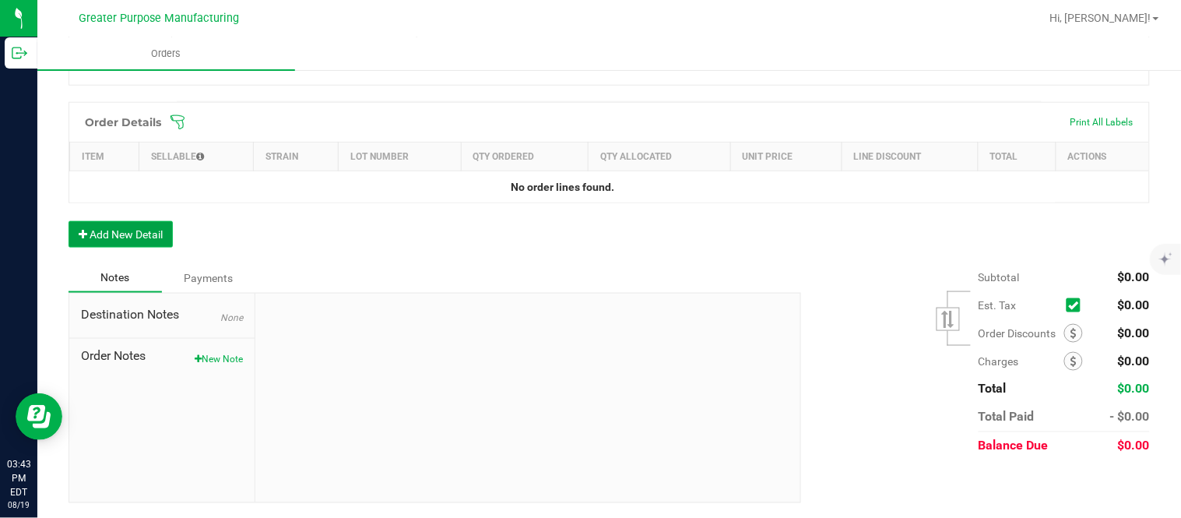
click at [138, 227] on button "Add New Detail" at bounding box center [121, 234] width 104 height 26
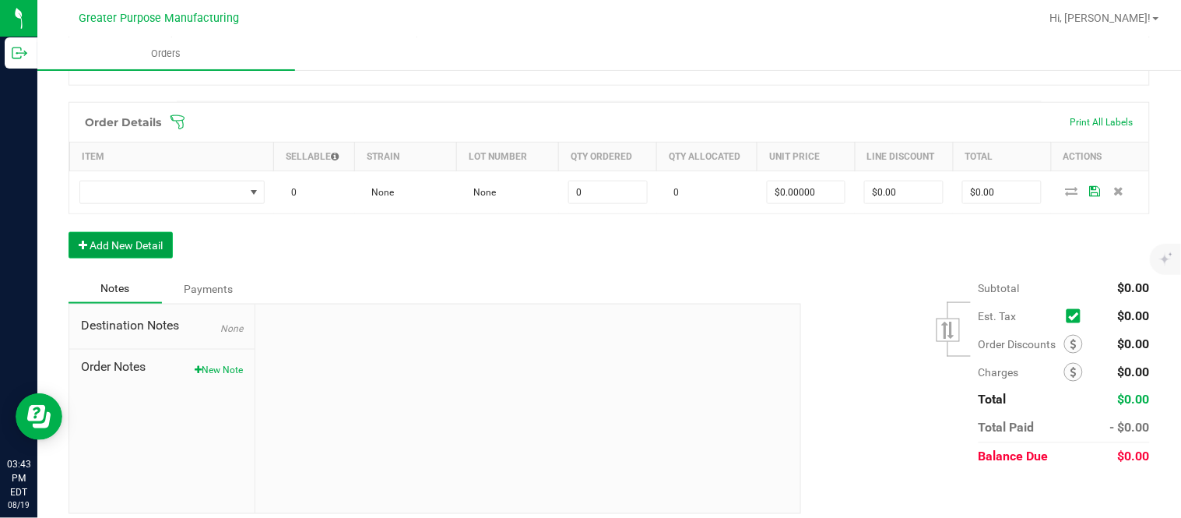
click at [69, 232] on button "Add New Detail" at bounding box center [121, 245] width 104 height 26
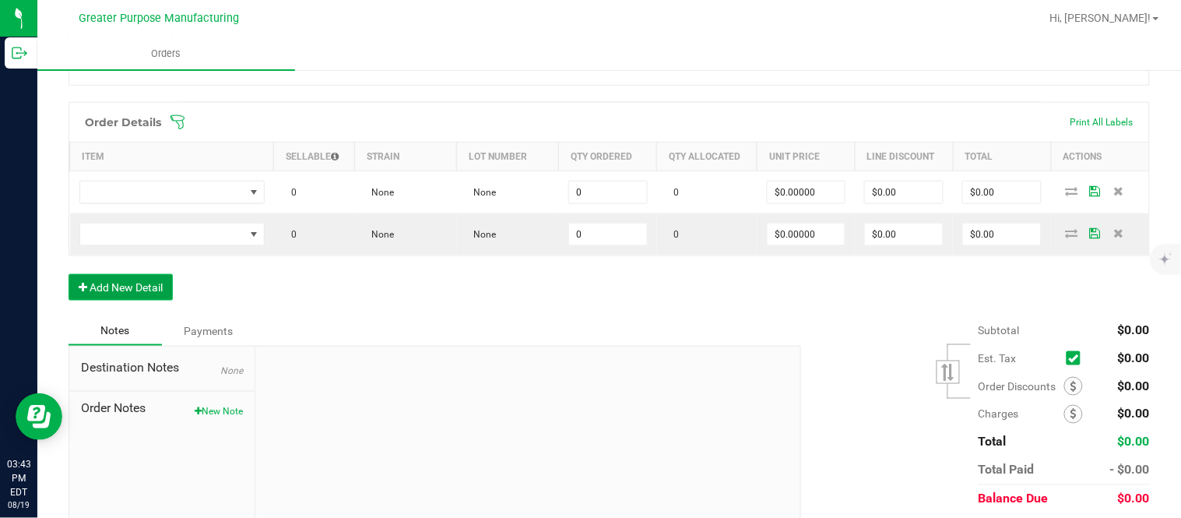
click at [69, 274] on button "Add New Detail" at bounding box center [121, 287] width 104 height 26
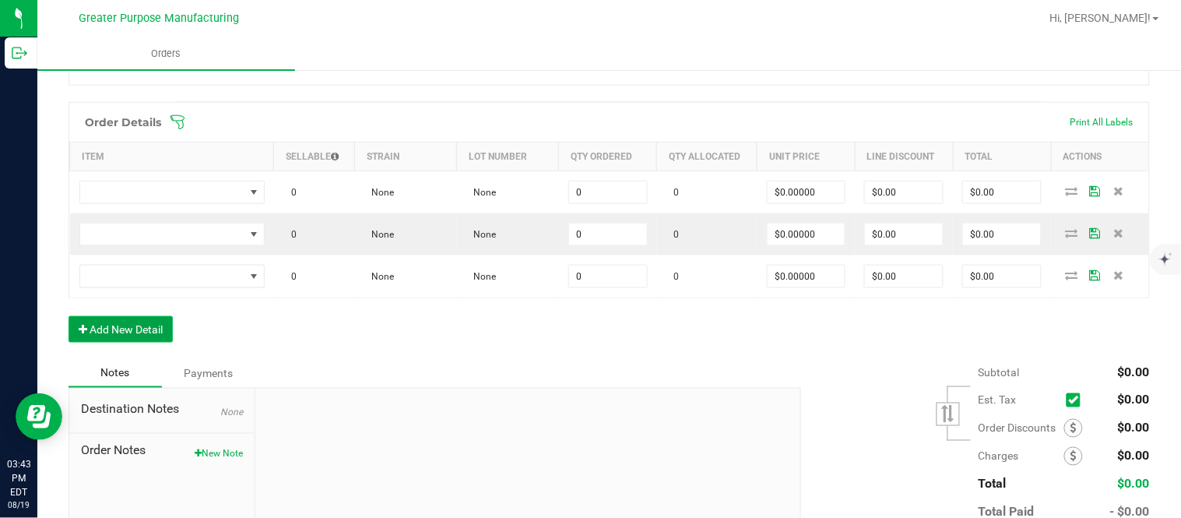
click at [69, 316] on button "Add New Detail" at bounding box center [121, 329] width 104 height 26
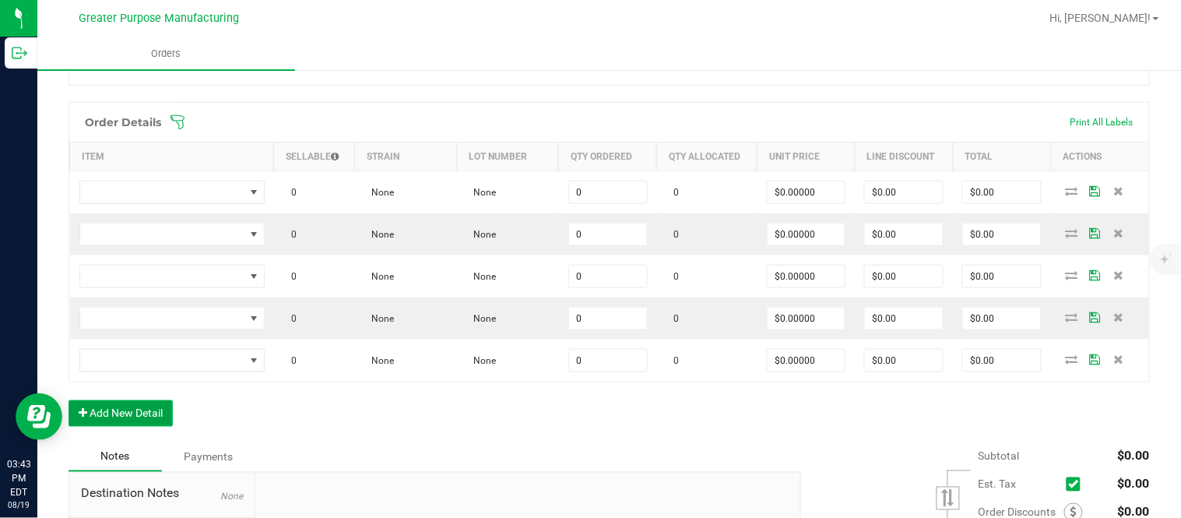
click at [69, 400] on button "Add New Detail" at bounding box center [121, 413] width 104 height 26
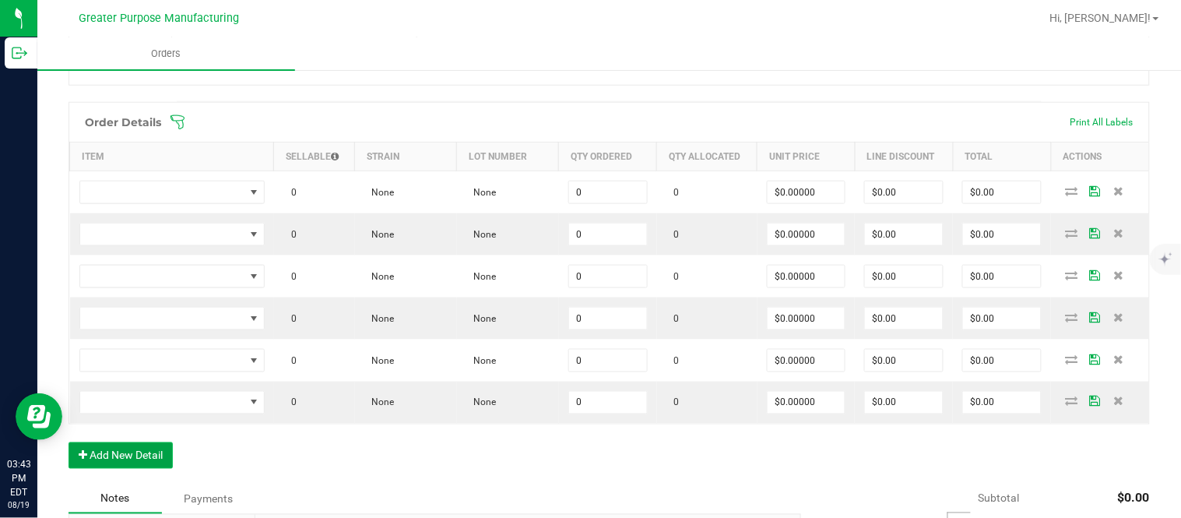
click at [69, 442] on button "Add New Detail" at bounding box center [121, 455] width 104 height 26
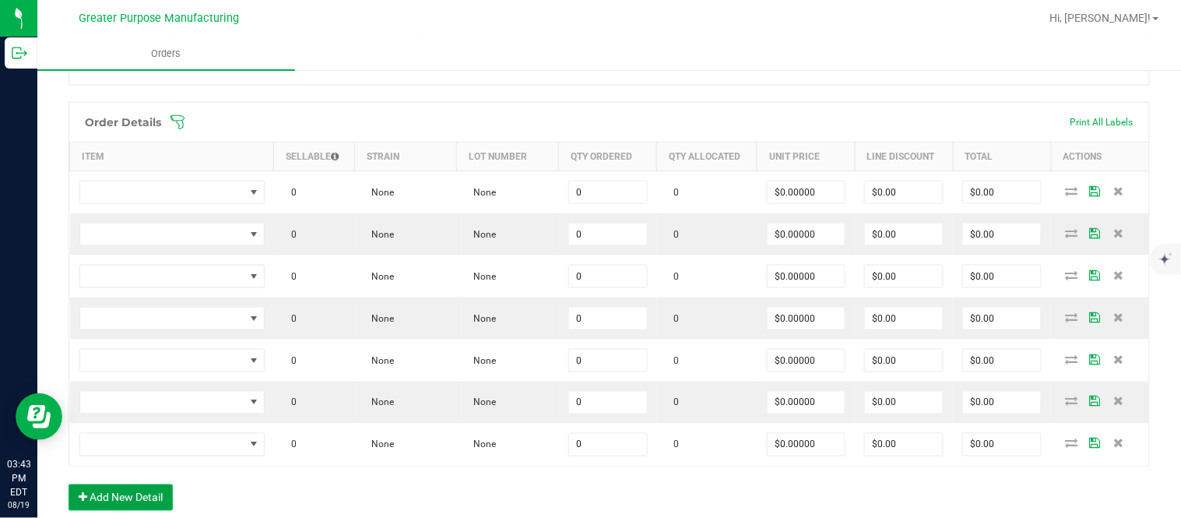
click at [69, 484] on button "Add New Detail" at bounding box center [121, 497] width 104 height 26
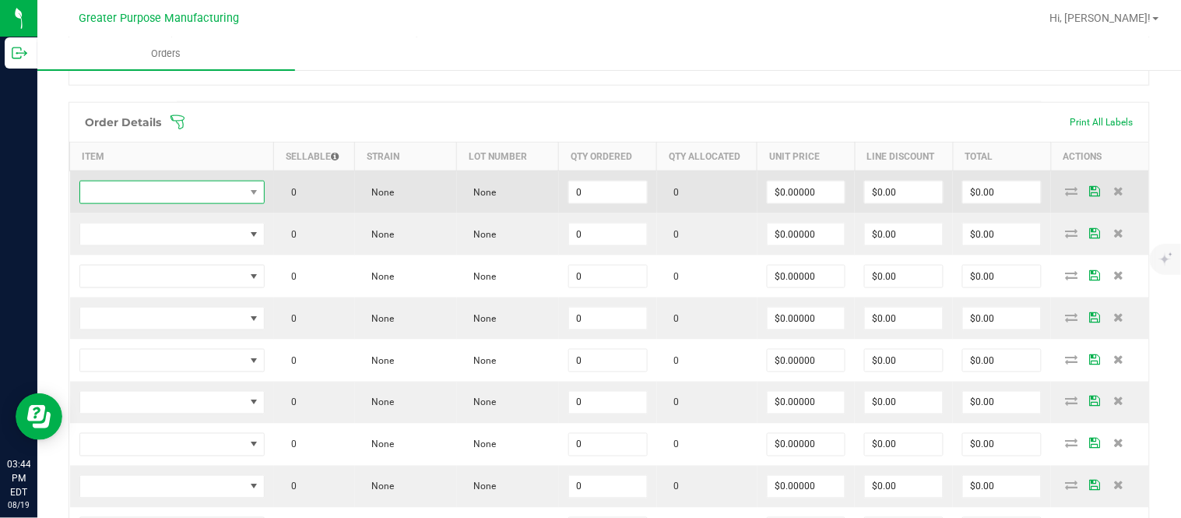
click at [178, 192] on span "NO DATA FOUND" at bounding box center [162, 192] width 164 height 22
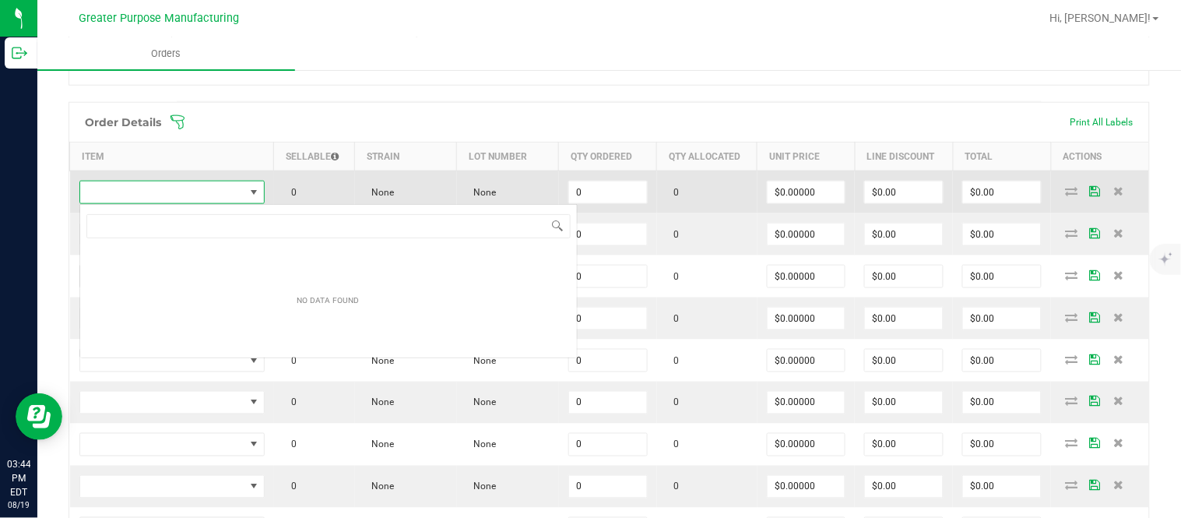
scroll to position [23, 183]
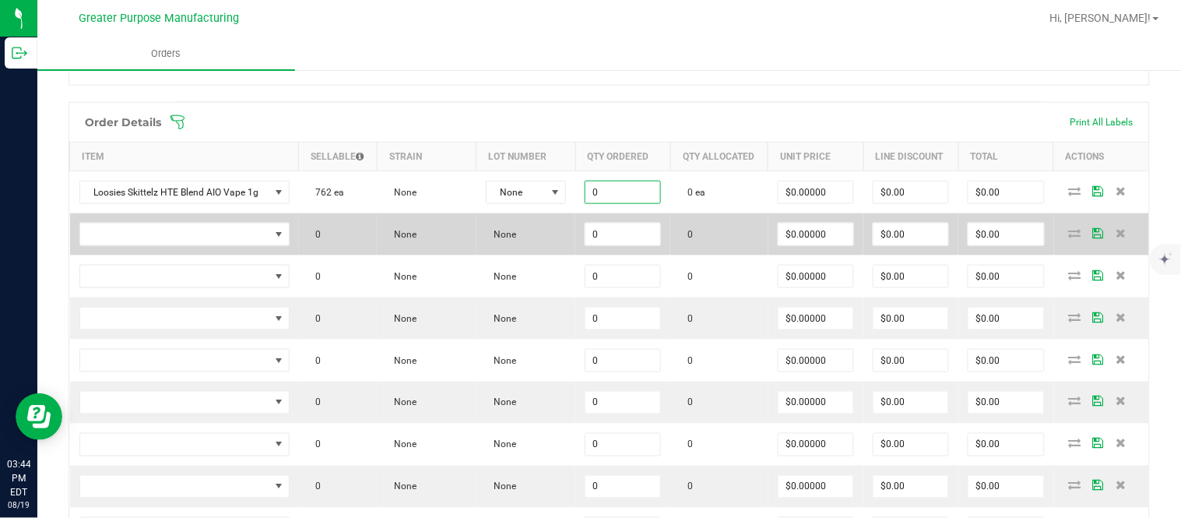
paste input "25"
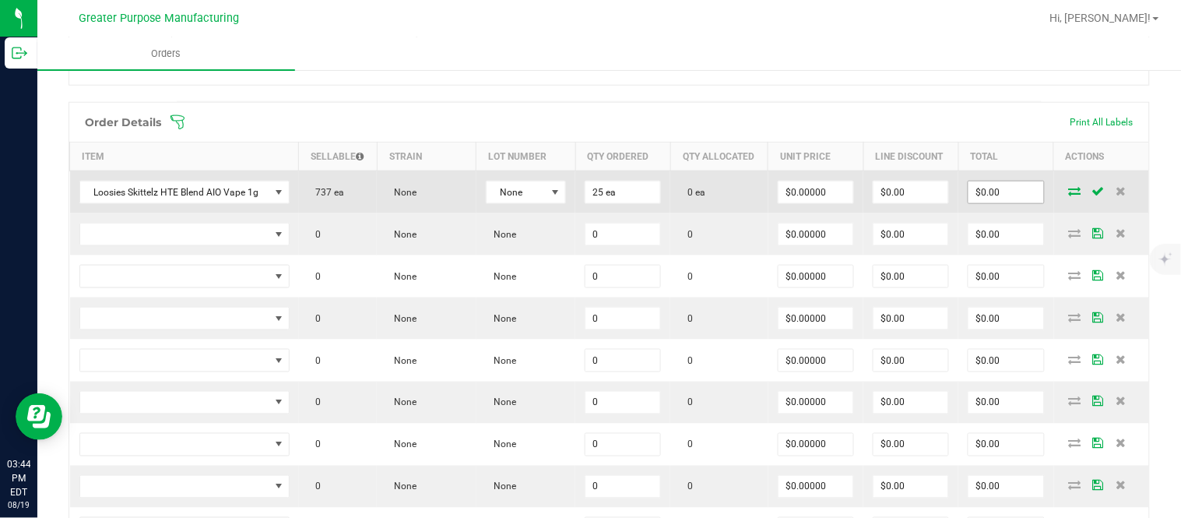
click at [1007, 203] on input "$0.00" at bounding box center [1006, 192] width 75 height 22
paste input "812.5"
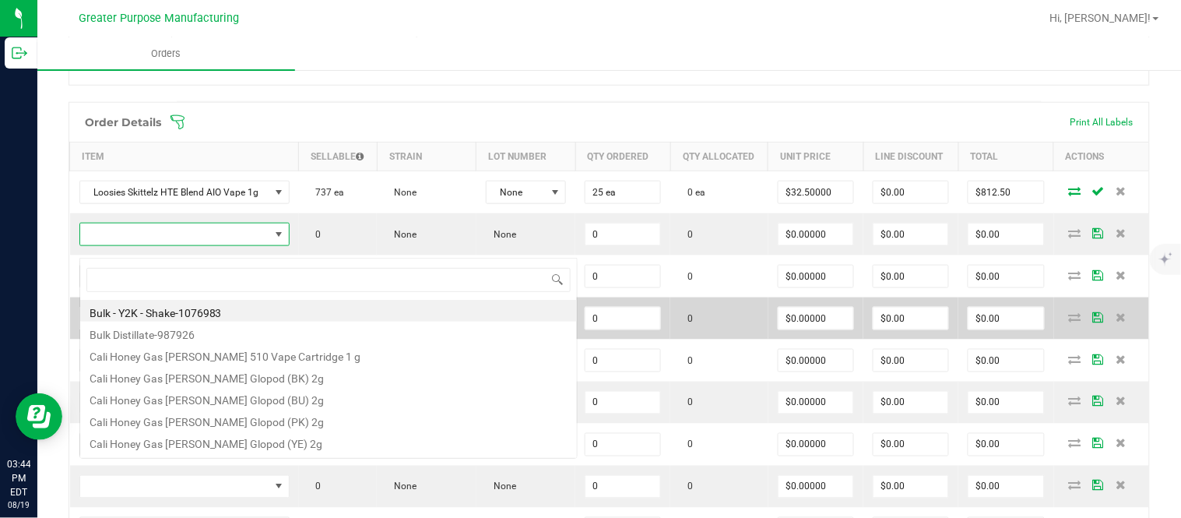
scroll to position [23, 206]
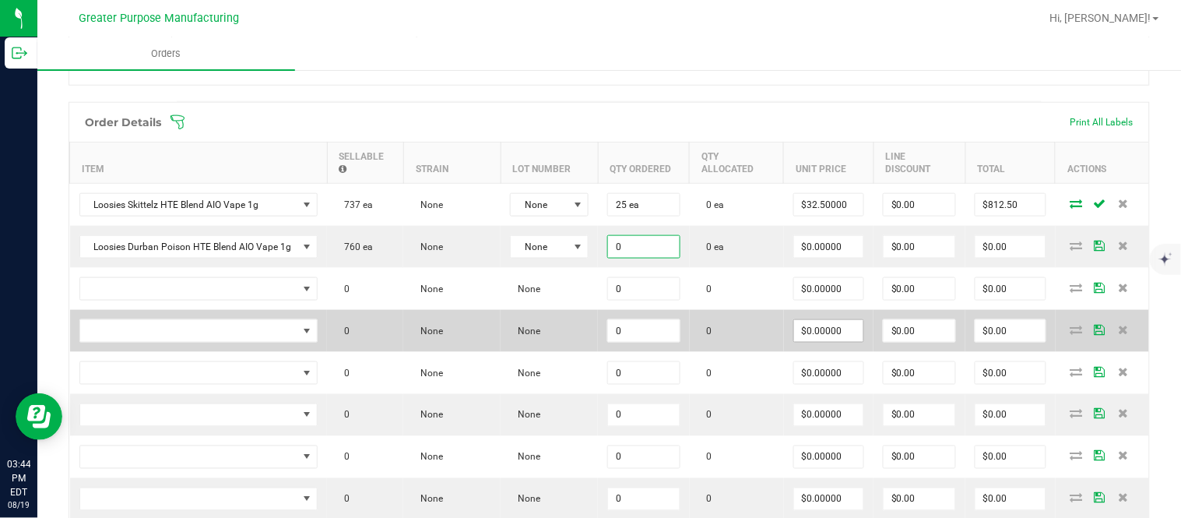
paste input "25"
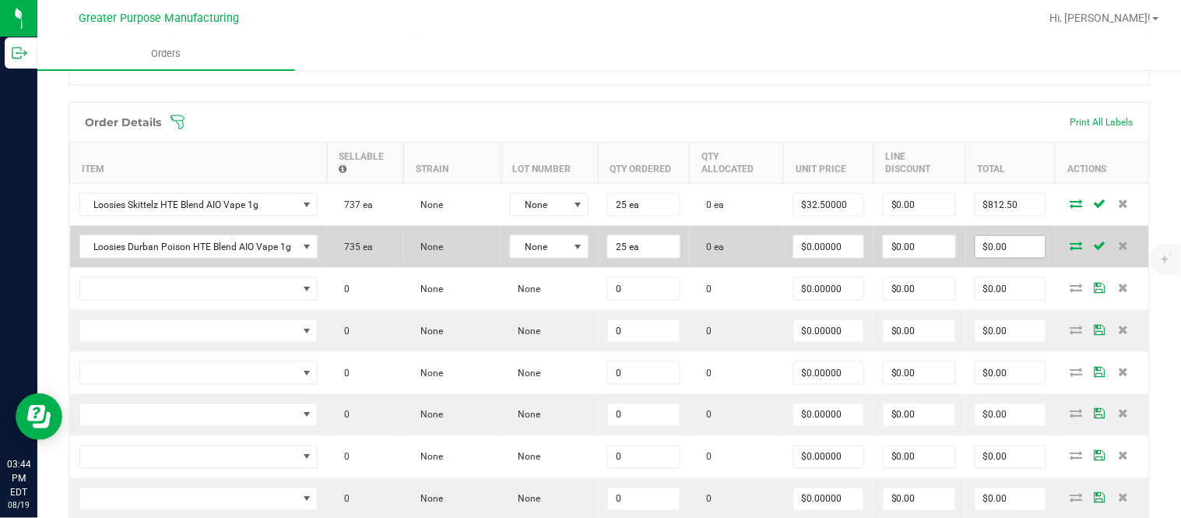
click at [983, 254] on input "$0.00" at bounding box center [1011, 247] width 70 height 22
paste input "812.5"
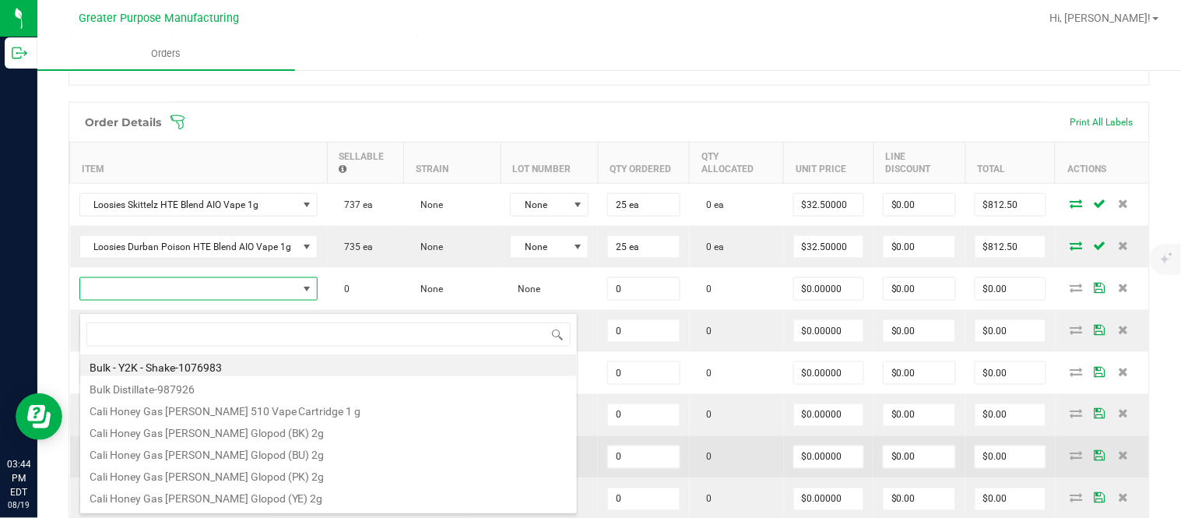
scroll to position [23, 235]
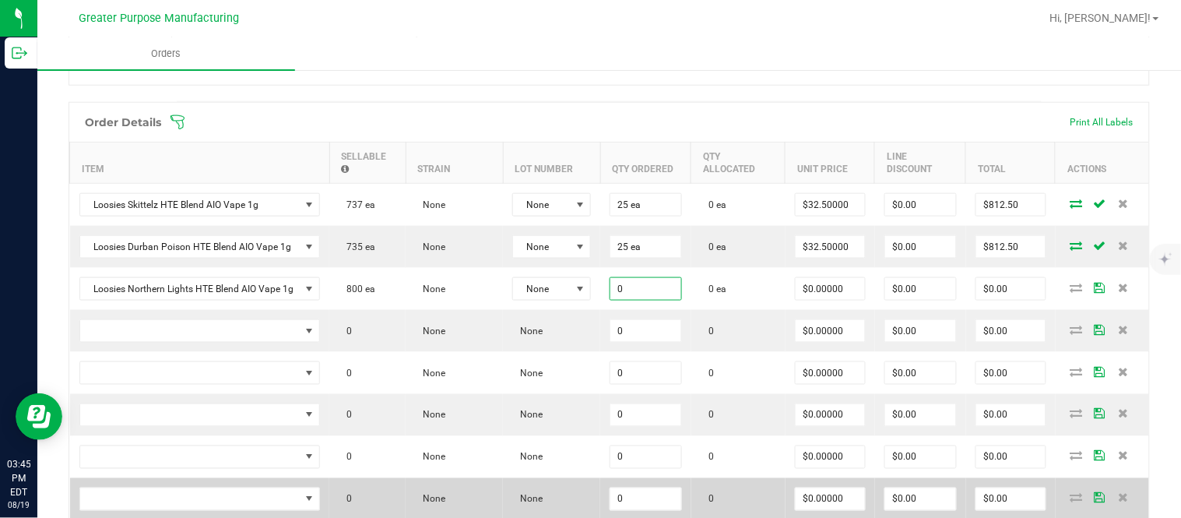
paste input "25"
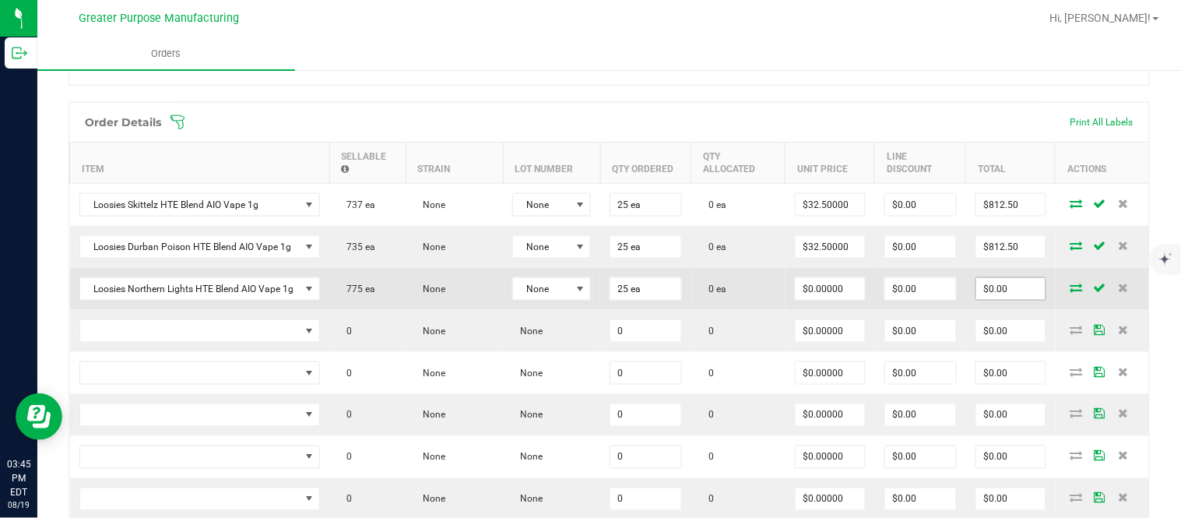
click at [990, 297] on input "$0.00" at bounding box center [1010, 289] width 69 height 22
paste input "812.5"
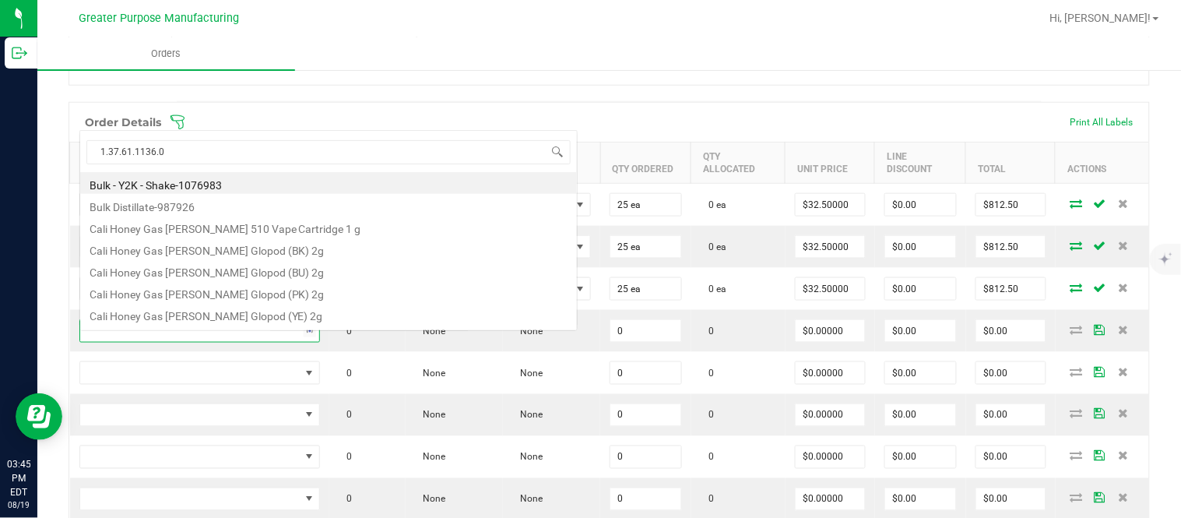
scroll to position [27, 0]
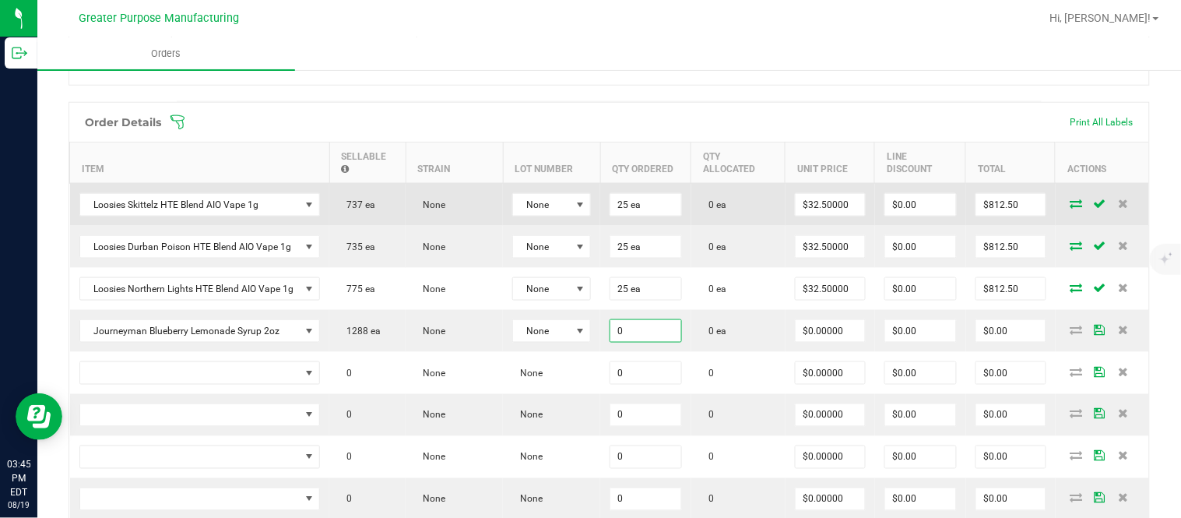
paste input "24"
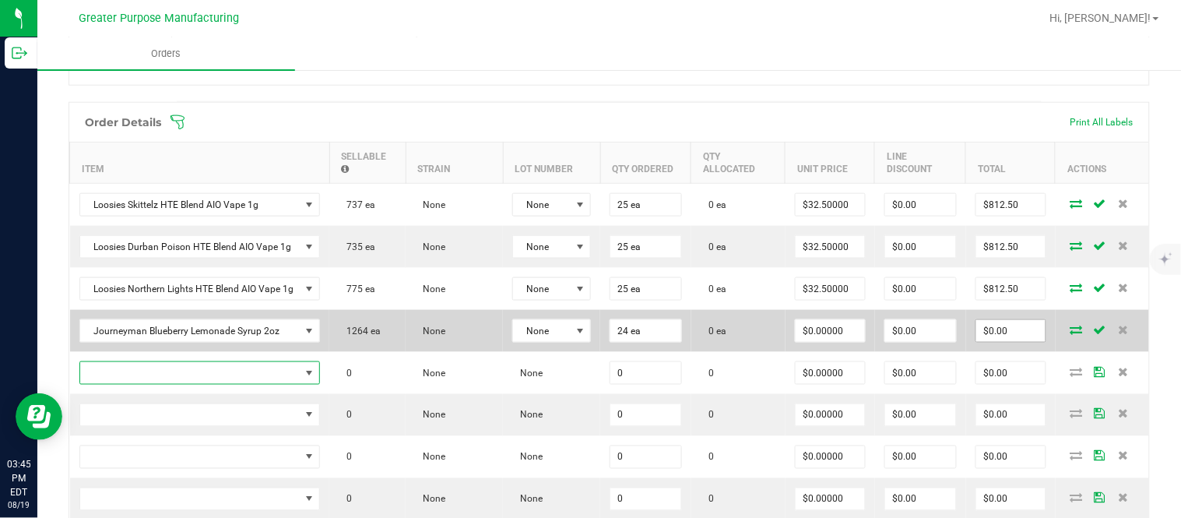
click at [992, 339] on input "$0.00" at bounding box center [1010, 331] width 69 height 22
paste input "288"
click at [916, 340] on input "$0.00" at bounding box center [920, 331] width 71 height 22
paste input "19"
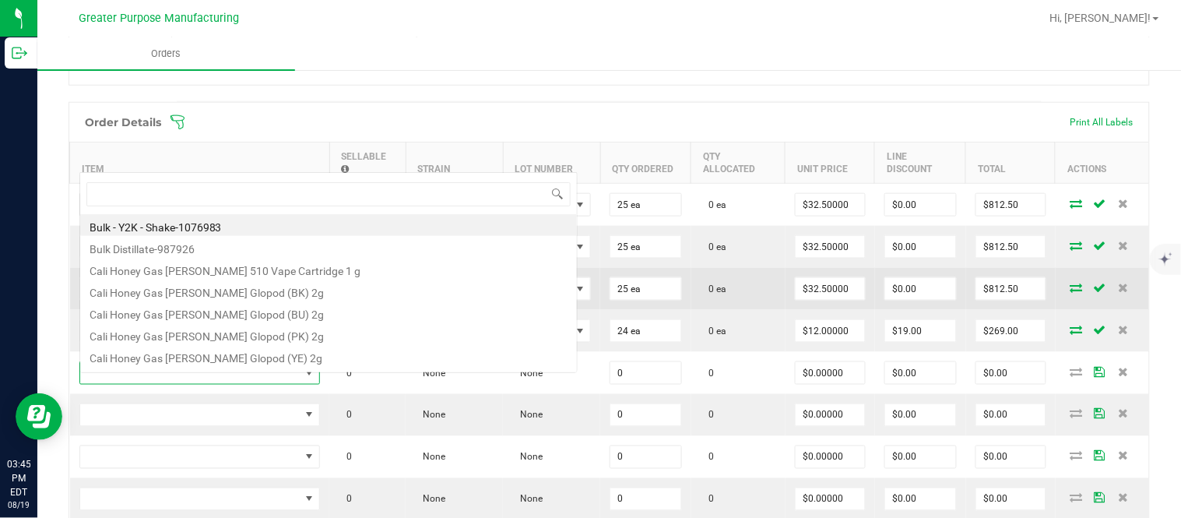
scroll to position [23, 239]
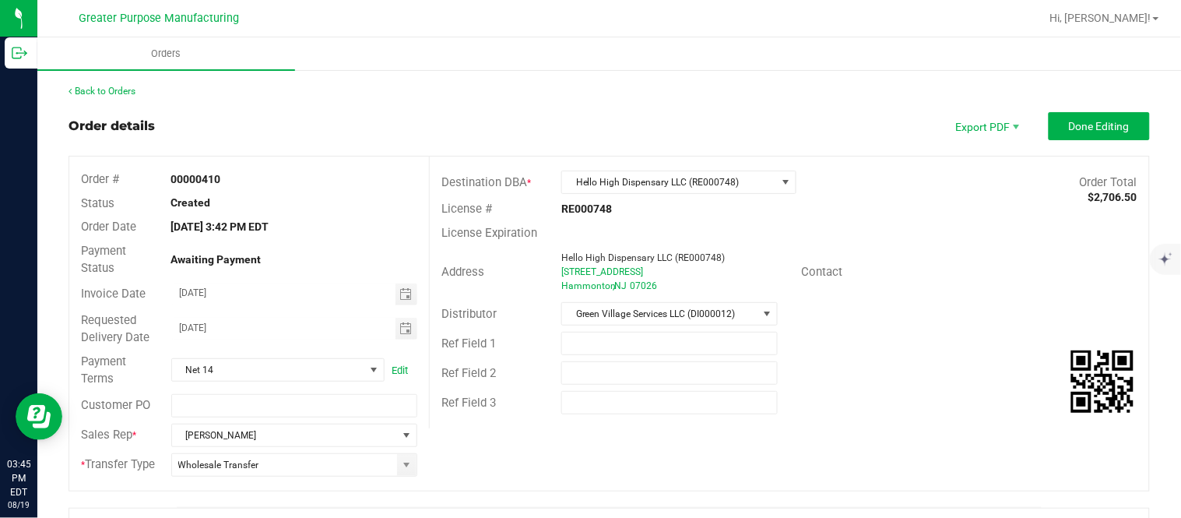
scroll to position [406, 0]
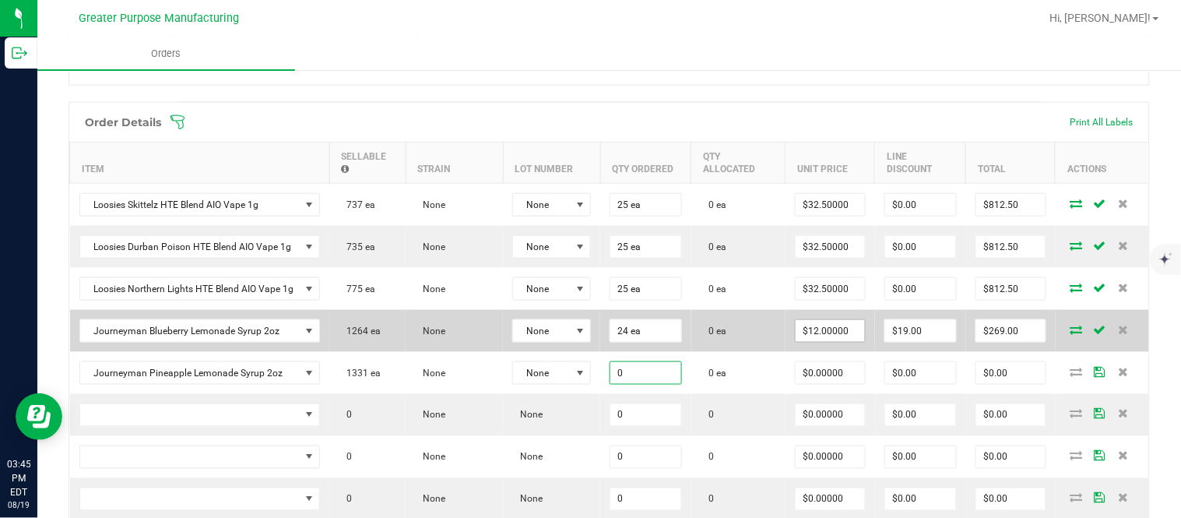
paste input "24"
type input "24 ea"
type input "$0.00000"
type input "$0.00"
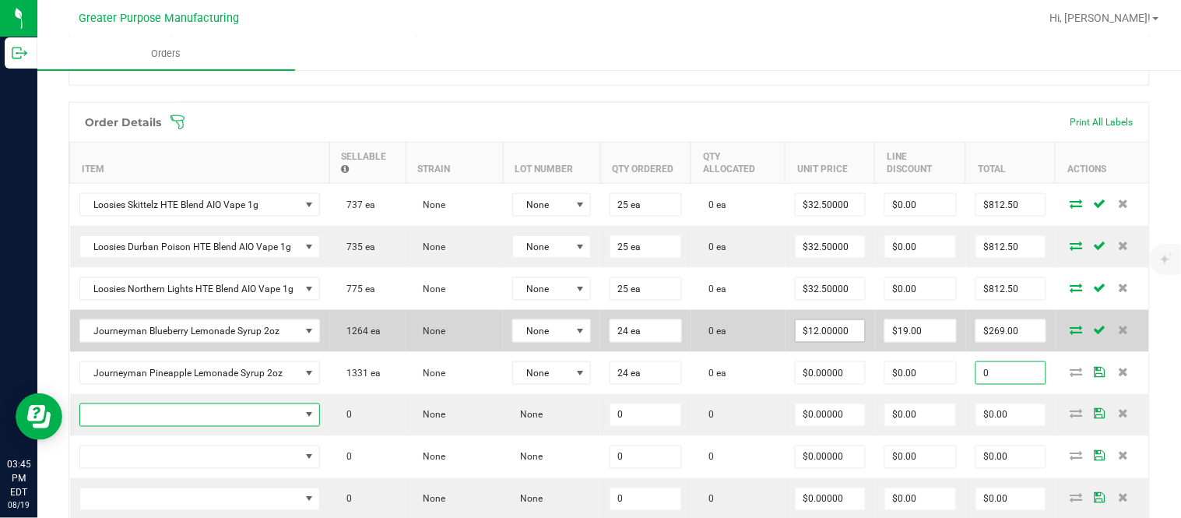
type input "$0.00"
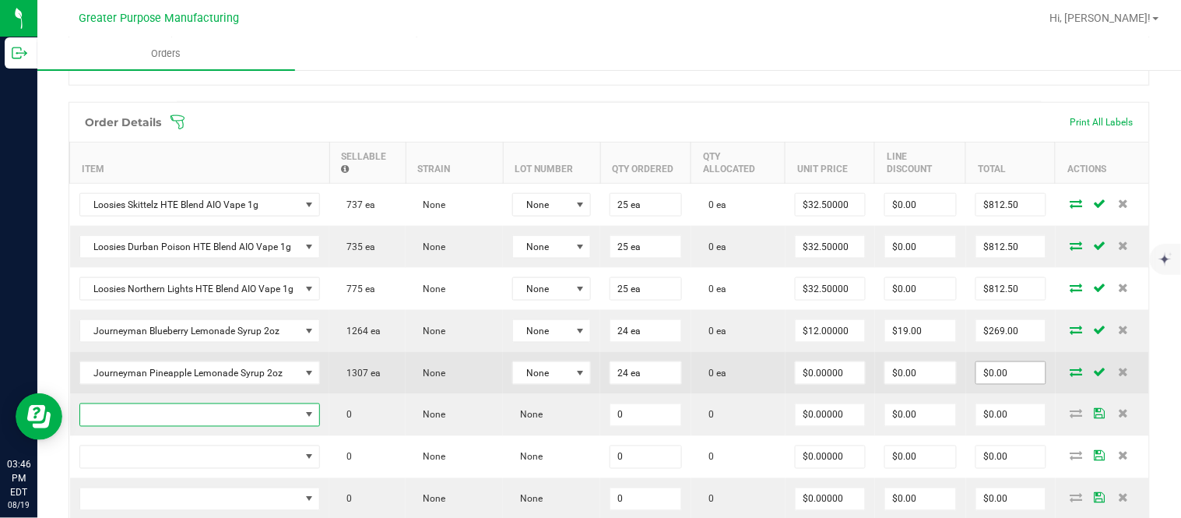
click at [986, 381] on input "$0.00" at bounding box center [1010, 373] width 69 height 22
paste input "288"
type input "288"
type input "$12.00000"
type input "$288.00"
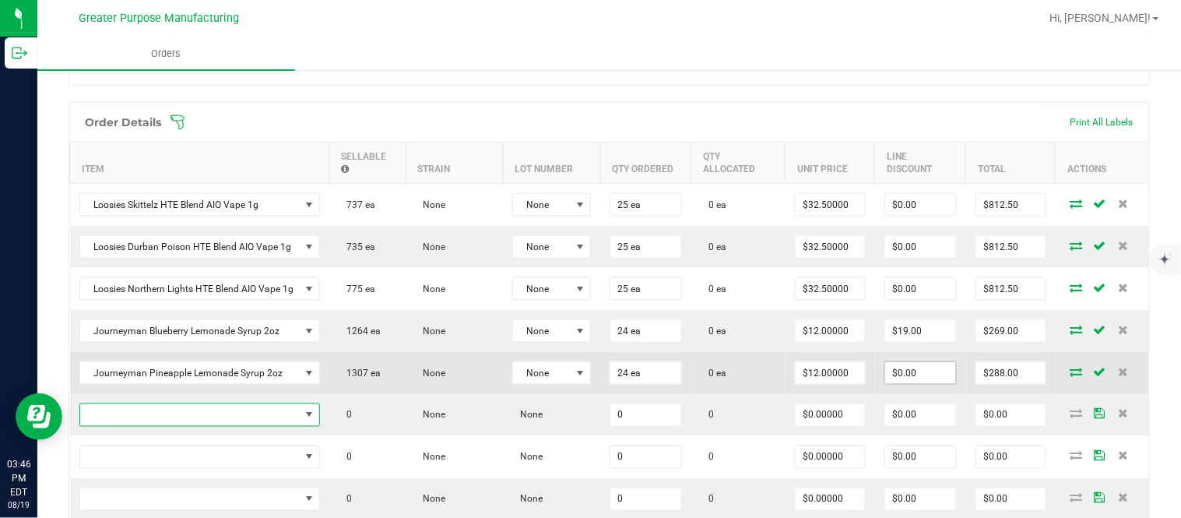
click at [914, 378] on input "$0.00" at bounding box center [920, 373] width 71 height 22
paste input "287.76"
type input "$287.76"
type input "$0.24"
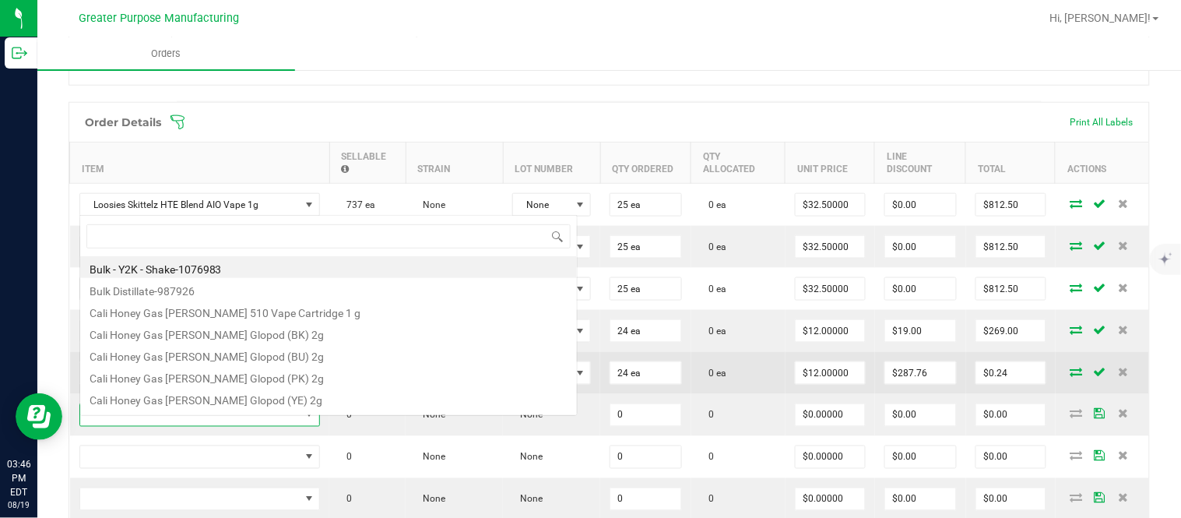
scroll to position [23, 239]
type input "1.37.61.1137.0"
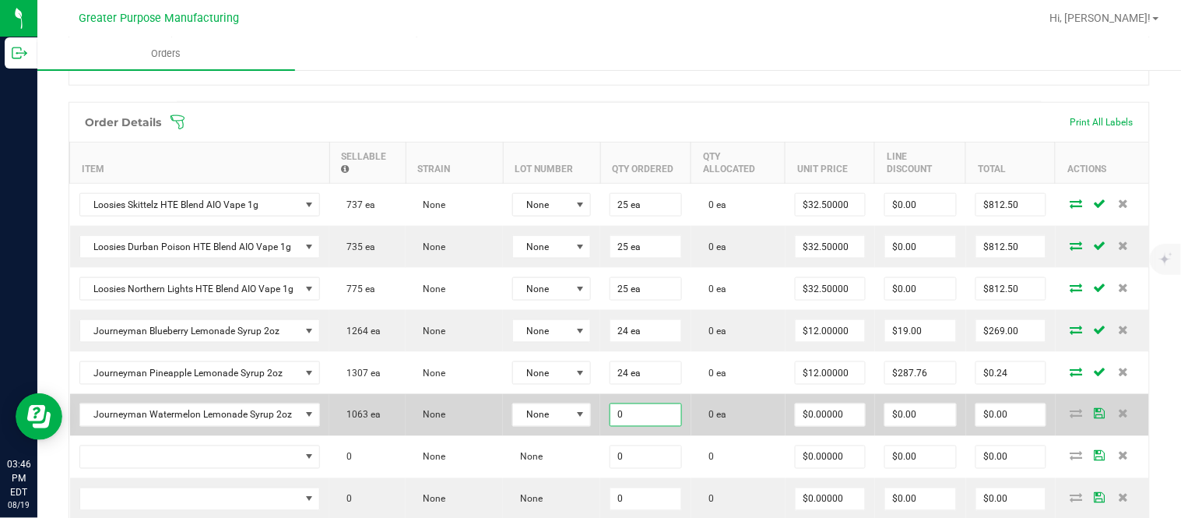
paste input "24"
type input "24 ea"
type input "$0.00000"
type input "$0.00"
type input "0"
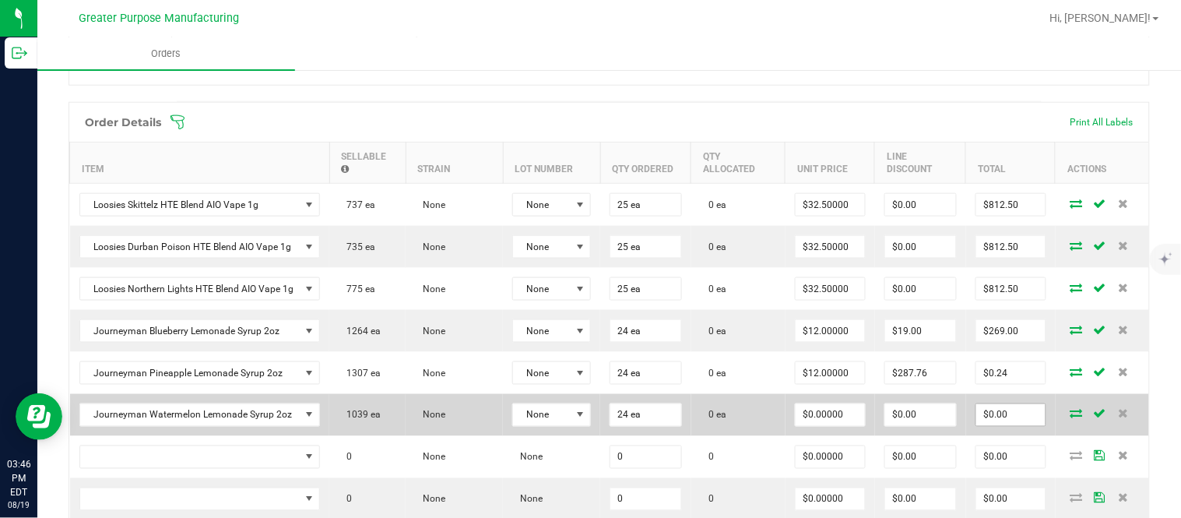
click at [1001, 426] on input "$0.00" at bounding box center [1010, 415] width 69 height 22
paste input "288"
type input "288"
type input "$12.00000"
type input "$288.00"
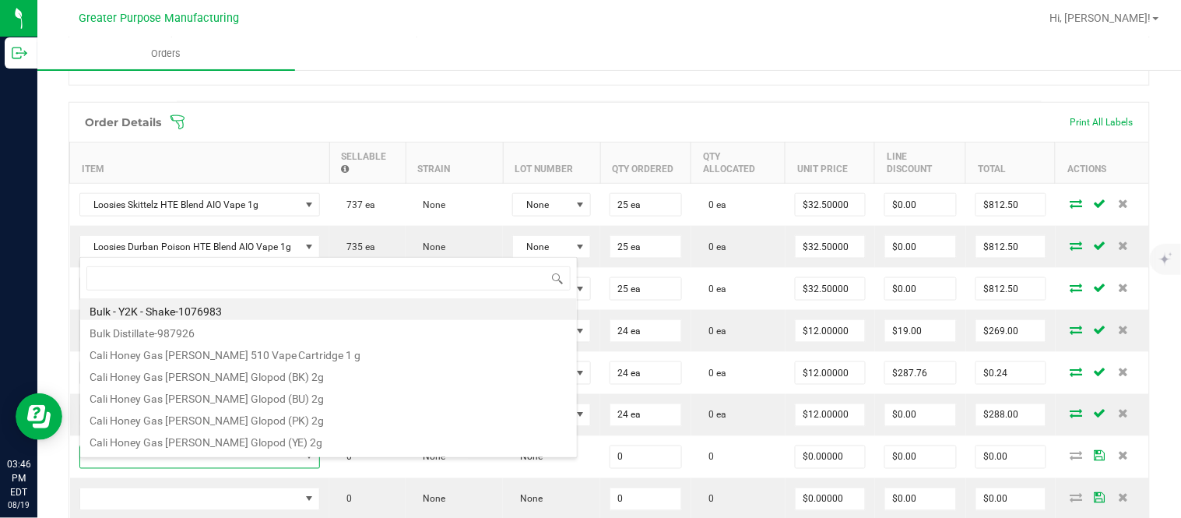
type input "1.3.29.970.0"
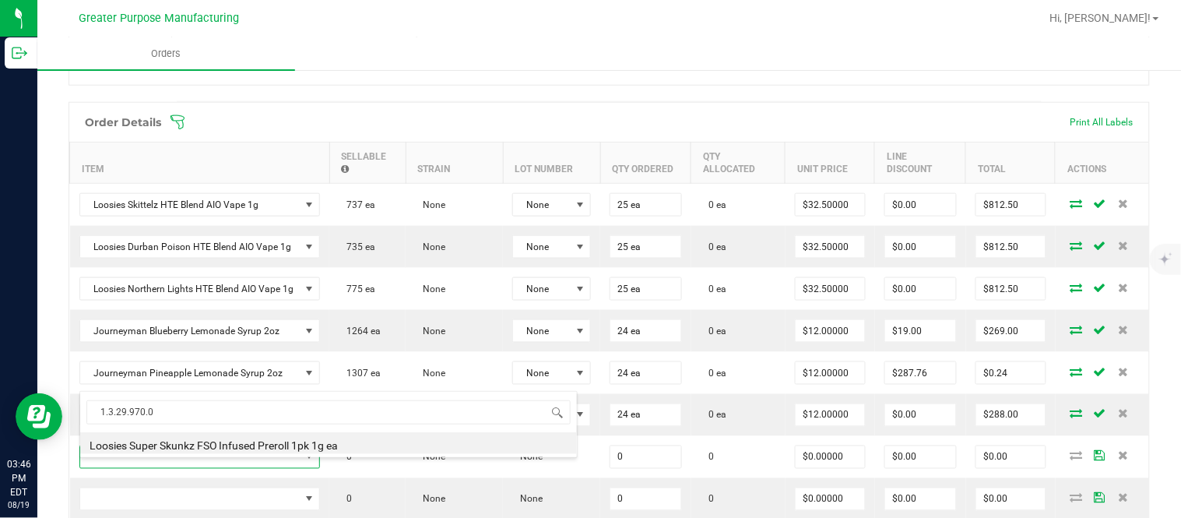
type input "0.0000 g"
type input "$11.00000"
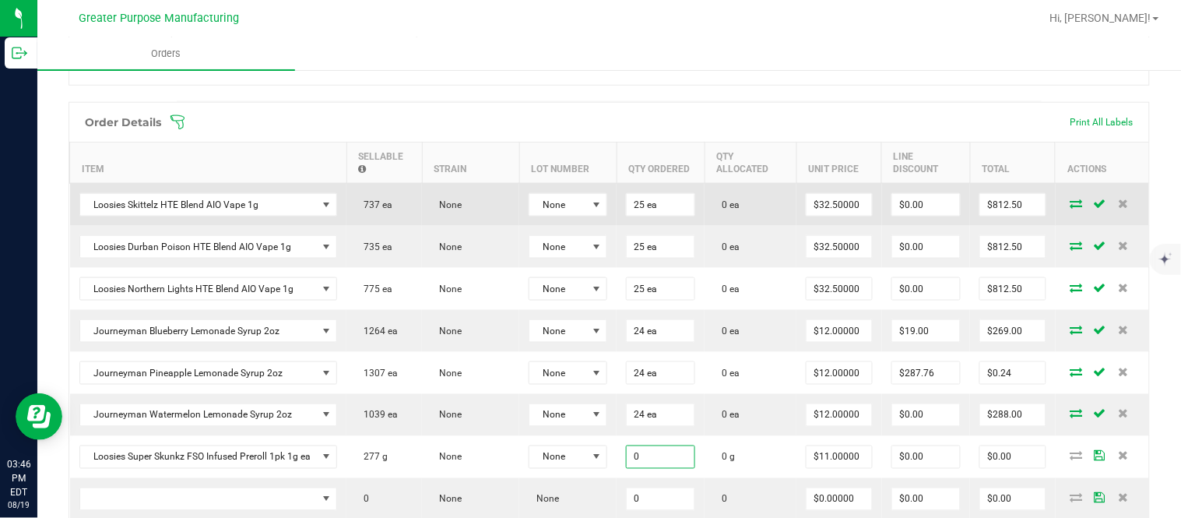
paste input "2"
type input "20.0000 g"
type input "11"
type input "$220.00"
type input "$11.00000"
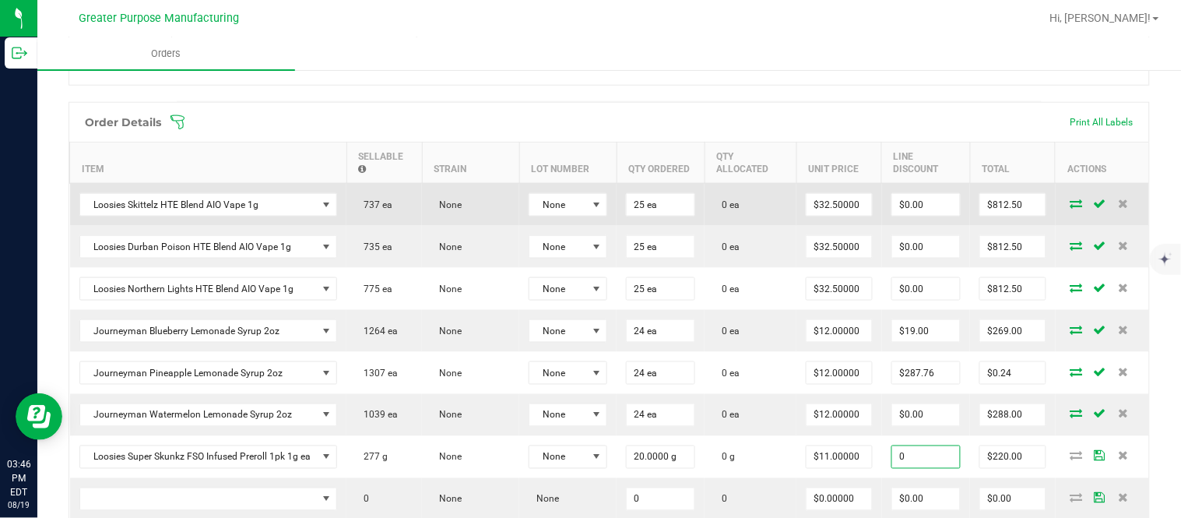
type input "$0.00"
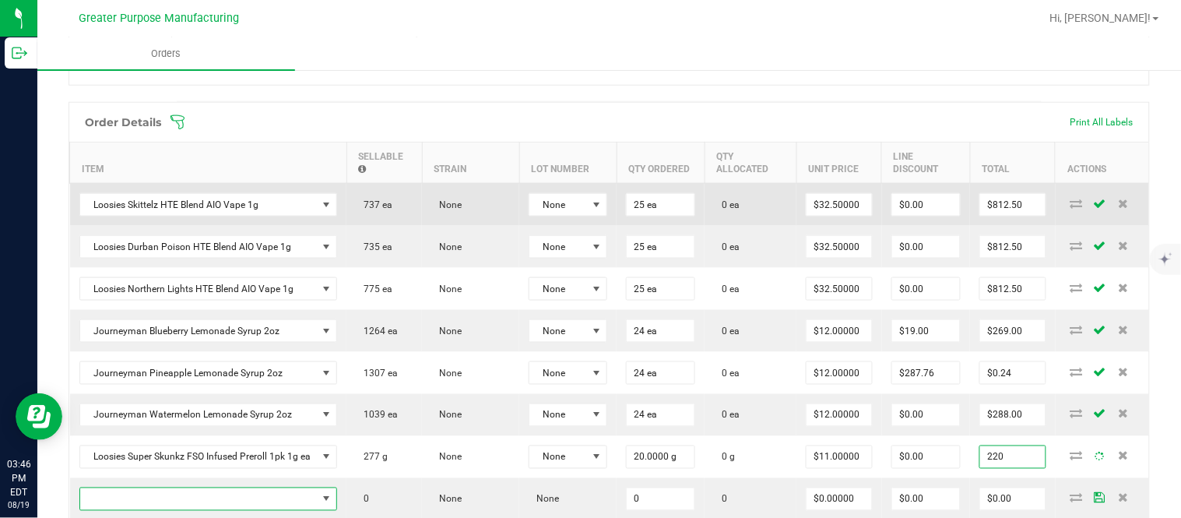
type input "$220.00"
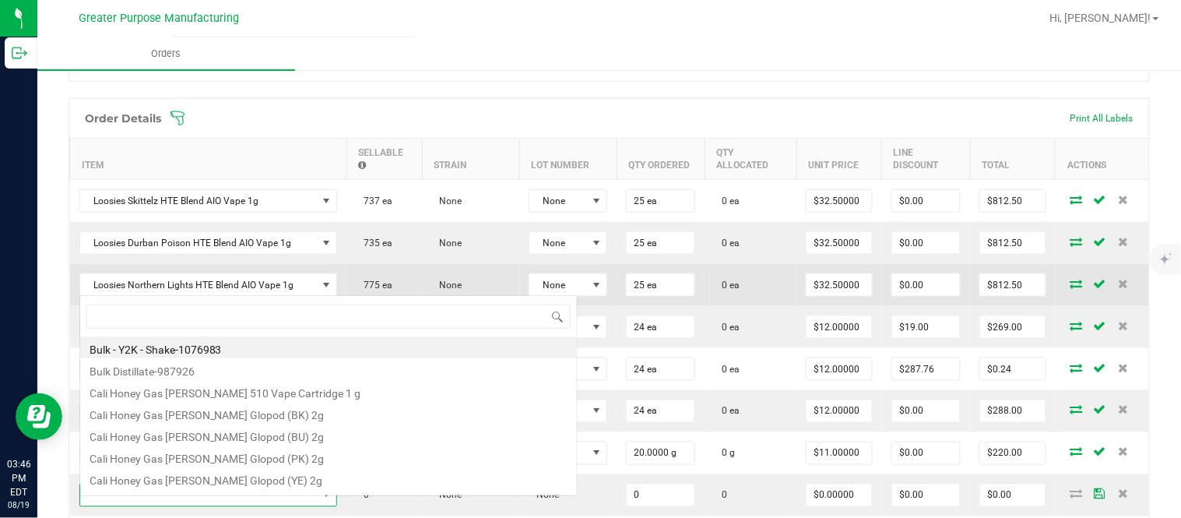
scroll to position [23, 257]
type input "1.5.7.239.0"
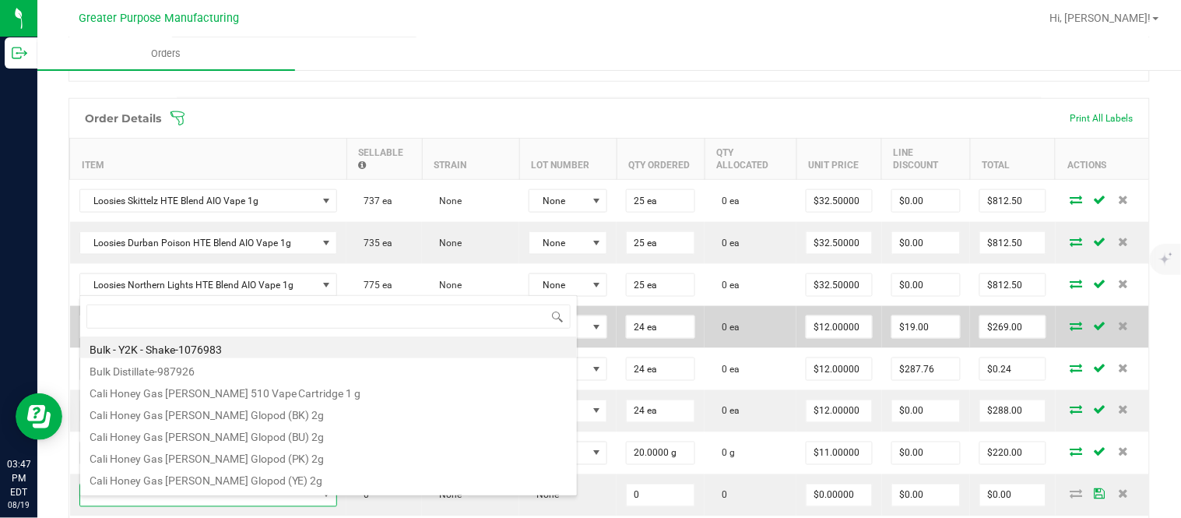
type input "Strawana Minis"
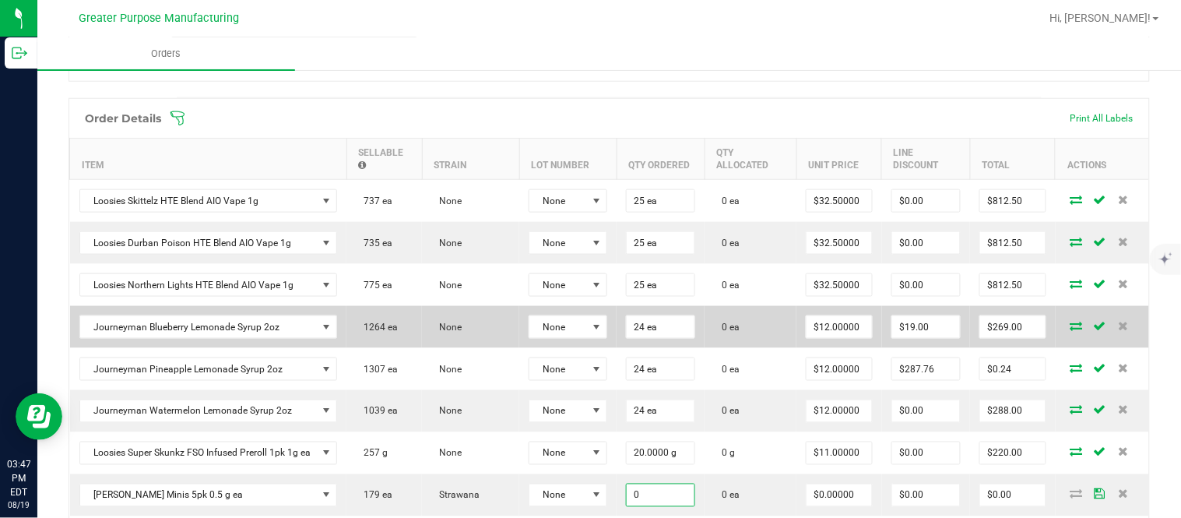
paste input "2"
type input "20 ea"
type input "0"
type input "$0.00000"
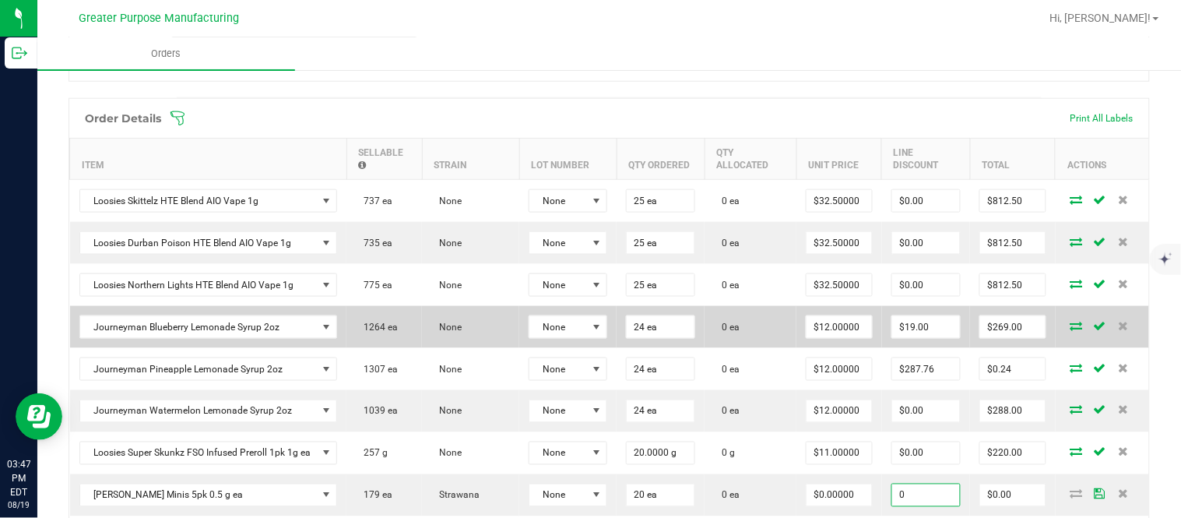
type input "$0.00"
type input "0"
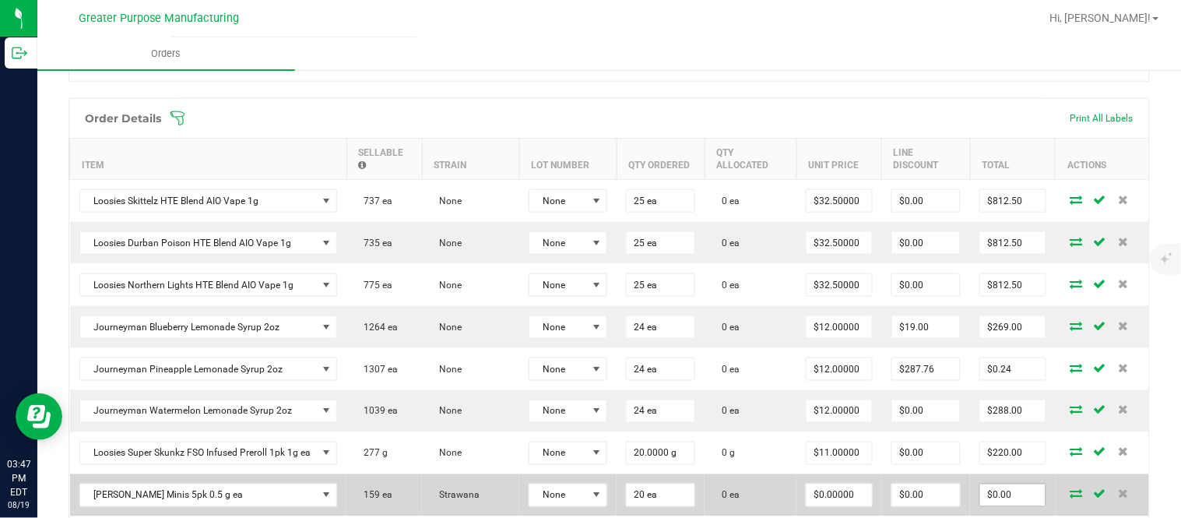
click at [1005, 498] on input "$0.00" at bounding box center [1012, 495] width 65 height 22
paste input "34"
type input "340"
type input "$17.00000"
type input "$340.00"
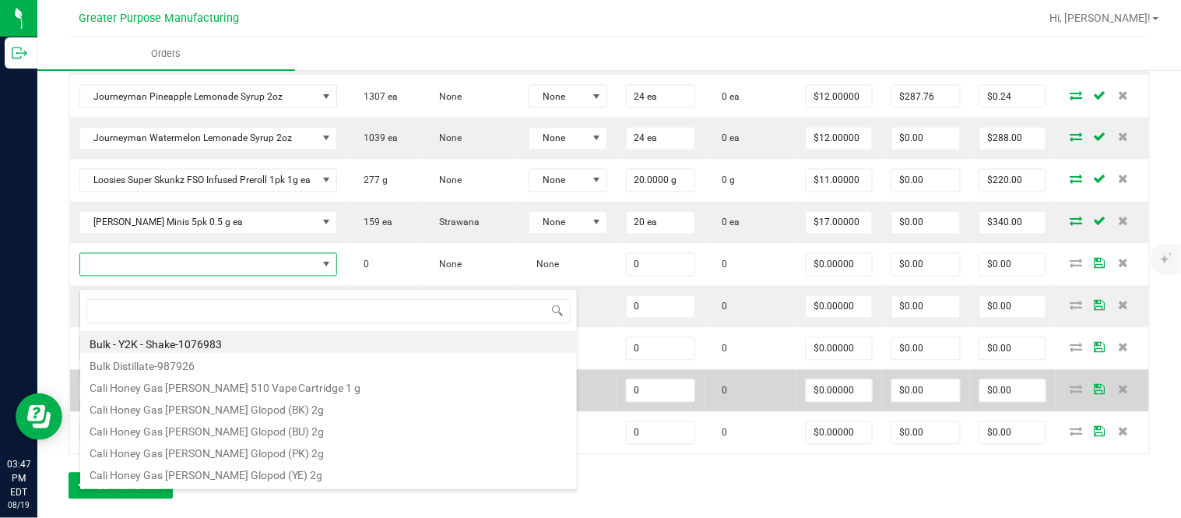
type input "1.5.7.944.0"
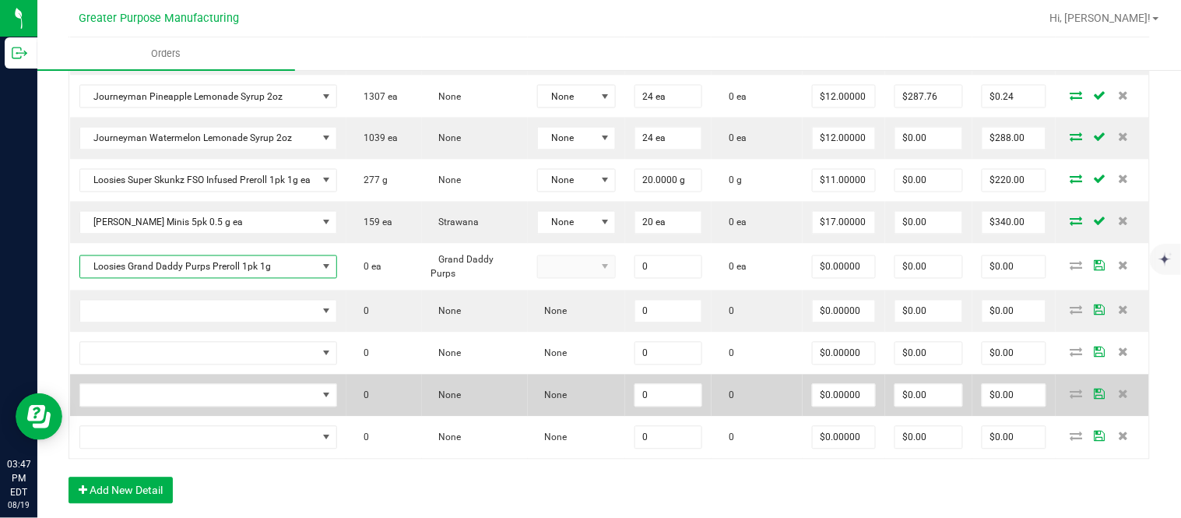
type input "0 ea"
type input "$6.50000"
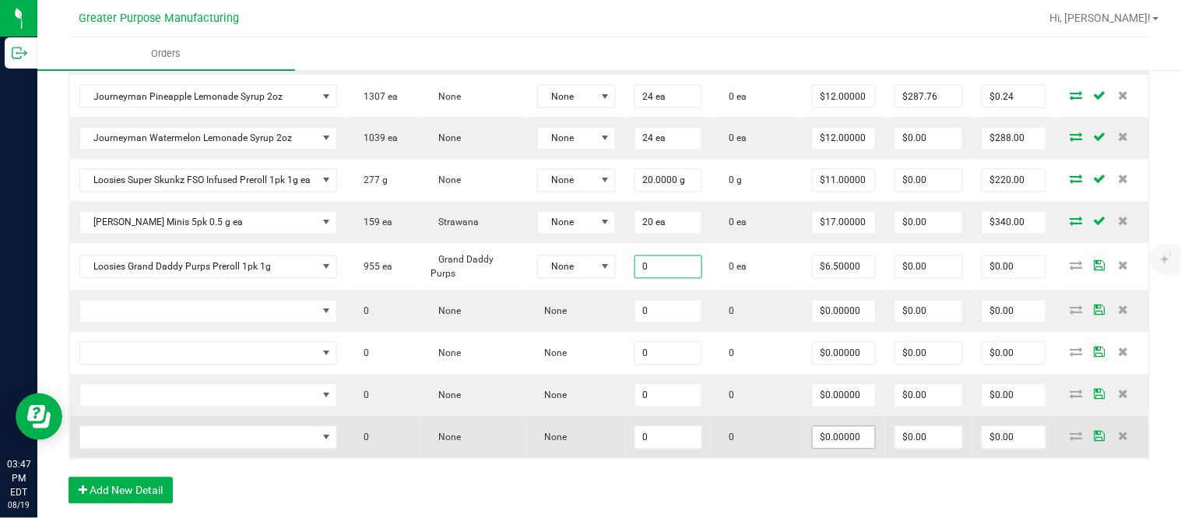
paste input "4"
type input "40 ea"
type input "6.5"
type input "$260.00"
type input "$6.50000"
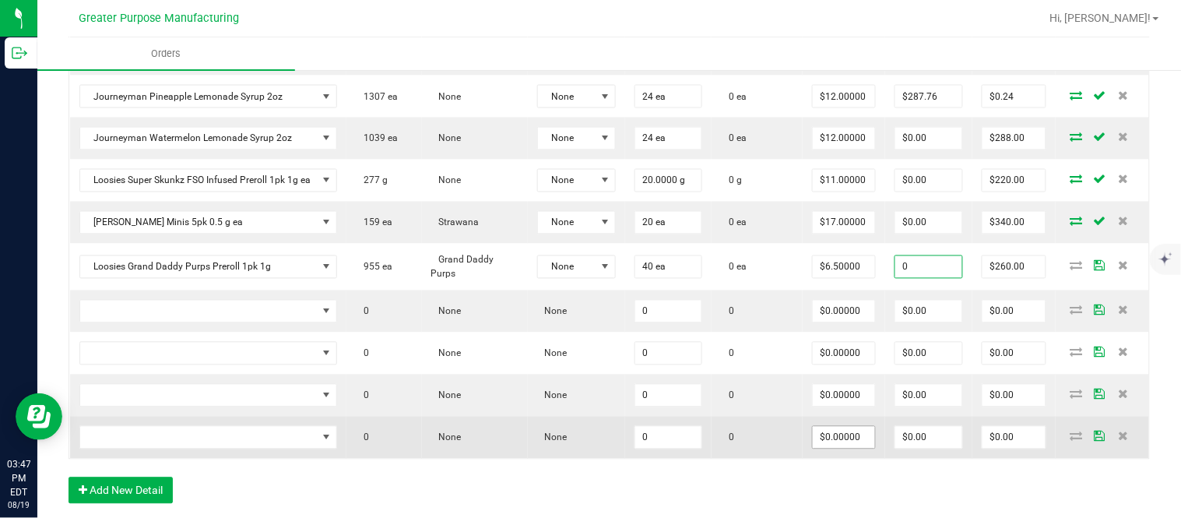
type input "$0.00"
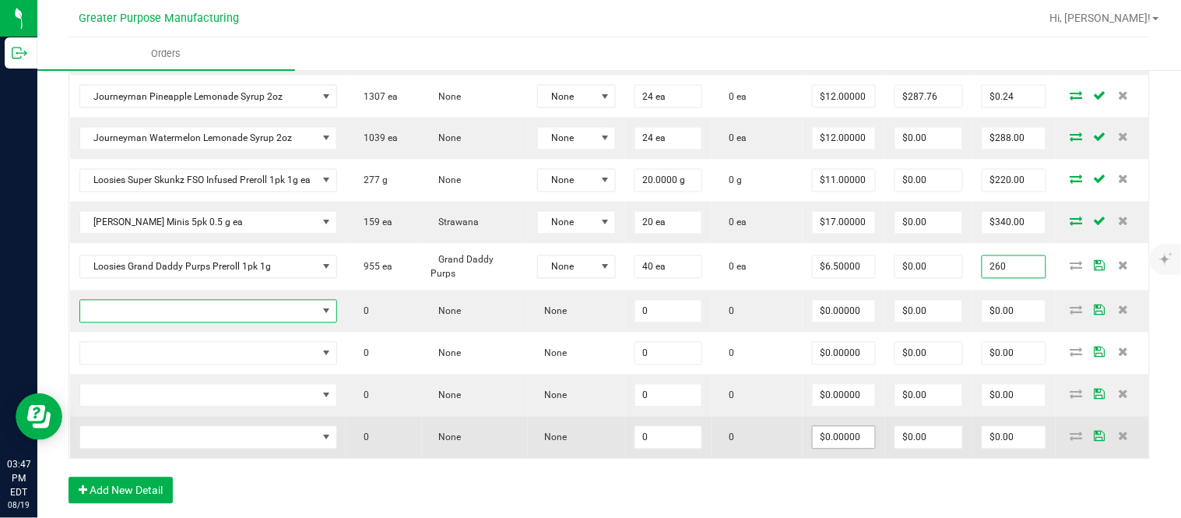
type input "$260.00"
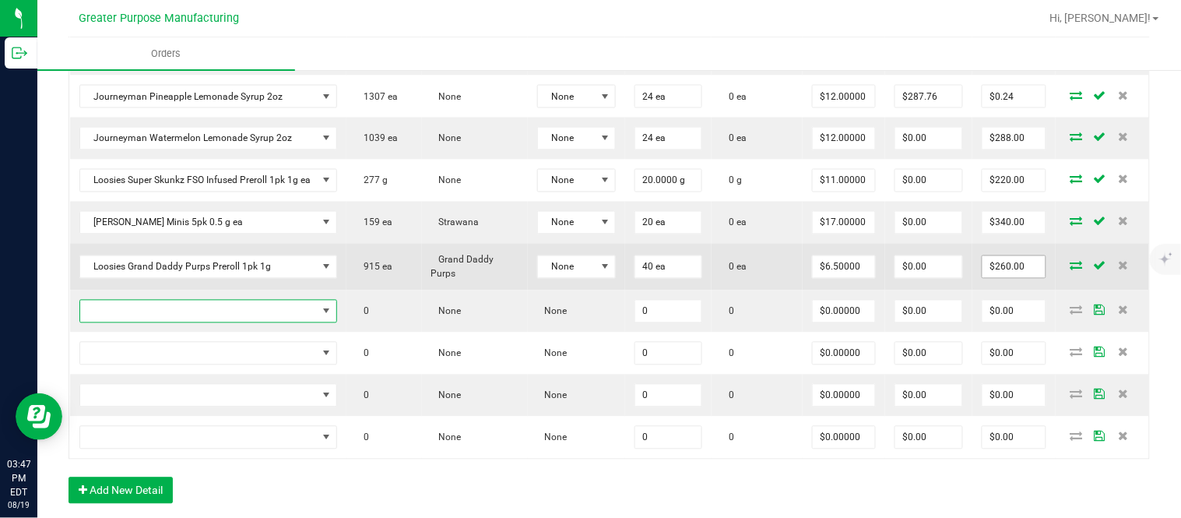
click at [991, 276] on input "$260.00" at bounding box center [1014, 267] width 63 height 22
paste input "30"
type input "300"
type input "$7.50000"
type input "$300.00"
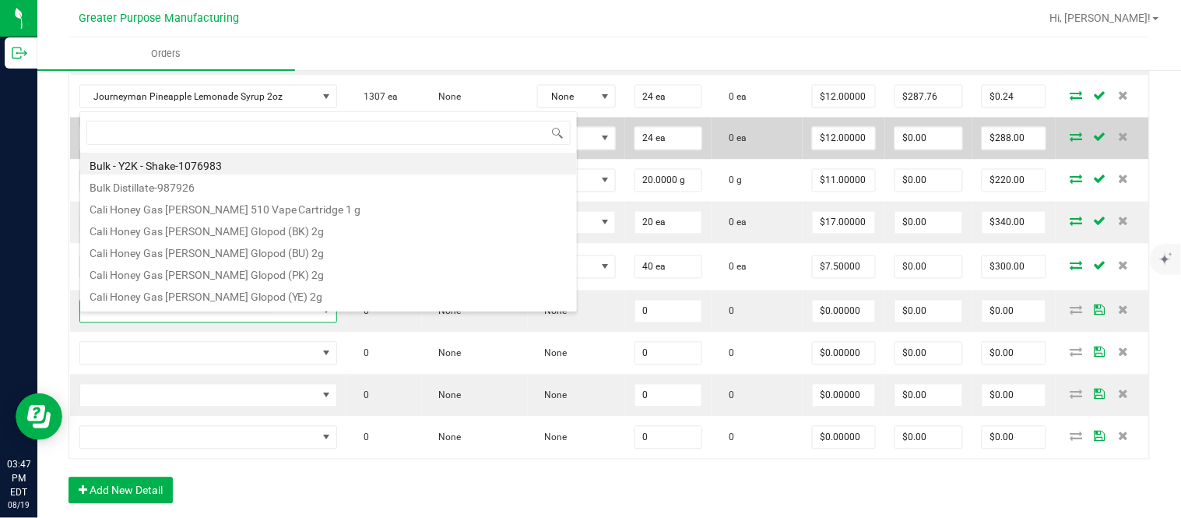
type input "1.5.7.1275.0"
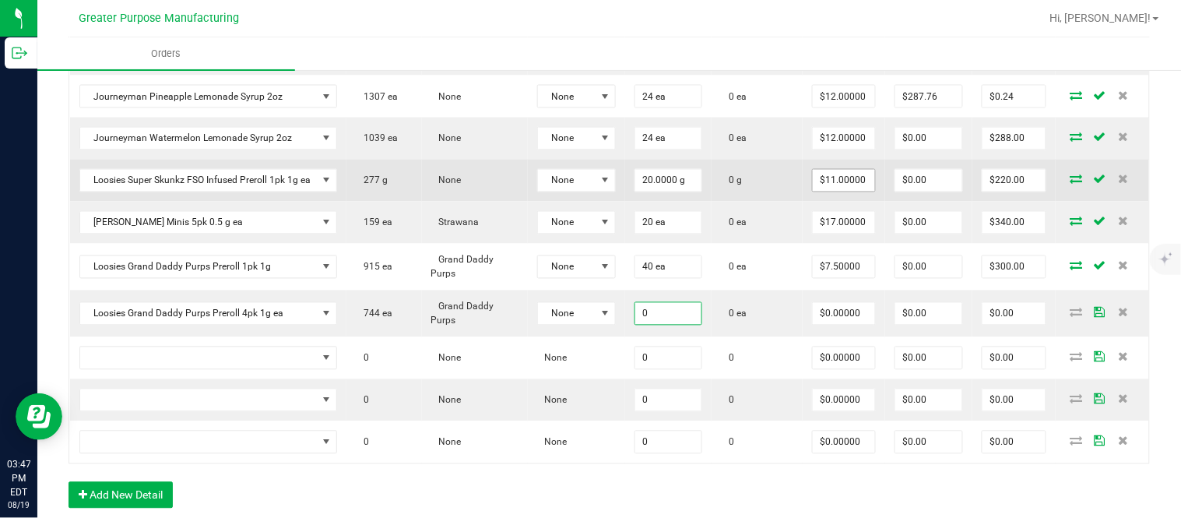
paste input "25"
type input "25 ea"
type input "$0.00000"
type input "$0.00"
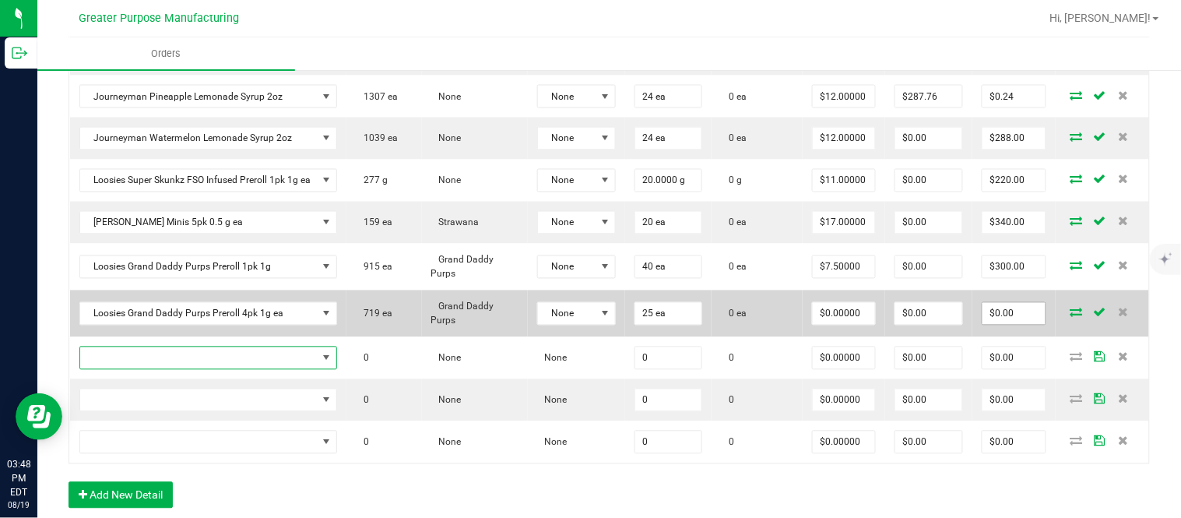
click at [997, 323] on input "$0.00" at bounding box center [1014, 314] width 63 height 22
paste input "60"
type input "600"
type input "$24.00000"
type input "$600.00"
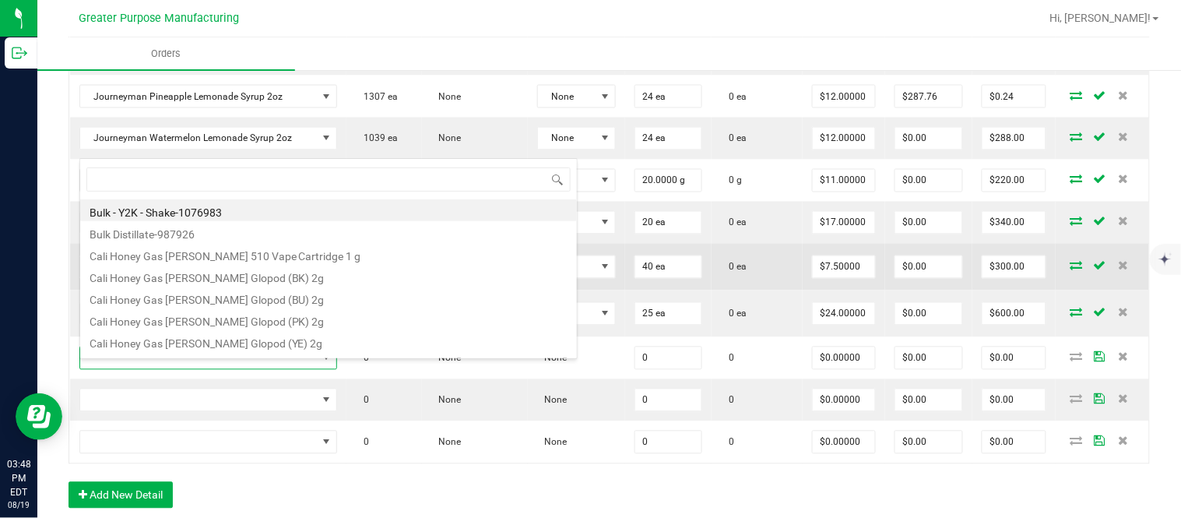
type input "1.5.7.489.0"
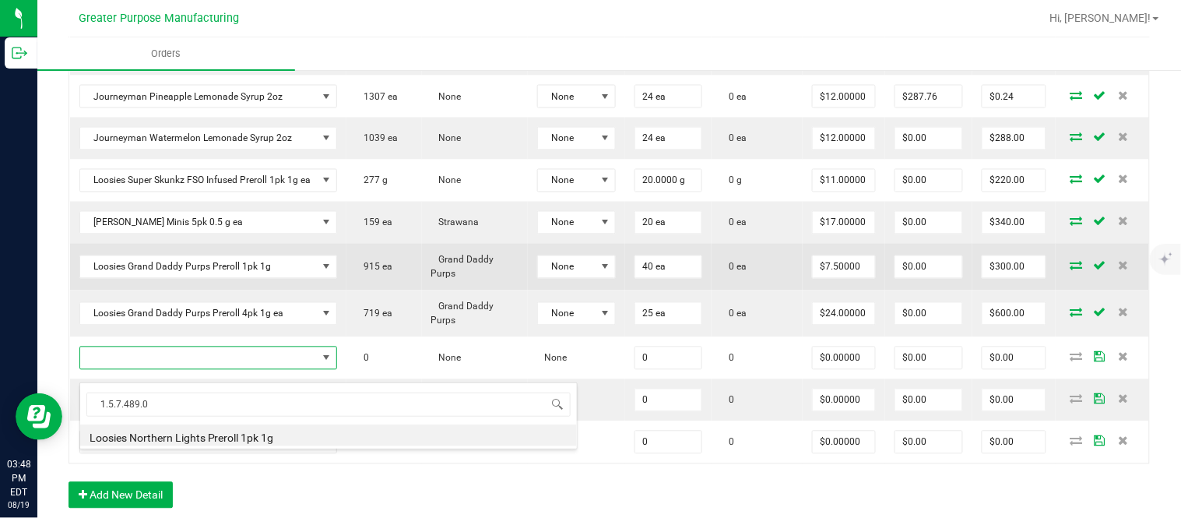
type input "0.0000 g"
type input "$6.50000"
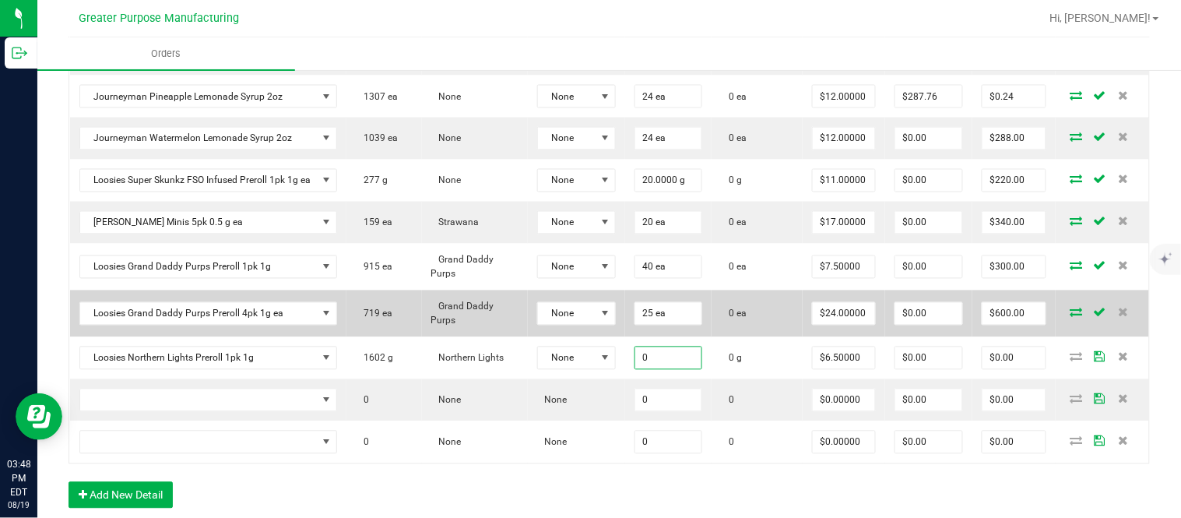
paste input "4"
type input "40.0000 g"
type input "6.5"
type input "$260.00"
type input "$6.50000"
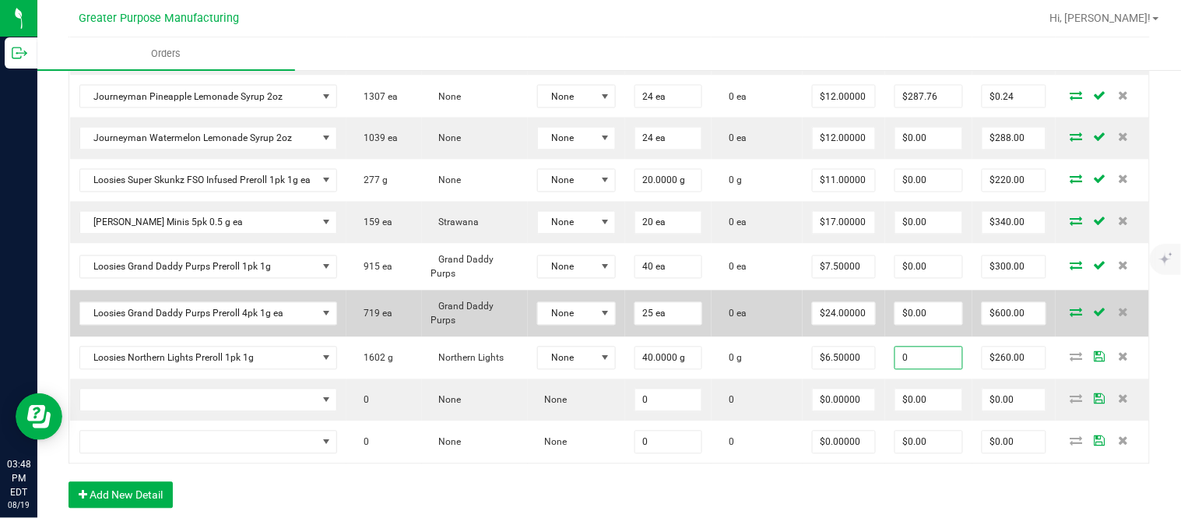
type input "$0.00"
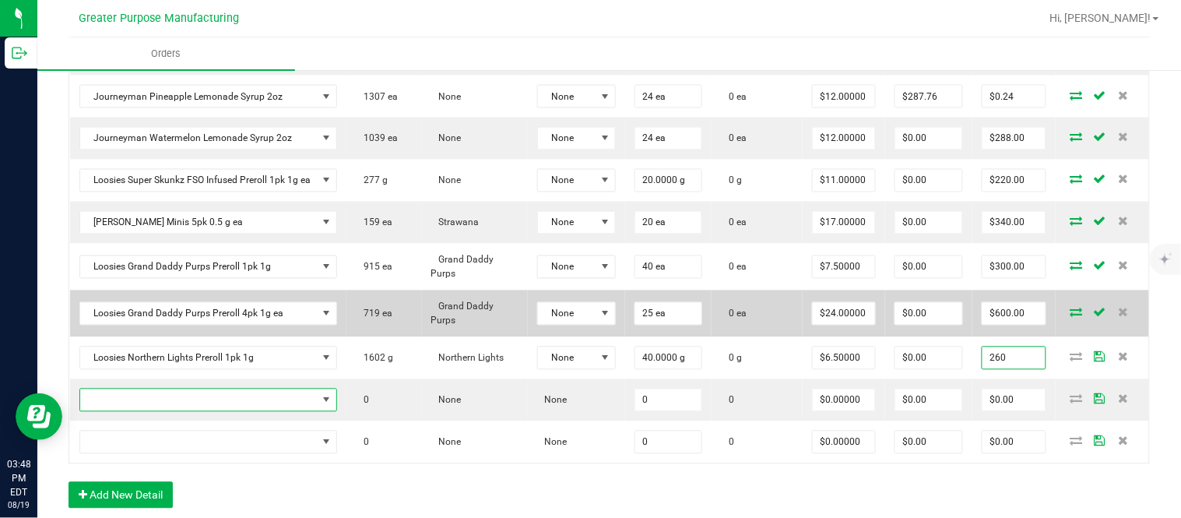
type input "$260.00"
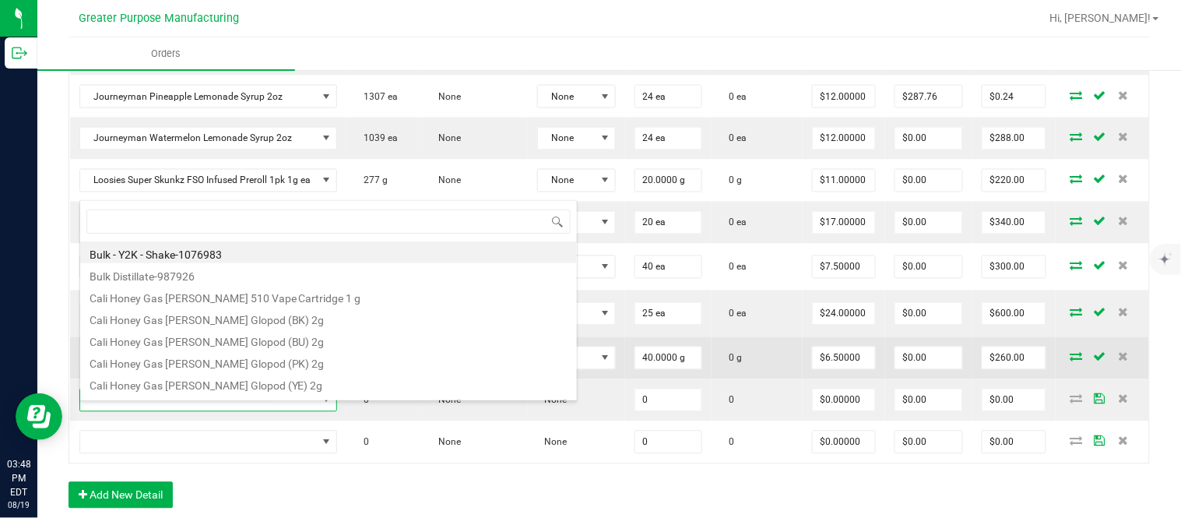
type input "1.5.7.1052.0"
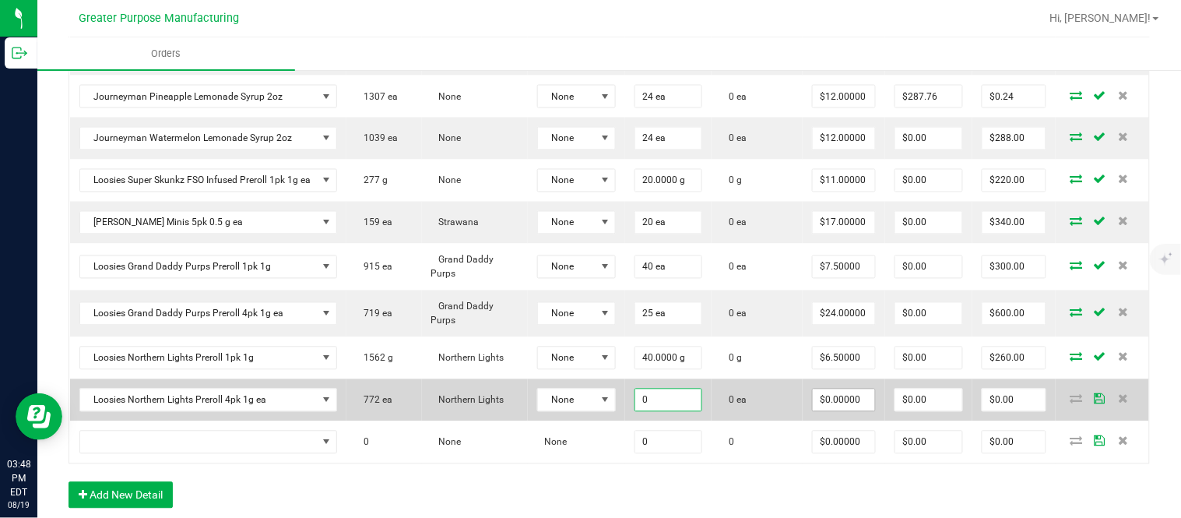
paste input "25"
type input "25 ea"
type input "$0.00000"
type input "$0.00"
type input "0"
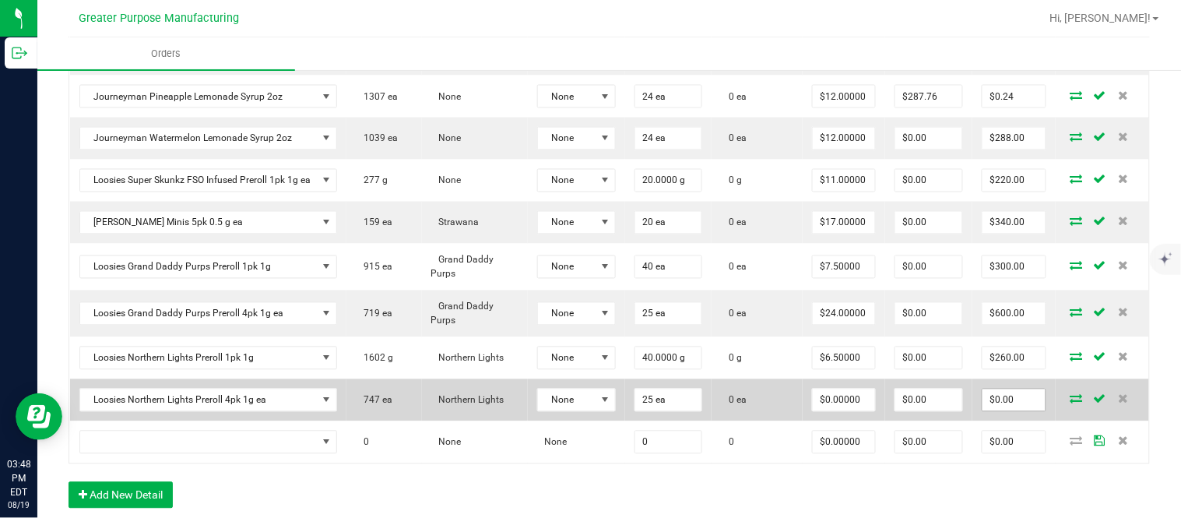
click at [1007, 410] on input "$0.00" at bounding box center [1014, 400] width 63 height 22
paste input "55"
type input "550"
type input "$22.00000"
type input "$550.00"
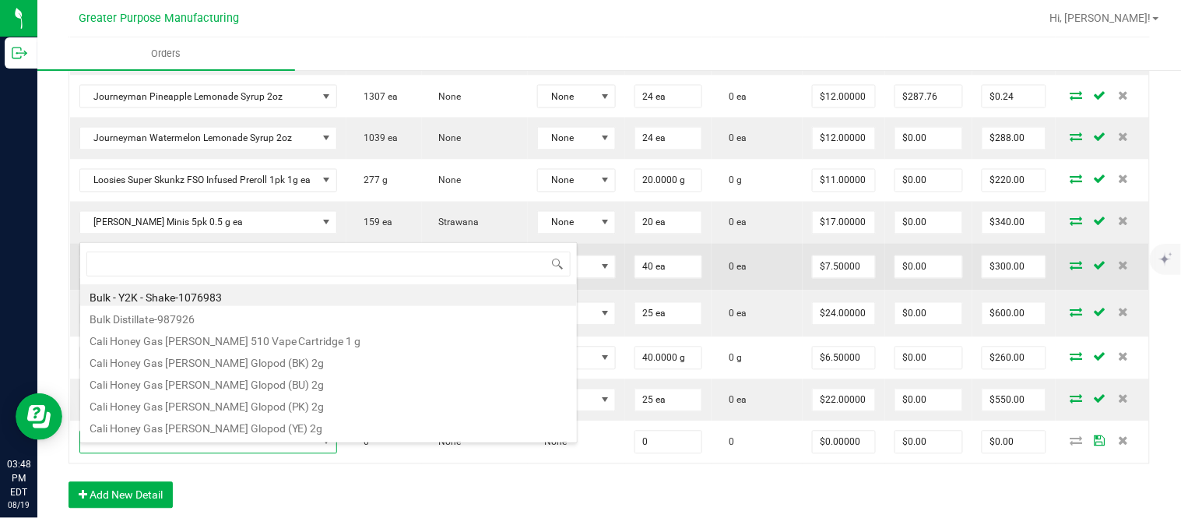
type input "1.5.7.1224.0"
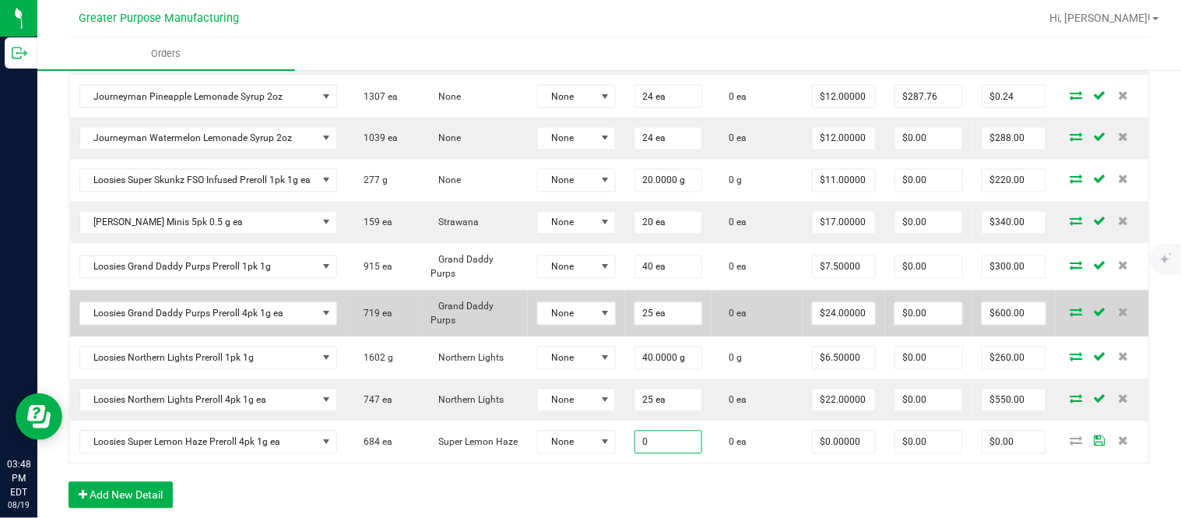
paste input "25"
type input "25 ea"
type input "$0.00000"
type input "$0.00"
type input "0"
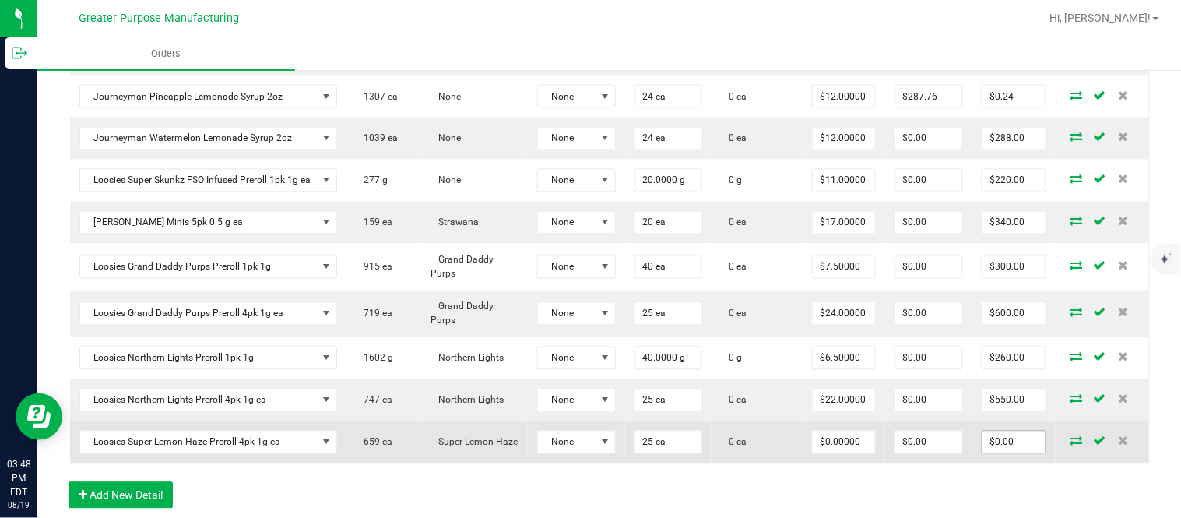
click at [991, 453] on input "$0.00" at bounding box center [1014, 442] width 63 height 22
paste input "55"
type input "550"
type input "$22.00000"
type input "$550.00"
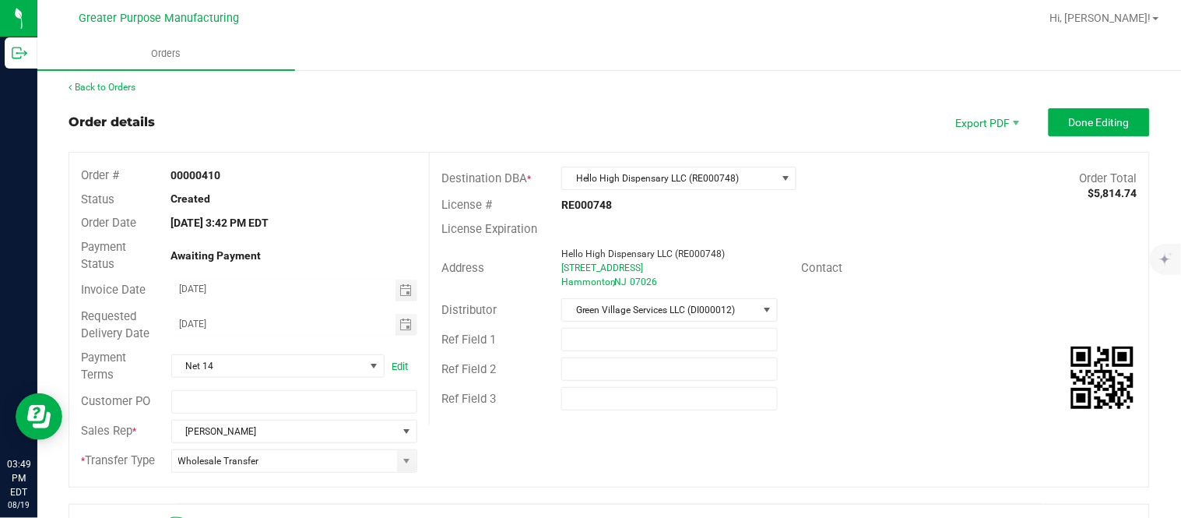
scroll to position [0, 0]
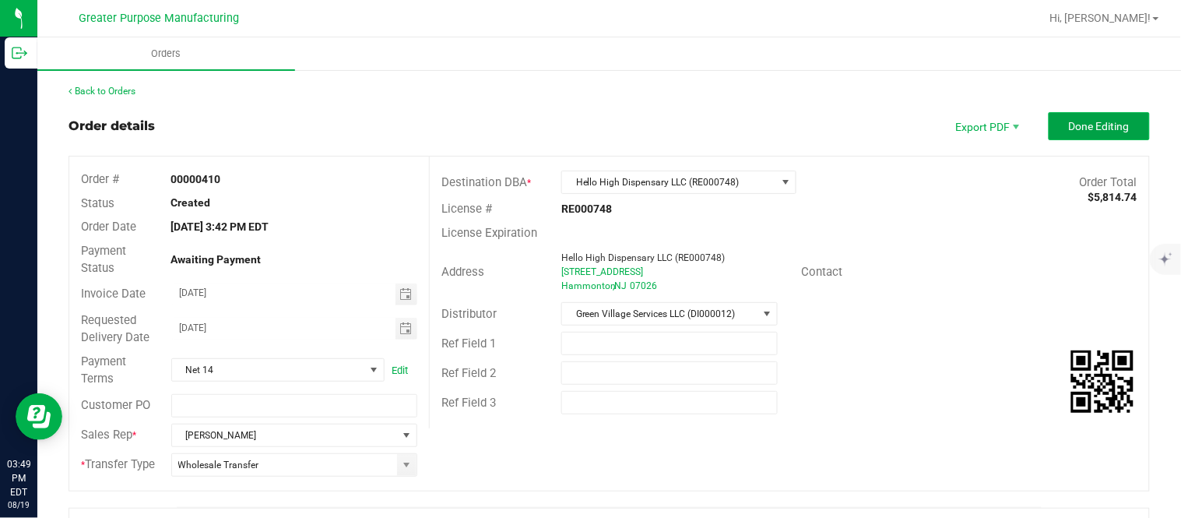
click at [1069, 125] on span "Done Editing" at bounding box center [1099, 126] width 61 height 12
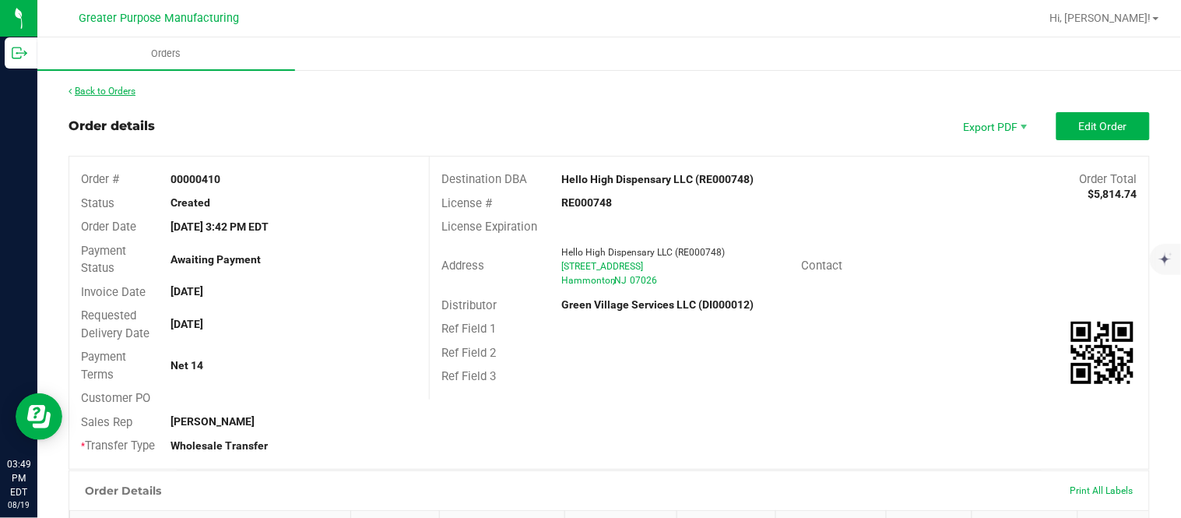
click at [119, 91] on link "Back to Orders" at bounding box center [102, 91] width 67 height 11
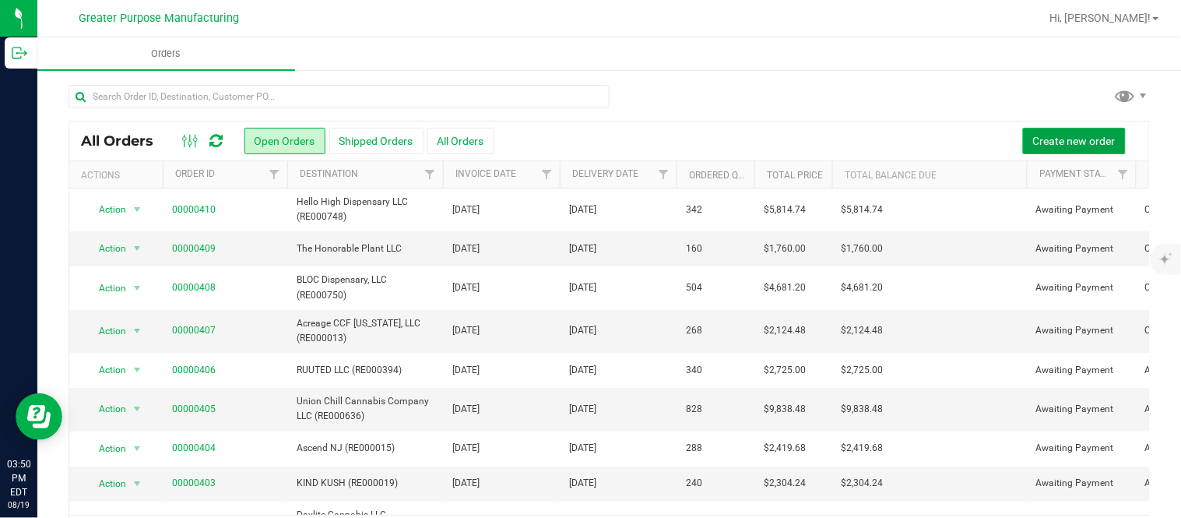
click at [1033, 135] on span "Create new order" at bounding box center [1074, 141] width 83 height 12
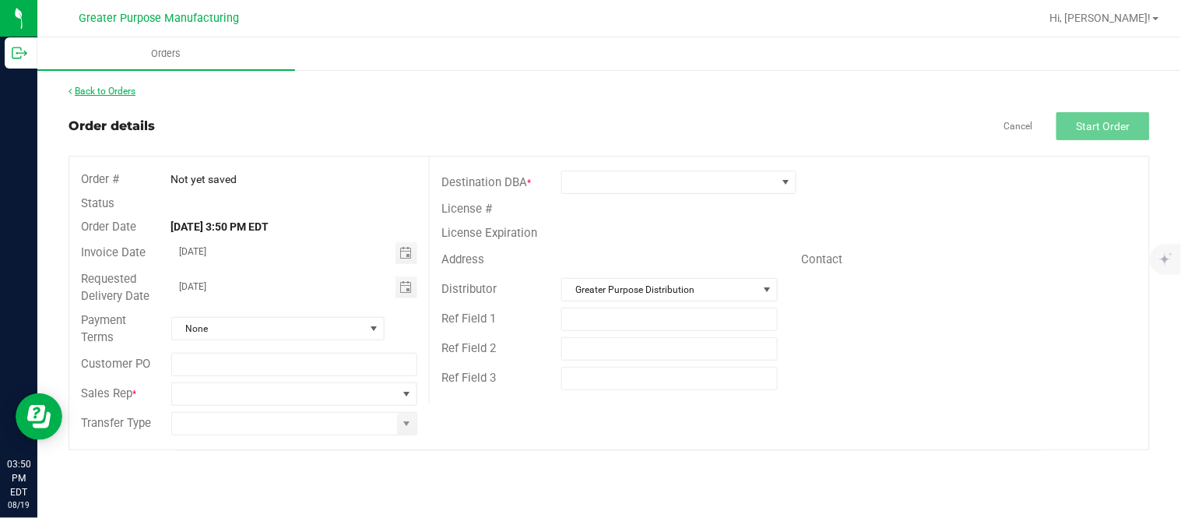
click at [107, 86] on link "Back to Orders" at bounding box center [102, 91] width 67 height 11
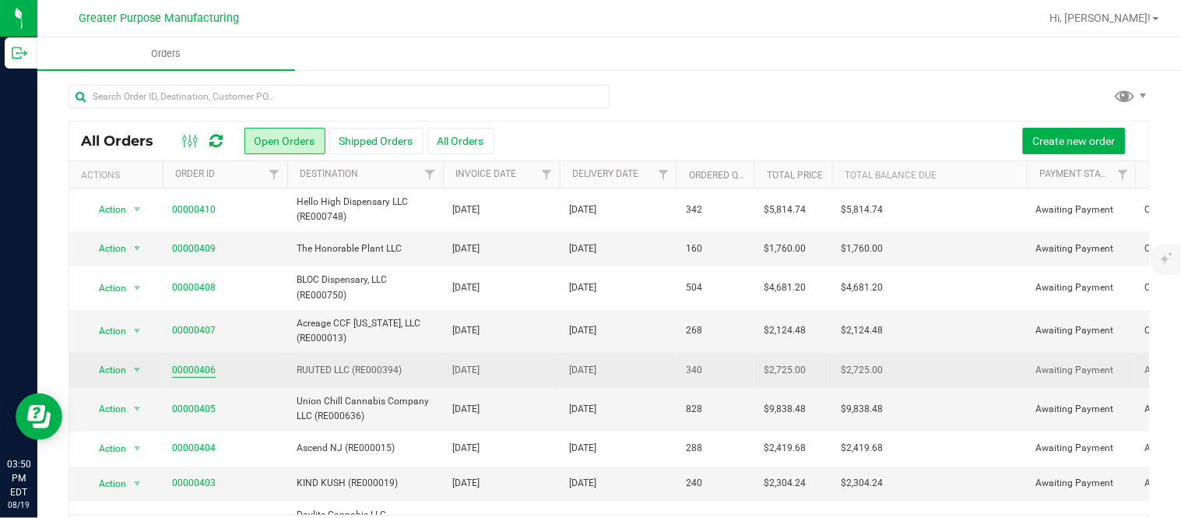
click at [200, 368] on link "00000406" at bounding box center [194, 370] width 44 height 15
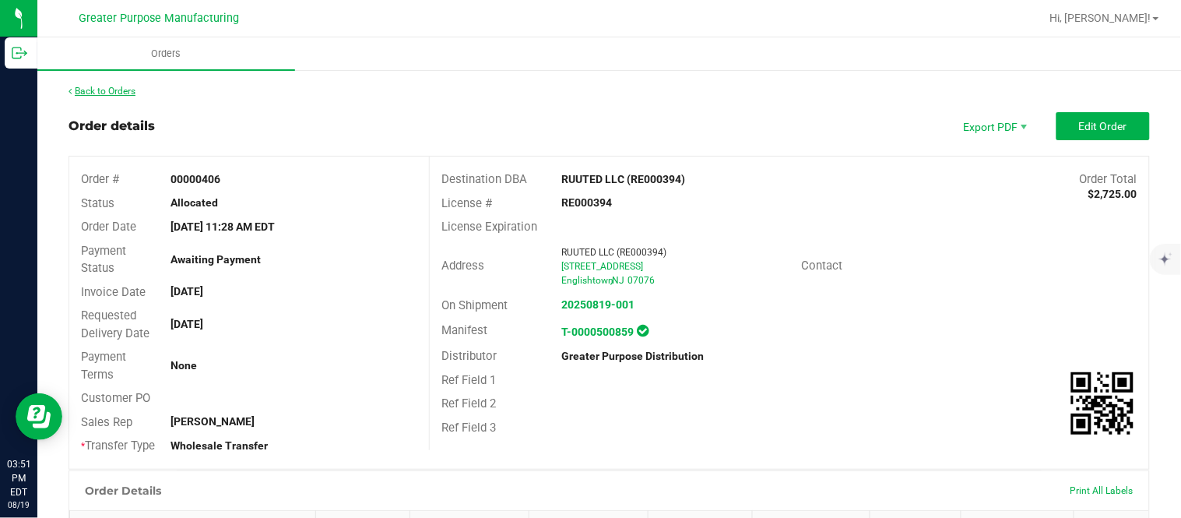
click at [123, 88] on link "Back to Orders" at bounding box center [102, 91] width 67 height 11
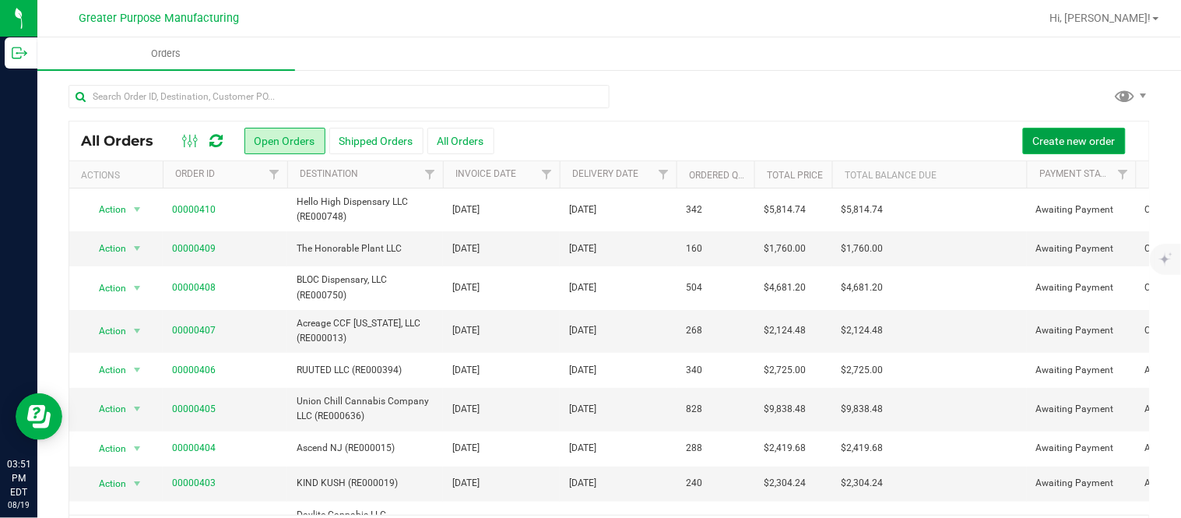
click at [1050, 142] on span "Create new order" at bounding box center [1074, 141] width 83 height 12
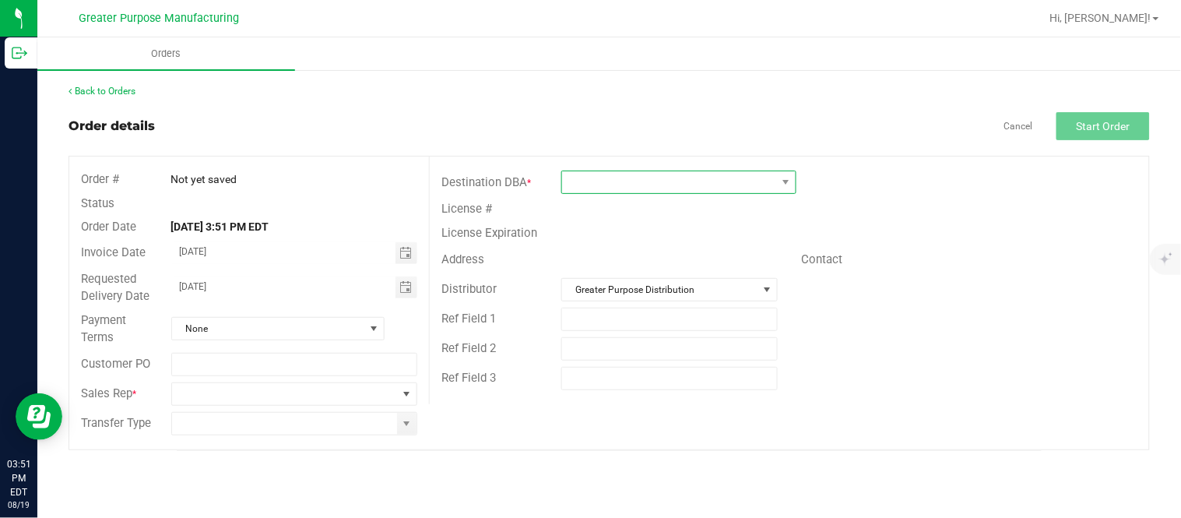
click at [631, 184] on span at bounding box center [669, 182] width 214 height 22
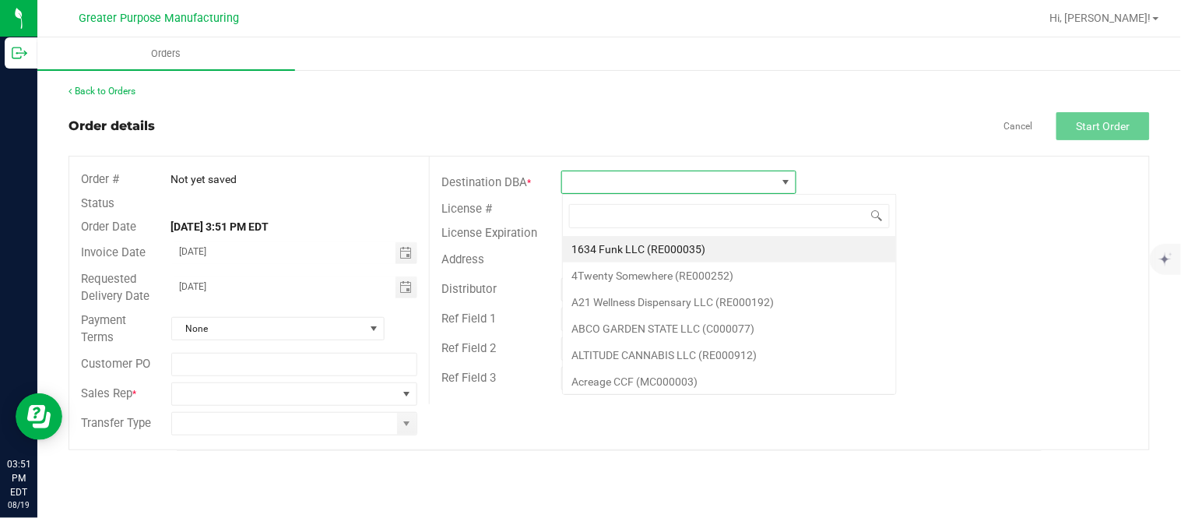
scroll to position [23, 234]
type input "RE000858"
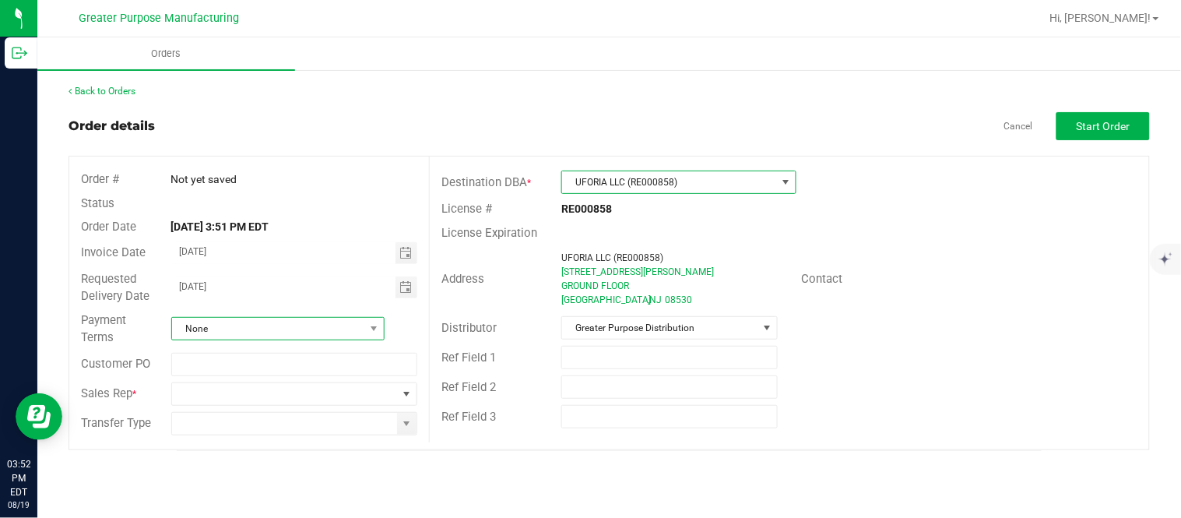
click at [315, 319] on span "None" at bounding box center [268, 329] width 192 height 22
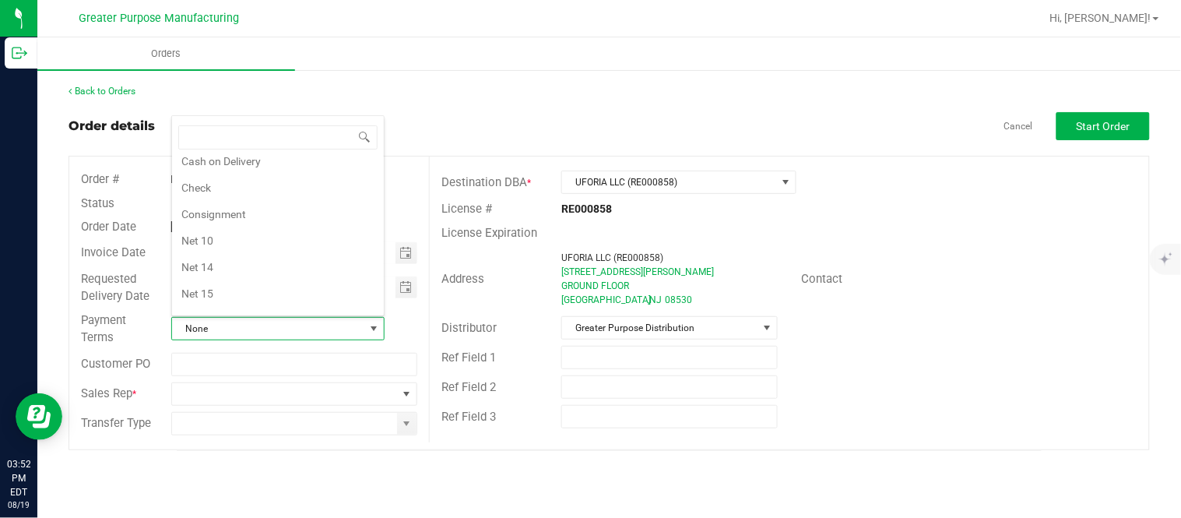
scroll to position [0, 0]
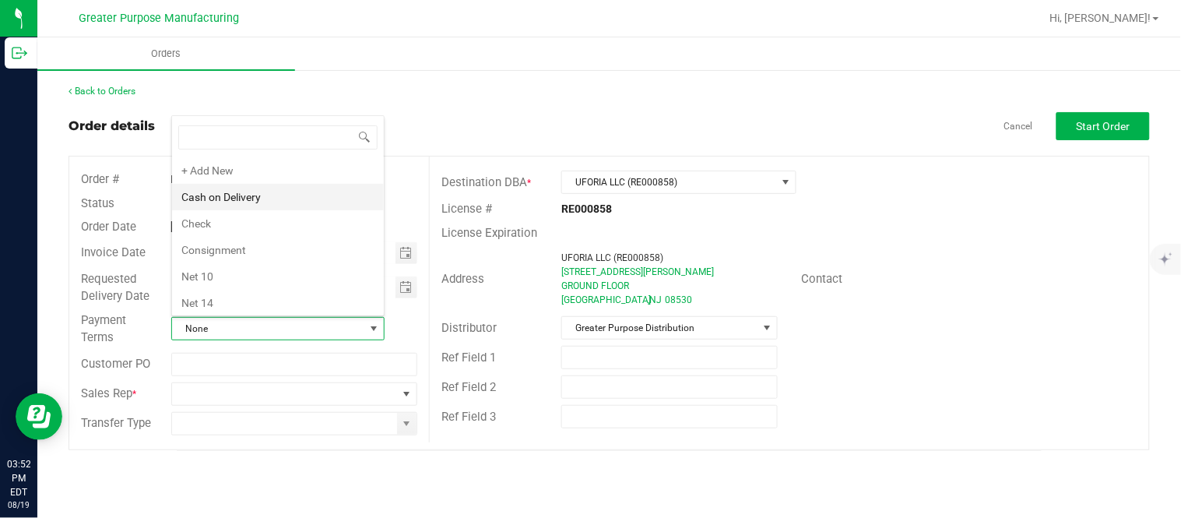
click at [293, 199] on li "Cash on Delivery" at bounding box center [278, 197] width 212 height 26
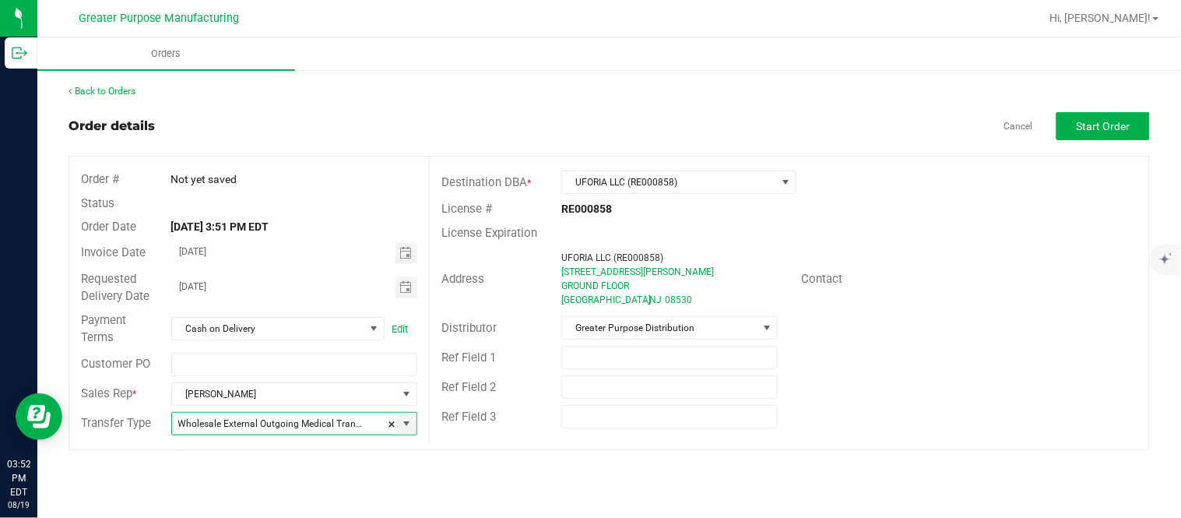
type input "Wholesale Transfer"
click at [1099, 126] on span "Start Order" at bounding box center [1104, 126] width 54 height 12
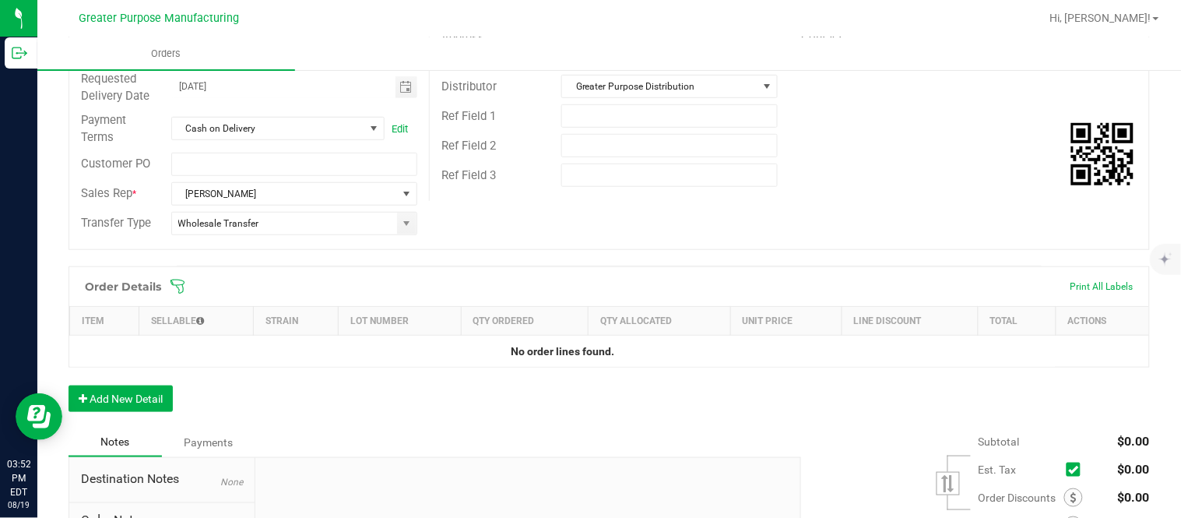
scroll to position [244, 0]
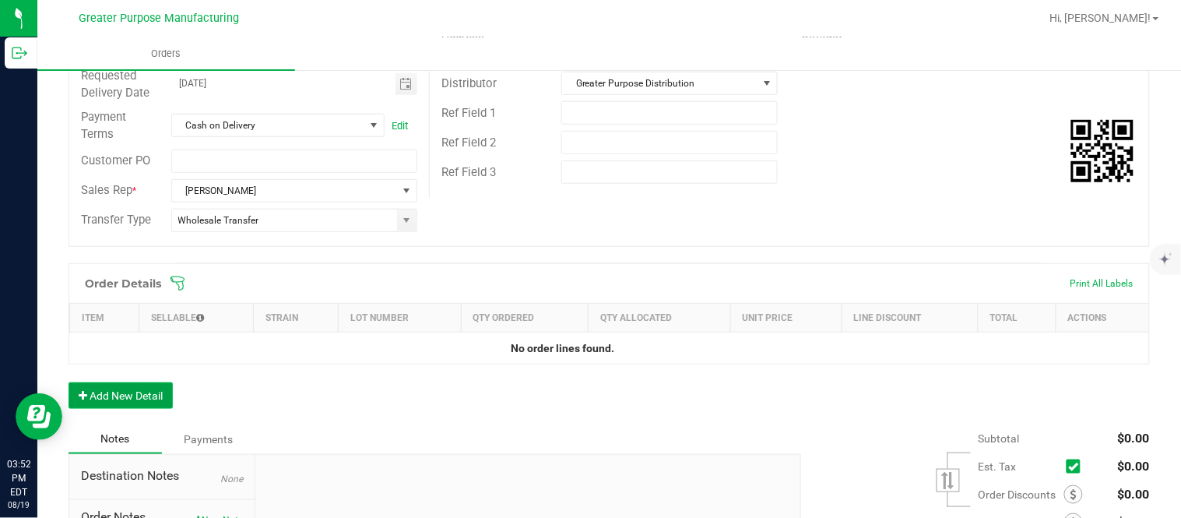
click at [153, 394] on button "Add New Detail" at bounding box center [121, 395] width 104 height 26
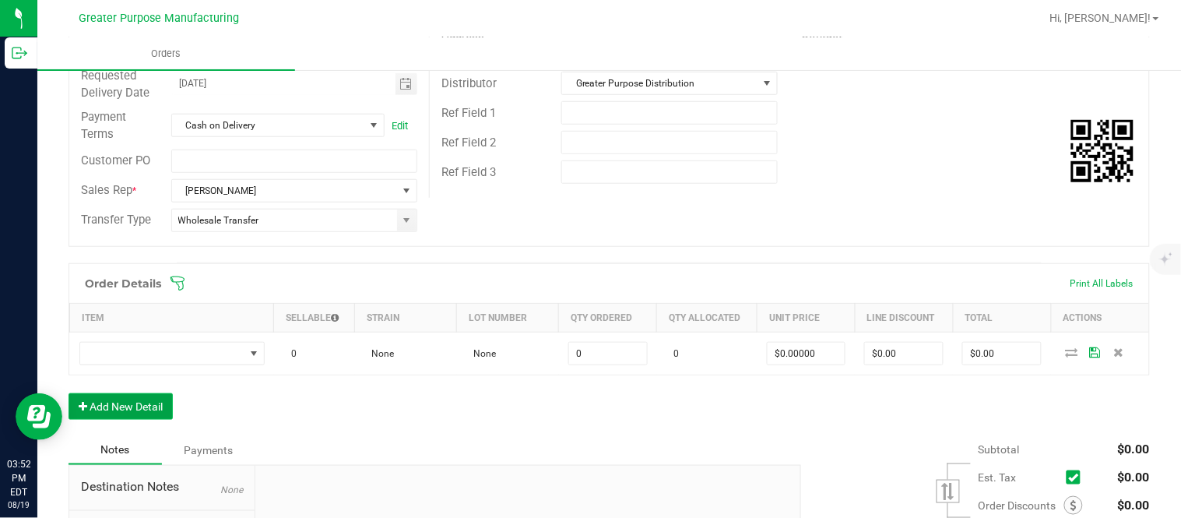
click at [69, 393] on button "Add New Detail" at bounding box center [121, 406] width 104 height 26
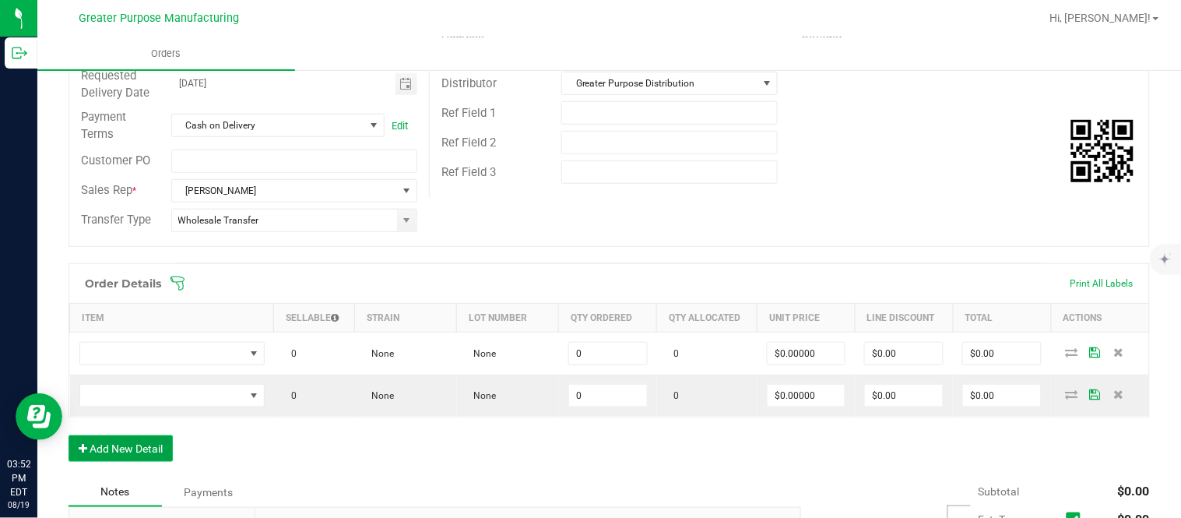
click at [69, 435] on button "Add New Detail" at bounding box center [121, 448] width 104 height 26
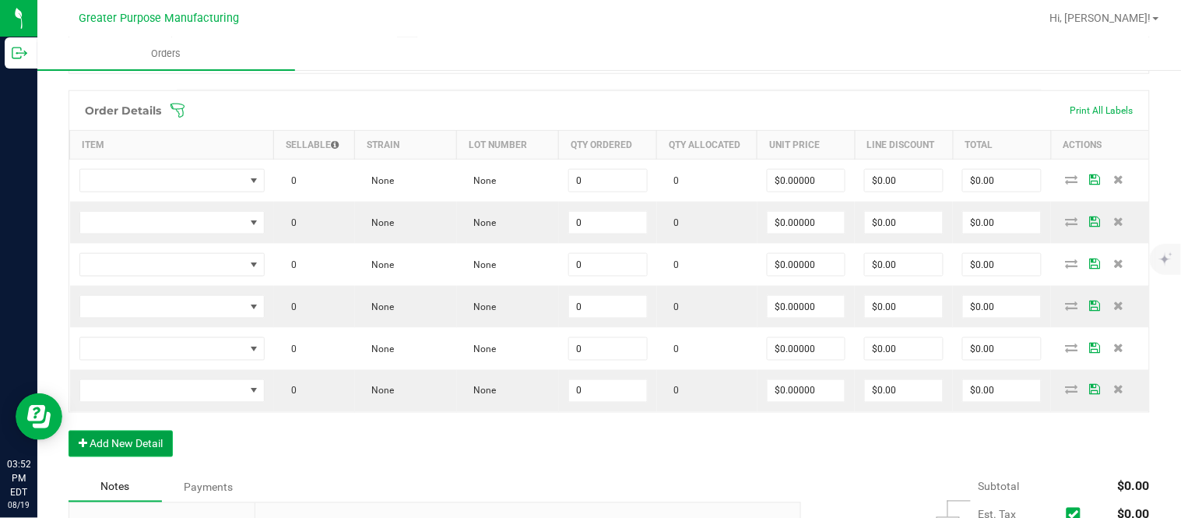
scroll to position [432, 0]
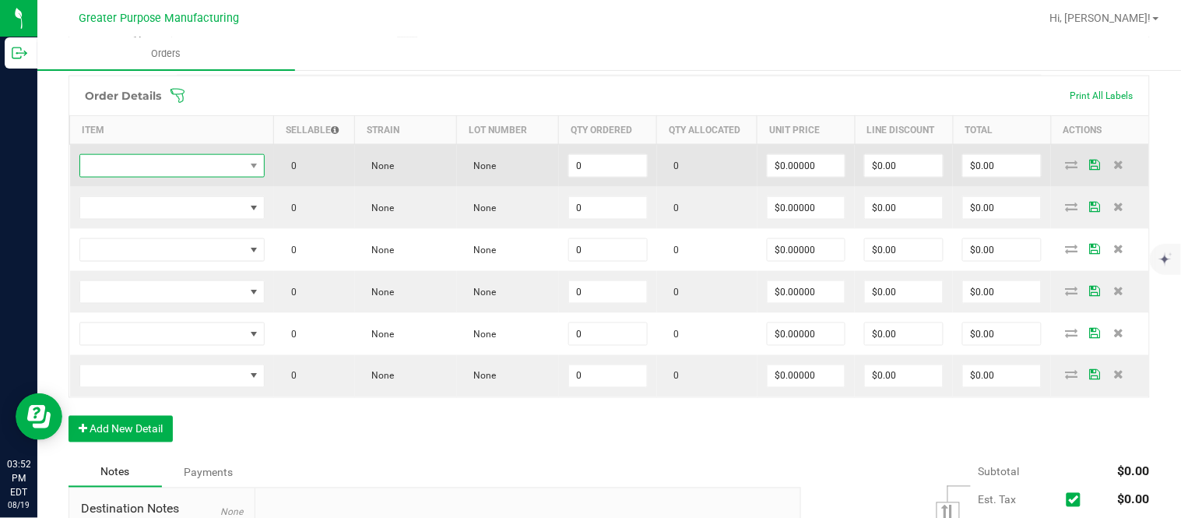
click at [213, 158] on span "NO DATA FOUND" at bounding box center [162, 166] width 164 height 22
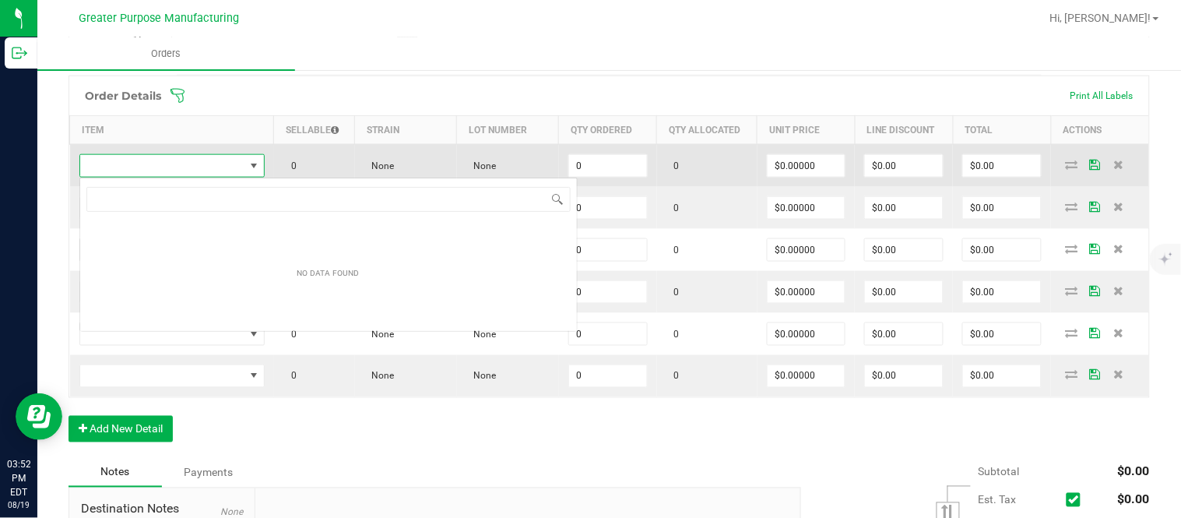
scroll to position [23, 183]
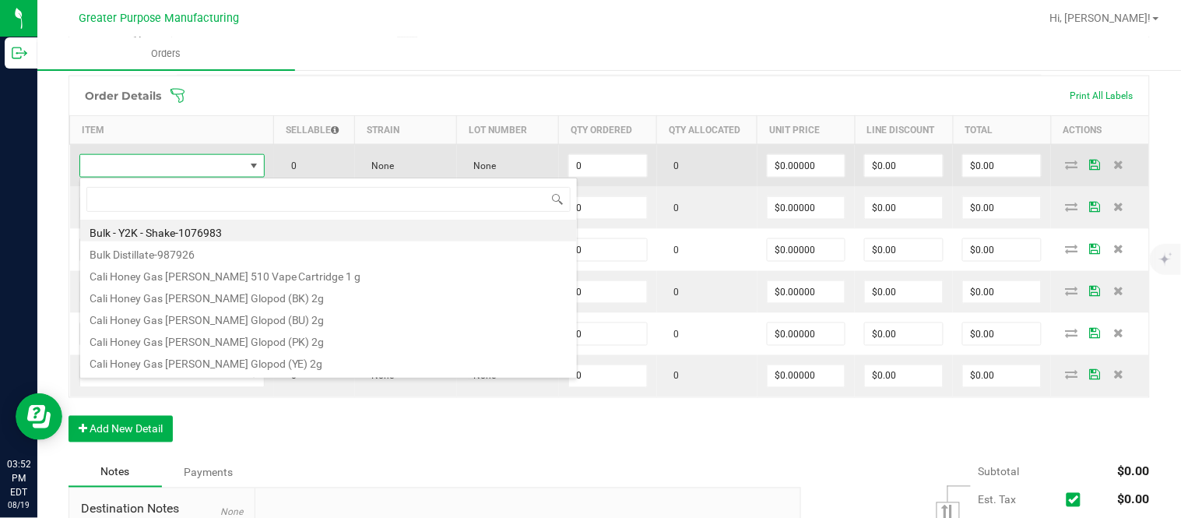
type input "1.3.13.58.0"
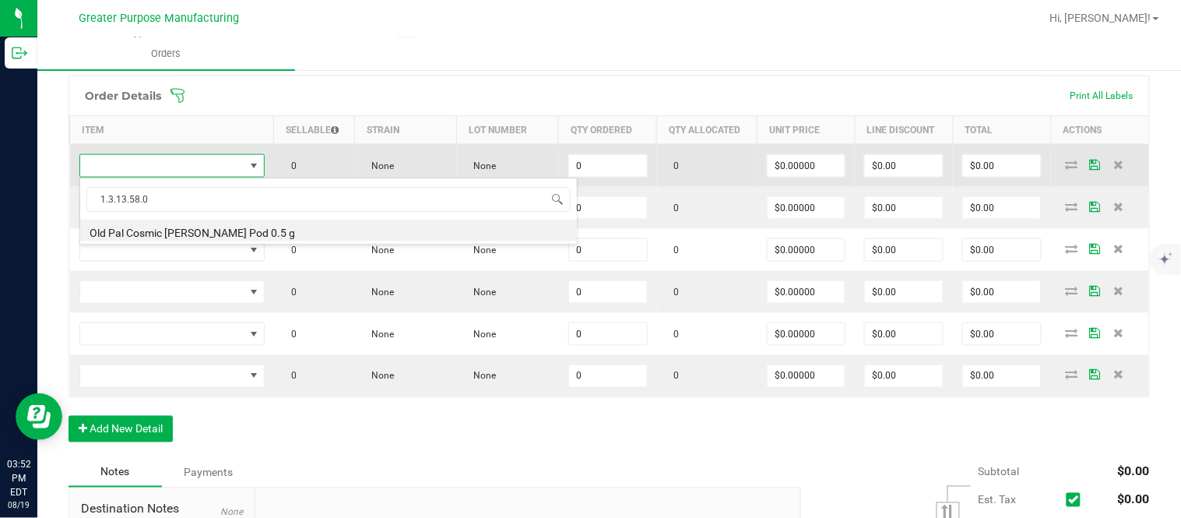
type input "0 ea"
type input "$20.00000"
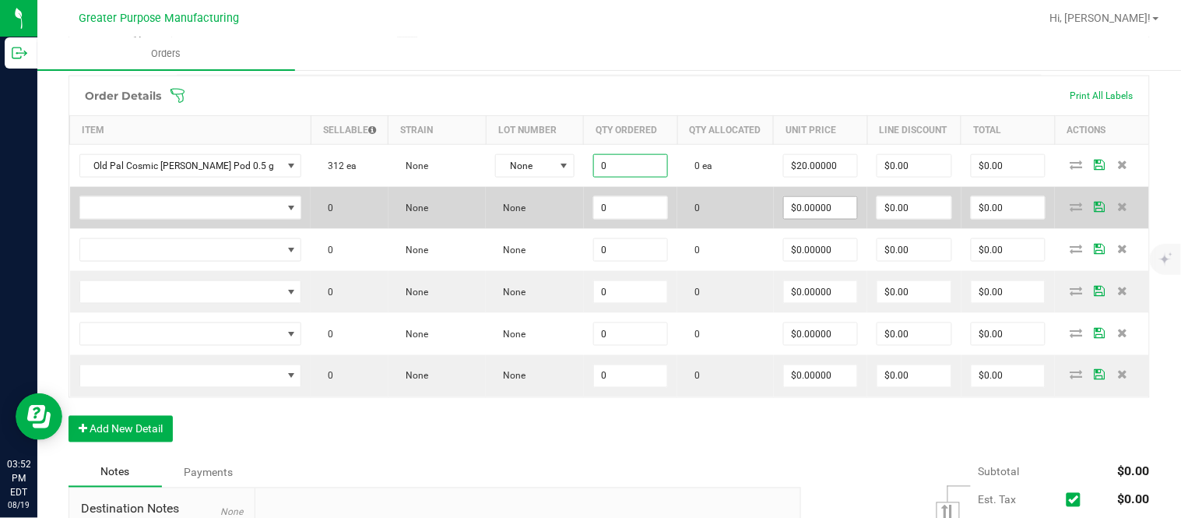
paste input "24"
type input "24 ea"
type input "20"
type input "$480.00"
type input "$20.00000"
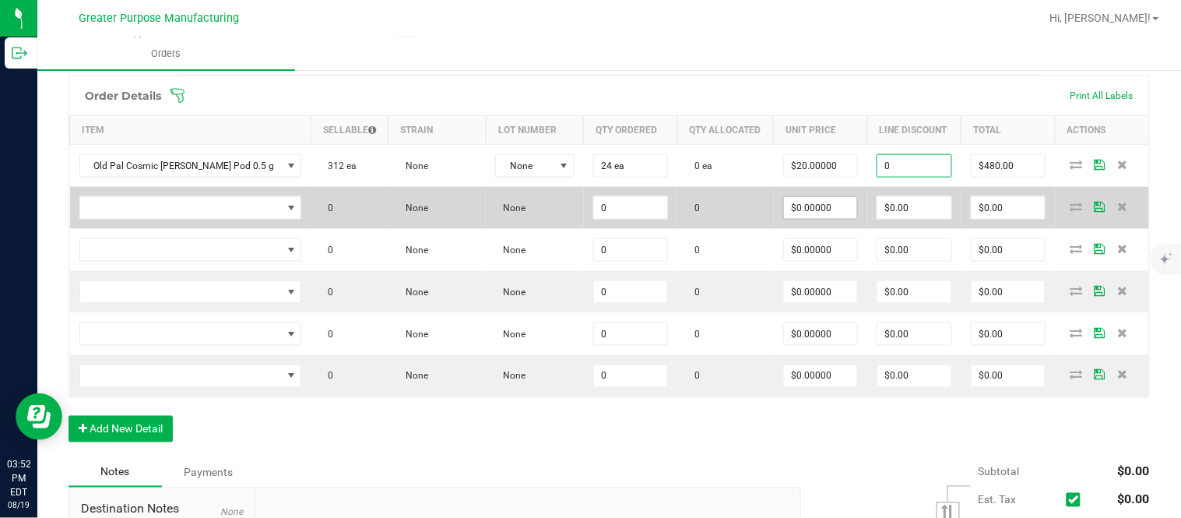
type input "$0.00"
type input "$480.00"
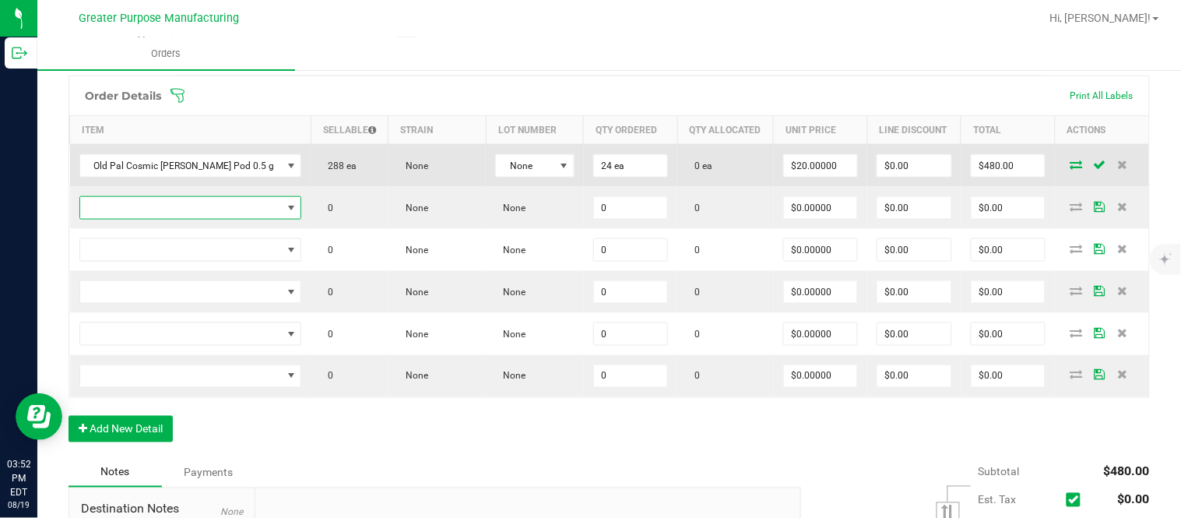
scroll to position [429, 0]
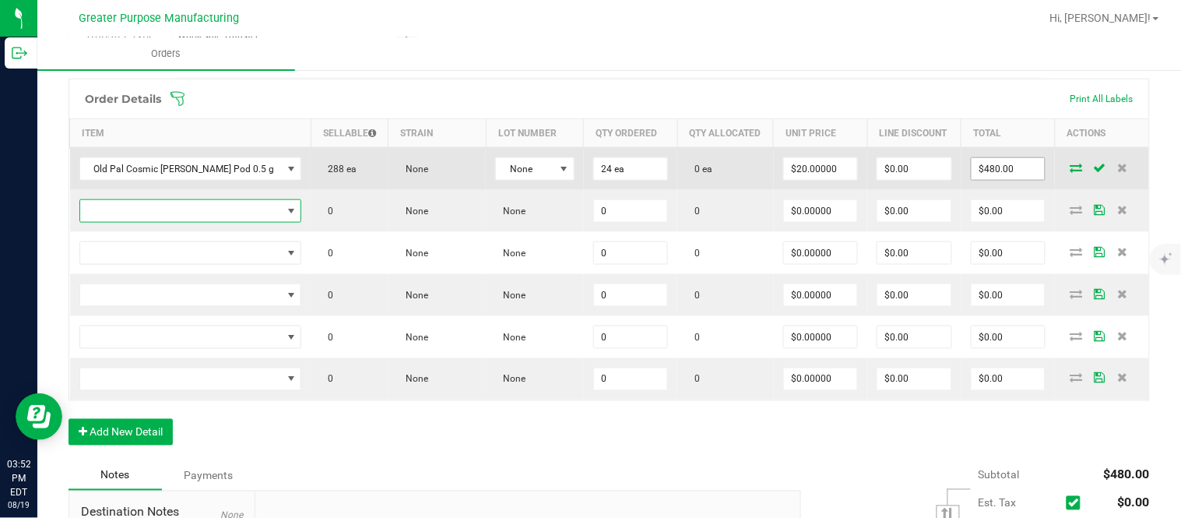
click at [992, 180] on input "$480.00" at bounding box center [1009, 169] width 74 height 22
paste input "36"
type input "360"
type input "$15.00000"
type input "$360.00"
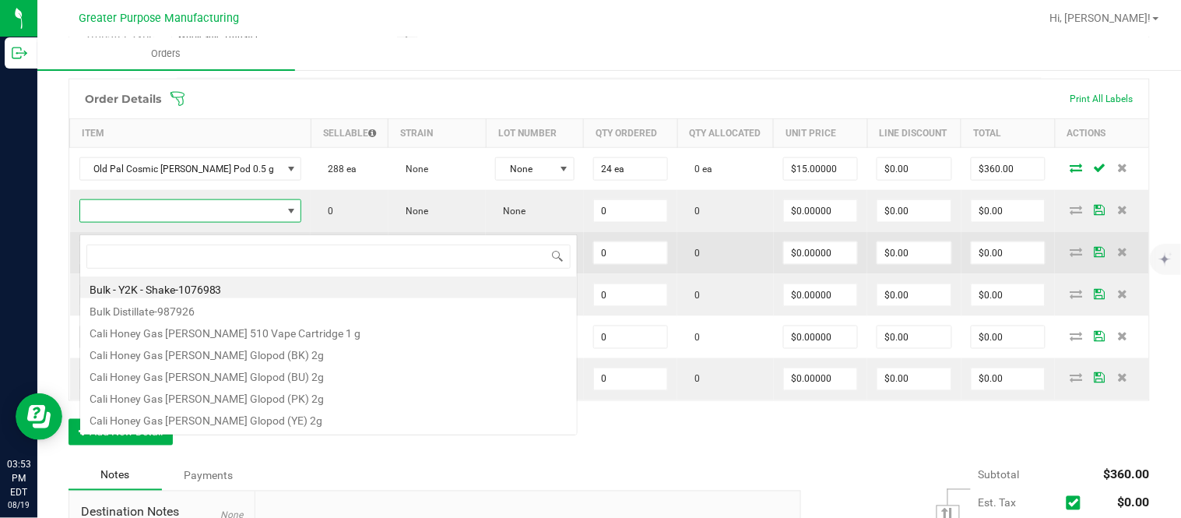
scroll to position [23, 188]
type input "1.3.13.27.0"
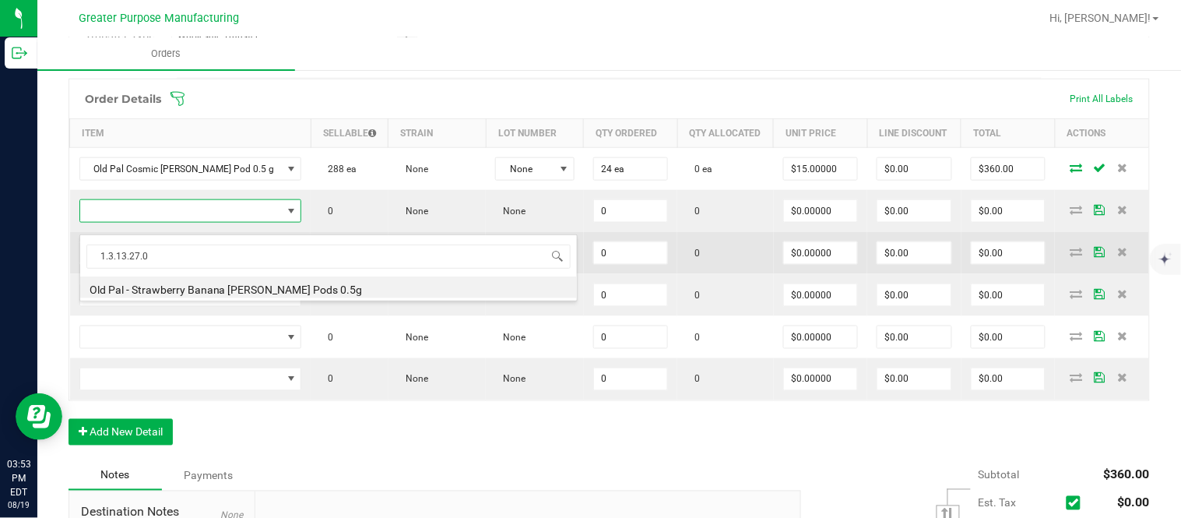
type input "0 ea"
type input "$20.00000"
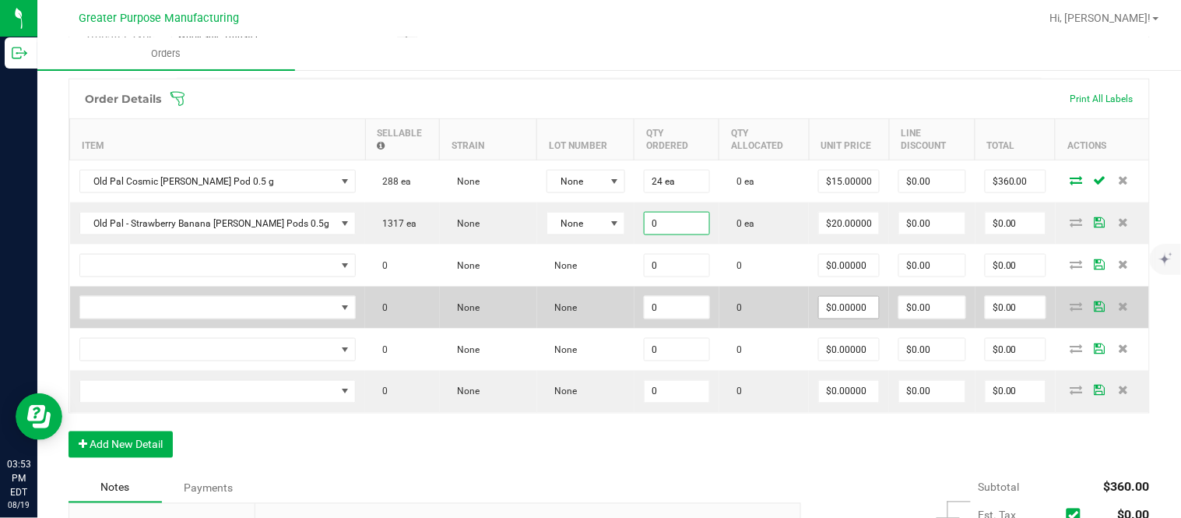
paste input "24"
type input "24 ea"
type input "20"
type input "$480.00"
type input "$20.00000"
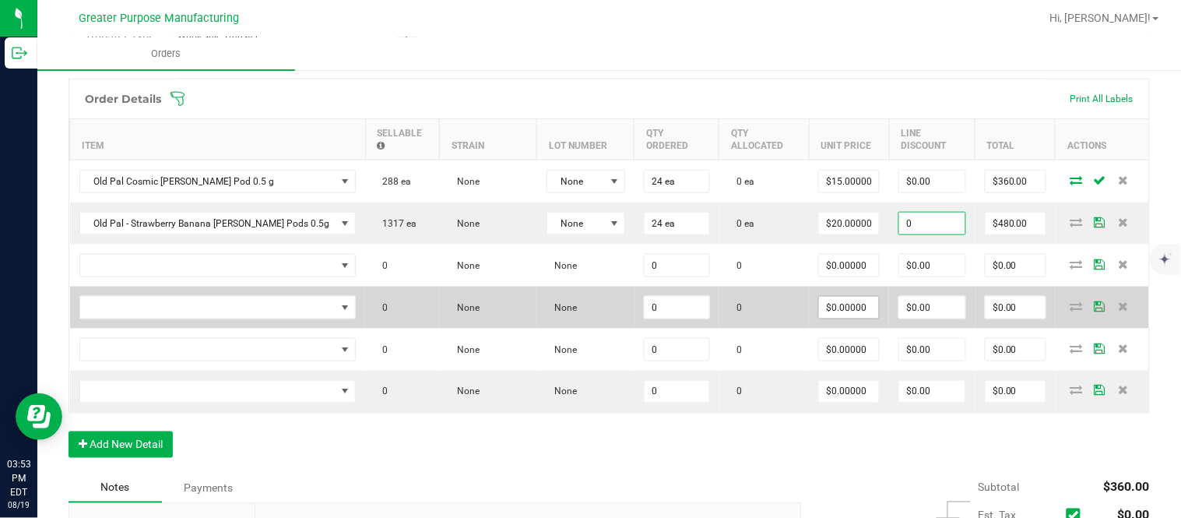
type input "$0.00"
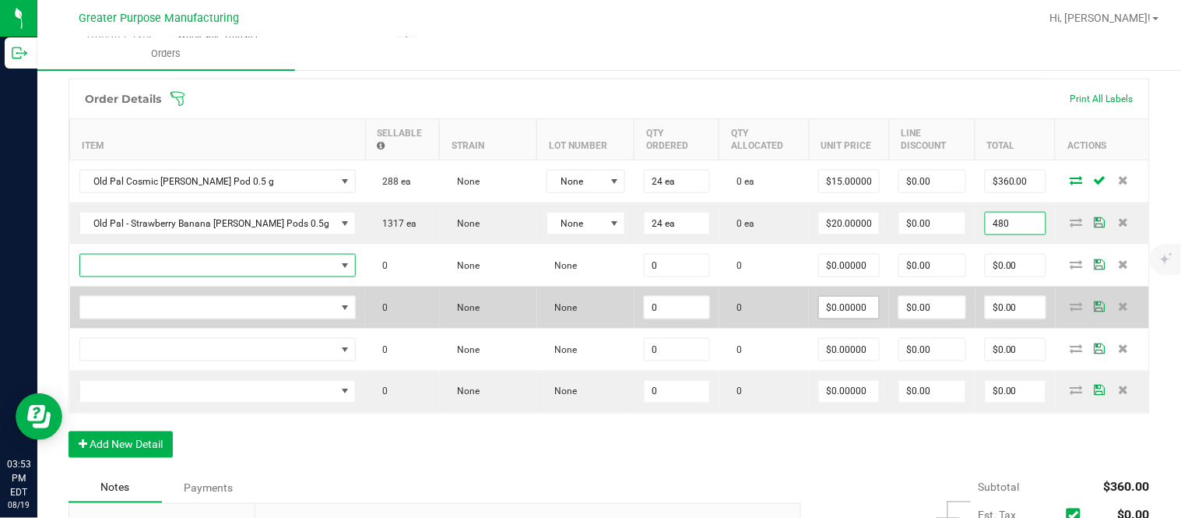
type input "$480.00"
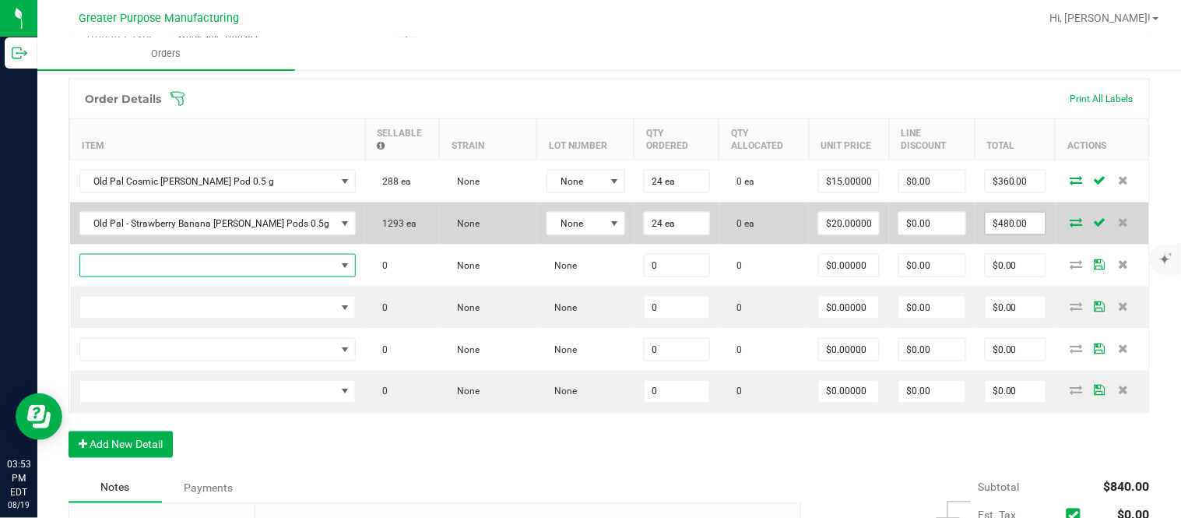
click at [994, 230] on input "$480.00" at bounding box center [1016, 224] width 60 height 22
paste input "36"
type input "360"
type input "$15.00000"
type input "$360.00"
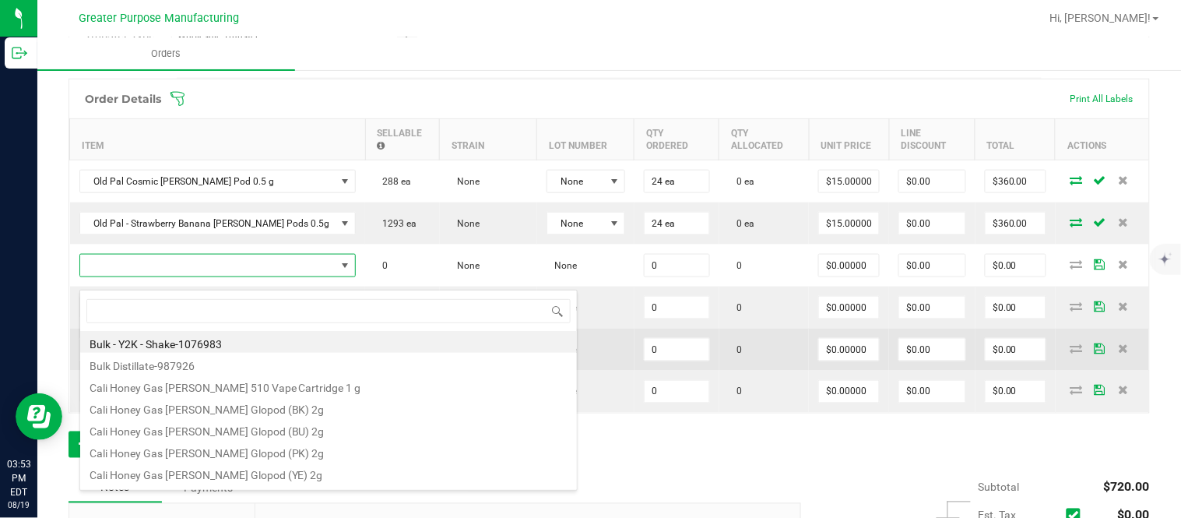
scroll to position [23, 224]
type input "1.3.29.970.0"
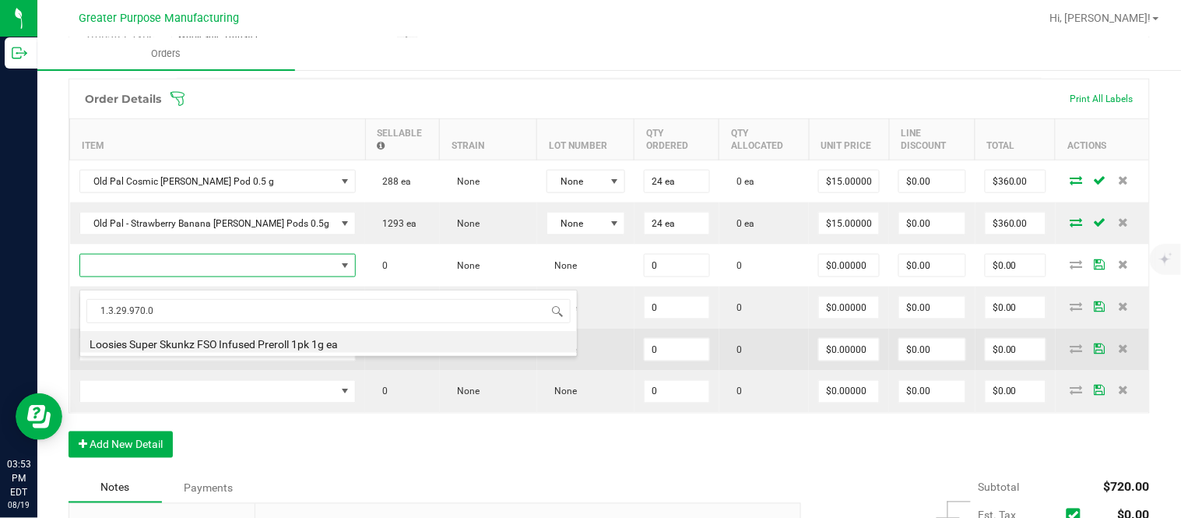
type input "0.0000 g"
type input "$11.00000"
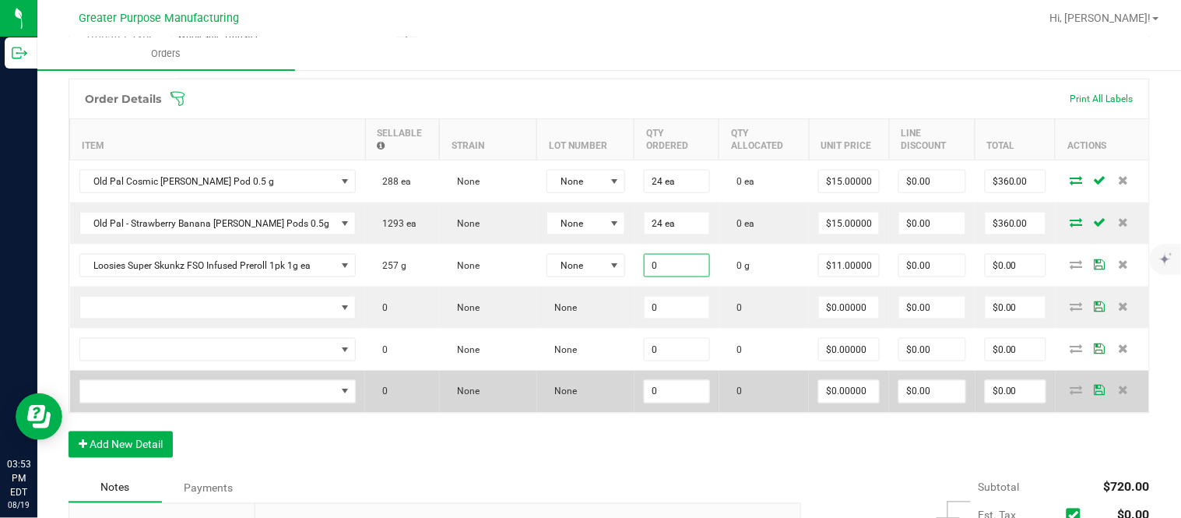
paste input "17"
type input "17.0000 g"
type input "11"
type input "$187.00"
type input "$11.00000"
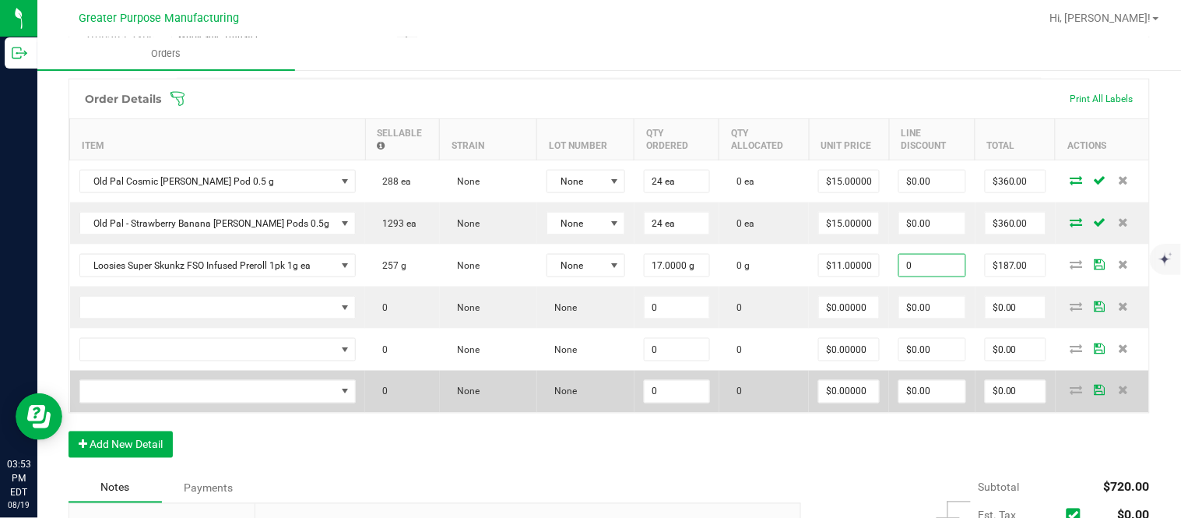
type input "$0.00"
type input "$187.00"
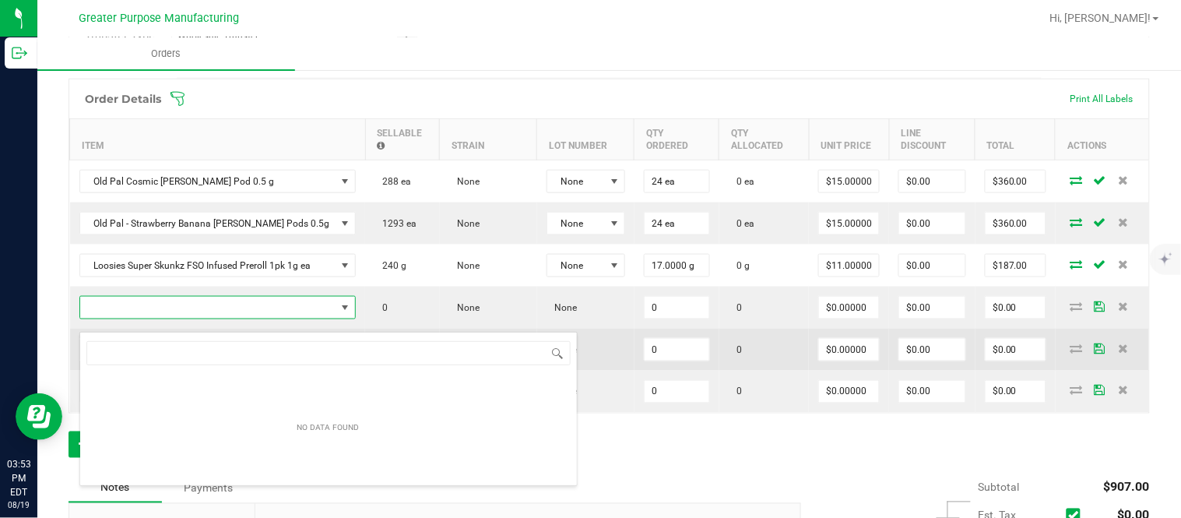
scroll to position [23, 257]
type input "1.25.132.344.0"
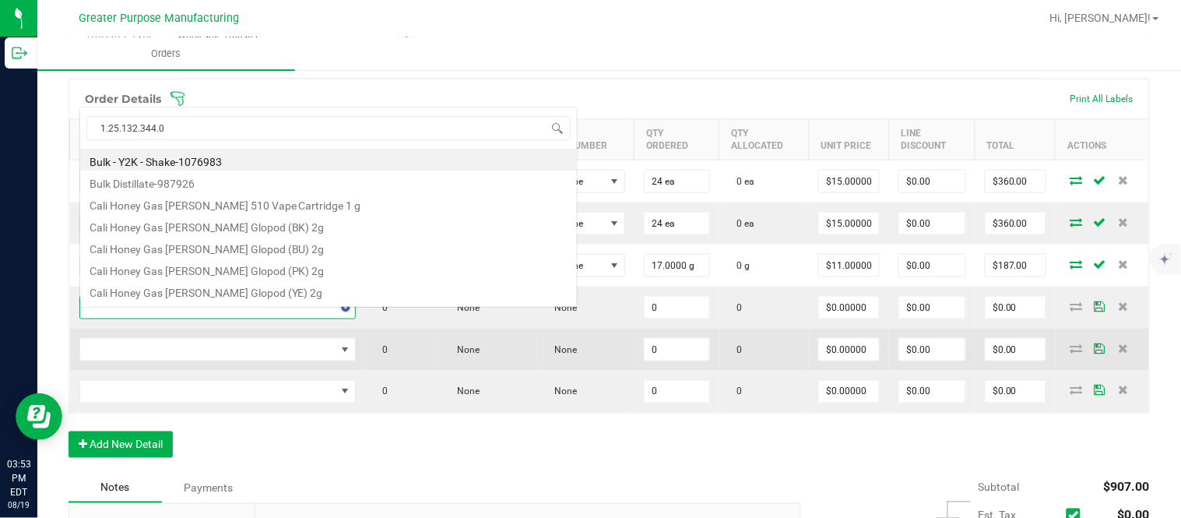
scroll to position [27, 0]
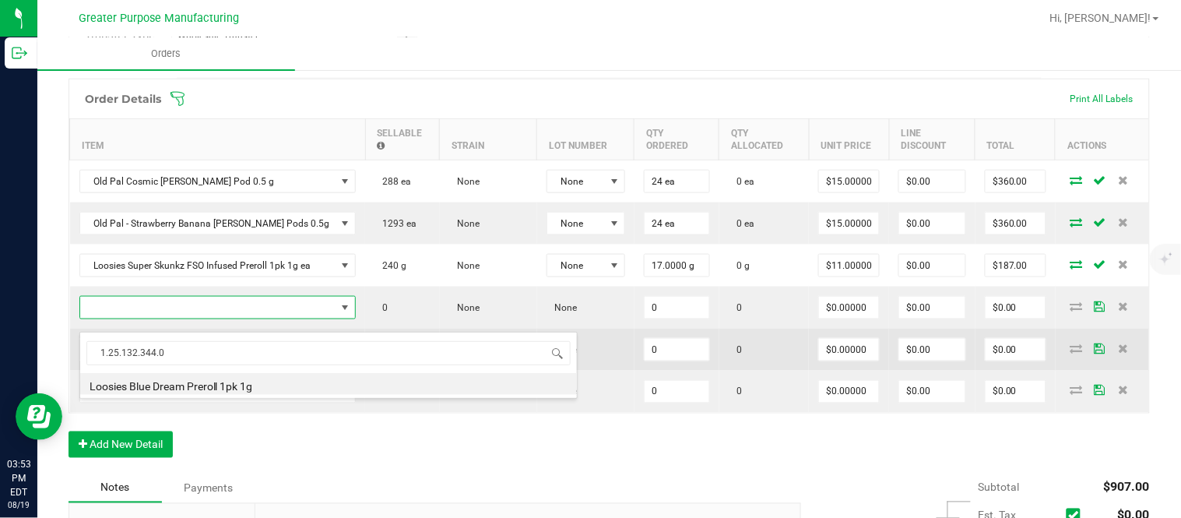
type input "0 ea"
type input "$6.50000"
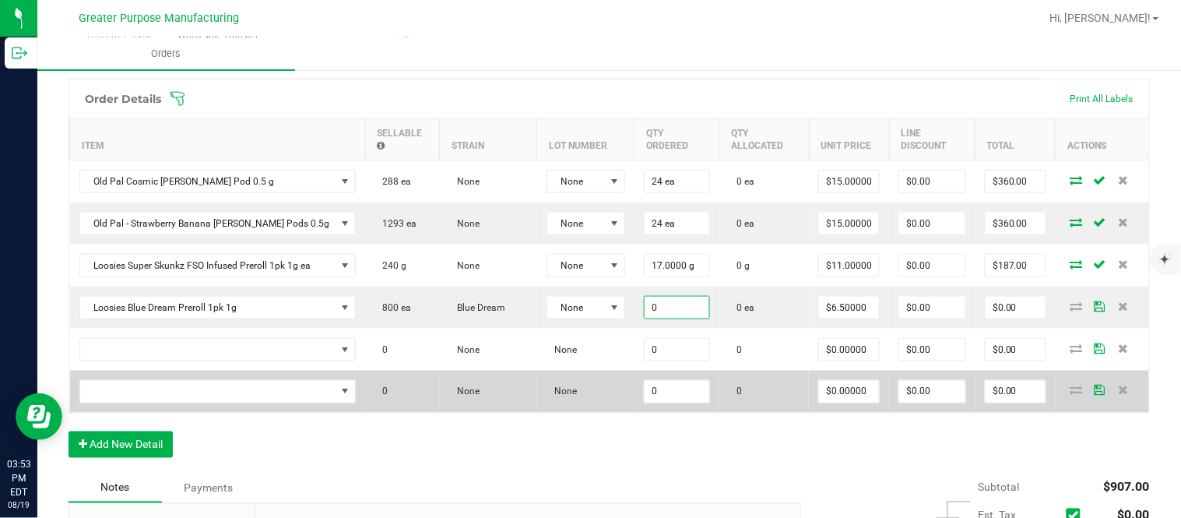
paste input "4"
type input "40"
type input "6.5"
type input "40 ea"
type input "$260.00"
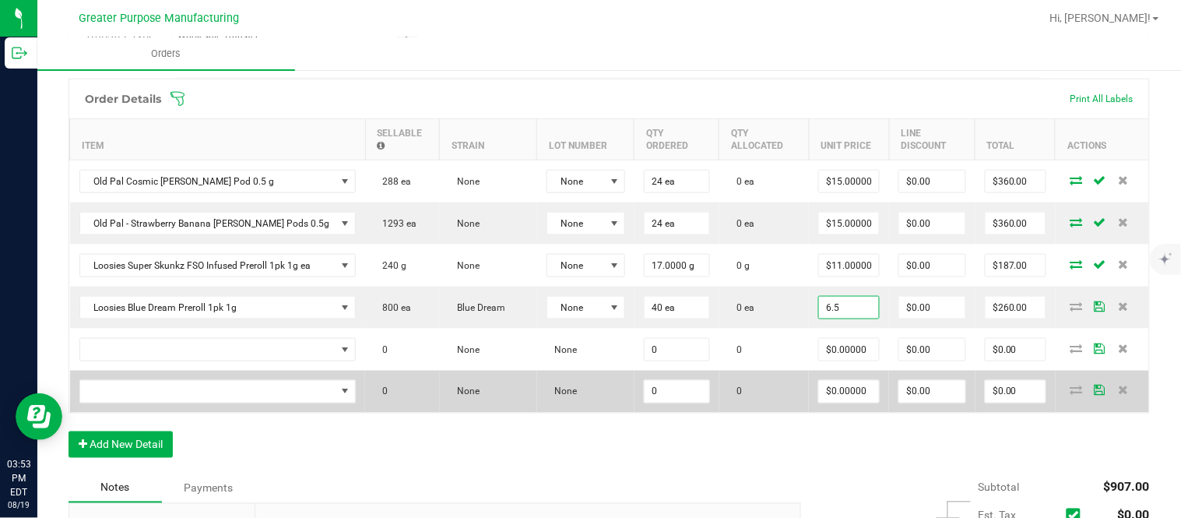
type input "$6.50000"
type input "0"
type input "260"
type input "$0.00"
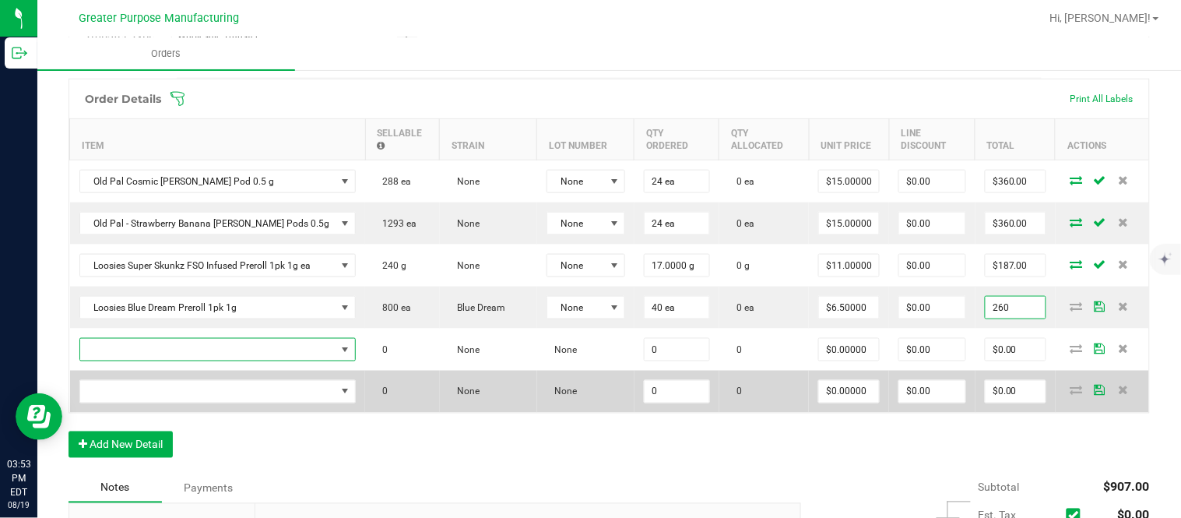
type input "$260.00"
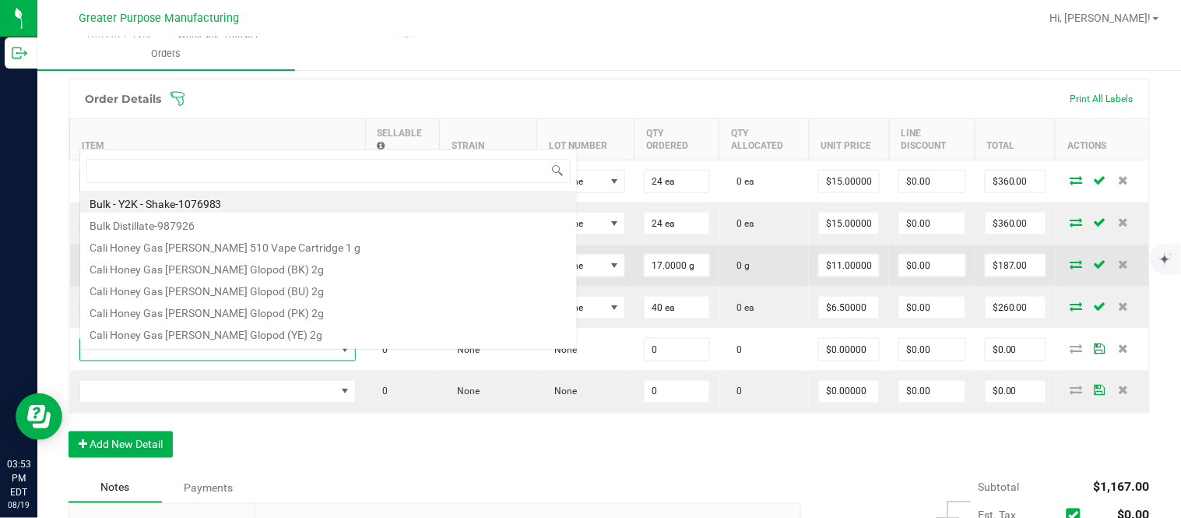
scroll to position [23, 257]
type input "1.5.7.944.0"
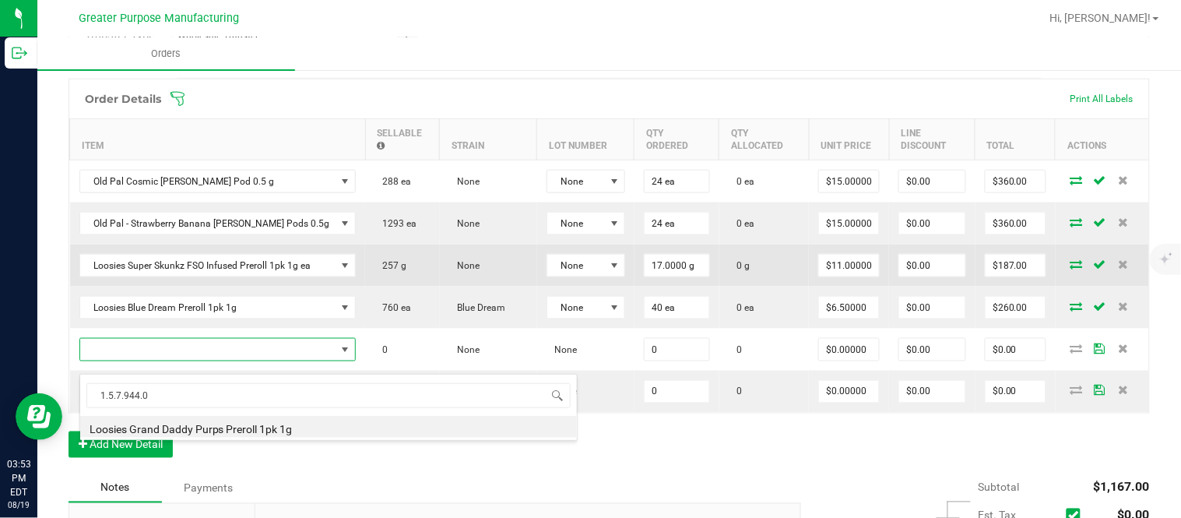
type input "0 ea"
type input "$6.50000"
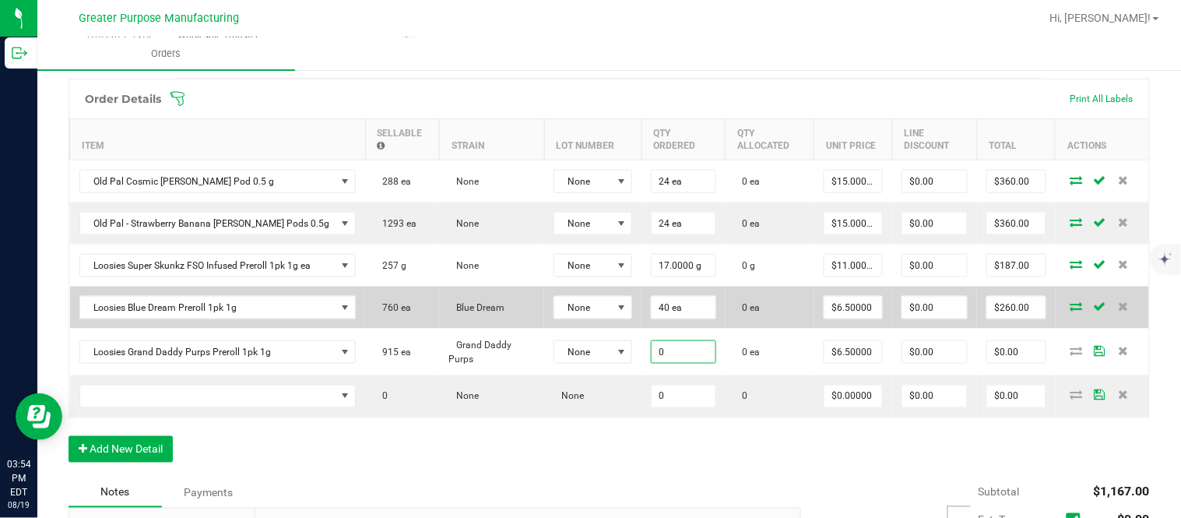
paste input "4"
type input "40 ea"
type input "6.5"
type input "$260.00"
type input "$6.50000"
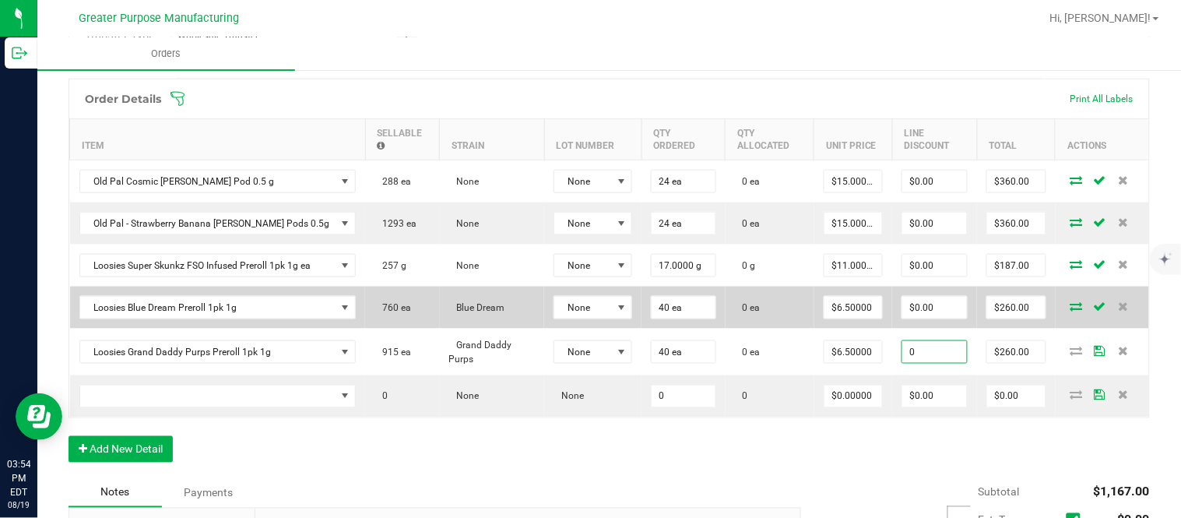
type input "$0.00"
type input "$260.00"
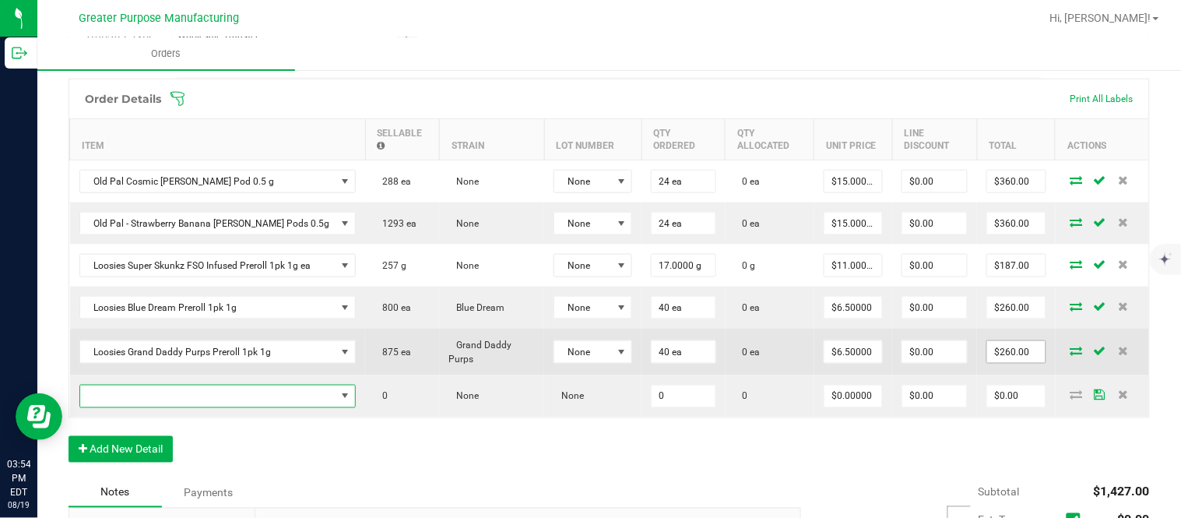
click at [999, 357] on input "$260.00" at bounding box center [1016, 352] width 58 height 22
paste input "30"
type input "300"
type input "$7.50000"
type input "$300.00"
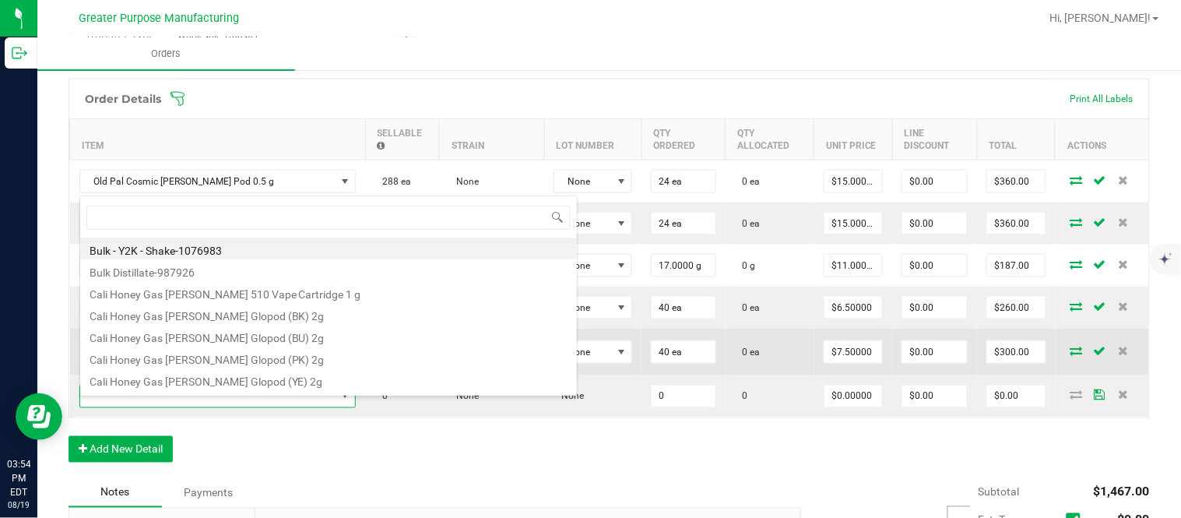
type input "1.5.7.1225.0"
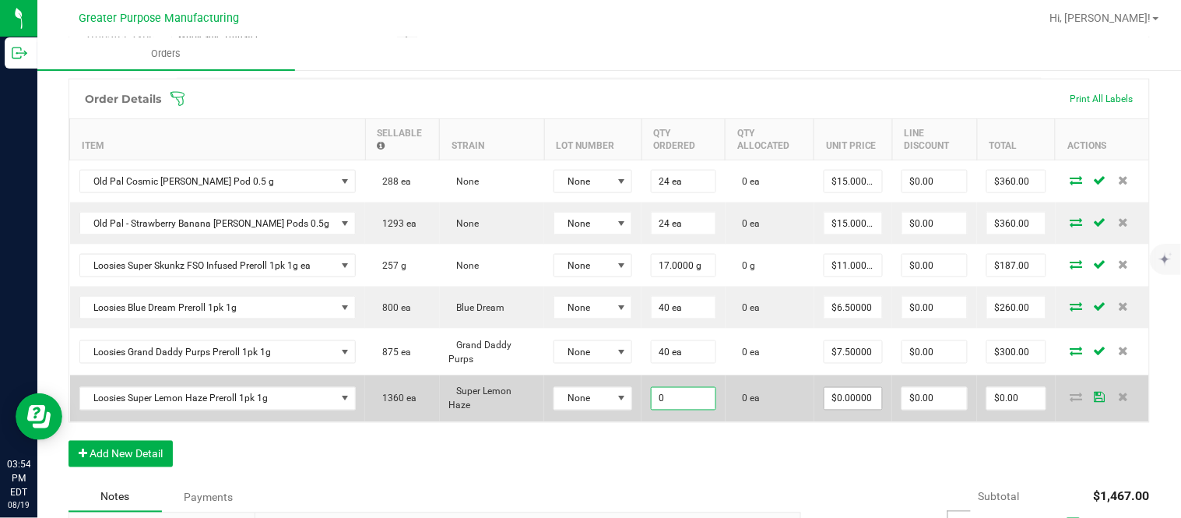
paste input "4"
type input "40 ea"
type input "0"
type input "$0.00000"
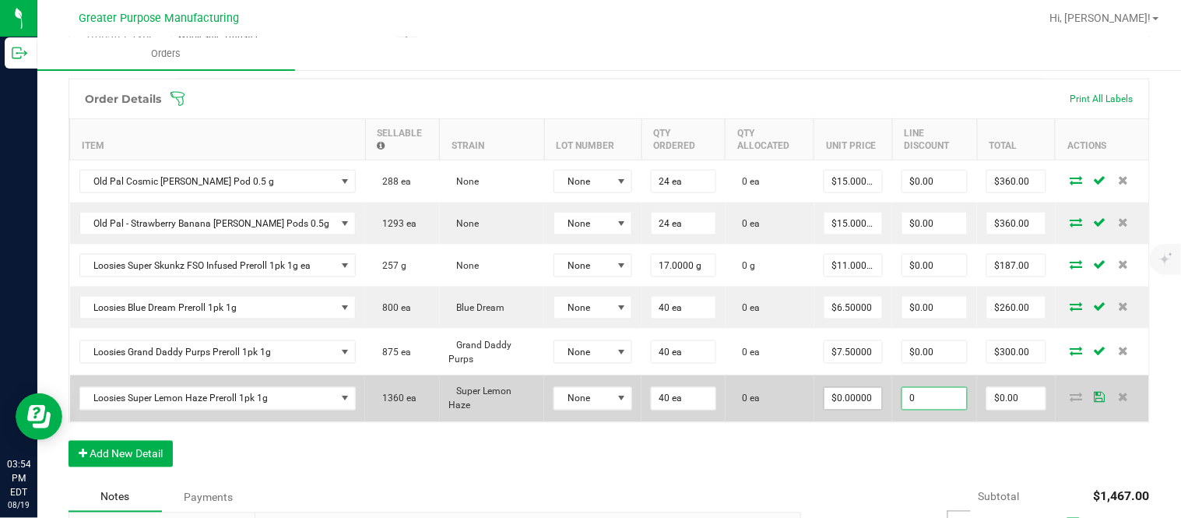
type input "$0.00"
type input "0"
click at [993, 408] on input "$0.00" at bounding box center [1016, 399] width 58 height 22
paste input "26"
type input "260"
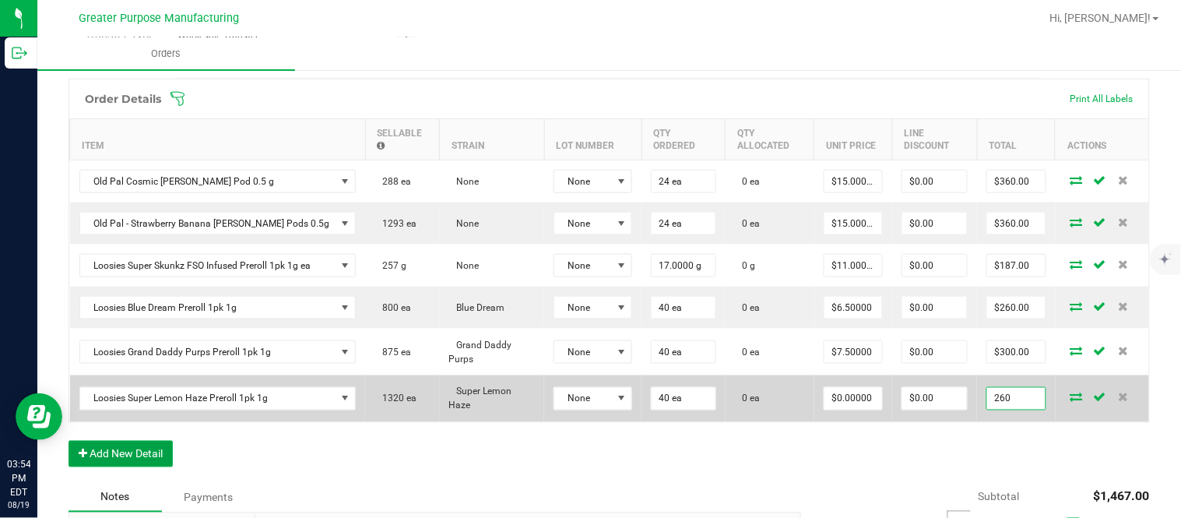
type input "$6.50000"
type input "$260.00"
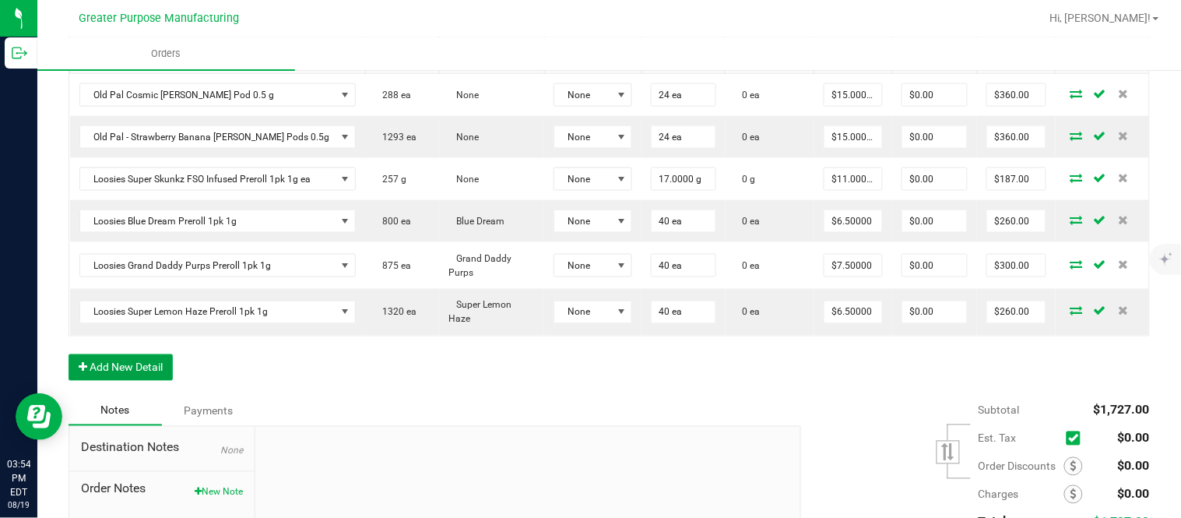
scroll to position [0, 0]
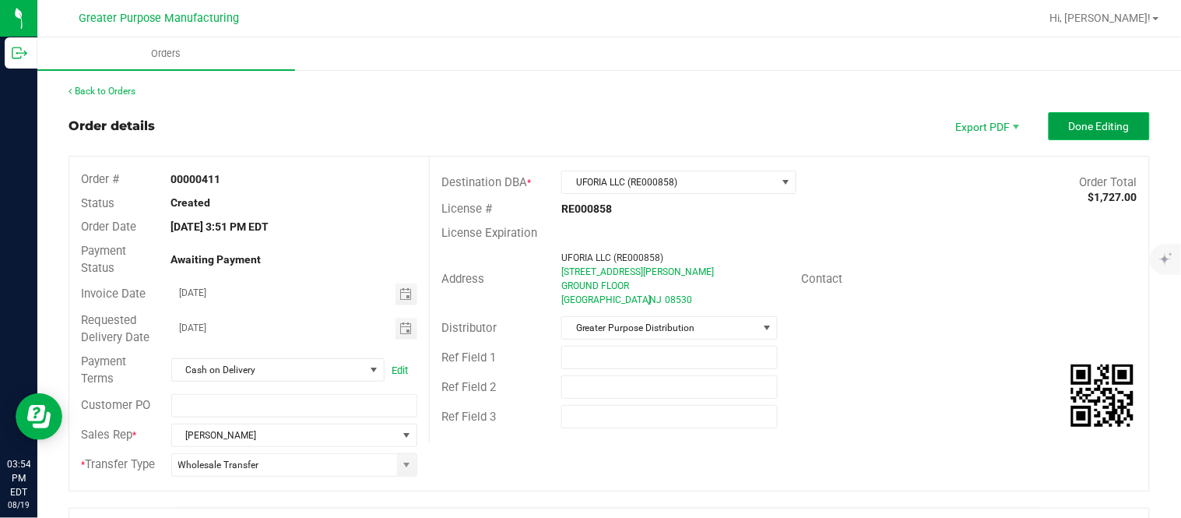
click at [1069, 128] on span "Done Editing" at bounding box center [1099, 126] width 61 height 12
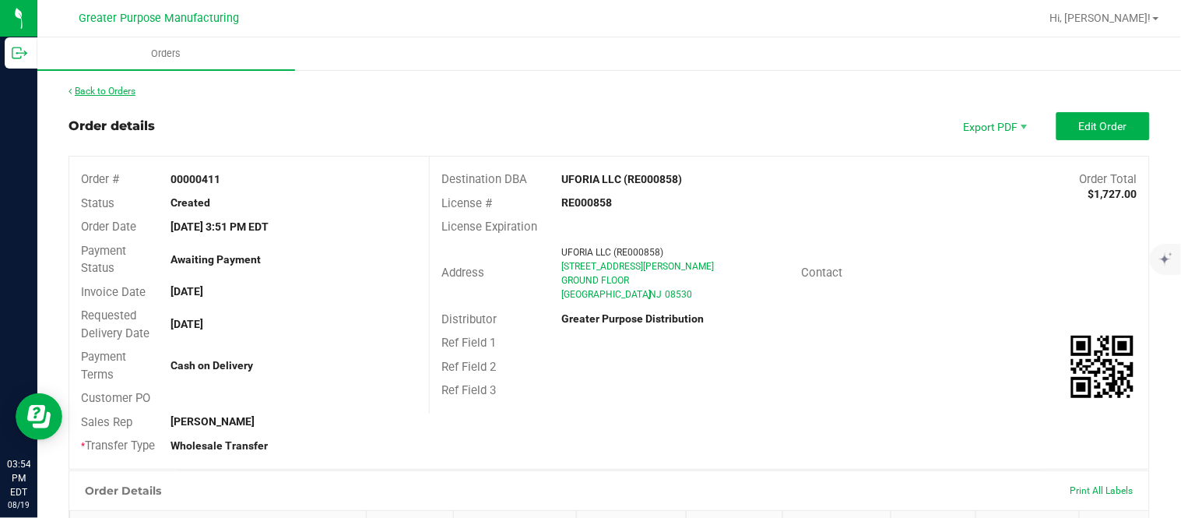
click at [102, 95] on link "Back to Orders" at bounding box center [102, 91] width 67 height 11
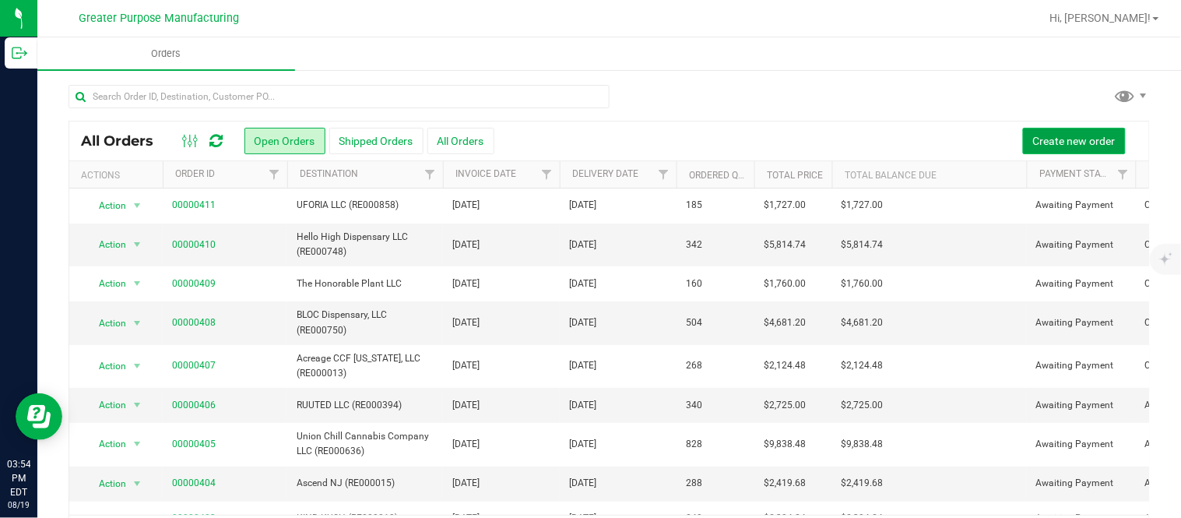
click at [1033, 144] on span "Create new order" at bounding box center [1074, 141] width 83 height 12
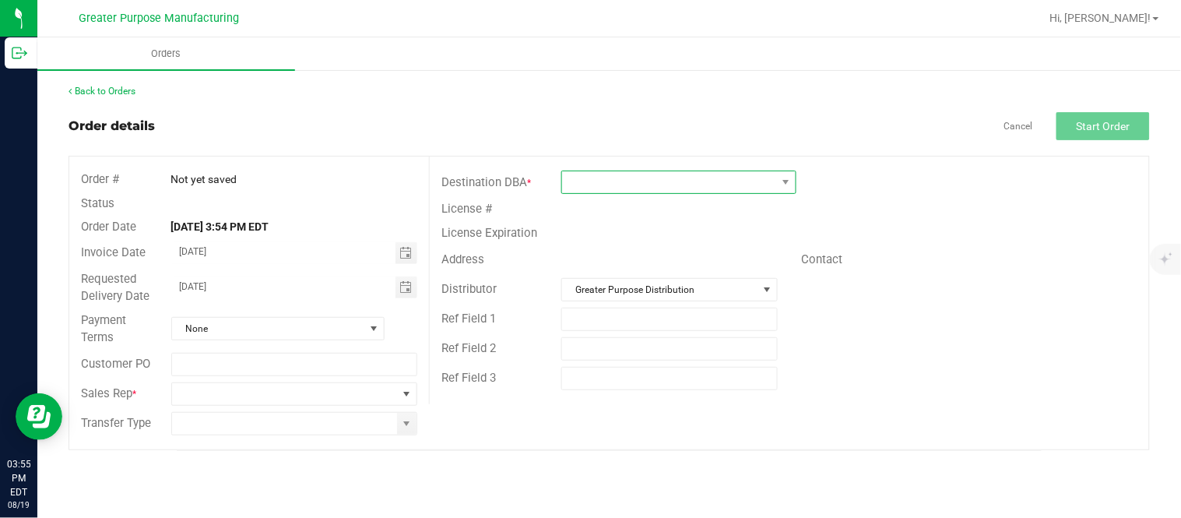
click at [737, 183] on span at bounding box center [669, 182] width 214 height 22
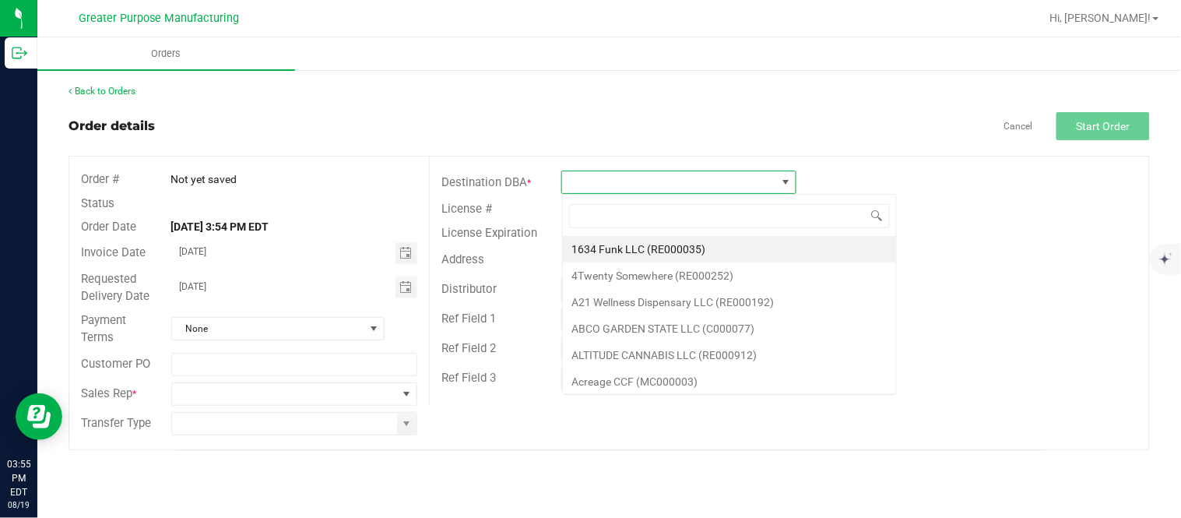
scroll to position [23, 234]
type input "RE000006"
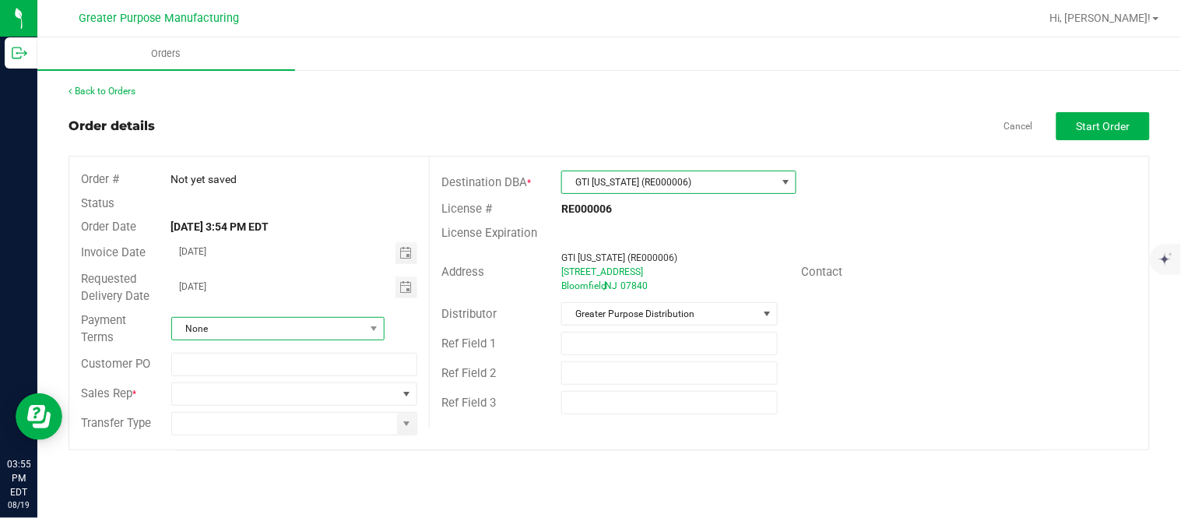
click at [344, 323] on span "None" at bounding box center [268, 329] width 192 height 22
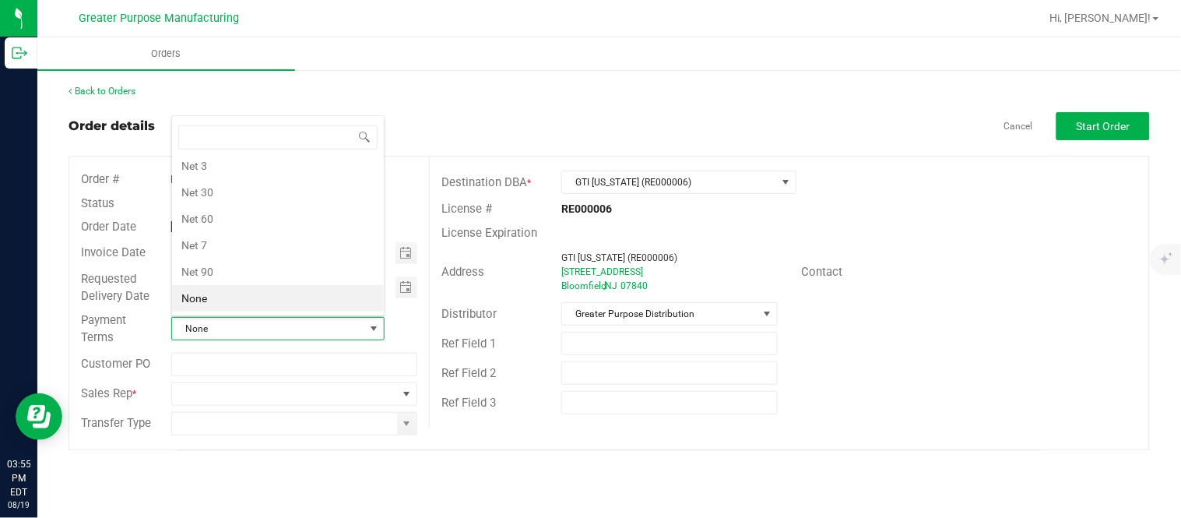
scroll to position [23, 210]
click at [302, 200] on li "Net 30" at bounding box center [278, 192] width 212 height 26
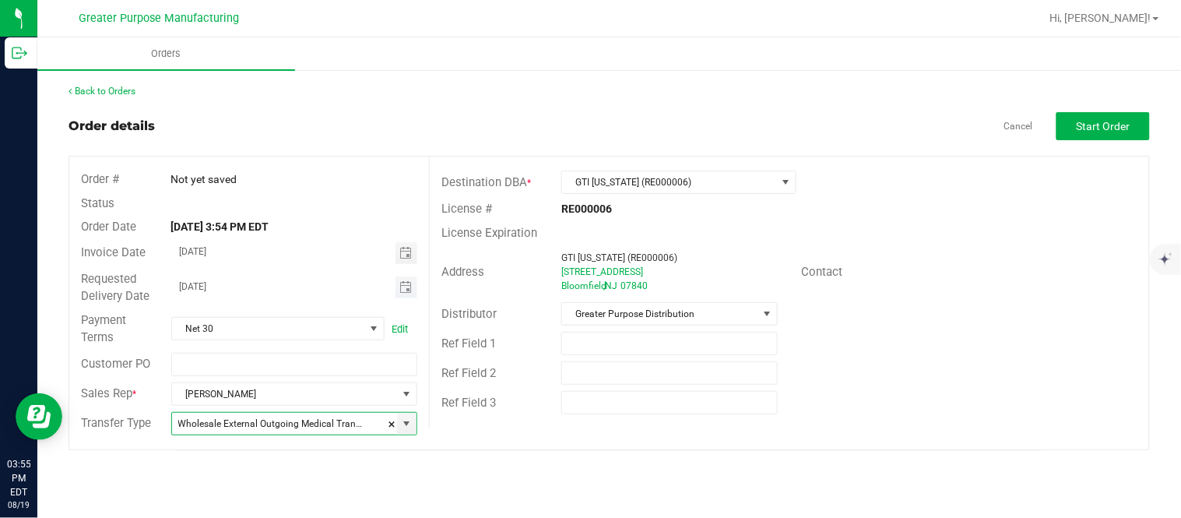
type input "Wholesale Transfer"
click at [1118, 122] on span "Start Order" at bounding box center [1104, 126] width 54 height 12
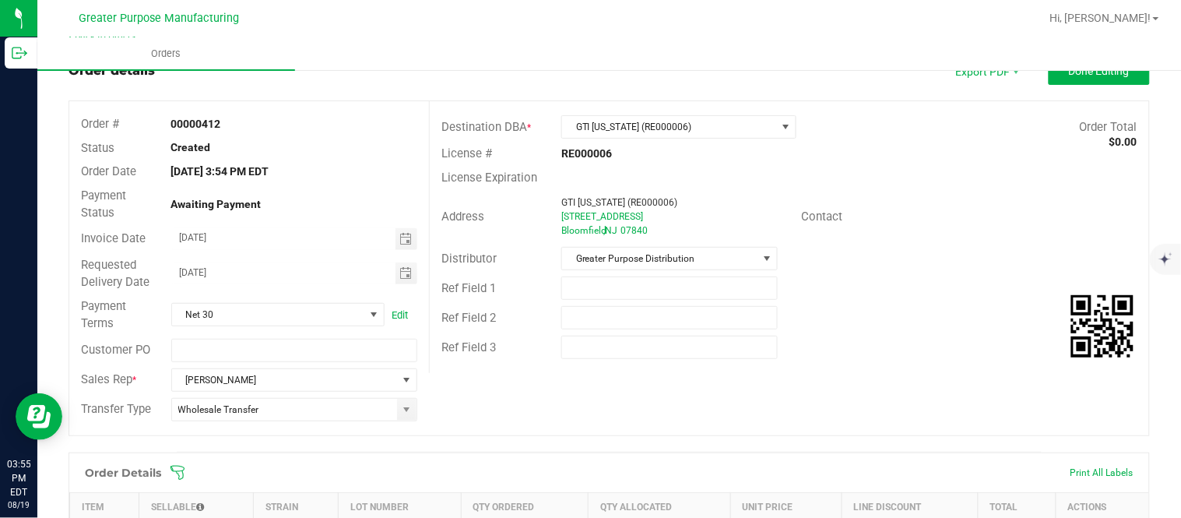
scroll to position [72, 0]
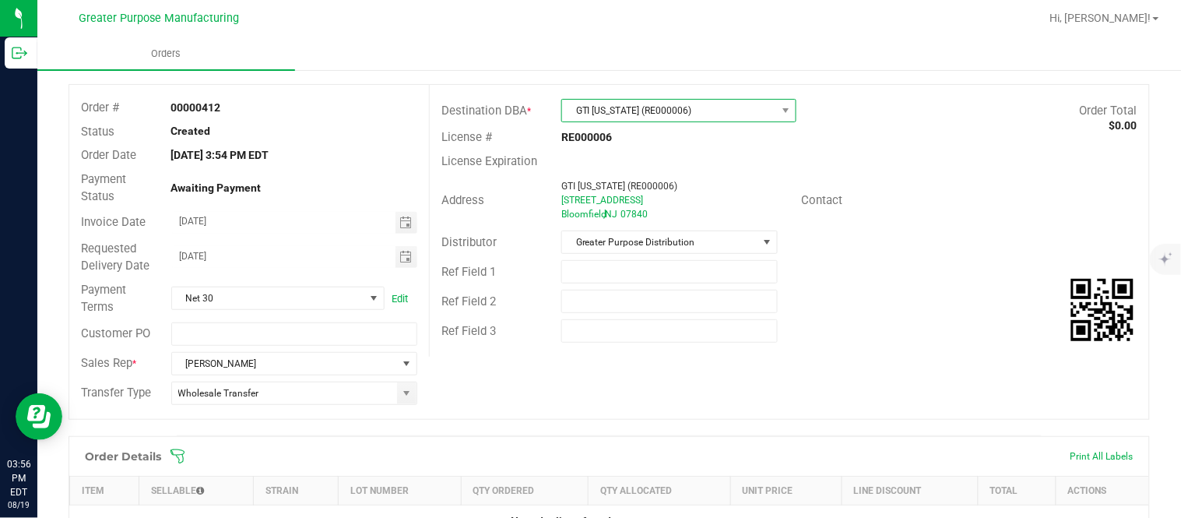
click at [710, 112] on span "GTI [US_STATE] (RE000006)" at bounding box center [669, 111] width 214 height 22
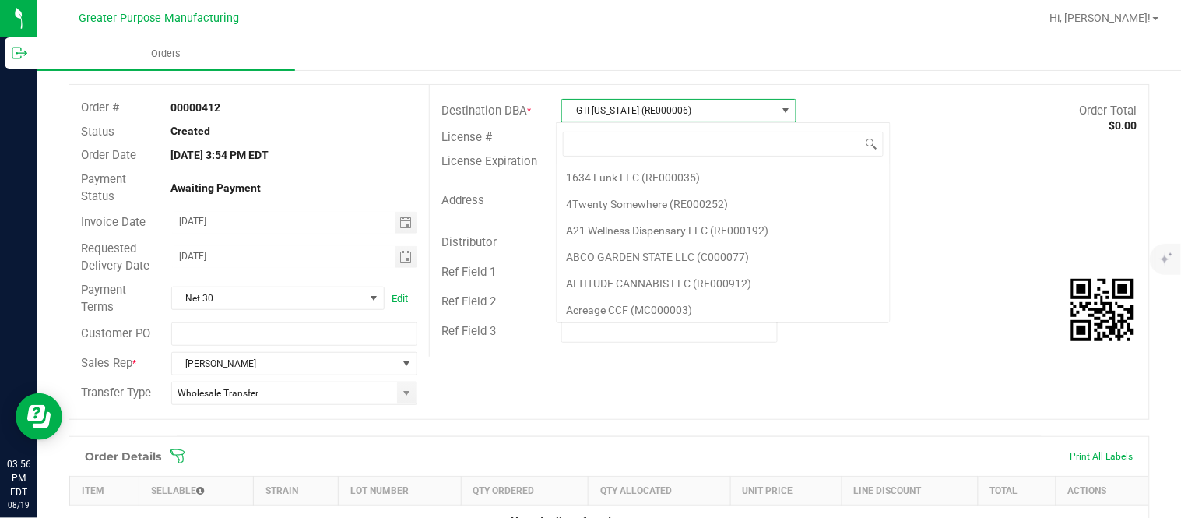
scroll to position [4024, 0]
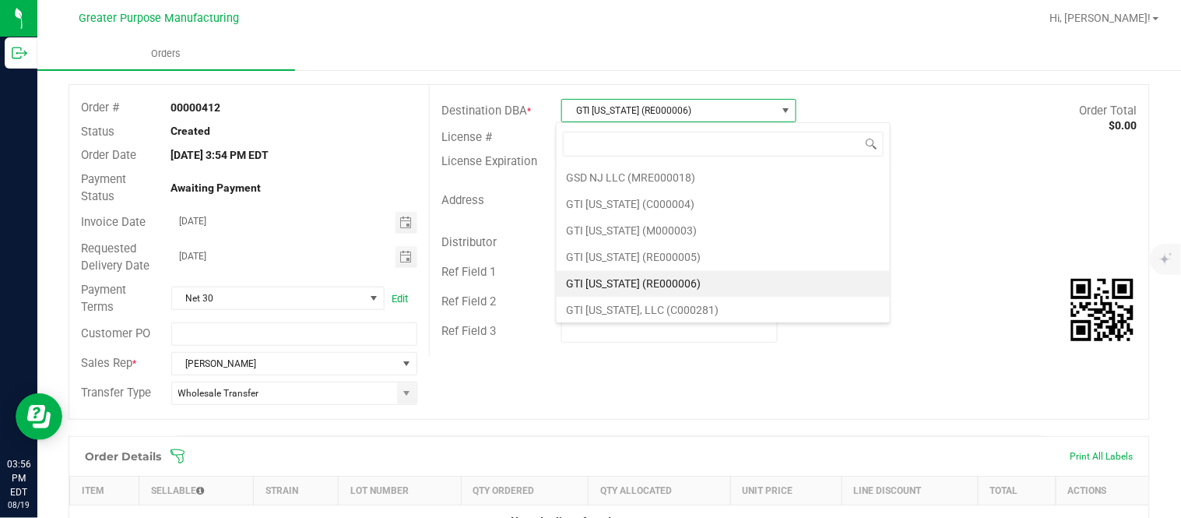
type input "RE000006"
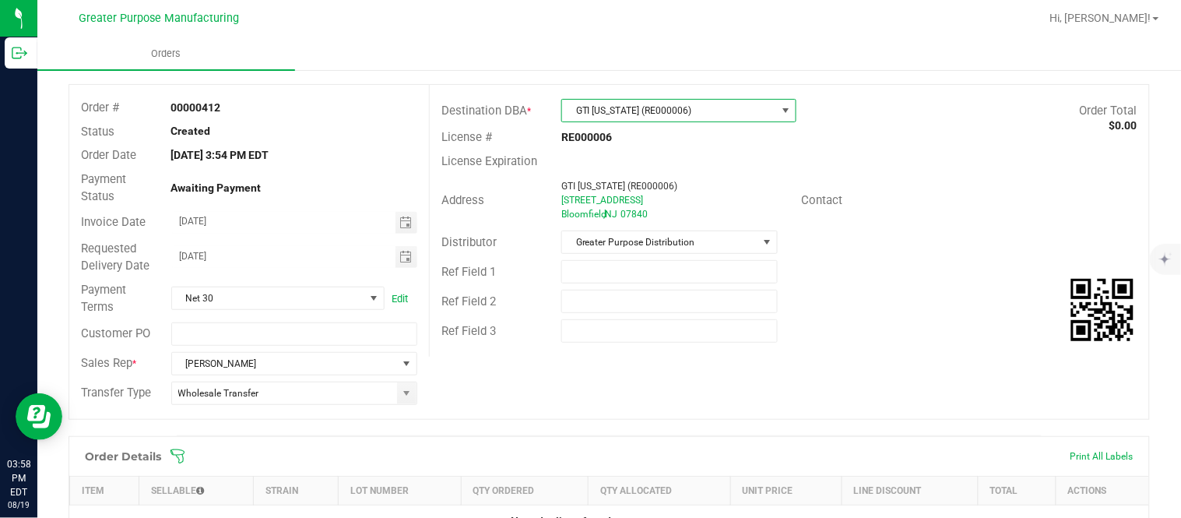
click at [742, 103] on span "GTI [US_STATE] (RE000006)" at bounding box center [669, 111] width 214 height 22
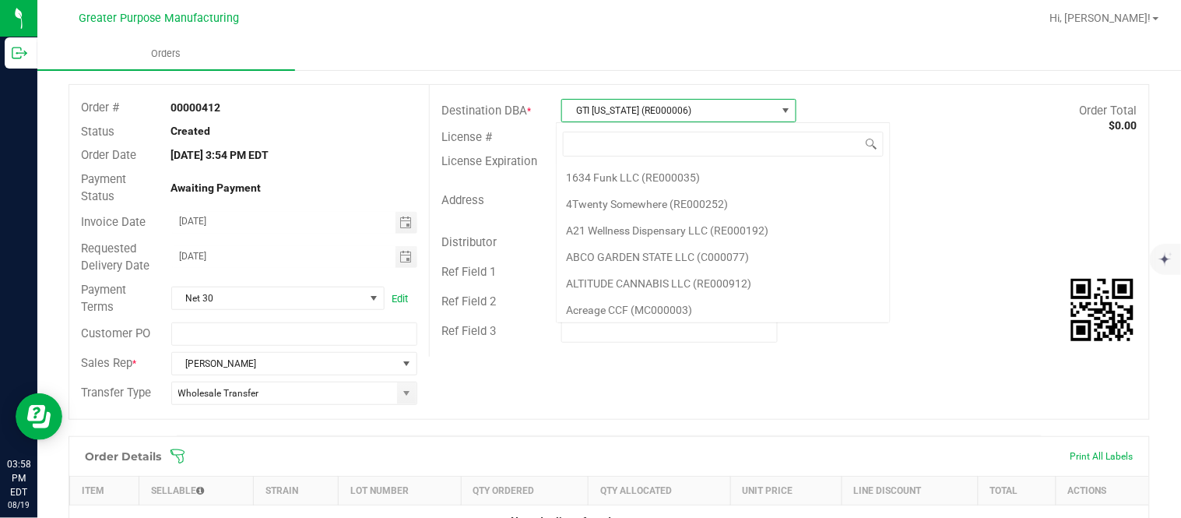
scroll to position [4024, 0]
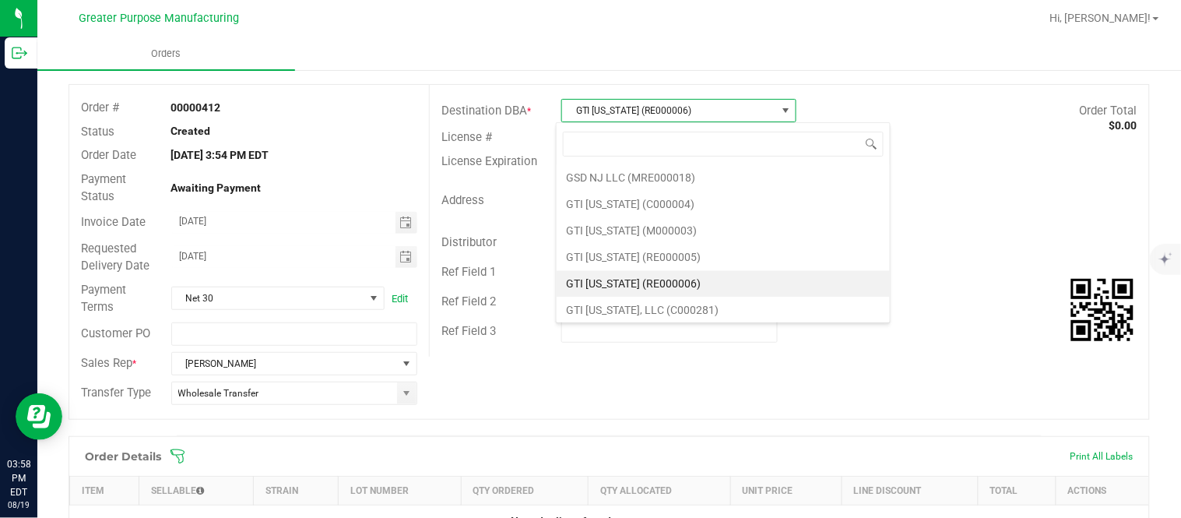
type input "RE000005"
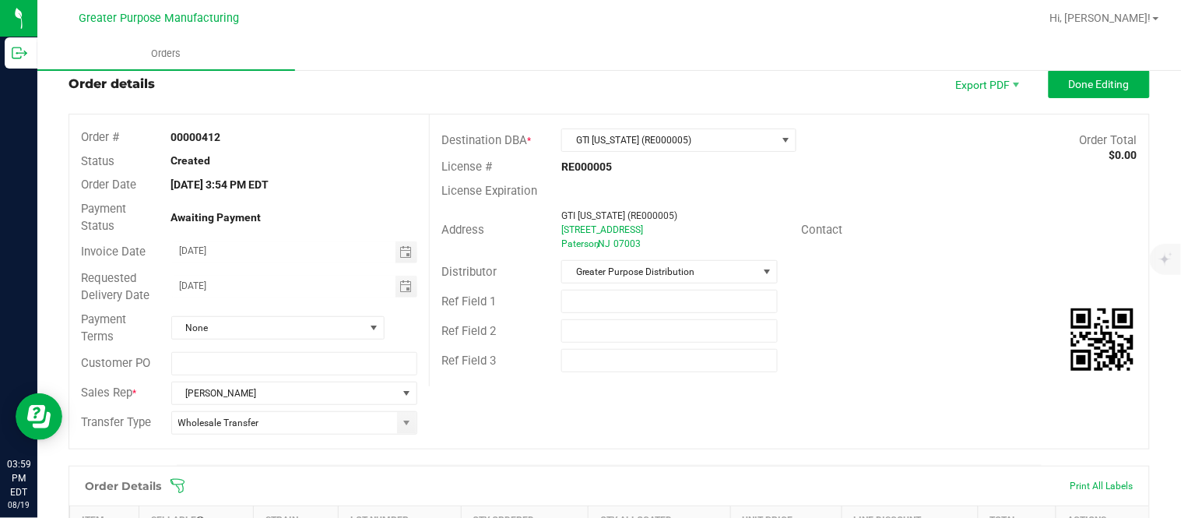
scroll to position [0, 0]
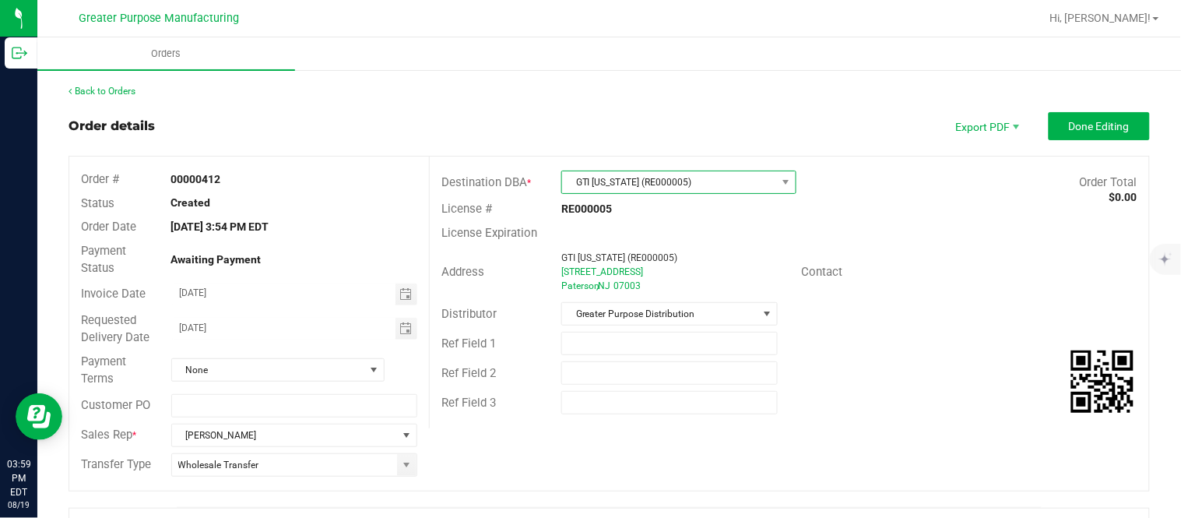
click at [695, 179] on span "GTI [US_STATE] (RE000005)" at bounding box center [669, 182] width 214 height 22
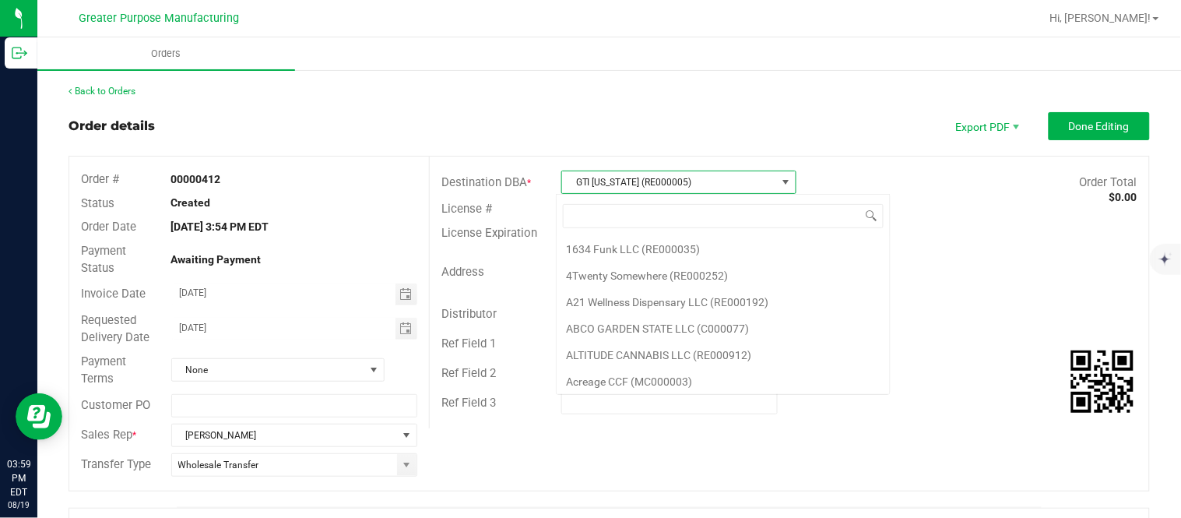
scroll to position [3998, 0]
type input "RE000012"
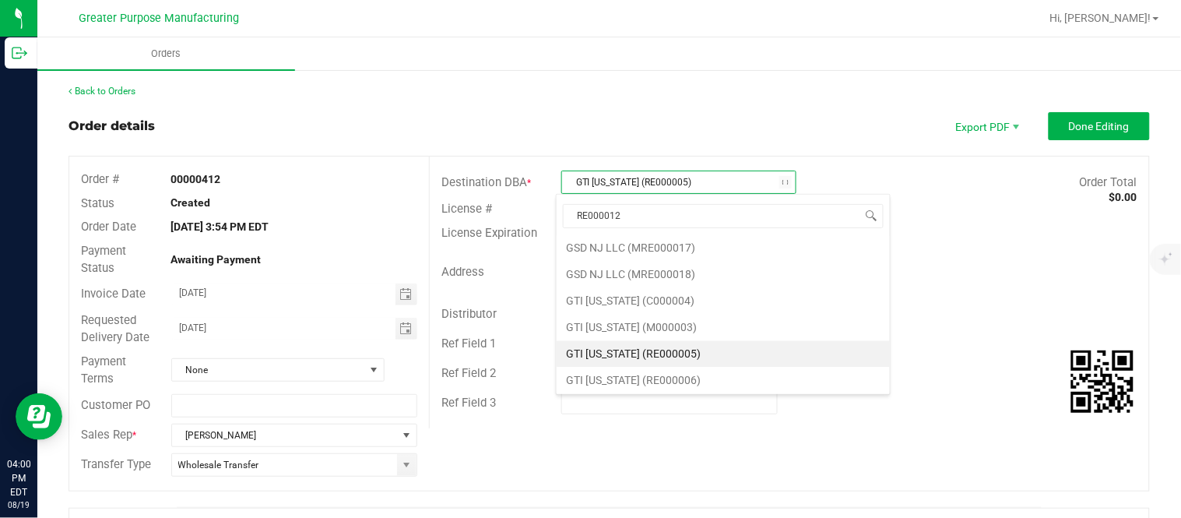
scroll to position [0, 0]
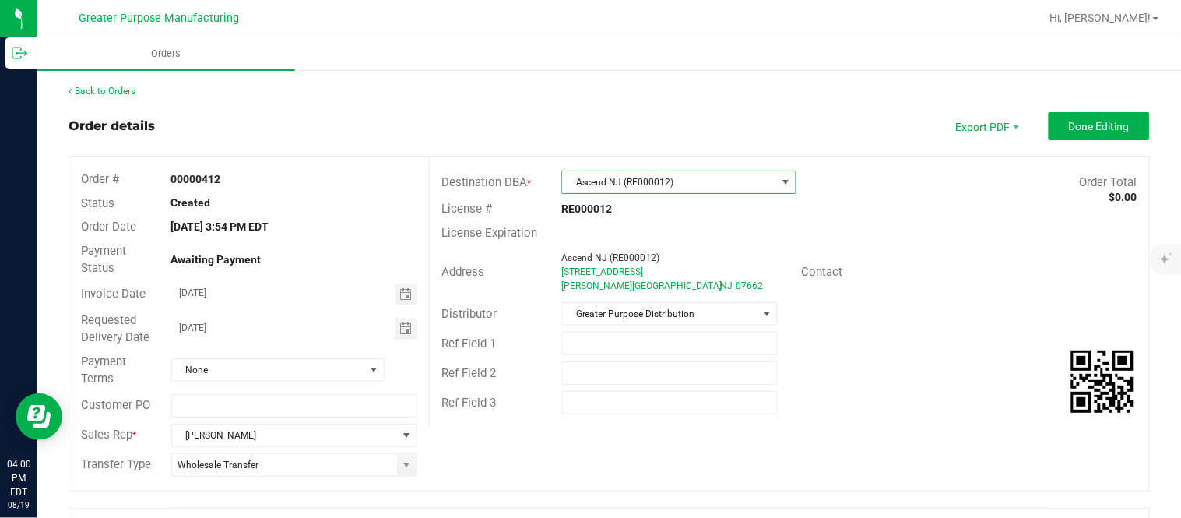
click at [301, 382] on div "Payment Terms None" at bounding box center [249, 370] width 360 height 41
click at [301, 370] on span "None" at bounding box center [268, 370] width 192 height 22
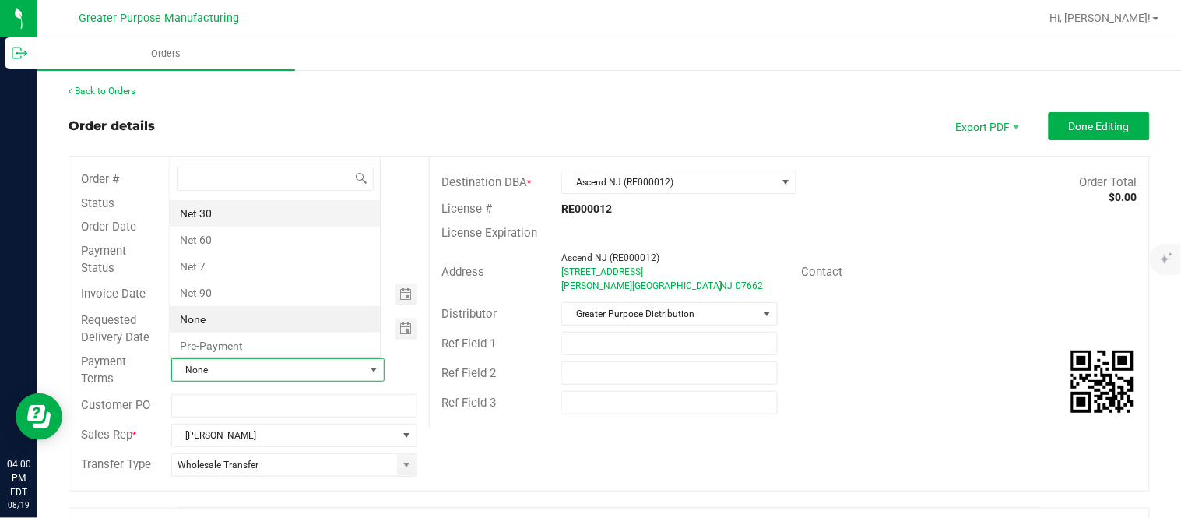
scroll to position [244, 0]
click at [275, 210] on li "Net 30" at bounding box center [275, 208] width 209 height 26
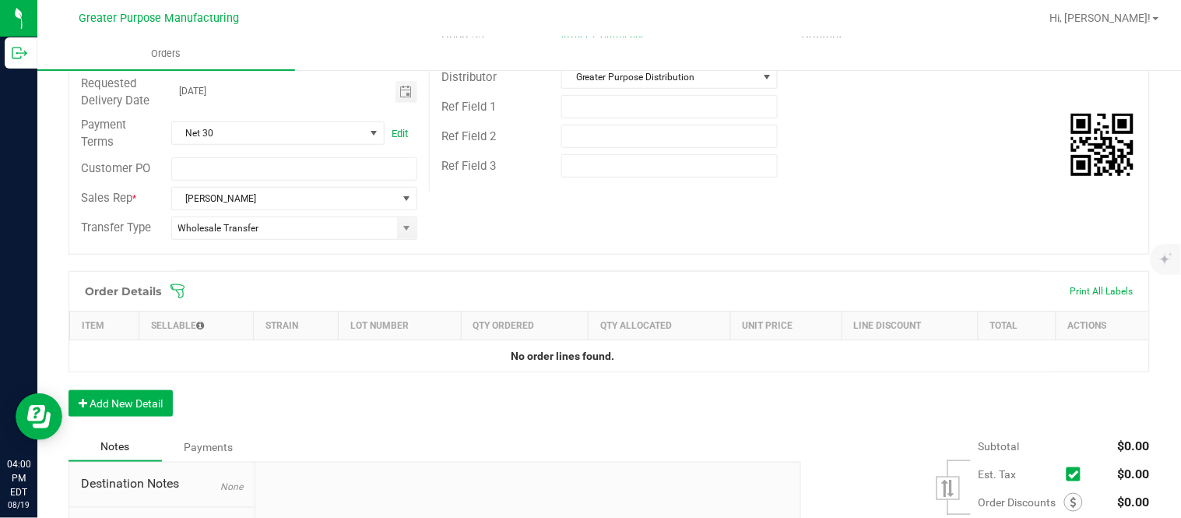
scroll to position [274, 0]
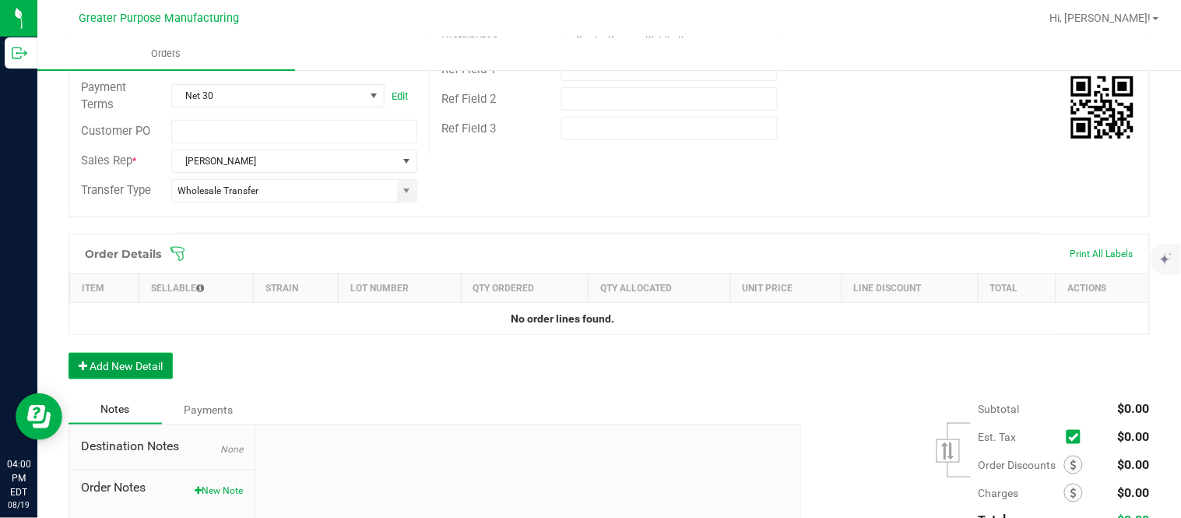
click at [166, 363] on button "Add New Detail" at bounding box center [121, 366] width 104 height 26
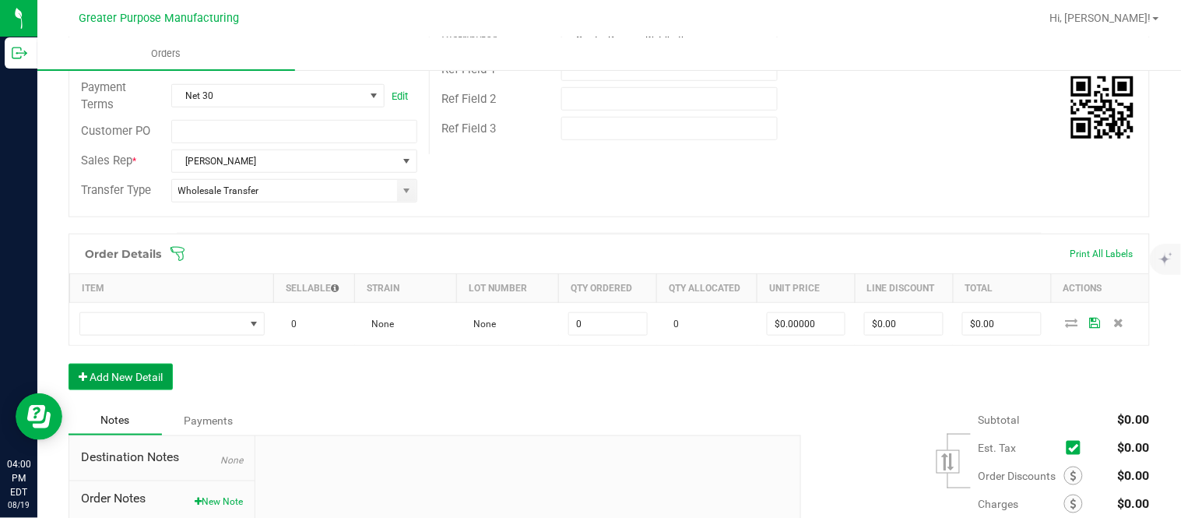
click at [69, 364] on button "Add New Detail" at bounding box center [121, 377] width 104 height 26
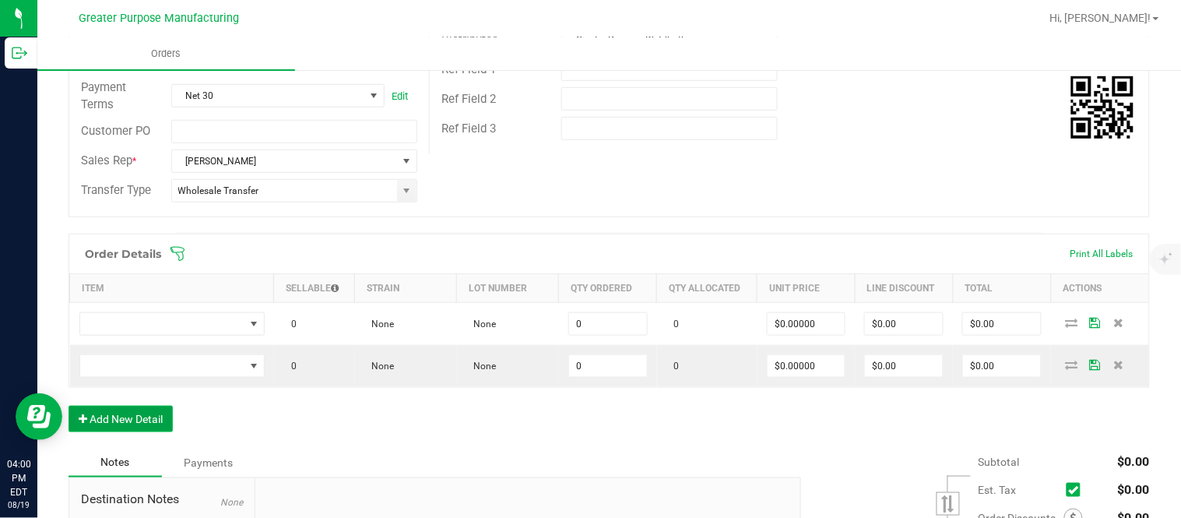
click at [69, 406] on button "Add New Detail" at bounding box center [121, 419] width 104 height 26
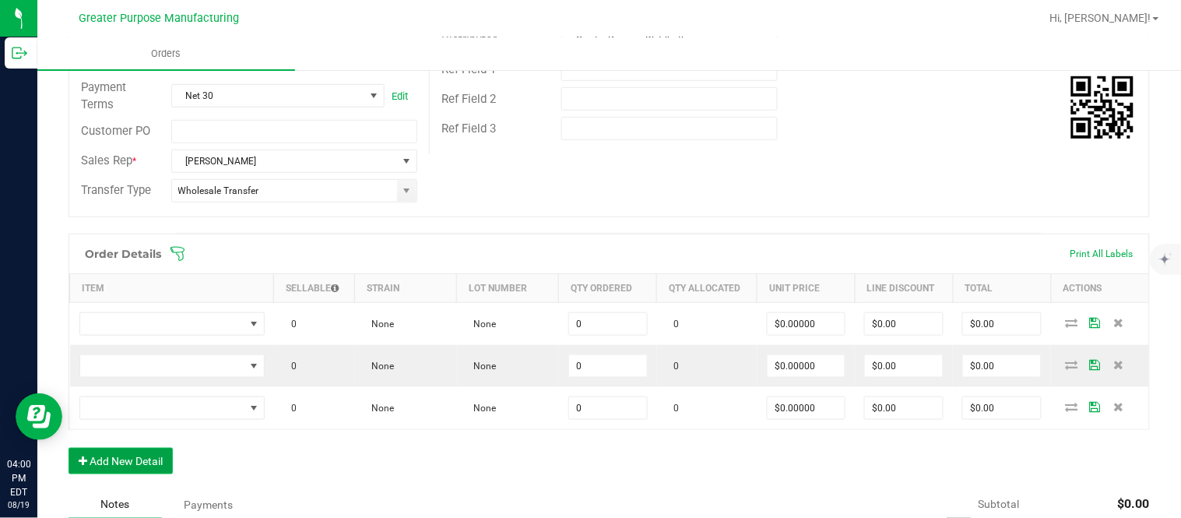
click at [69, 448] on button "Add New Detail" at bounding box center [121, 461] width 104 height 26
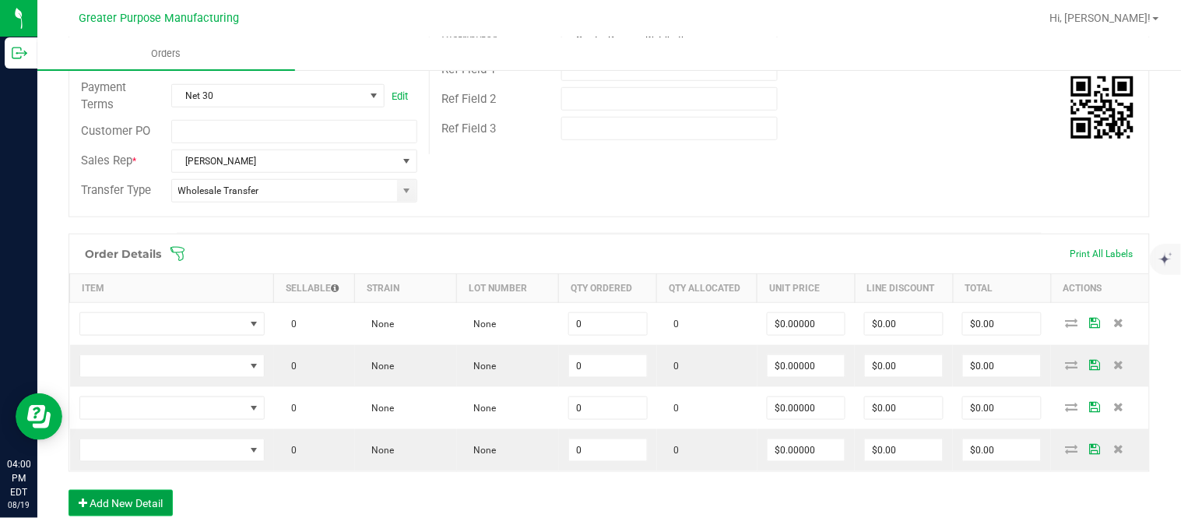
click at [69, 490] on button "Add New Detail" at bounding box center [121, 503] width 104 height 26
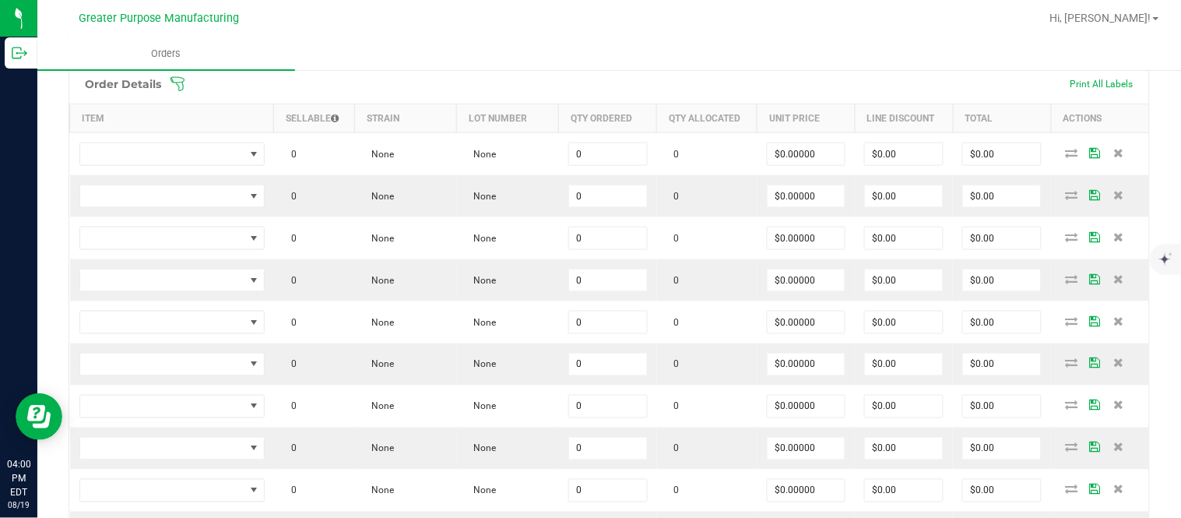
scroll to position [447, 0]
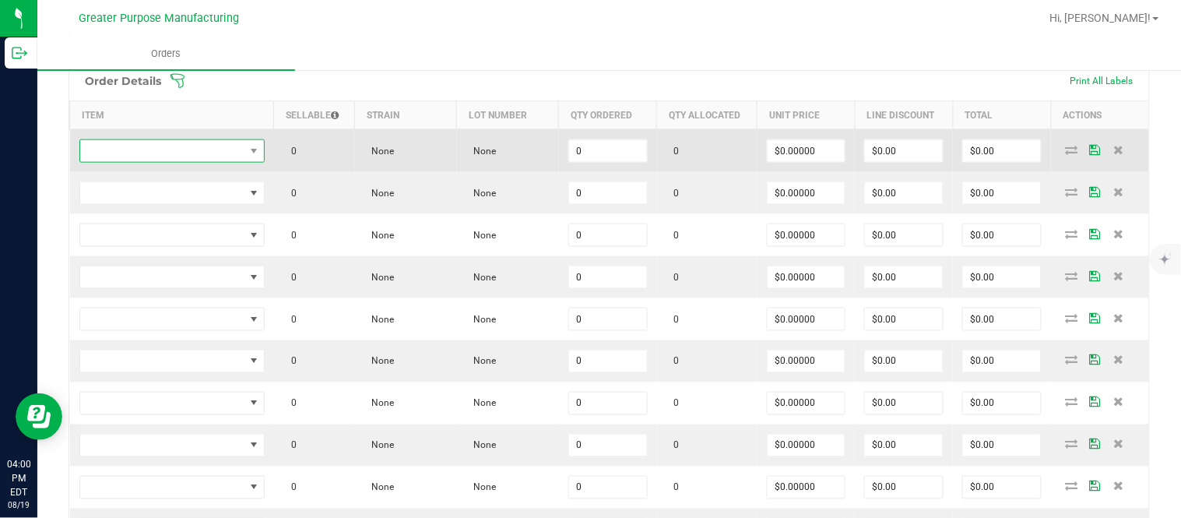
click at [230, 146] on span "NO DATA FOUND" at bounding box center [162, 151] width 164 height 22
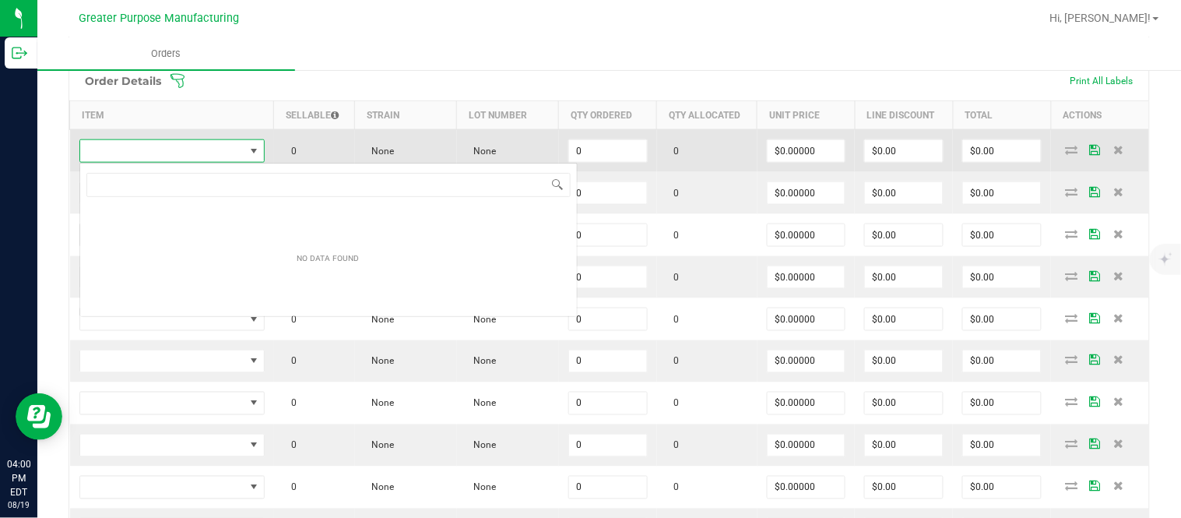
scroll to position [23, 183]
type input "1.37.60.994.0"
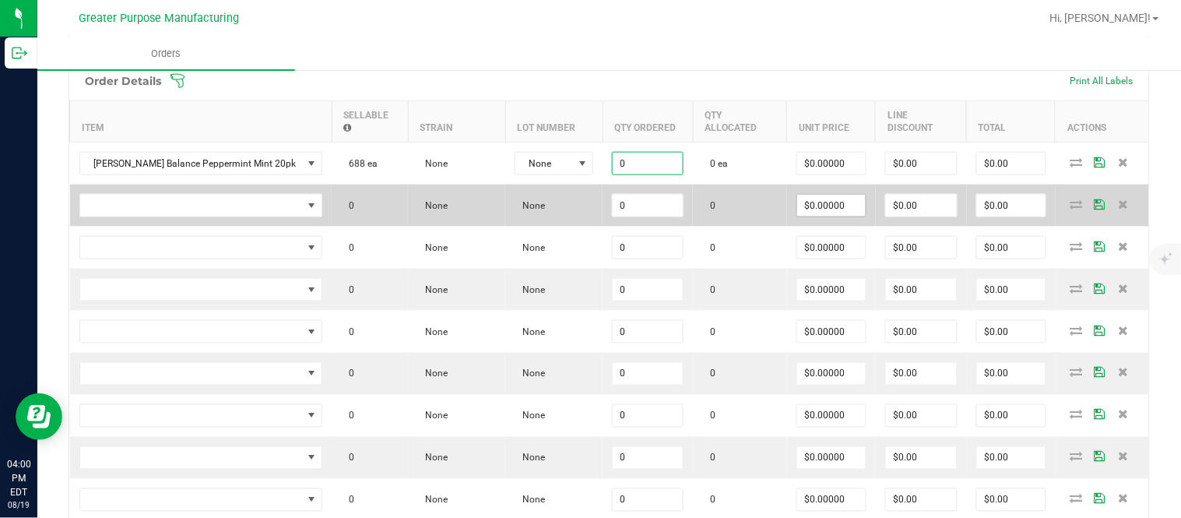
paste input "12"
type input "12 ea"
type input "$0.00000"
type input "$0.00"
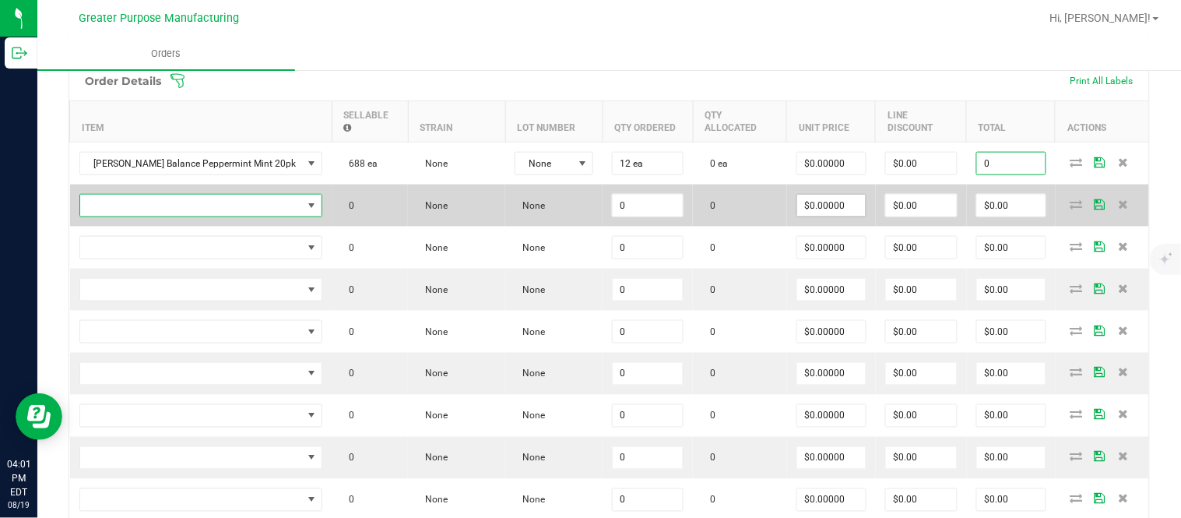
type input "$0.00"
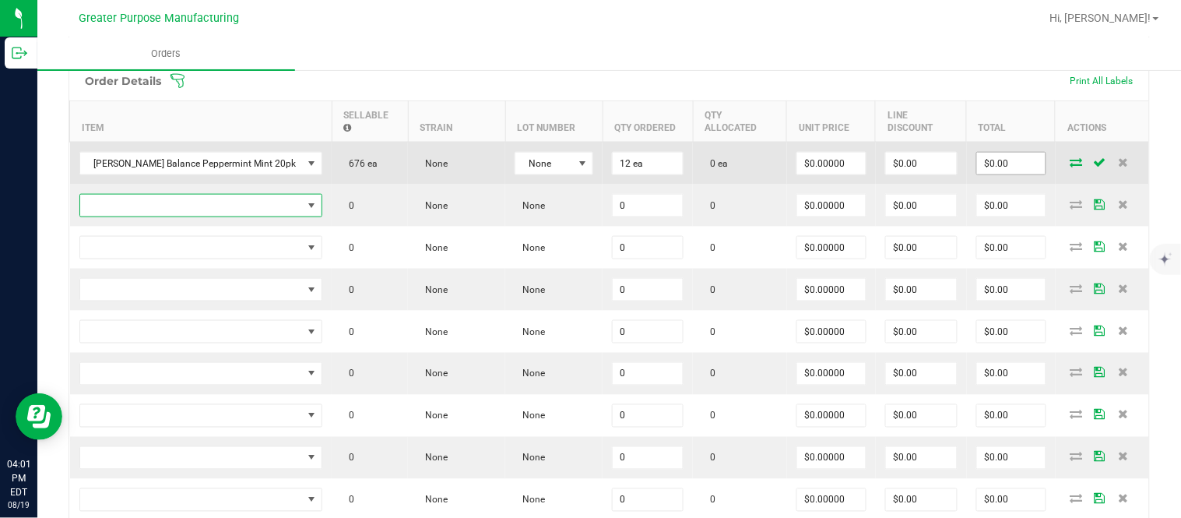
click at [993, 171] on input "$0.00" at bounding box center [1011, 164] width 69 height 22
paste input "15"
type input "150"
type input "$12.50000"
type input "$150.00"
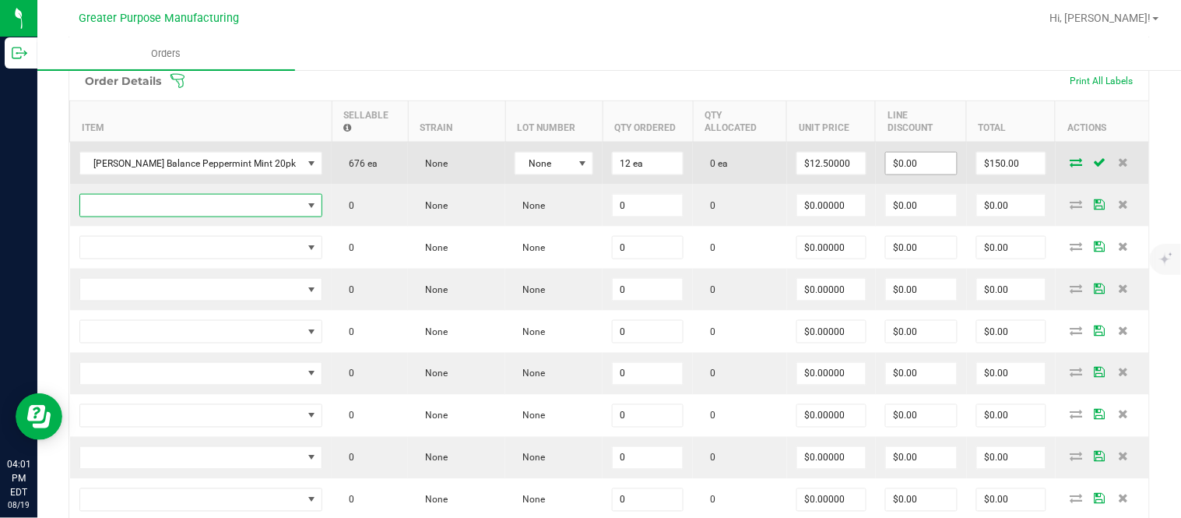
click at [907, 170] on input "$0.00" at bounding box center [921, 164] width 71 height 22
paste input "15"
type input "$15.00"
type input "$135.00"
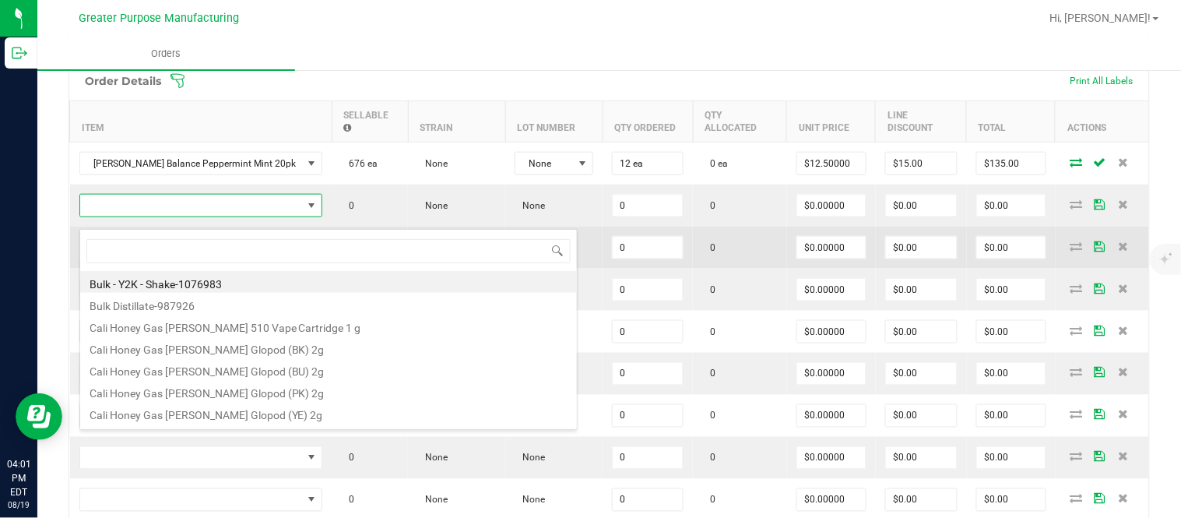
scroll to position [23, 220]
type input "1.37.60.994.0"
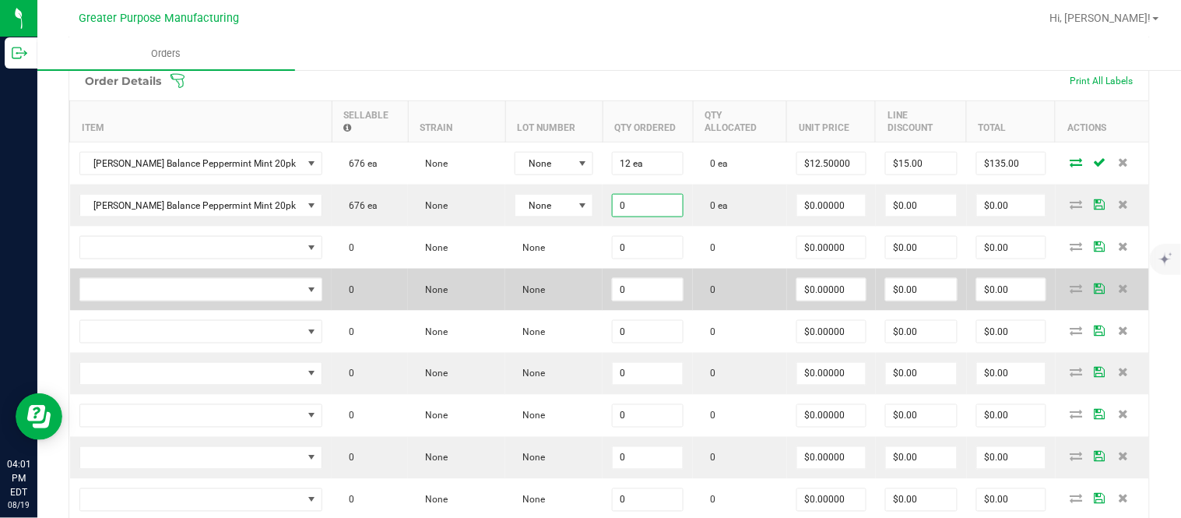
paste input "12"
type input "12 ea"
type input "$0.00000"
type input "$0.00"
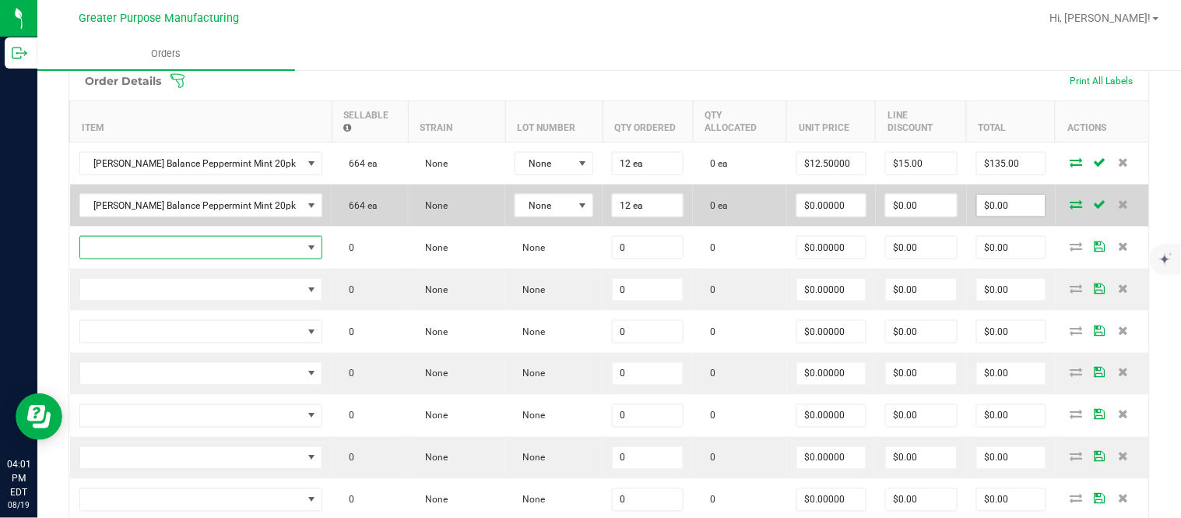
click at [986, 216] on input "$0.00" at bounding box center [1011, 206] width 69 height 22
paste input "15"
type input "150"
type input "$12.50000"
type input "$150.00"
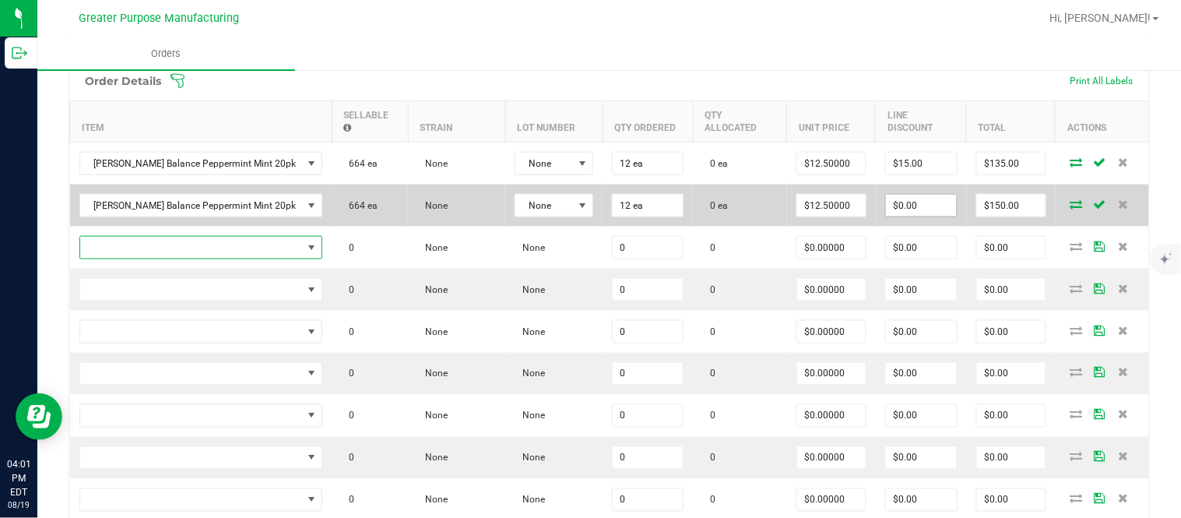
click at [916, 216] on input "$0.00" at bounding box center [921, 206] width 71 height 22
paste input "149.88"
type input "$149.88"
type input "0.12000000000000455"
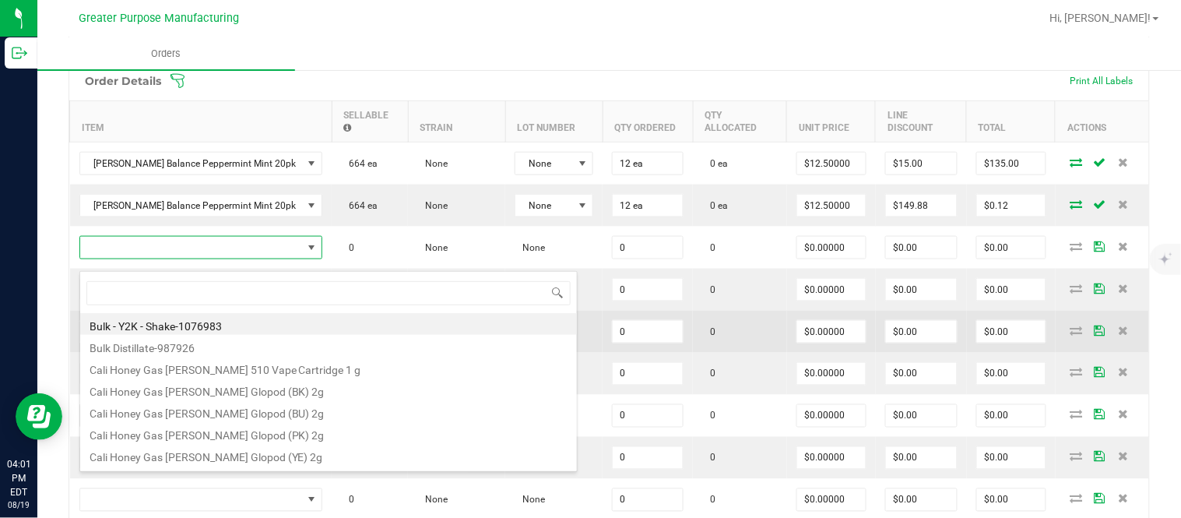
type input "1.37.60.982.0"
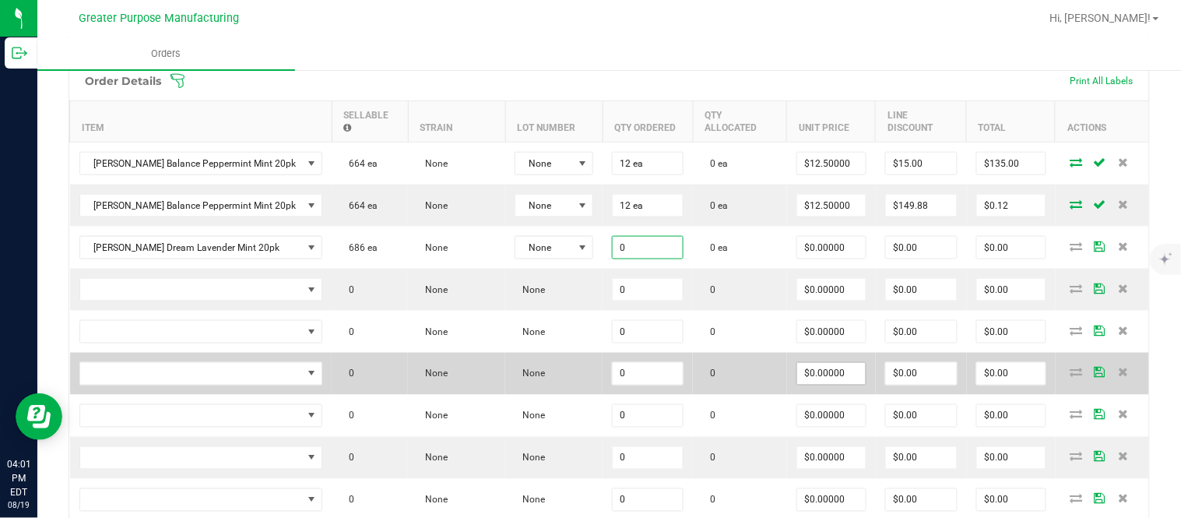
paste input "12"
type input "12 ea"
type input "$0.00000"
type input "$0.00"
type input "0"
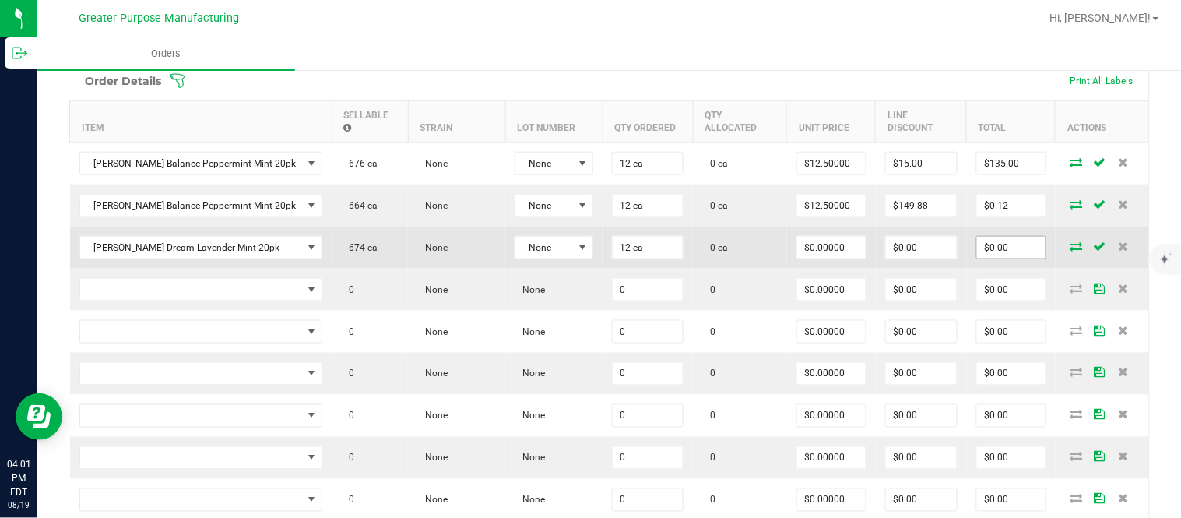
click at [1003, 255] on input "$0.00" at bounding box center [1011, 248] width 69 height 22
paste input "15"
type input "150"
type input "$12.50000"
type input "$150.00"
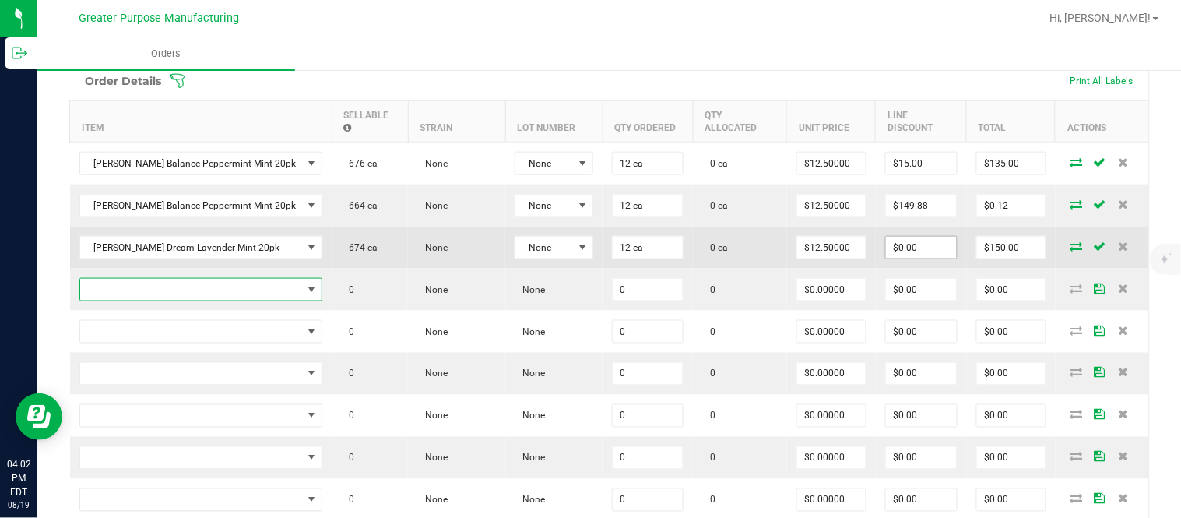
click at [920, 257] on input "$0.00" at bounding box center [921, 248] width 71 height 22
paste input "15"
type input "$15.00"
type input "$135.00"
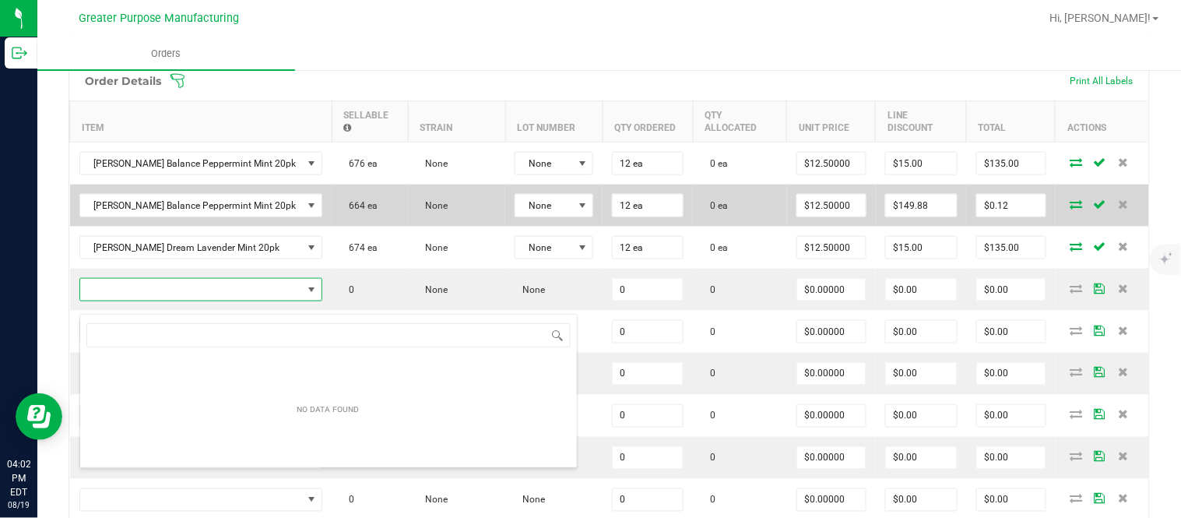
type input "1.37.60.983.0"
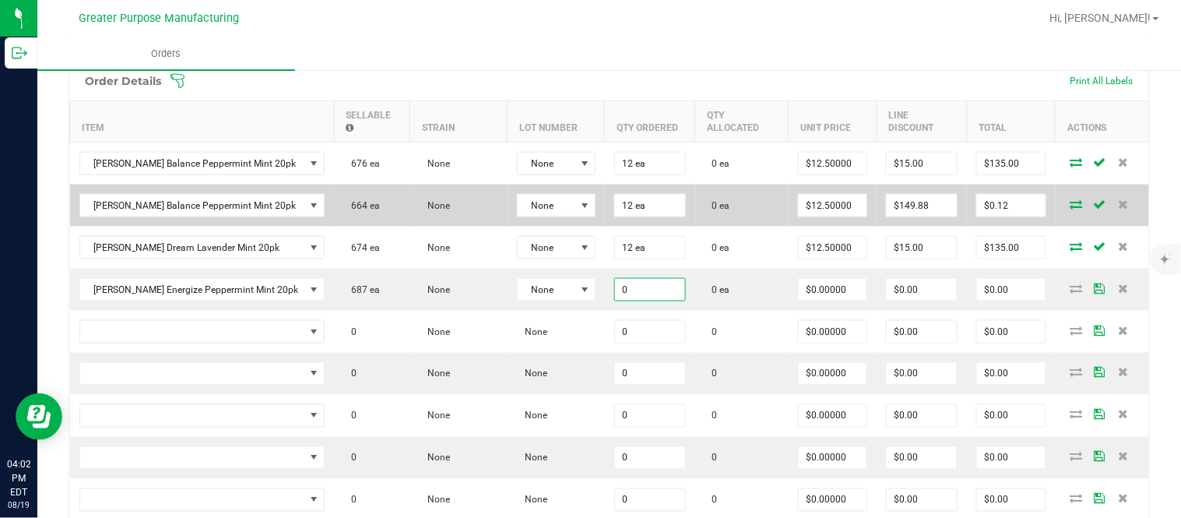
paste input "12"
type input "12 ea"
type input "$0.00000"
type input "$0.00"
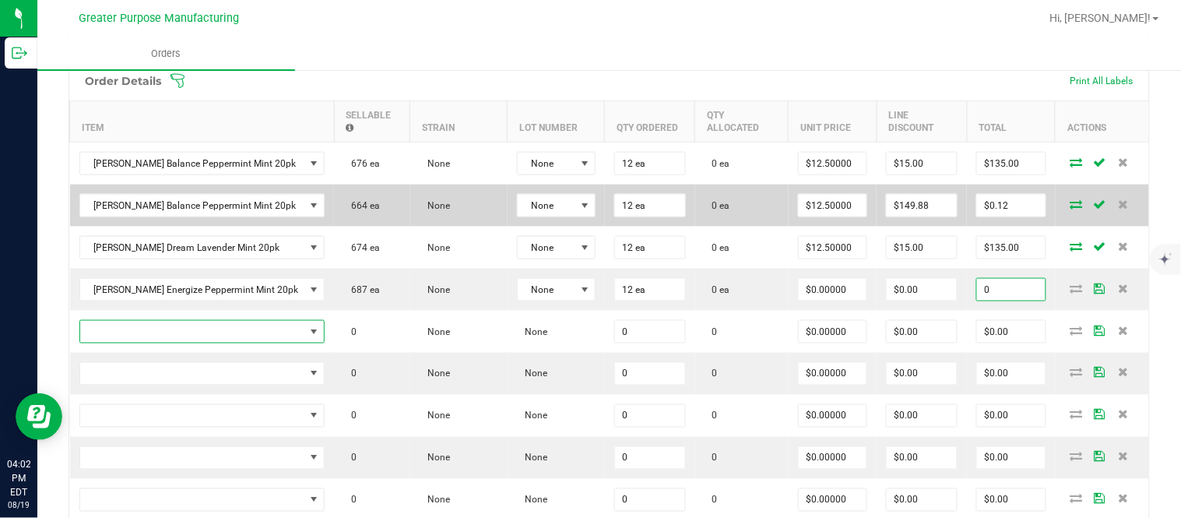
type input "$0.00"
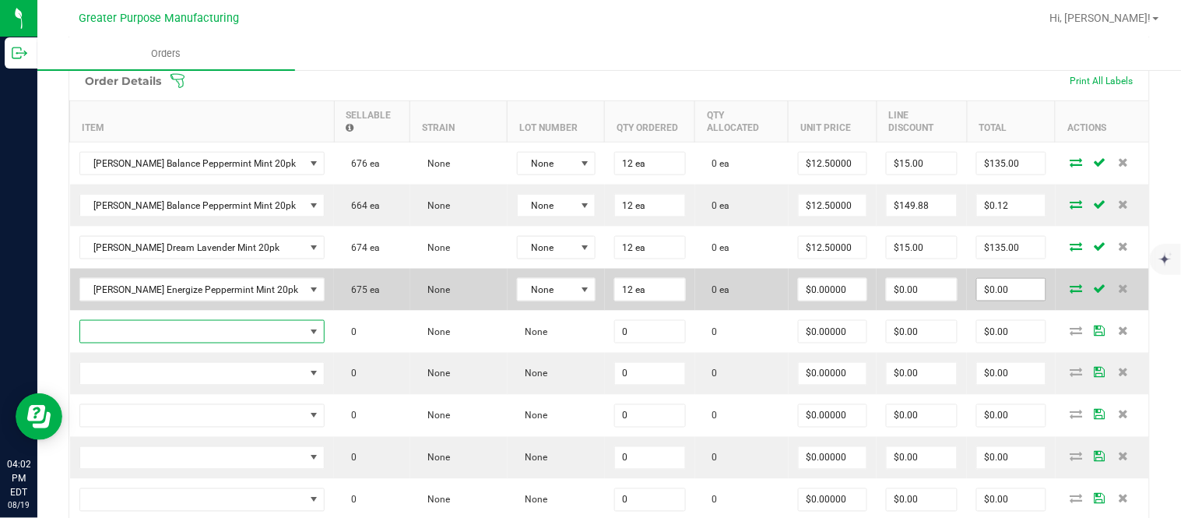
click at [986, 301] on input "$0.00" at bounding box center [1011, 290] width 69 height 22
paste input "15"
type input "150"
type input "$12.50000"
type input "$150.00"
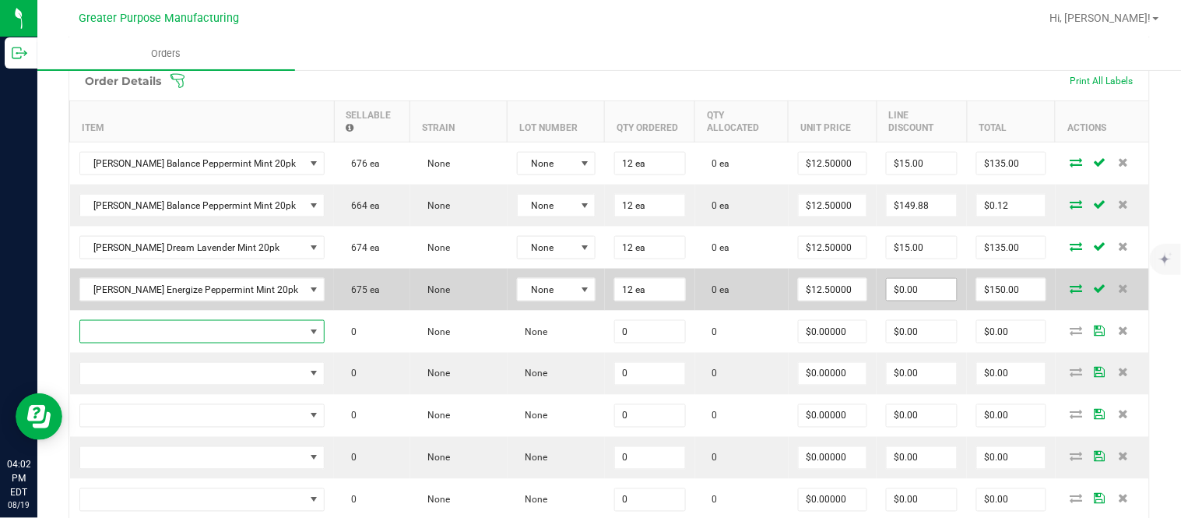
click at [916, 301] on input "$0.00" at bounding box center [922, 290] width 70 height 22
paste input "15"
type input "$15.00"
type input "135"
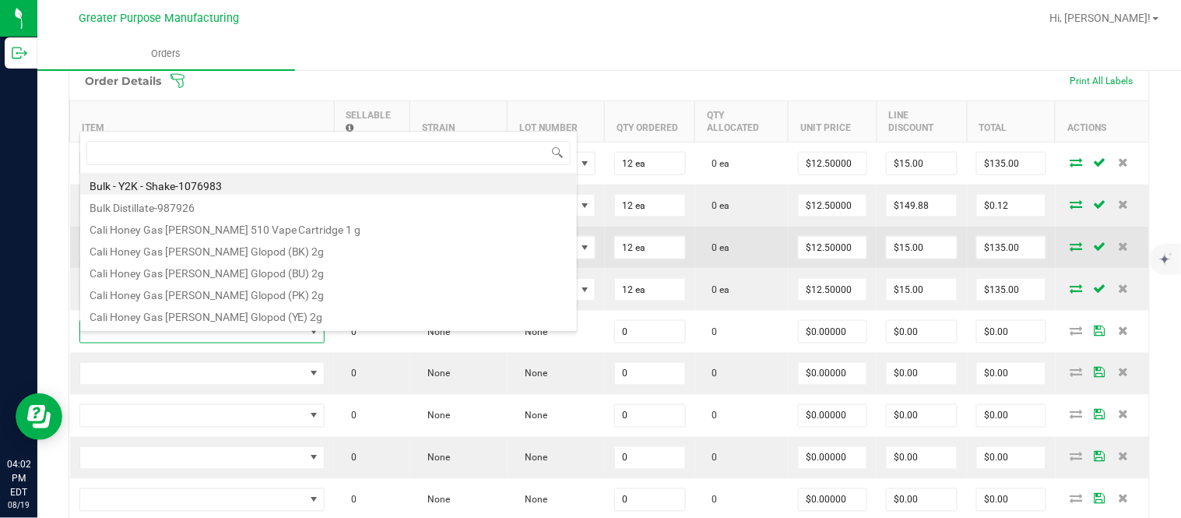
scroll to position [23, 221]
type input "1.37.60.984.0"
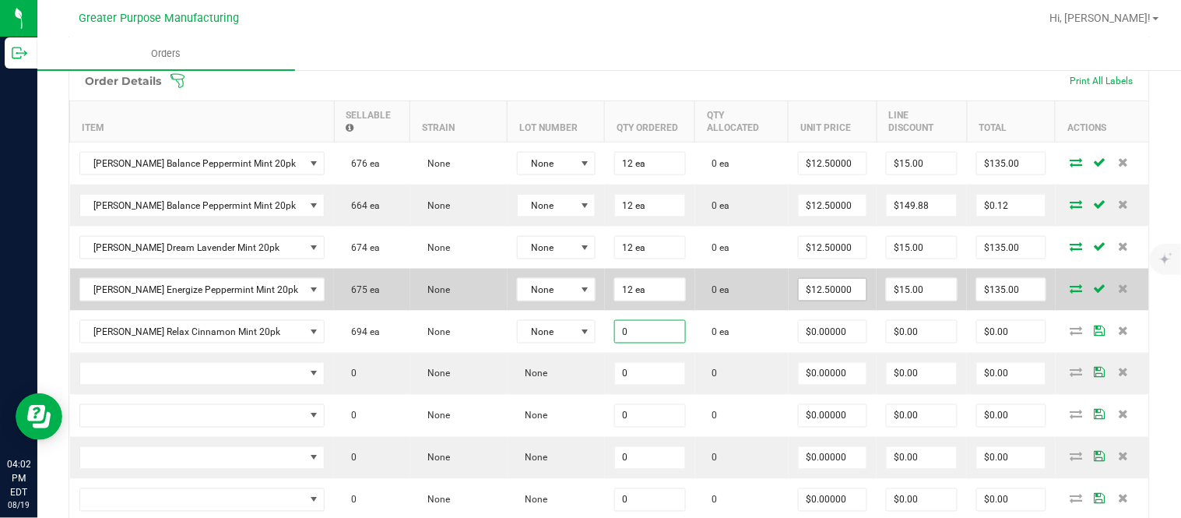
paste input "12"
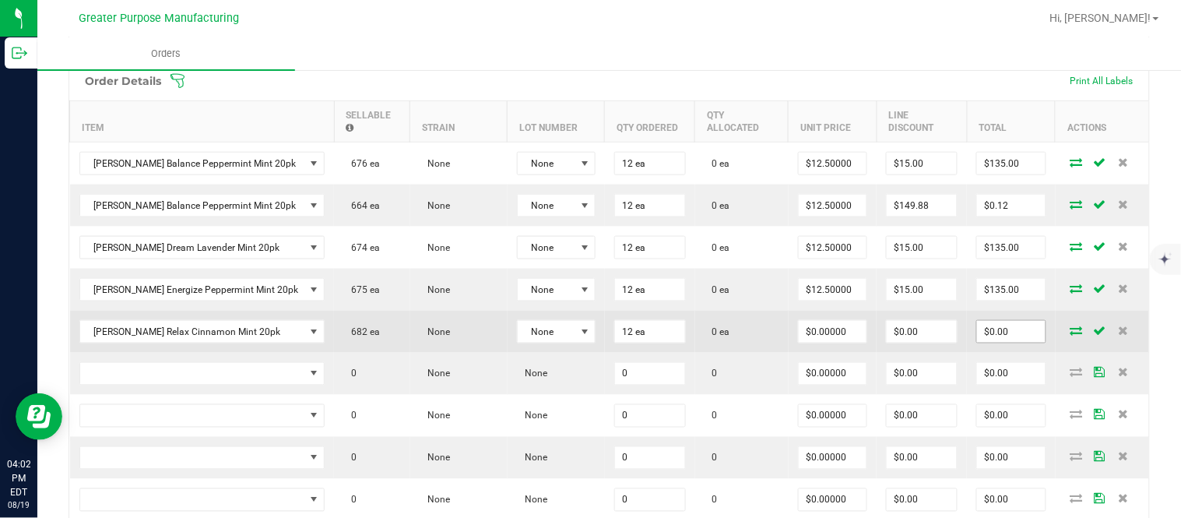
click at [992, 336] on input "$0.00" at bounding box center [1011, 332] width 69 height 22
paste input "15"
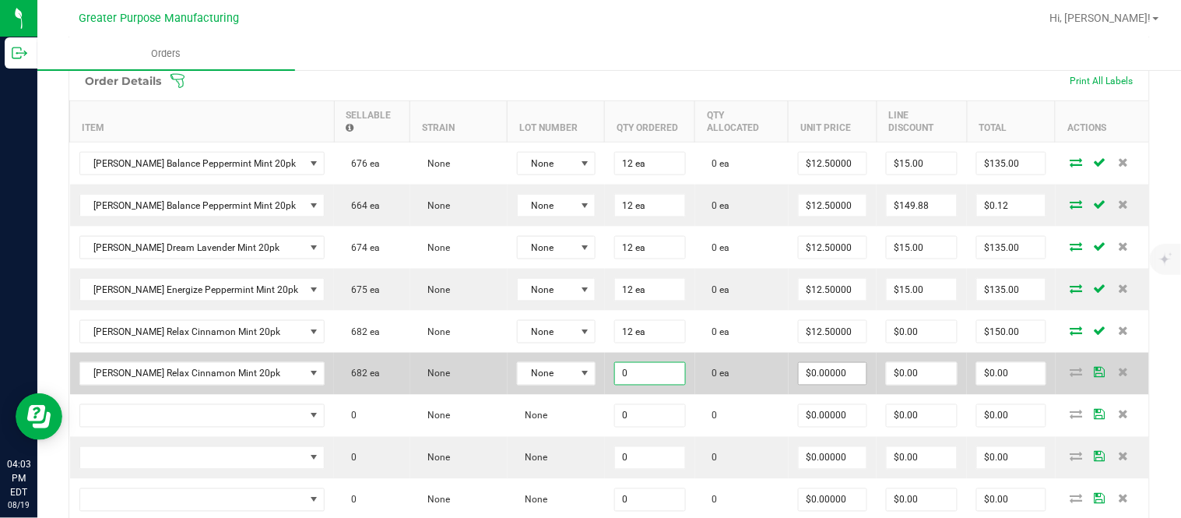
paste input "12"
click at [982, 382] on input "$0.00" at bounding box center [1011, 374] width 69 height 22
paste input "15"
click at [908, 379] on input "$0.00" at bounding box center [922, 374] width 70 height 22
paste input "149.88"
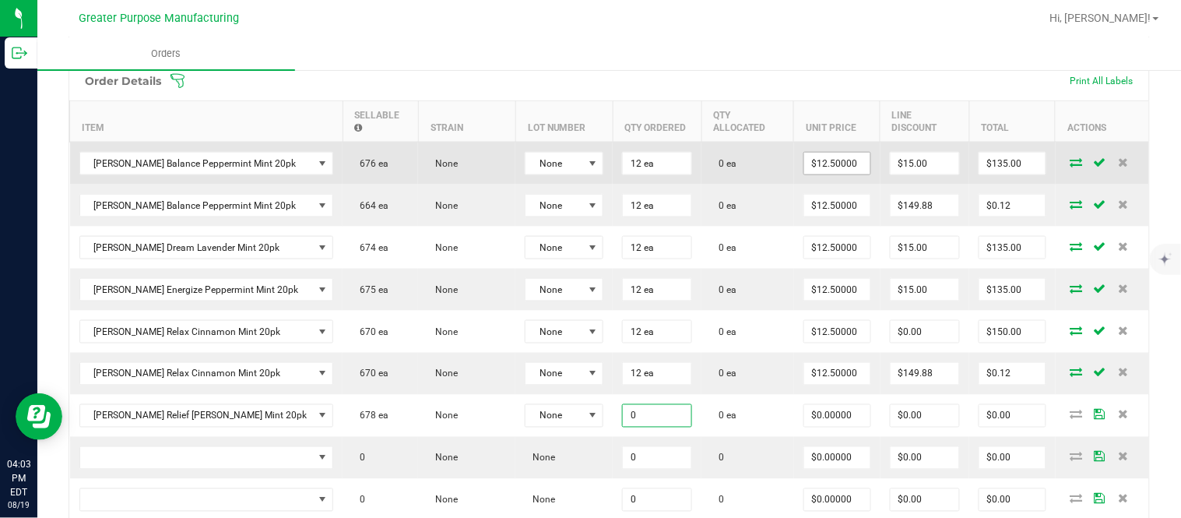
paste input "12"
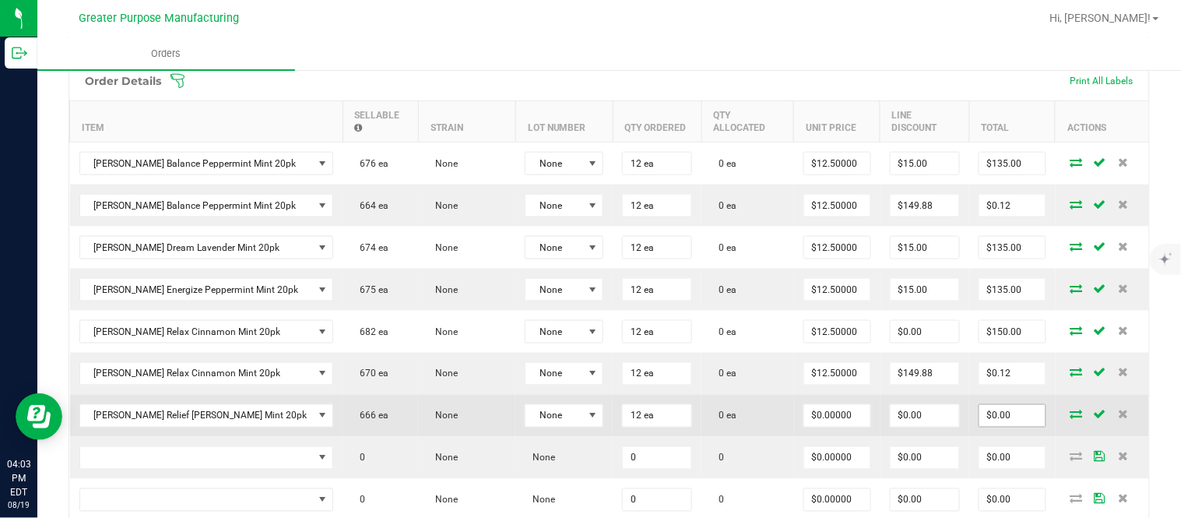
click at [983, 427] on input "$0.00" at bounding box center [1012, 416] width 66 height 22
paste input "15"
click at [891, 425] on input "$0.00" at bounding box center [925, 416] width 69 height 22
paste input "15"
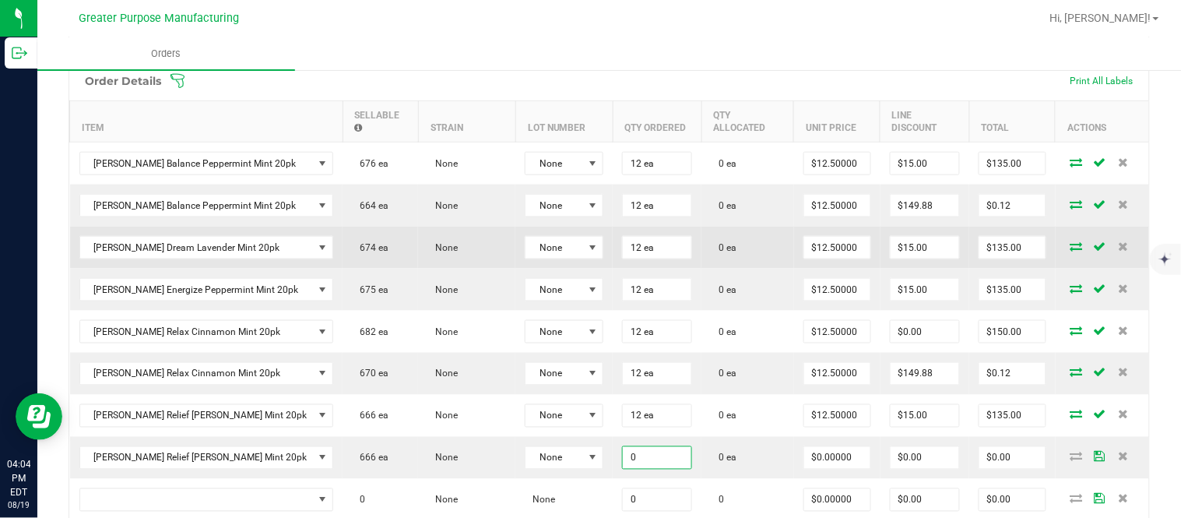
paste input "12"
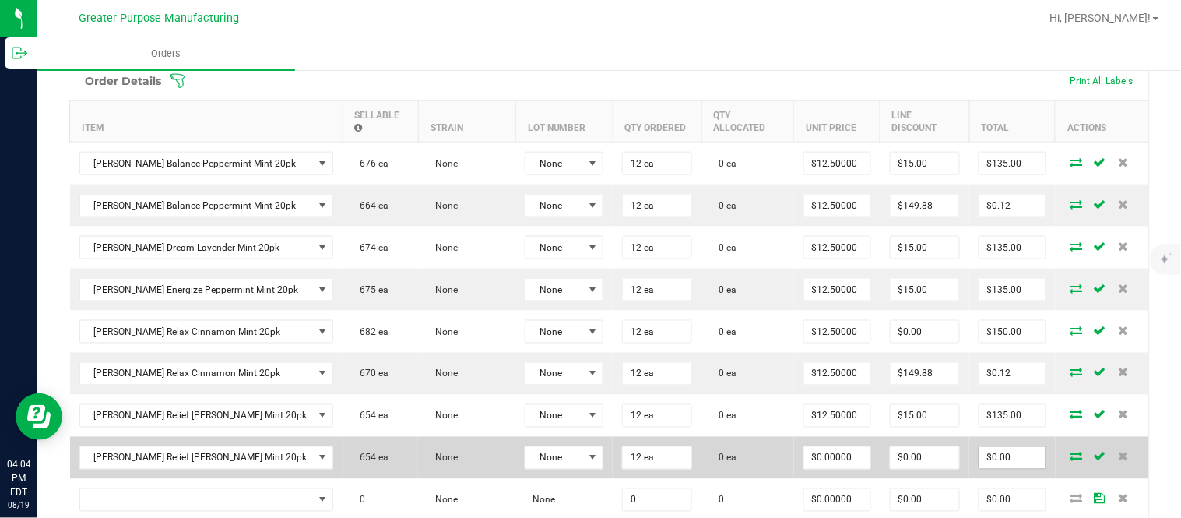
click at [986, 462] on input "$0.00" at bounding box center [1012, 458] width 66 height 22
paste input "15"
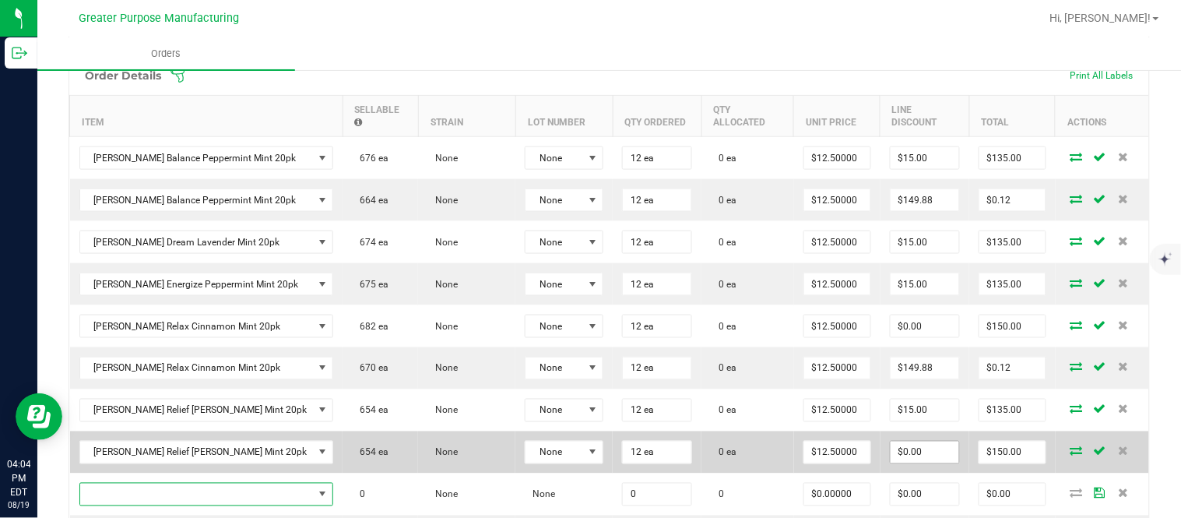
click at [905, 463] on input "$0.00" at bounding box center [925, 452] width 69 height 22
paste input "149.88"
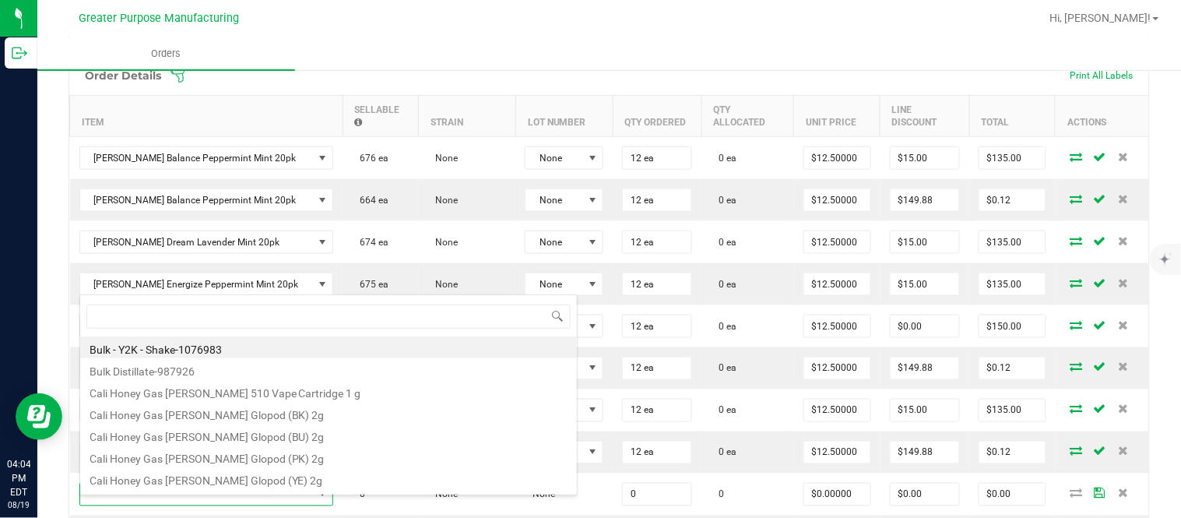
scroll to position [23, 221]
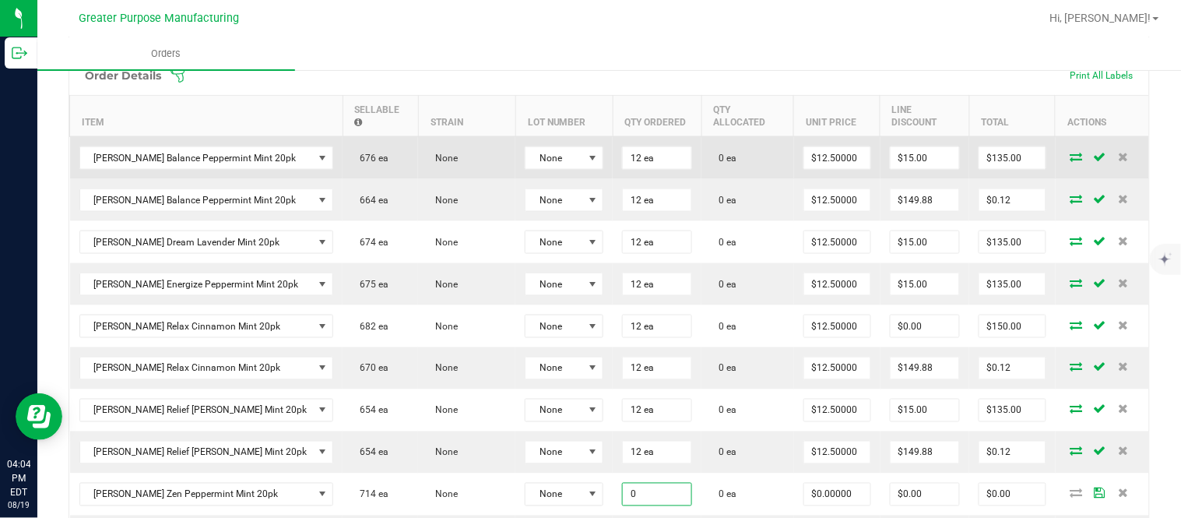
paste input "12"
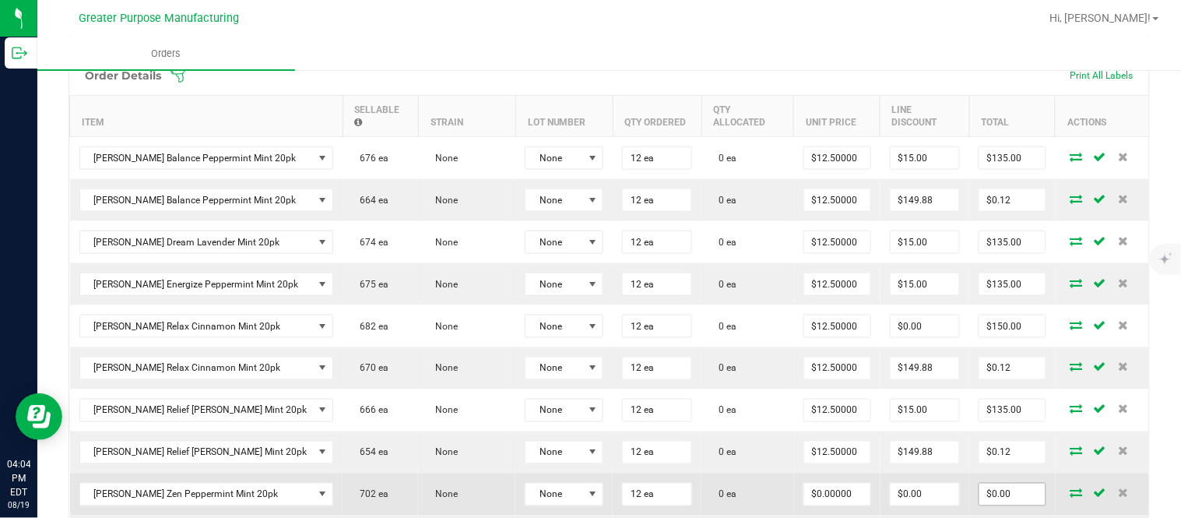
click at [989, 505] on input "$0.00" at bounding box center [1012, 494] width 66 height 22
paste input "15"
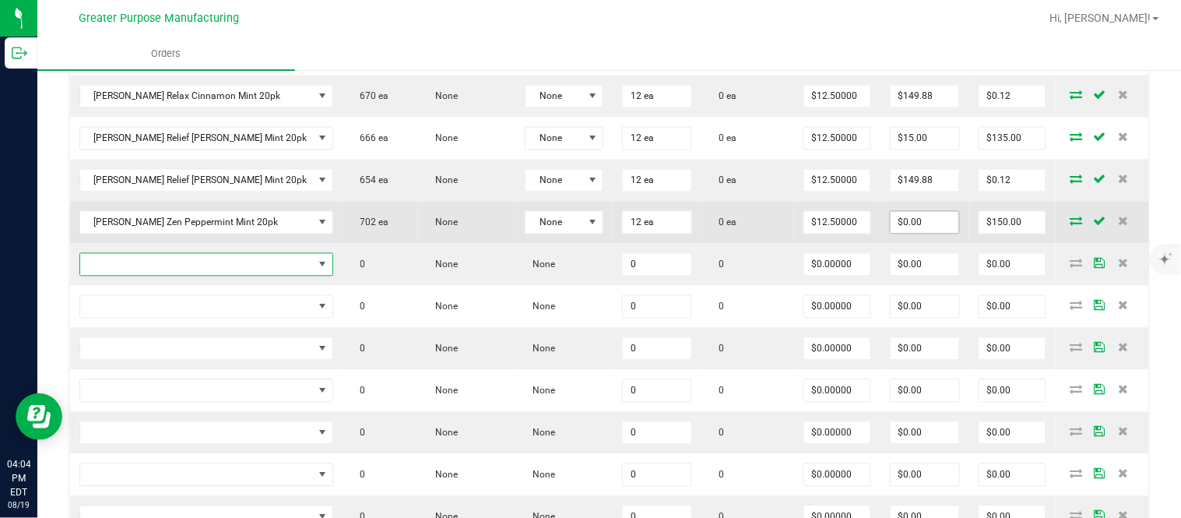
click at [917, 234] on input "$0.00" at bounding box center [925, 223] width 69 height 22
paste input "15"
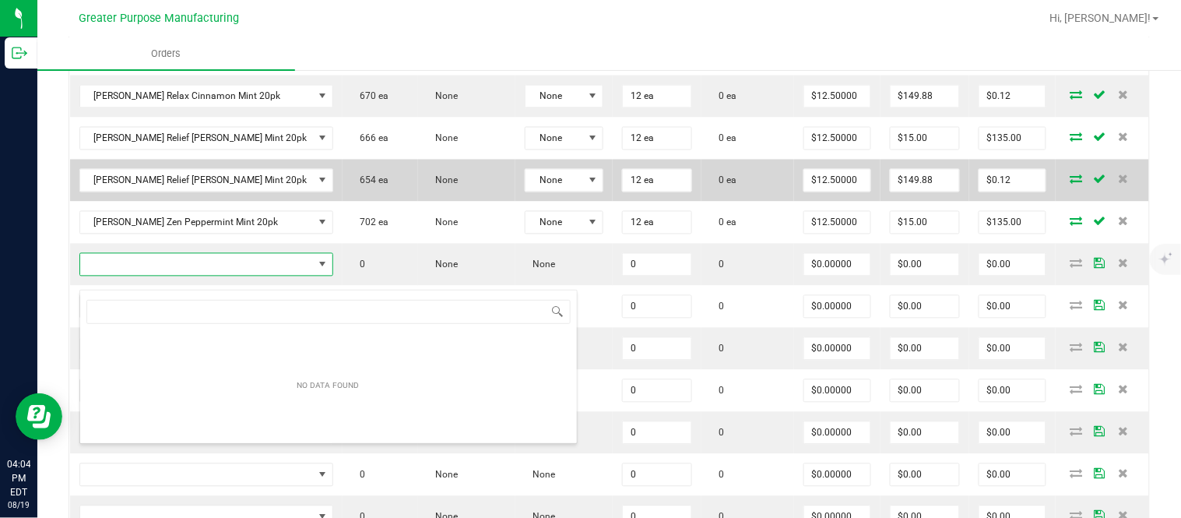
scroll to position [23, 221]
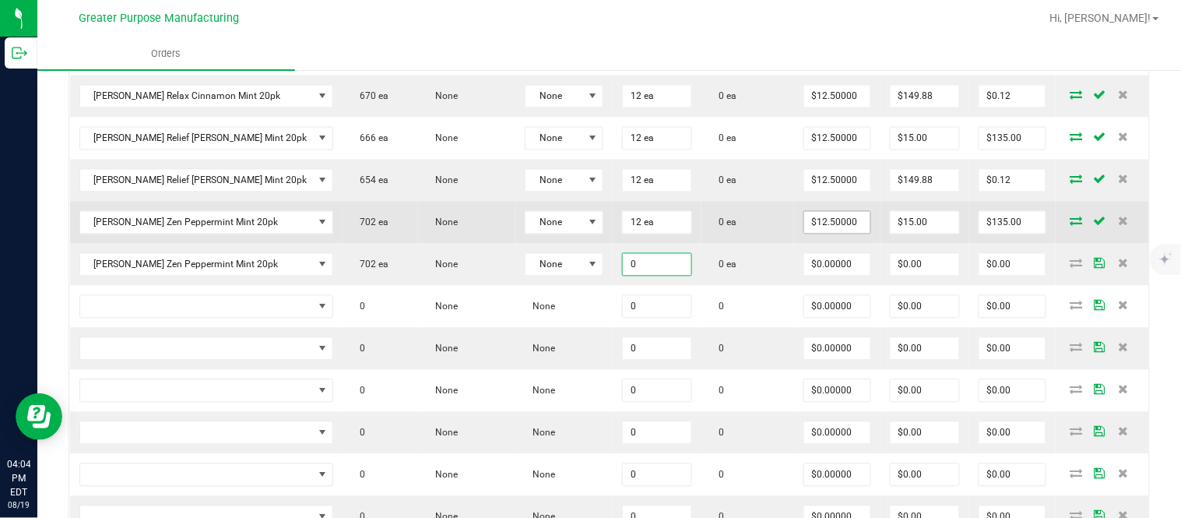
paste input "12"
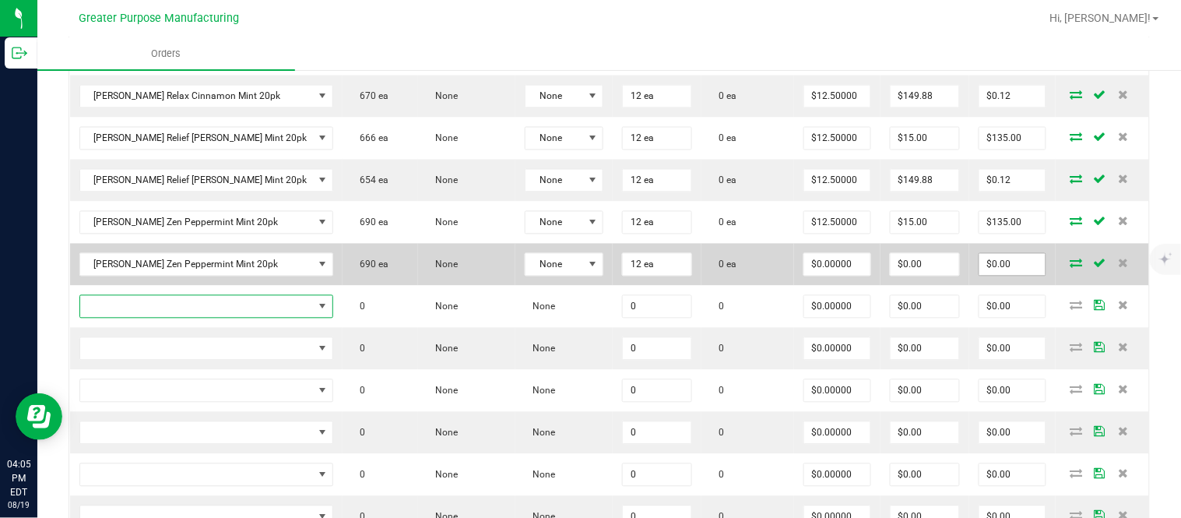
click at [1005, 276] on input "$0.00" at bounding box center [1012, 265] width 66 height 22
paste input "15"
click at [926, 276] on input "$0.00" at bounding box center [925, 265] width 69 height 22
paste input "149.88"
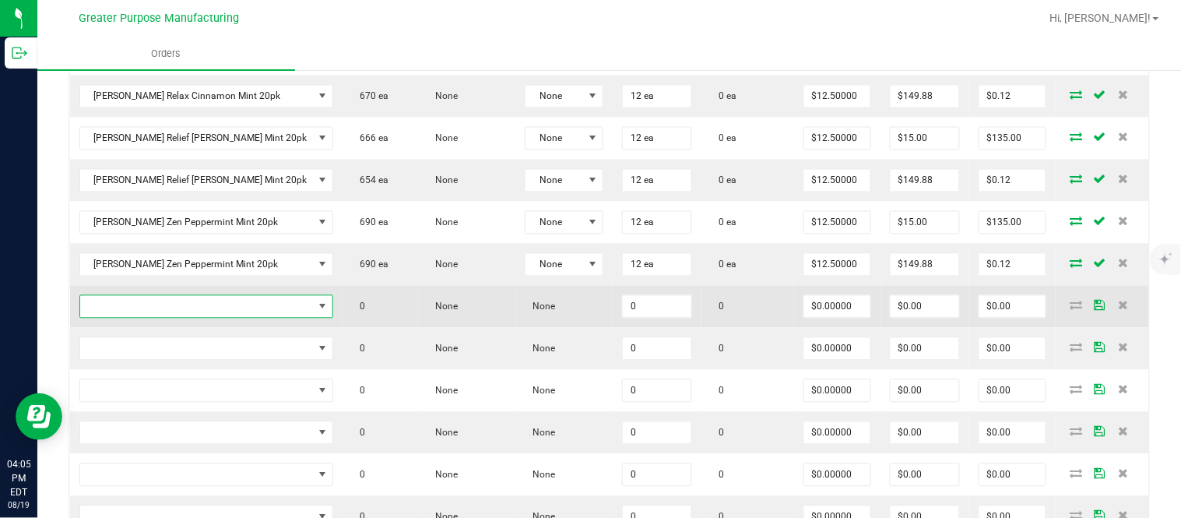
click at [158, 318] on span "NO DATA FOUND" at bounding box center [197, 307] width 234 height 22
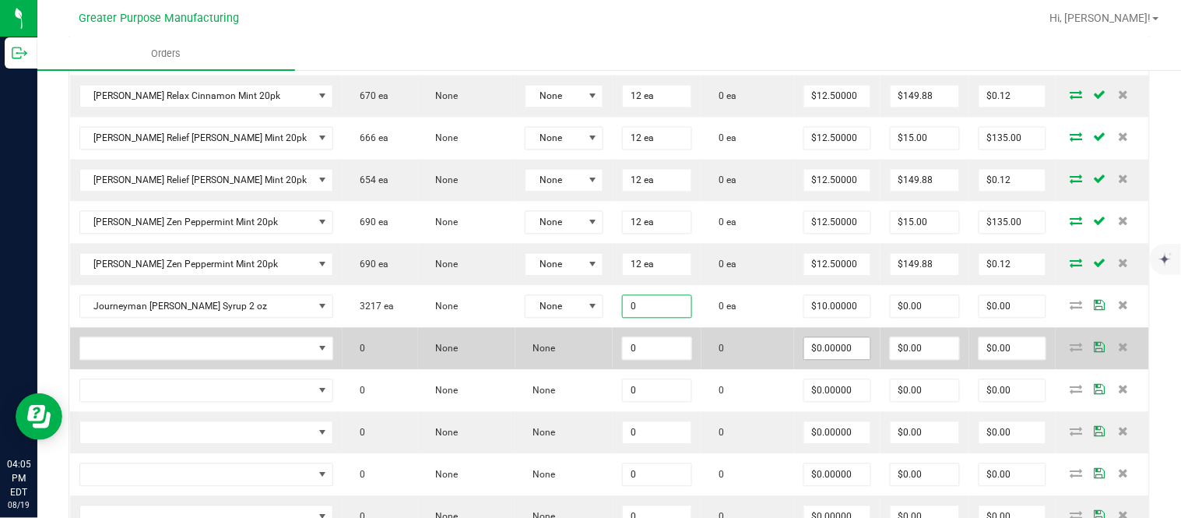
paste input "168"
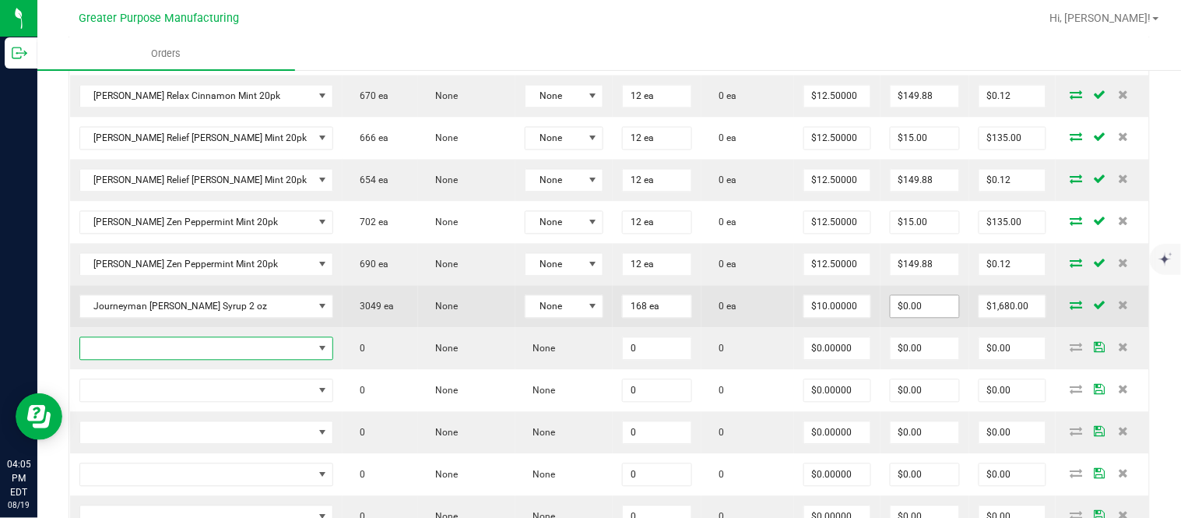
click at [901, 318] on input "$0.00" at bounding box center [925, 307] width 69 height 22
paste input "168"
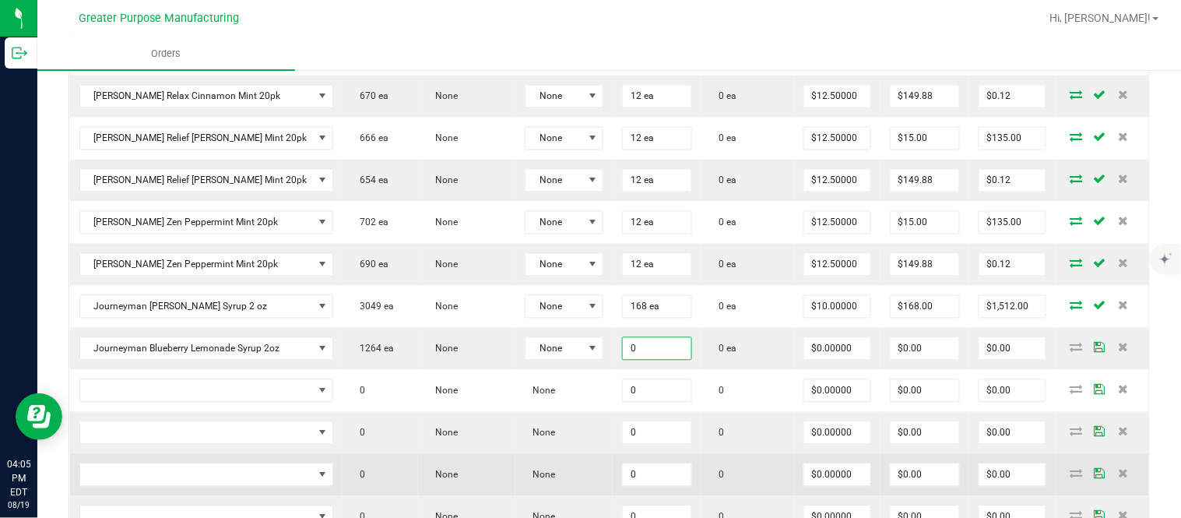
paste input "72"
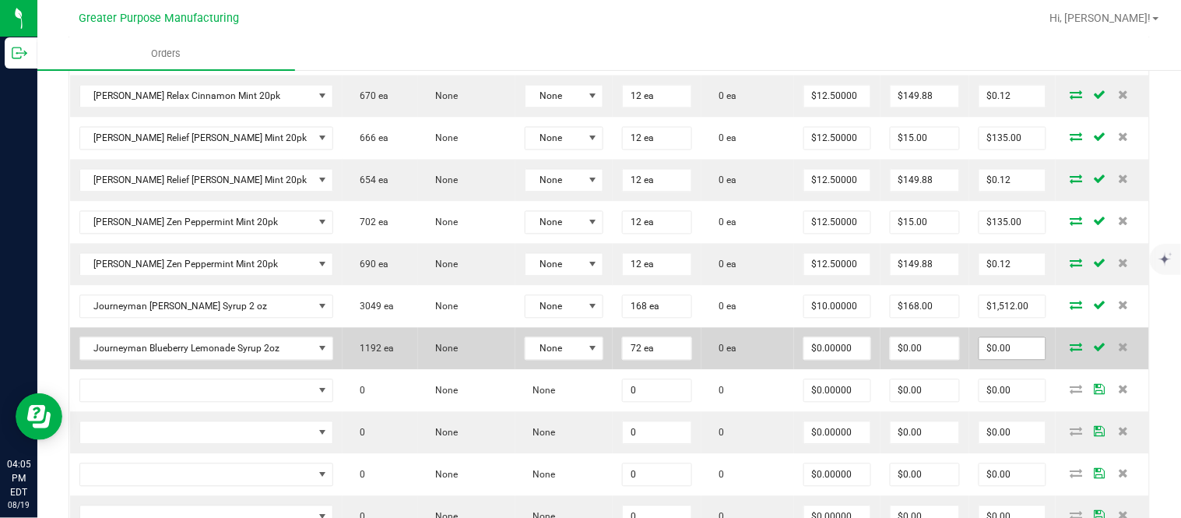
click at [993, 360] on input "$0.00" at bounding box center [1012, 349] width 66 height 22
paste input "864"
click at [915, 356] on input "$0.00" at bounding box center [925, 349] width 69 height 22
paste input "86.4"
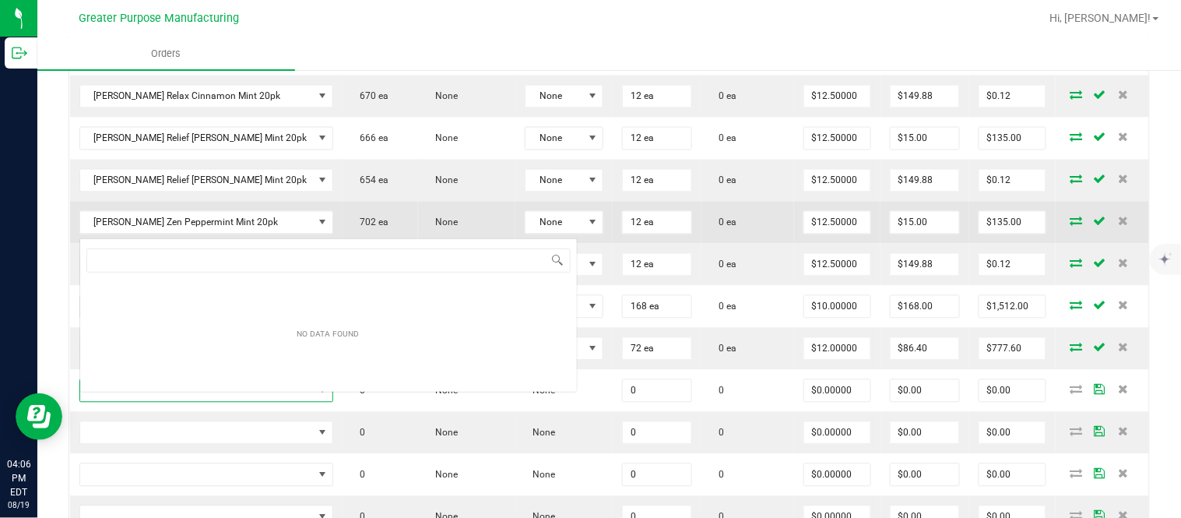
scroll to position [23, 223]
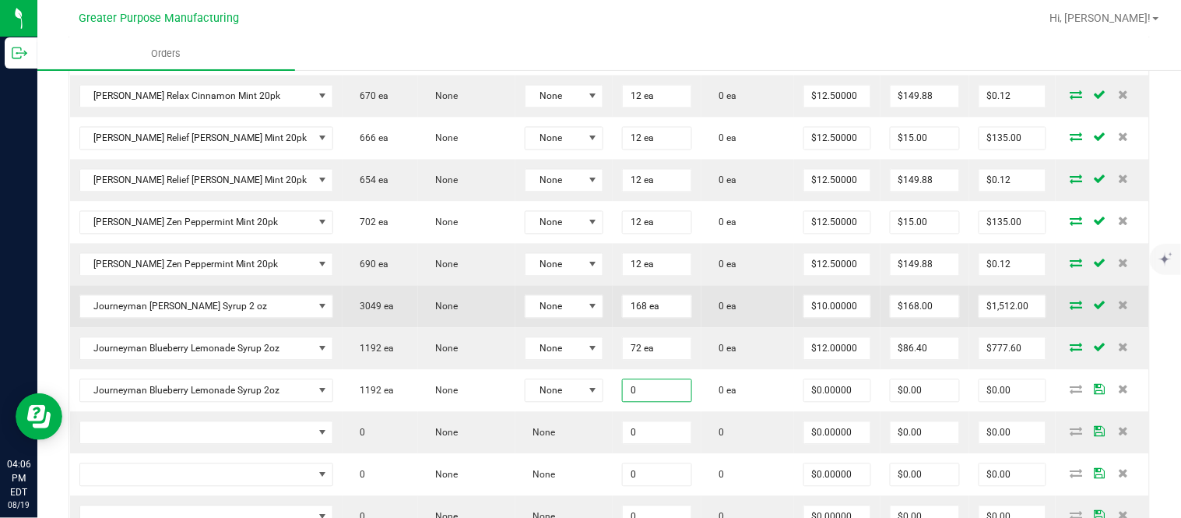
paste input "24"
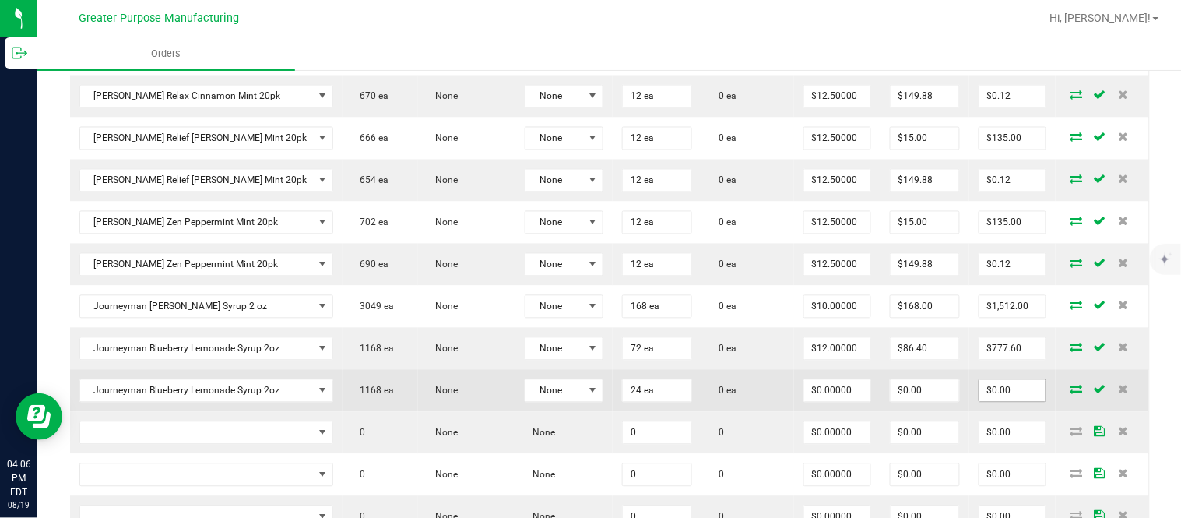
click at [985, 402] on input "$0.00" at bounding box center [1012, 391] width 66 height 22
paste input "288"
click at [904, 402] on input "$0.00" at bounding box center [925, 391] width 69 height 22
paste input "287.76"
paste input "72"
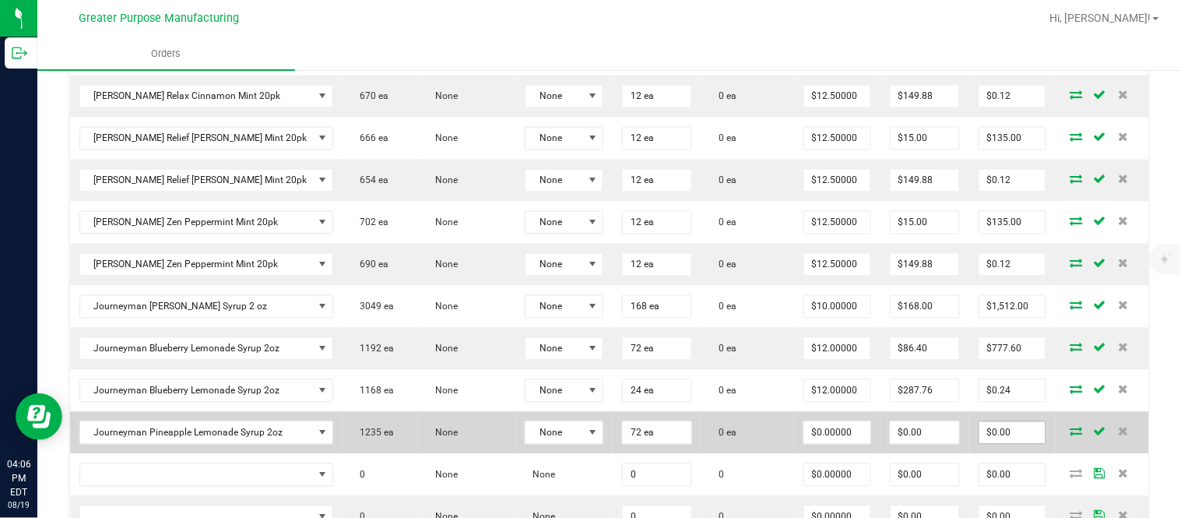
click at [979, 444] on input "$0.00" at bounding box center [1012, 433] width 66 height 22
paste input "864"
click at [900, 444] on input "$0.00" at bounding box center [925, 433] width 69 height 22
paste input "86.4"
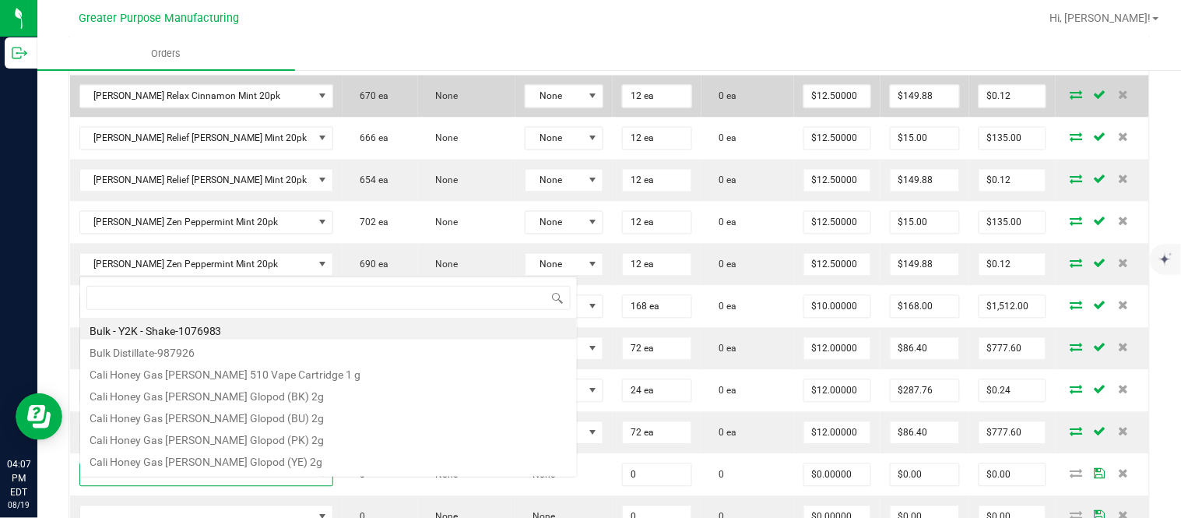
scroll to position [23, 226]
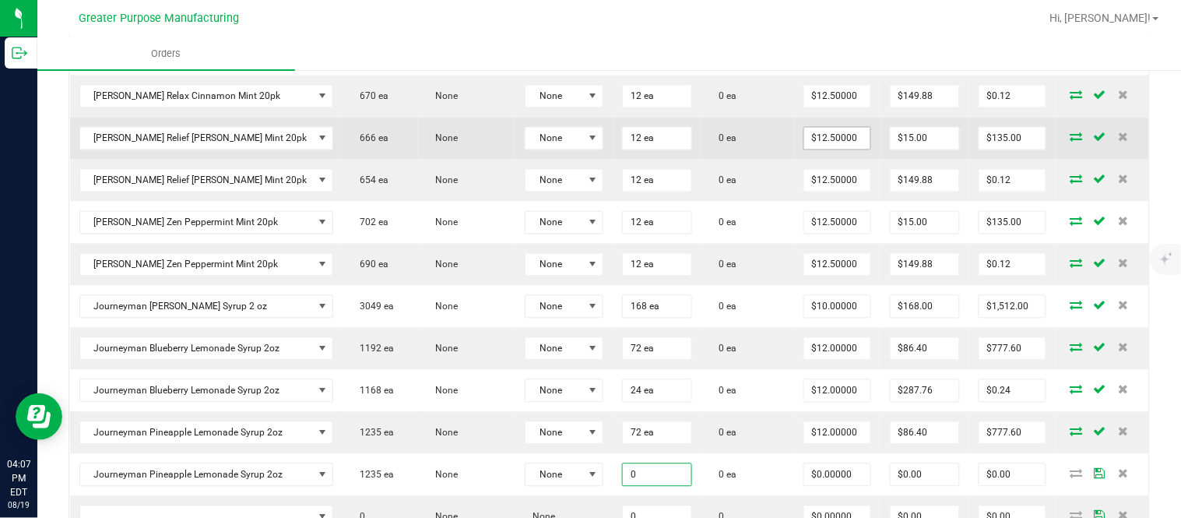
paste input "24"
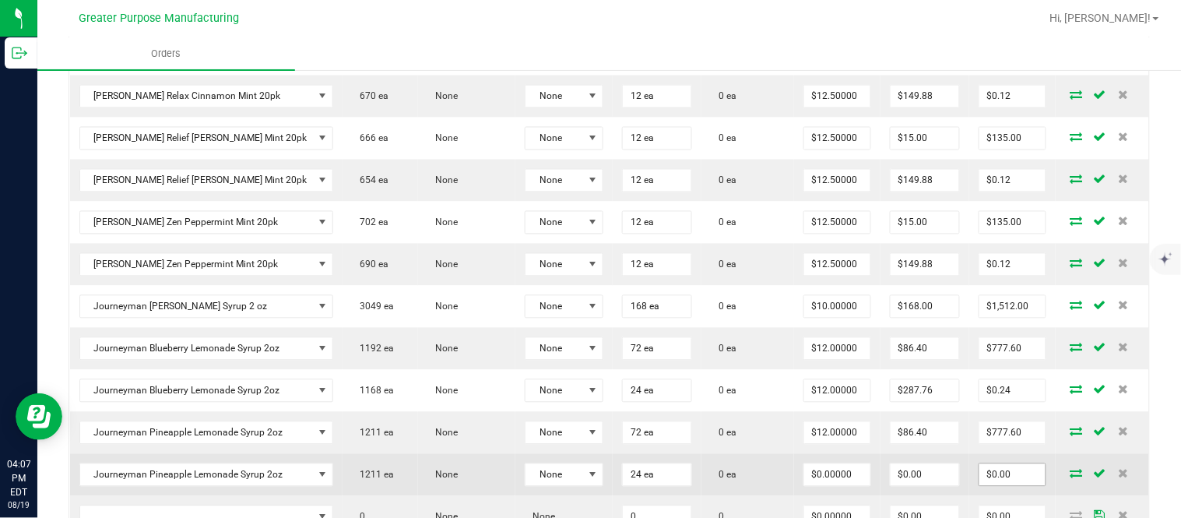
click at [997, 484] on input "$0.00" at bounding box center [1012, 475] width 66 height 22
paste input "288"
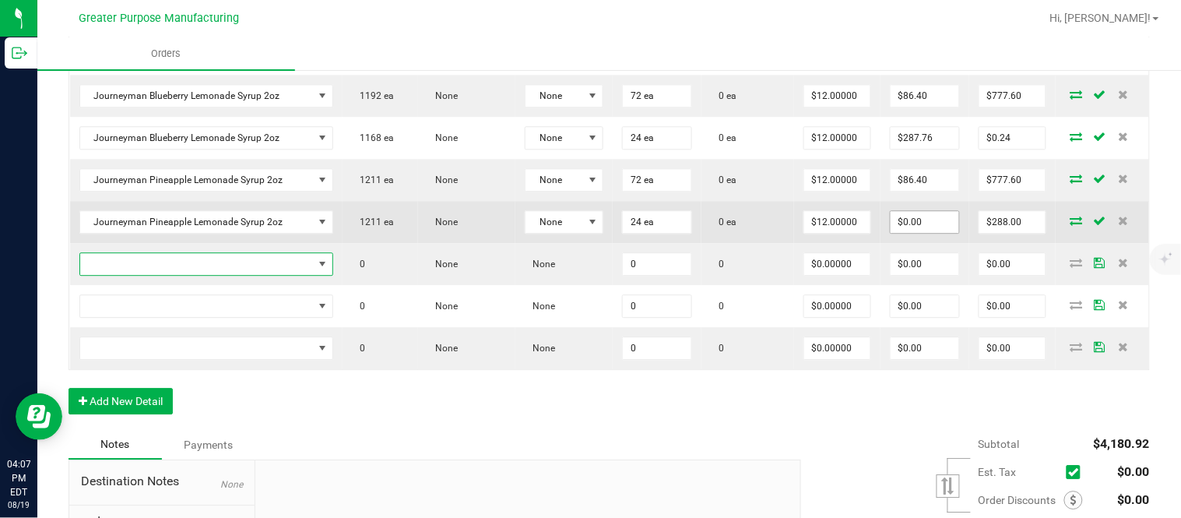
click at [915, 233] on input "$0.00" at bounding box center [925, 222] width 69 height 22
paste input "287.76"
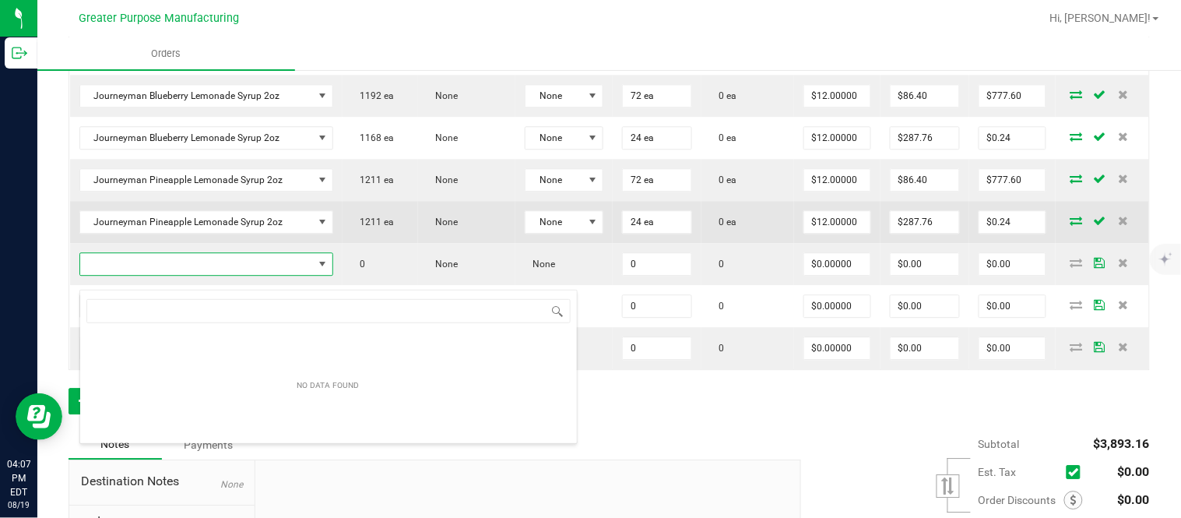
scroll to position [23, 226]
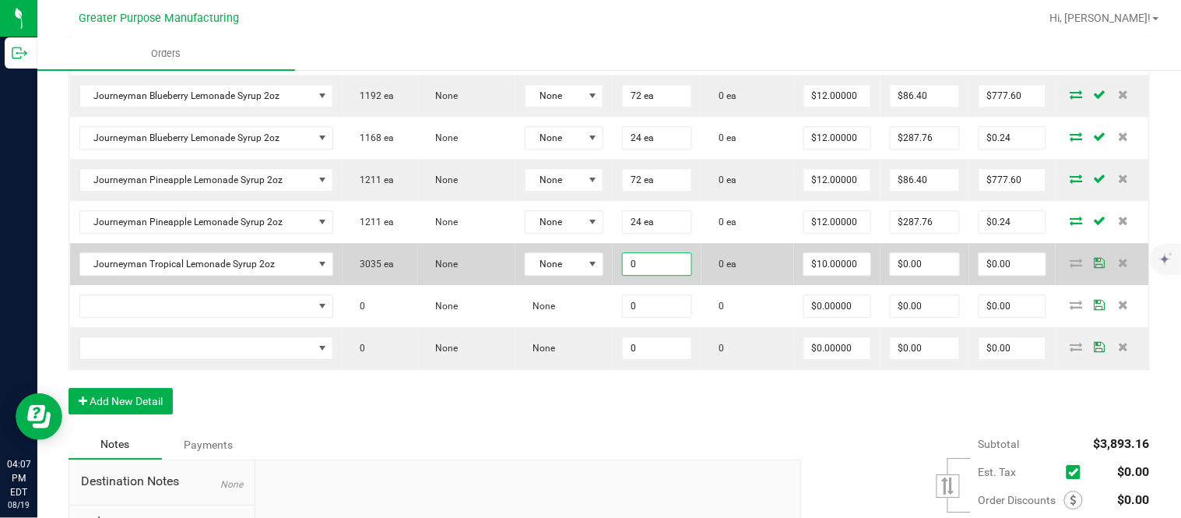
paste input "12"
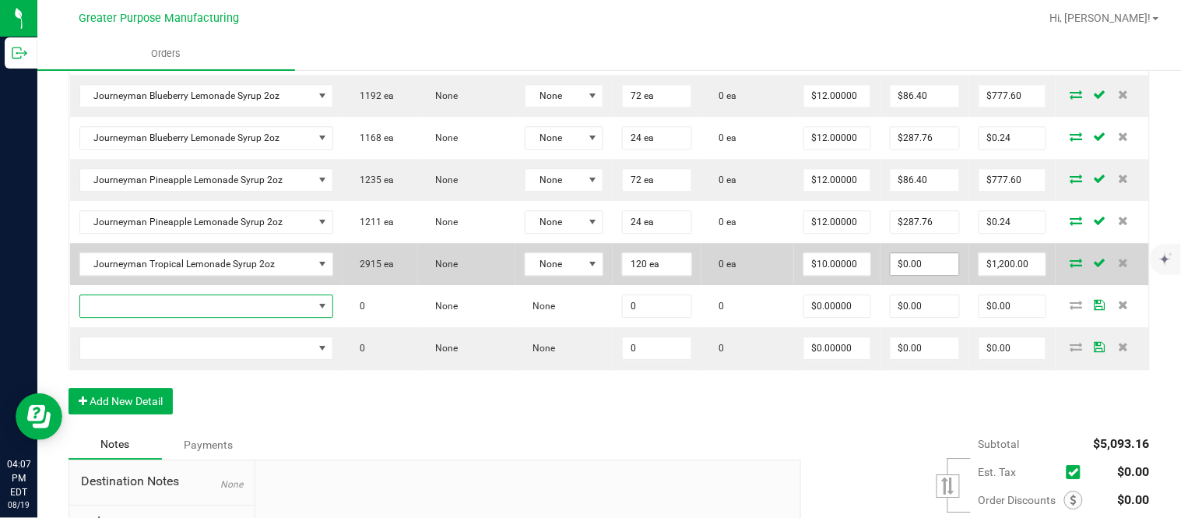
click at [921, 275] on input "$0.00" at bounding box center [925, 264] width 69 height 22
paste input "12"
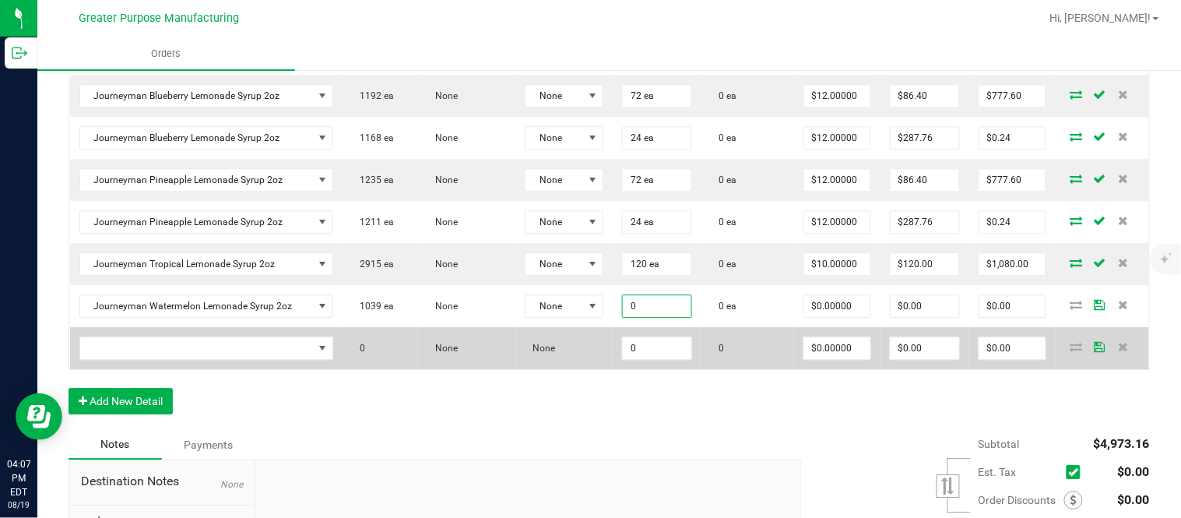
paste input "72"
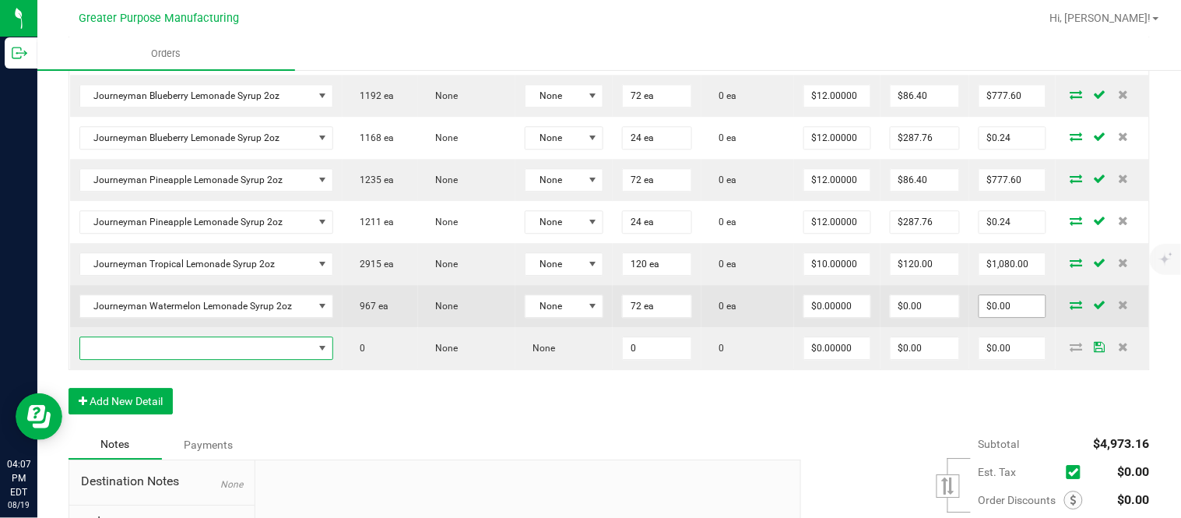
click at [997, 317] on input "$0.00" at bounding box center [1012, 306] width 66 height 22
paste input "864"
click at [937, 317] on input "$0.00" at bounding box center [925, 306] width 69 height 22
paste input "86.4"
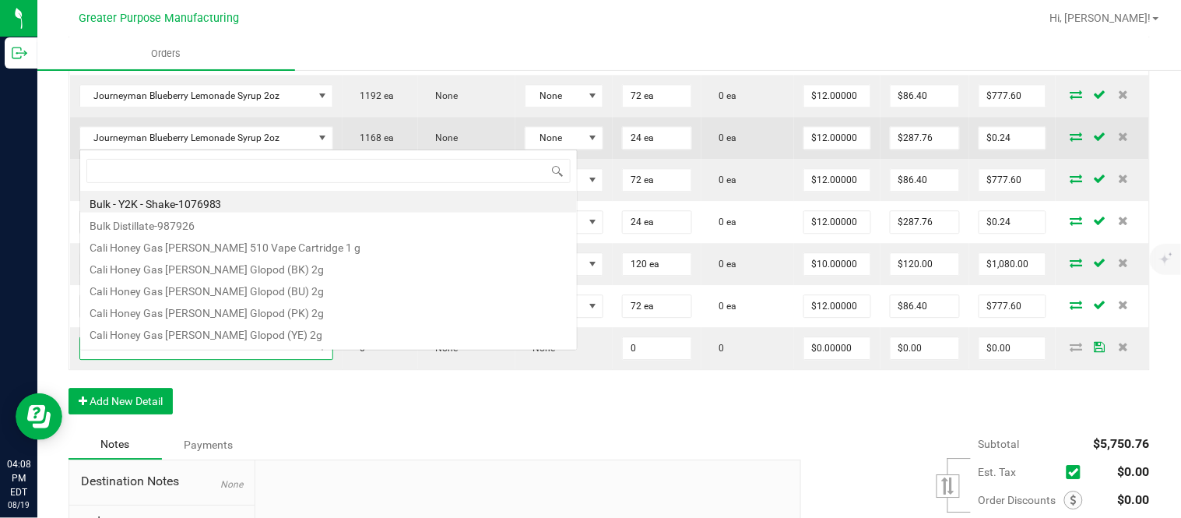
scroll to position [23, 235]
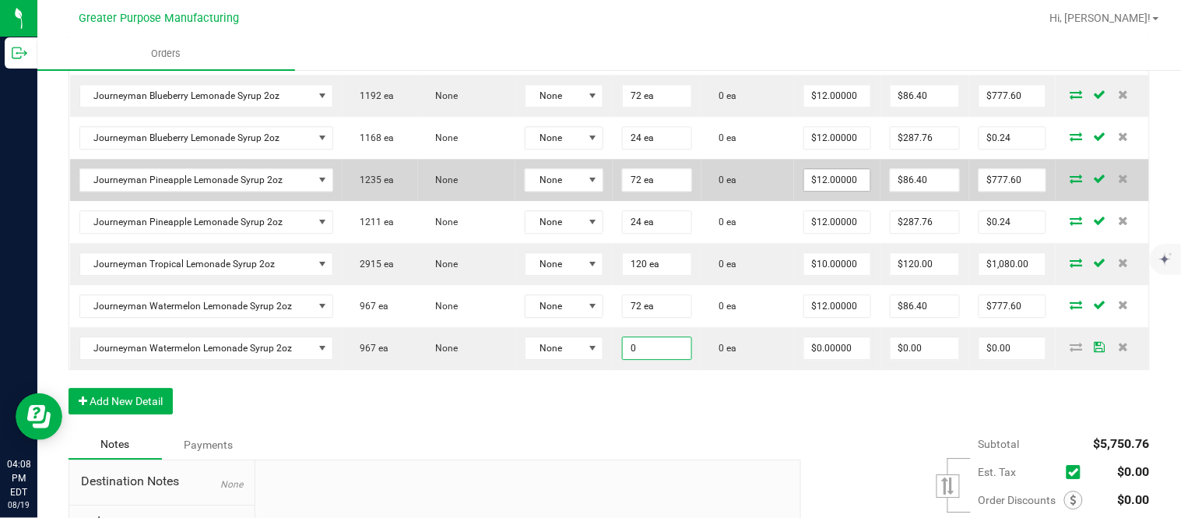
paste input "24"
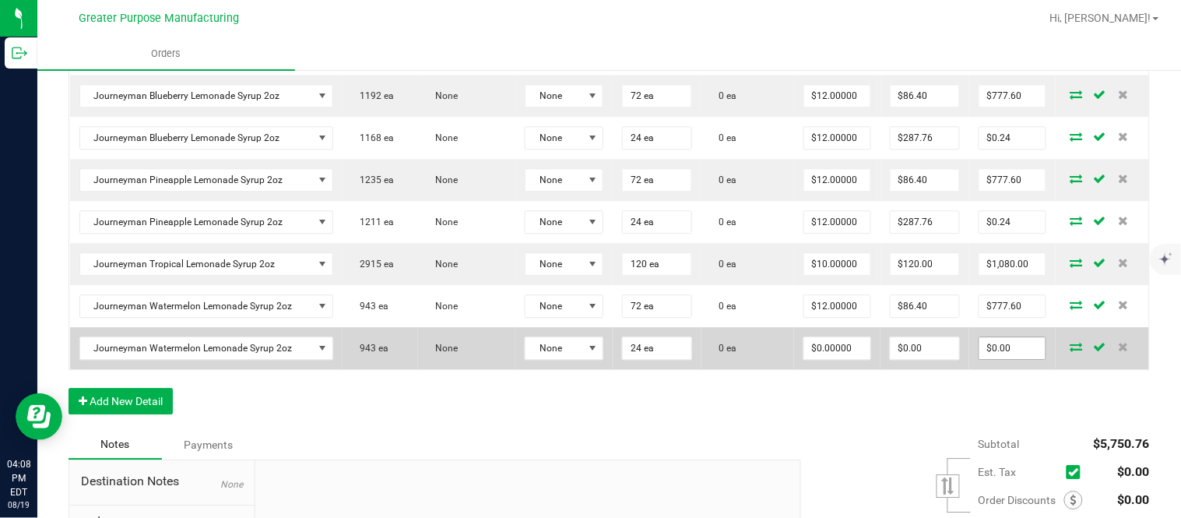
click at [1003, 359] on input "$0.00" at bounding box center [1012, 348] width 66 height 22
paste input "288"
click at [929, 359] on input "$0.00" at bounding box center [925, 348] width 69 height 22
paste input "287.76"
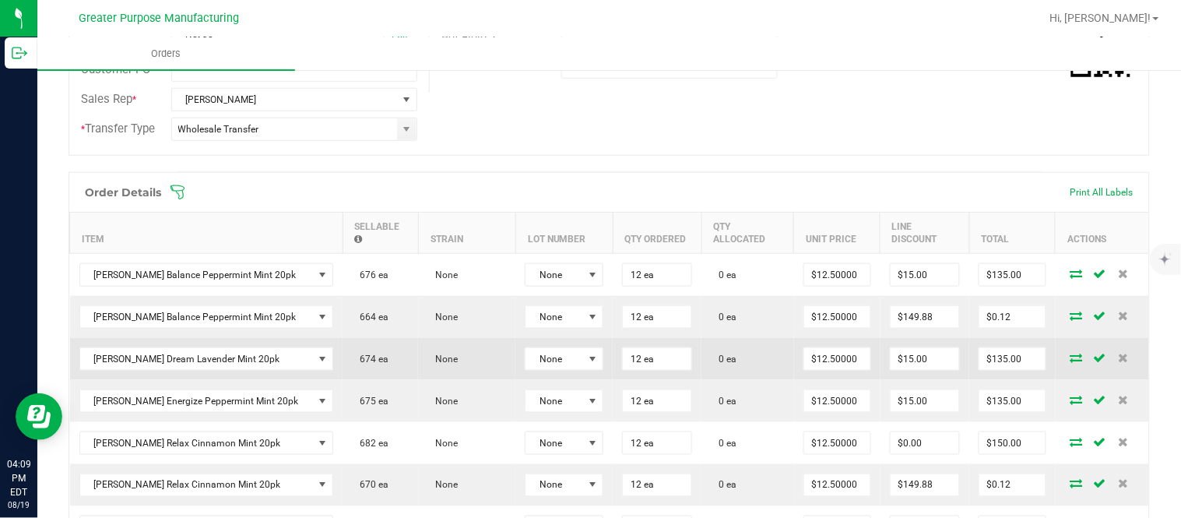
scroll to position [336, 0]
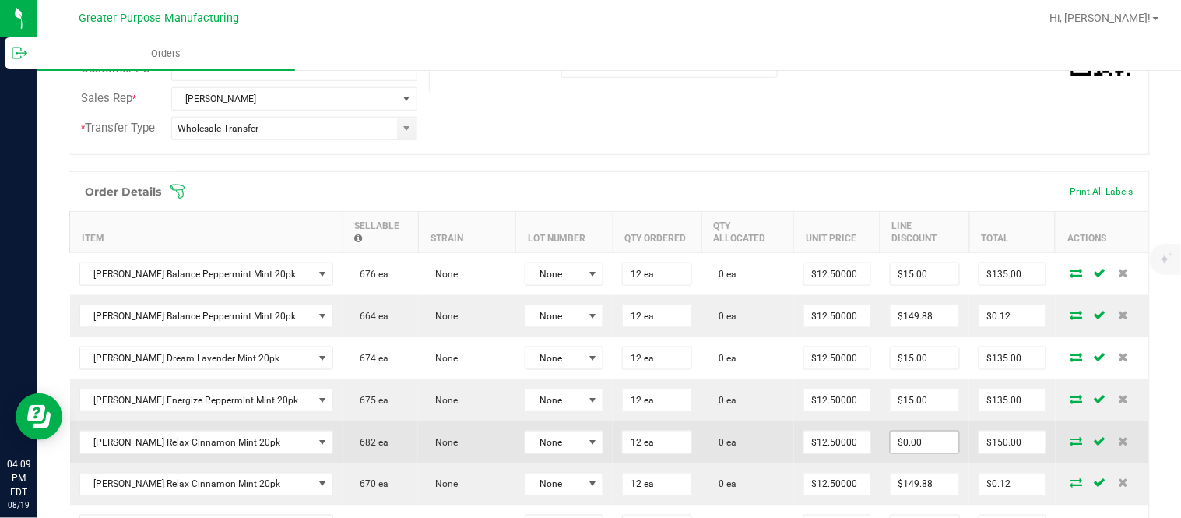
click at [916, 453] on input "$0.00" at bounding box center [925, 442] width 69 height 22
paste input "15"
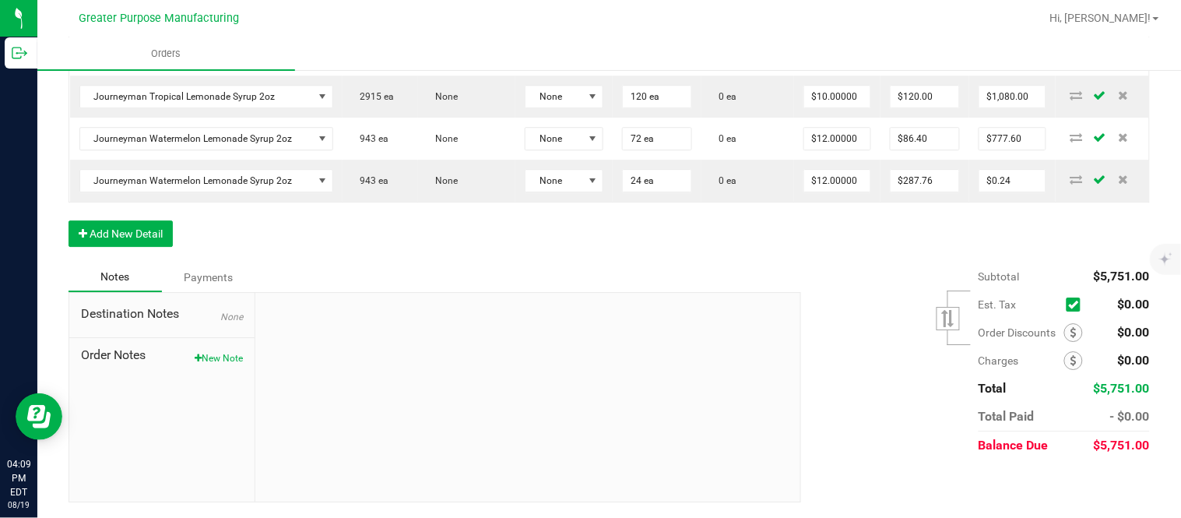
click at [853, 294] on div "Subtotal $5,751.00 Est. Tax" at bounding box center [969, 360] width 360 height 197
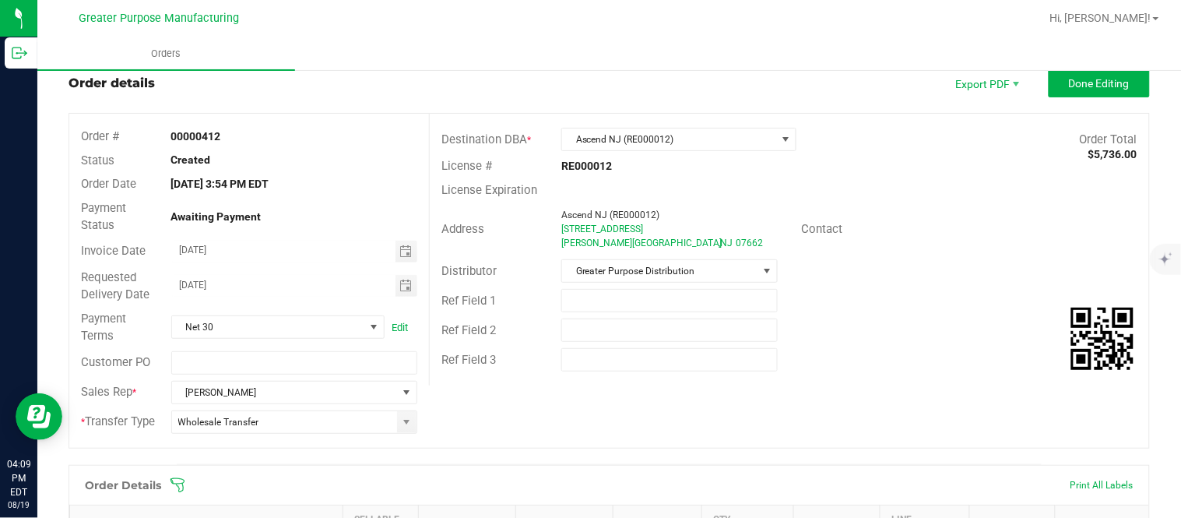
scroll to position [0, 0]
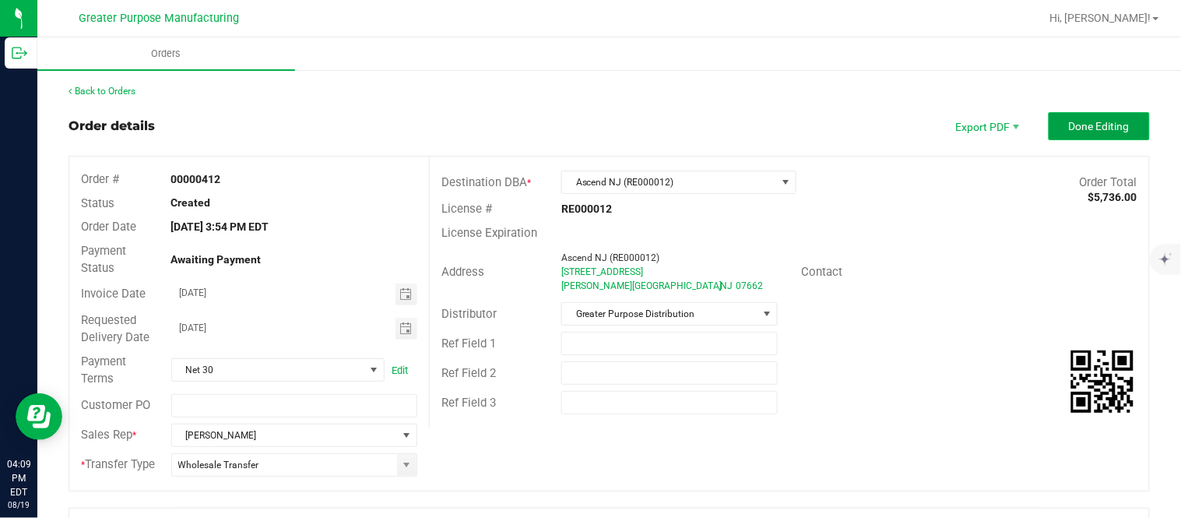
click at [1076, 125] on span "Done Editing" at bounding box center [1099, 126] width 61 height 12
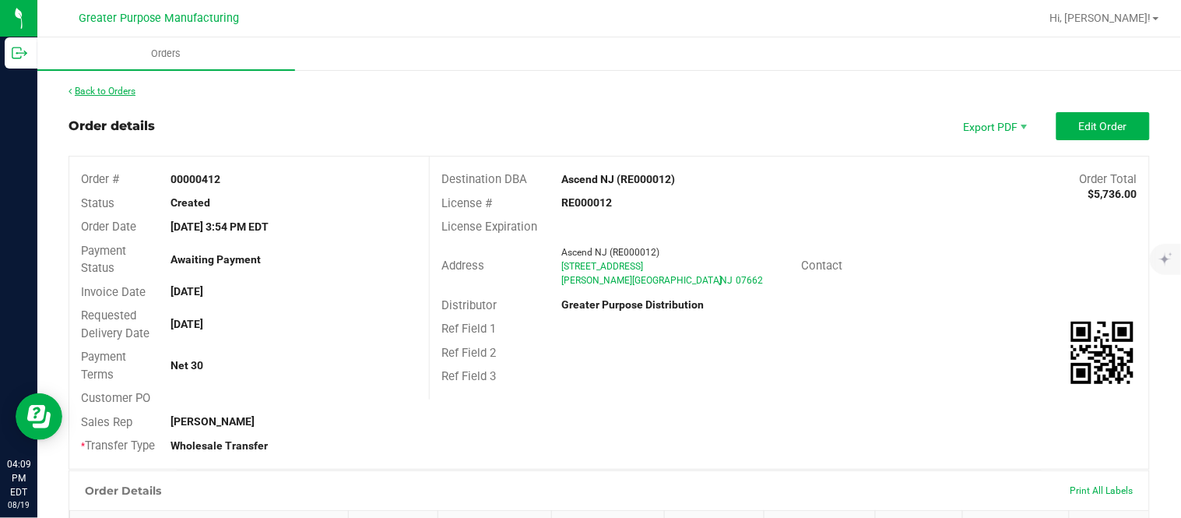
click at [105, 92] on link "Back to Orders" at bounding box center [102, 91] width 67 height 11
